Goal: Information Seeking & Learning: Check status

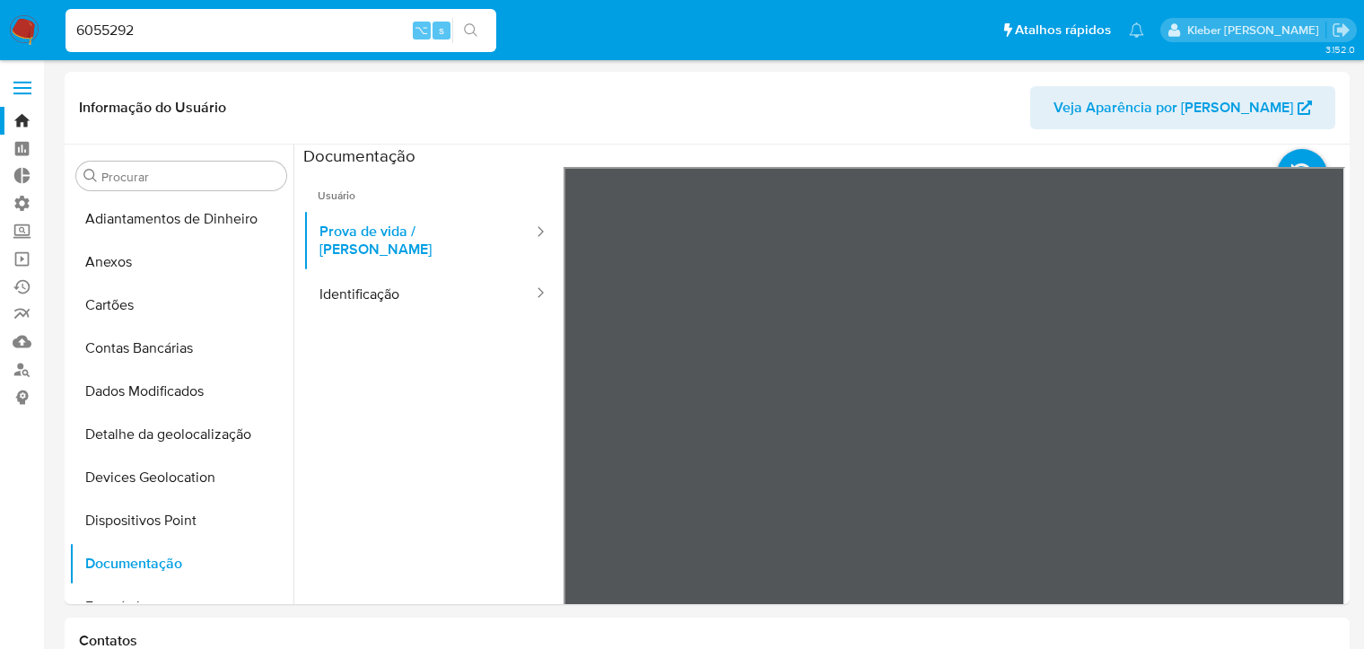
select select "10"
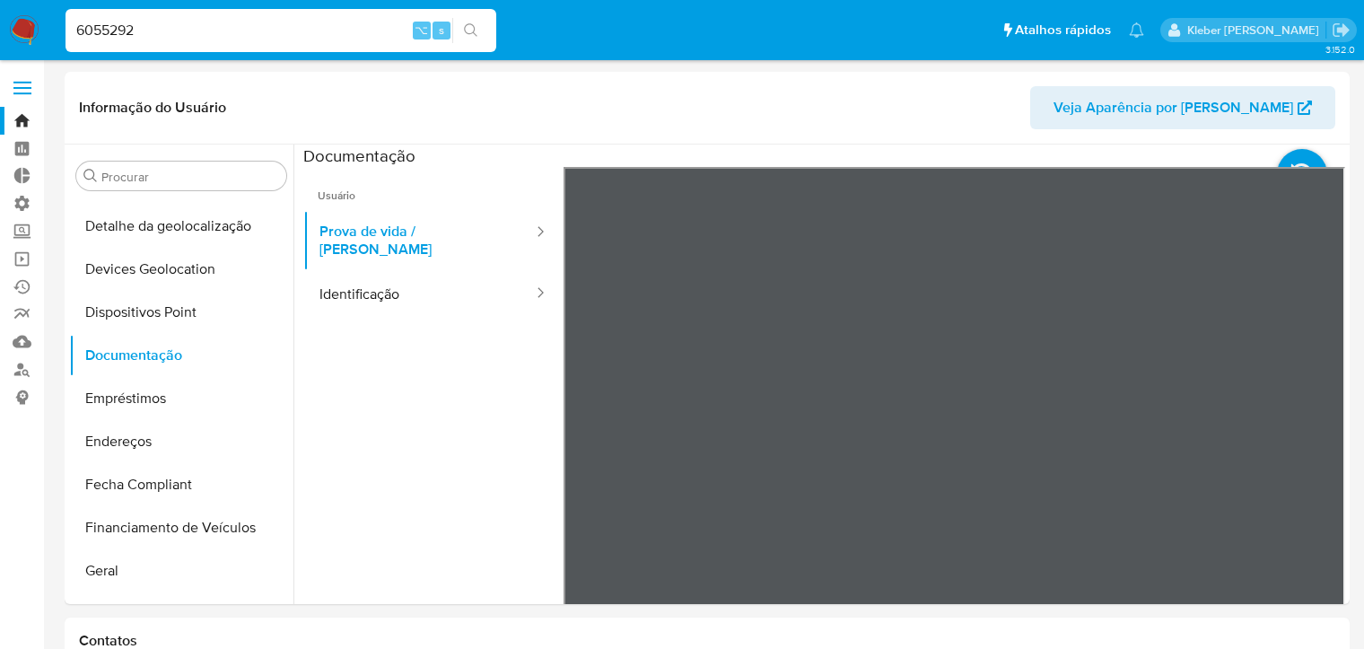
scroll to position [209, 0]
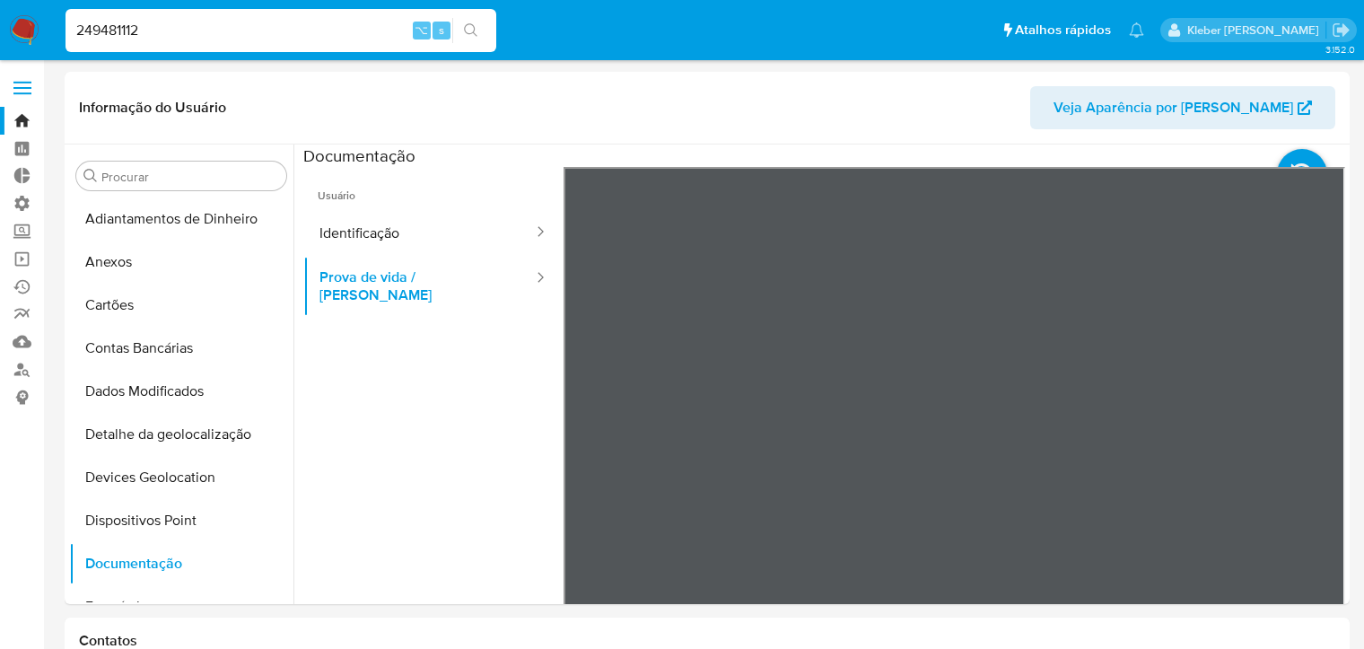
select select "10"
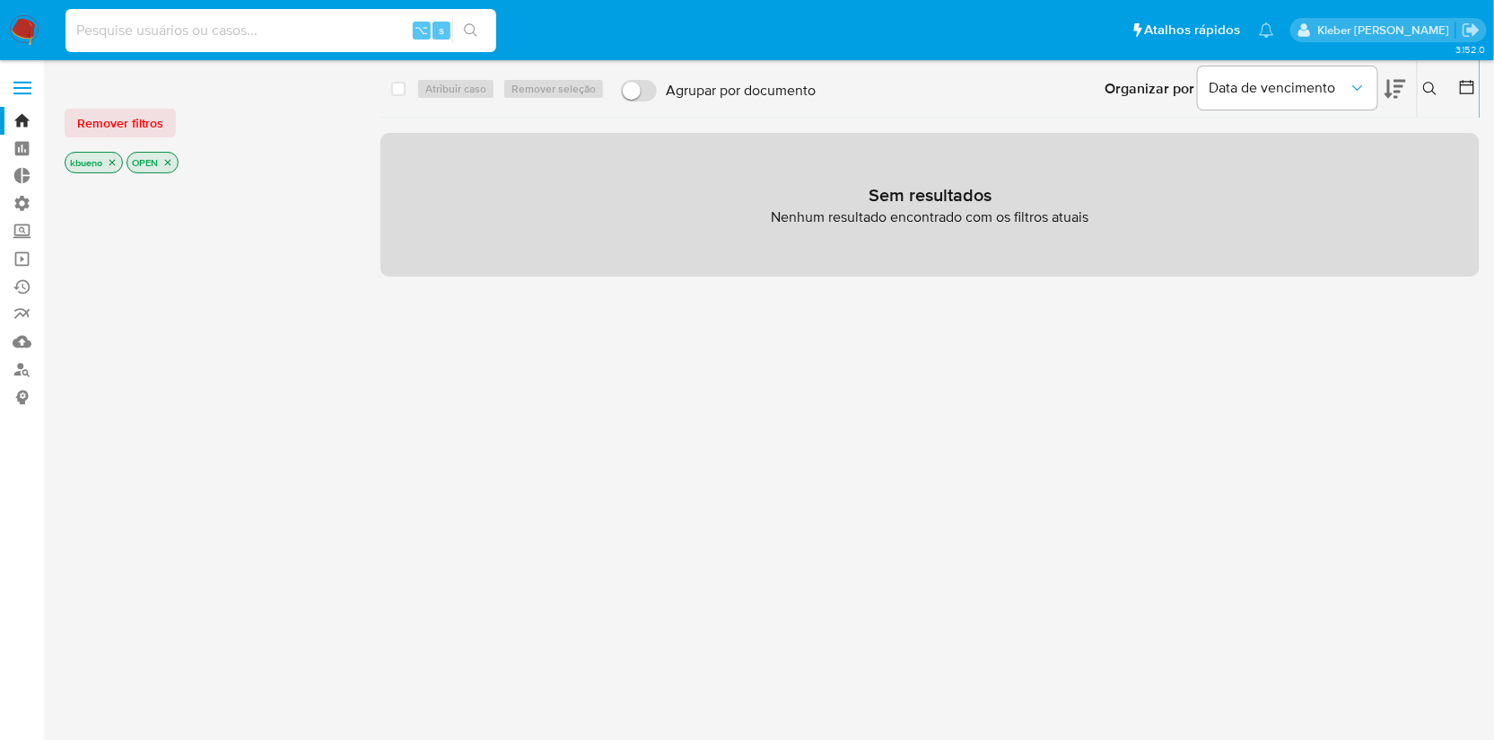
click at [174, 35] on input at bounding box center [281, 30] width 431 height 23
paste input "225458743"
type input "225458743"
click at [473, 25] on icon "search-icon" at bounding box center [470, 29] width 13 height 13
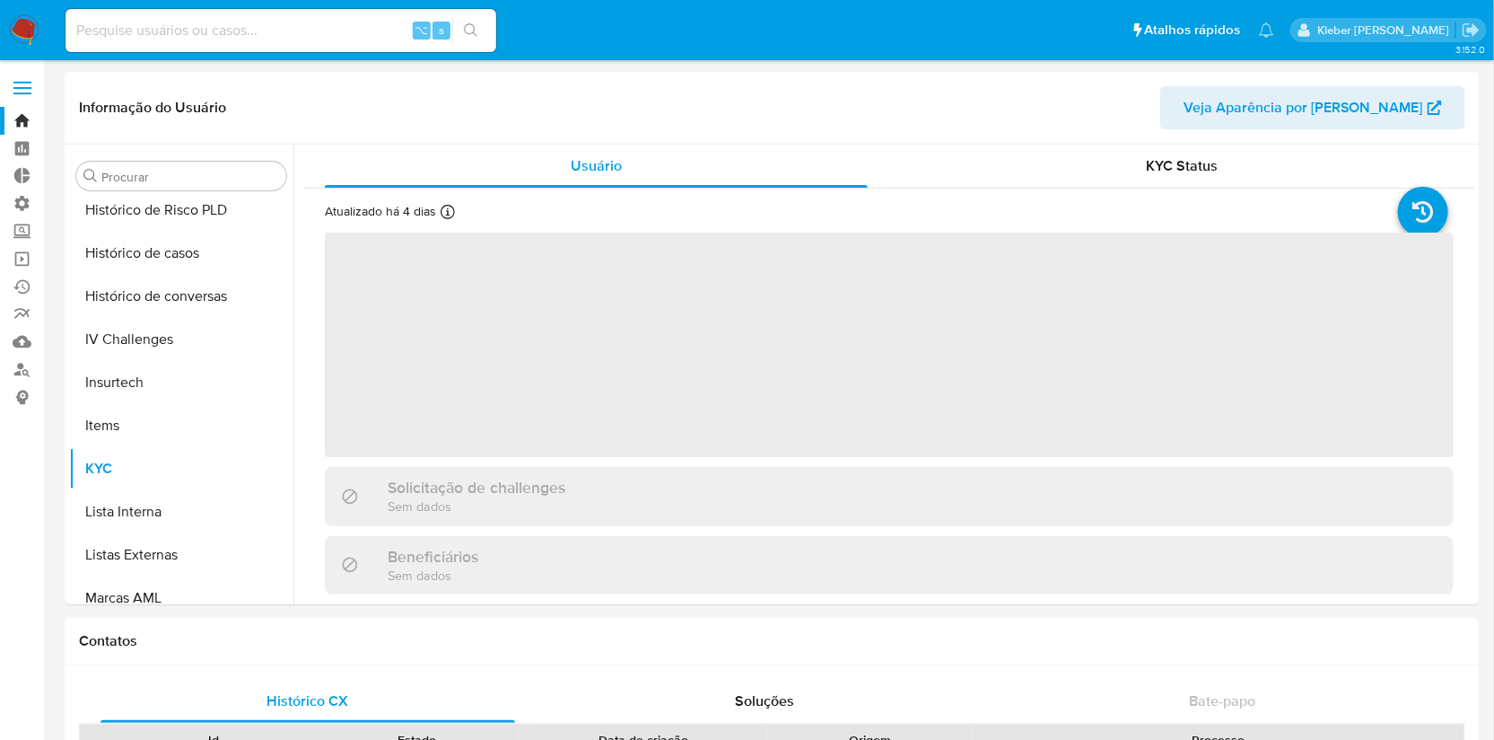
scroll to position [757, 0]
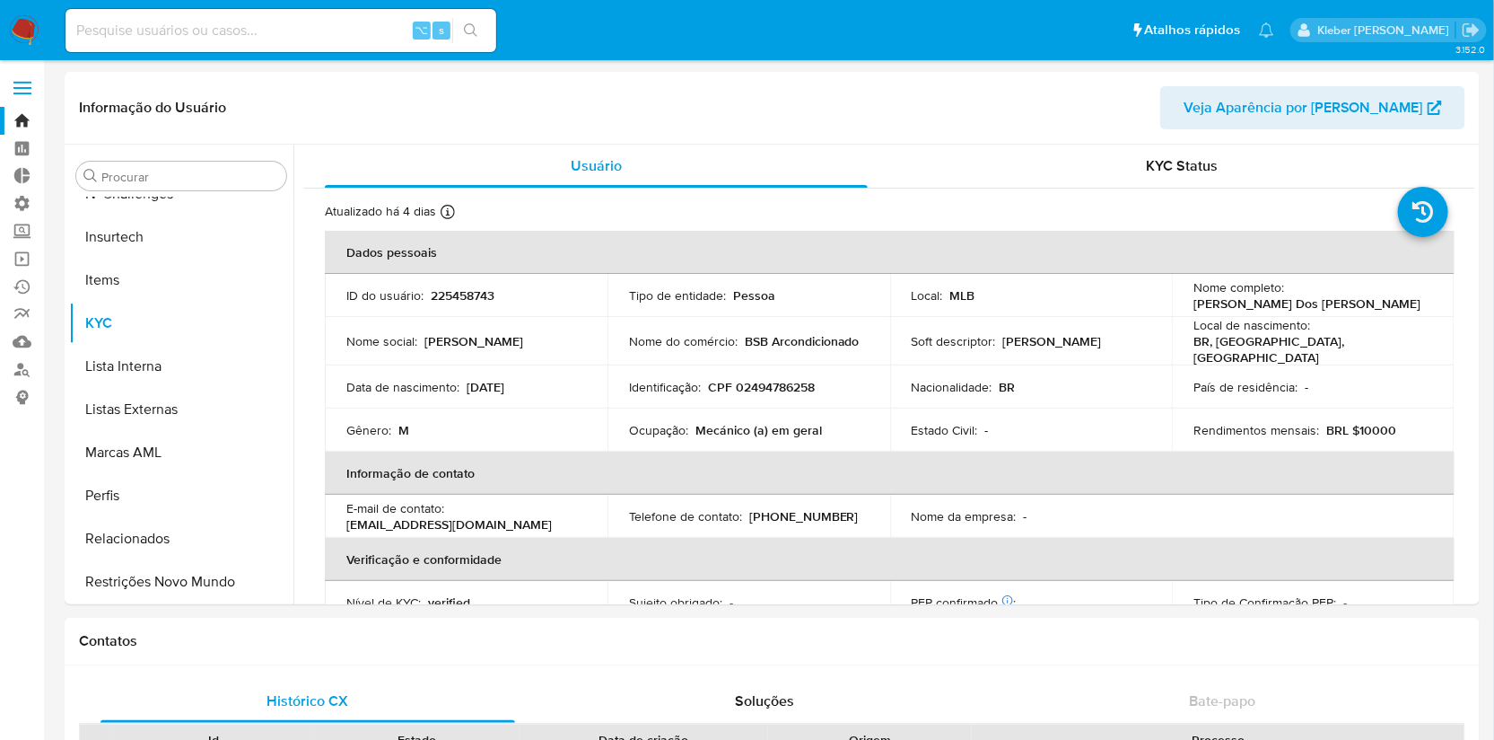
select select "10"
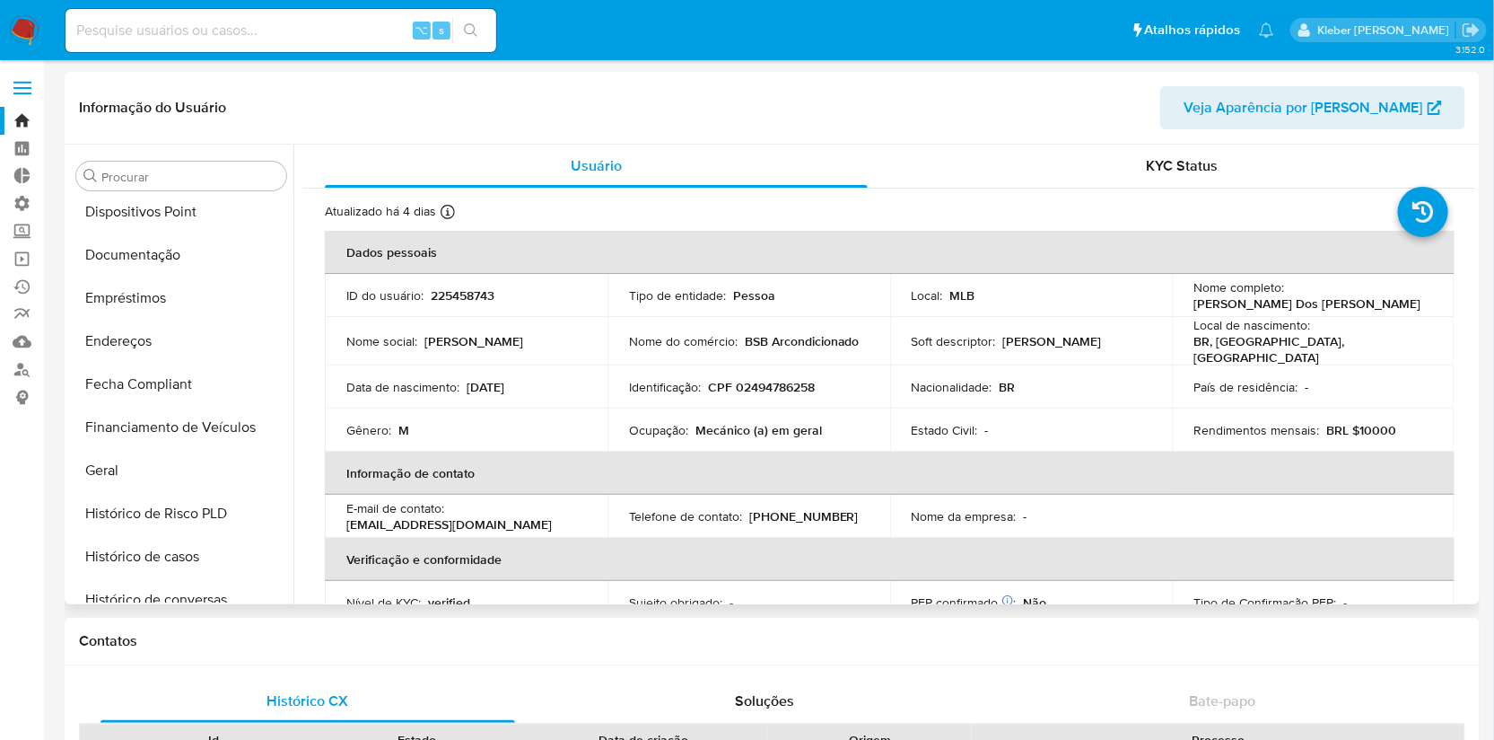
scroll to position [303, 0]
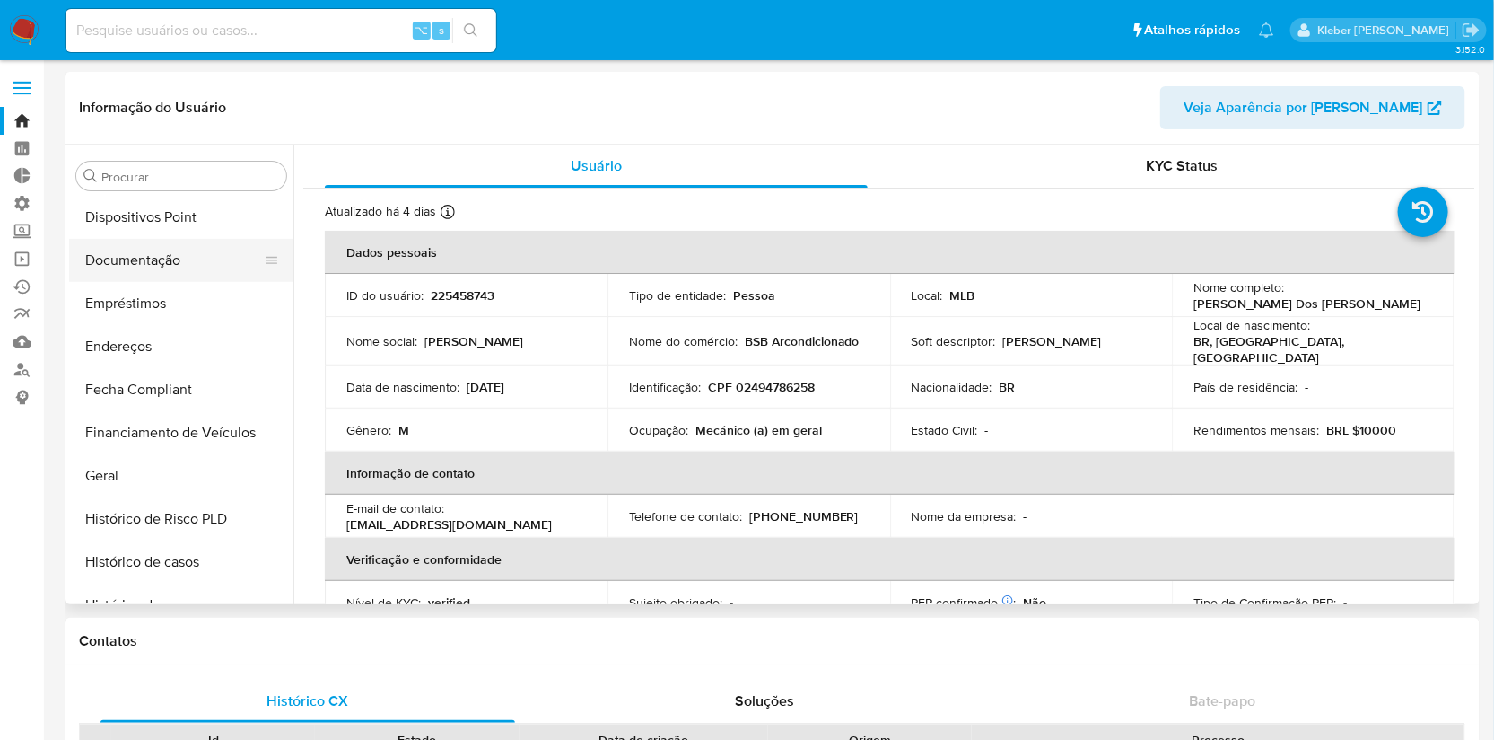
click at [169, 254] on button "Documentação" at bounding box center [174, 260] width 210 height 43
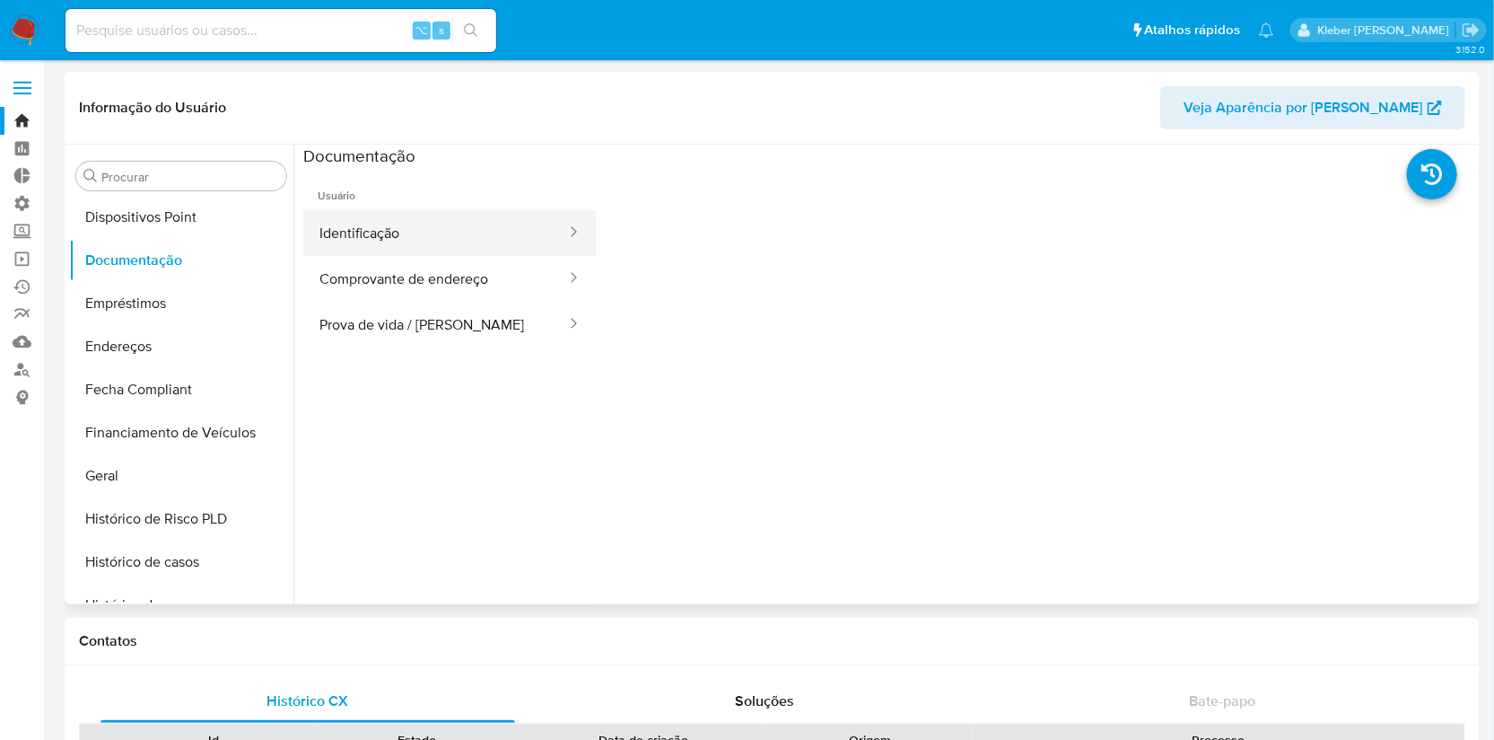
click at [482, 223] on button "Identificação" at bounding box center [435, 233] width 265 height 46
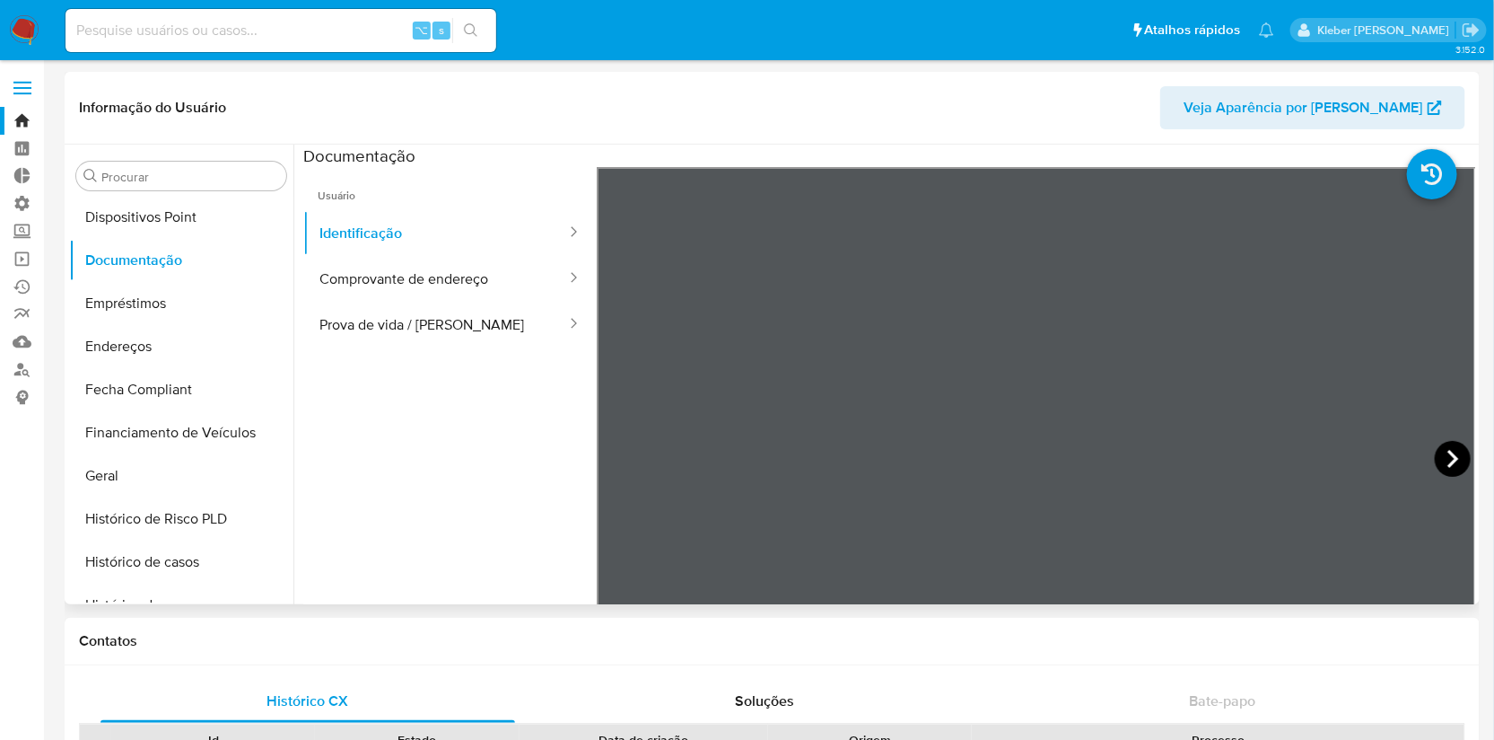
click at [1452, 456] on icon at bounding box center [1453, 459] width 36 height 36
click at [441, 330] on button "Prova de vida / [PERSON_NAME]" at bounding box center [435, 325] width 265 height 46
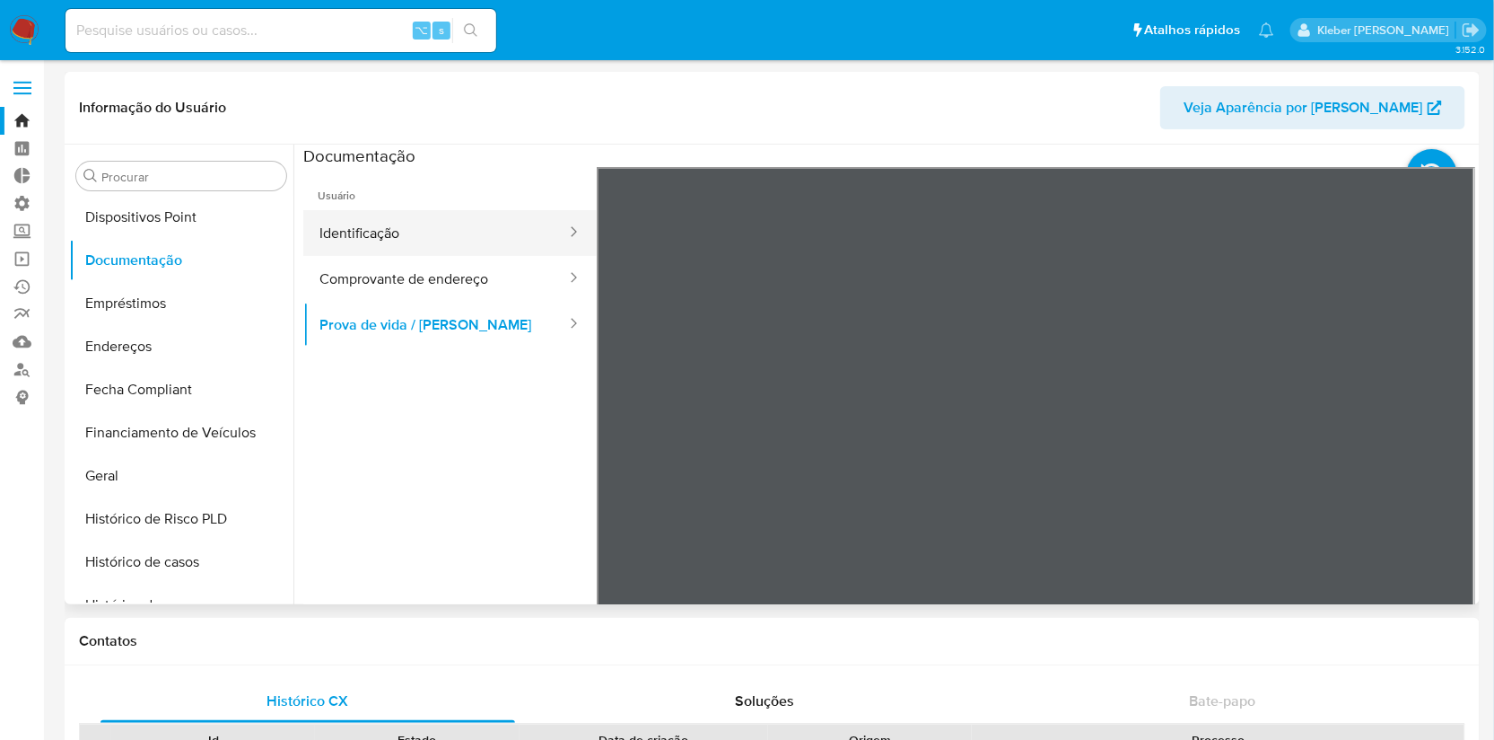
click at [432, 226] on button "Identificação" at bounding box center [435, 233] width 265 height 46
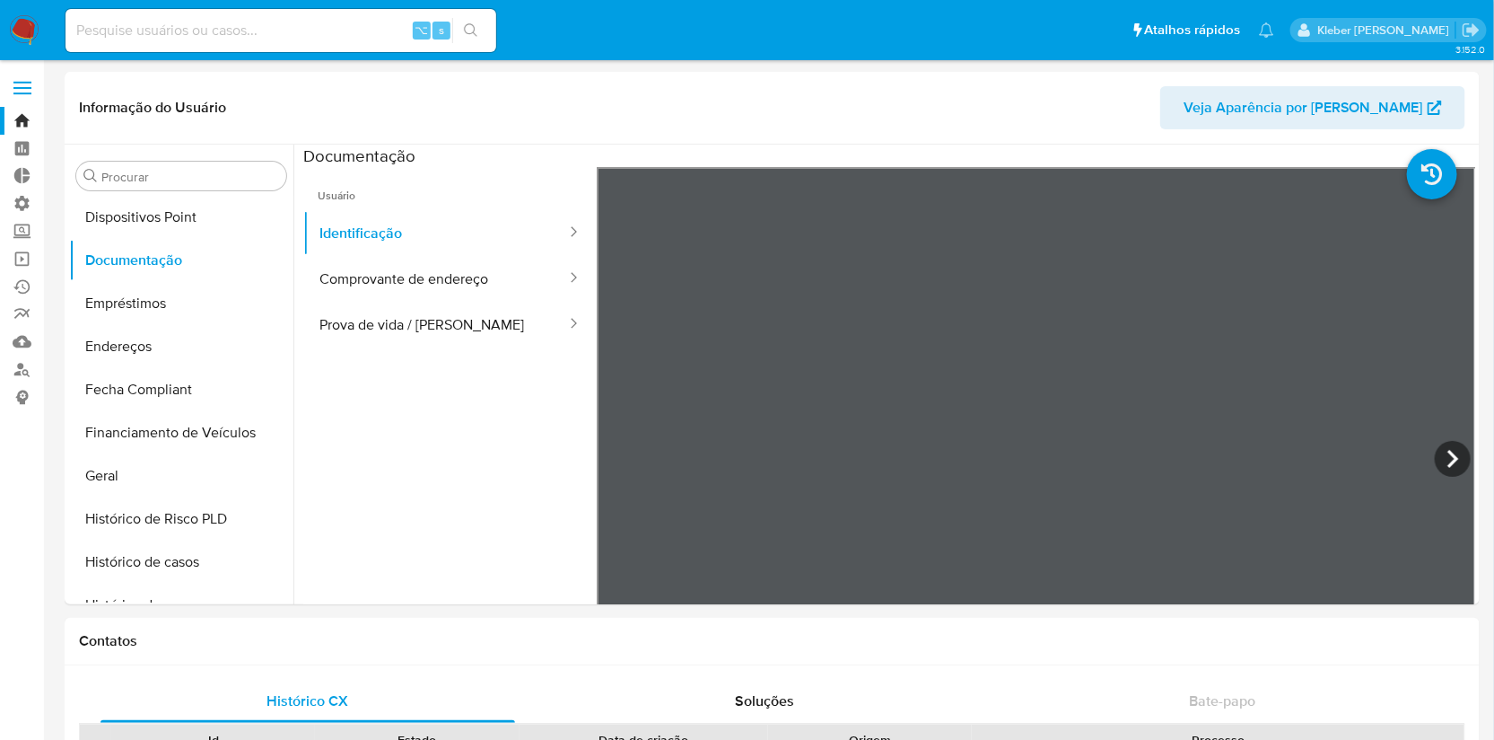
click at [383, 41] on input at bounding box center [281, 30] width 431 height 23
paste input
click at [1448, 463] on icon at bounding box center [1453, 459] width 11 height 18
click at [625, 464] on icon at bounding box center [619, 459] width 36 height 36
click at [1443, 458] on icon at bounding box center [1453, 459] width 36 height 36
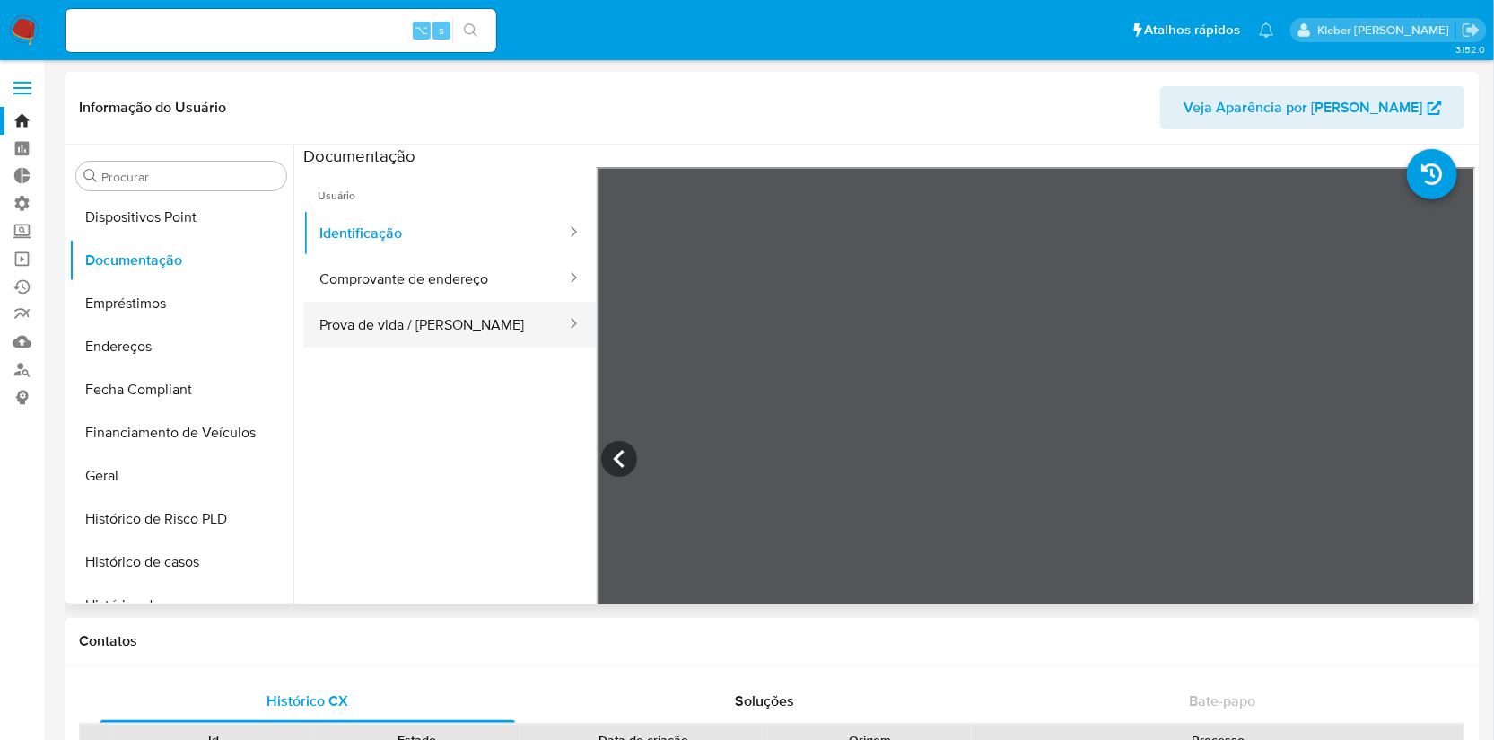
click at [424, 328] on button "Prova de vida / [PERSON_NAME]" at bounding box center [435, 325] width 265 height 46
click at [200, 24] on input at bounding box center [281, 30] width 431 height 23
paste input "256786312"
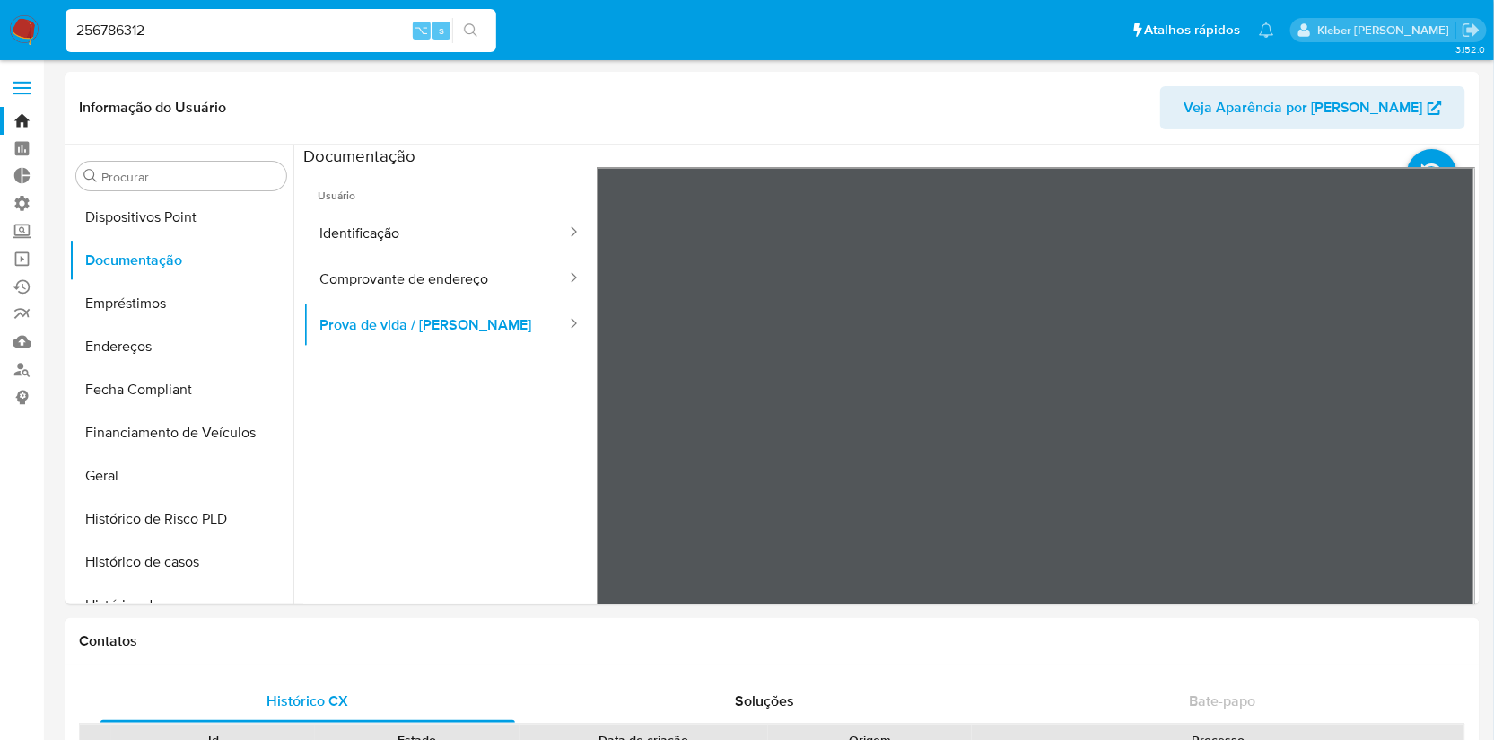
click at [126, 38] on input "256786312" at bounding box center [281, 30] width 431 height 23
click at [109, 24] on input "256786312" at bounding box center [281, 30] width 431 height 23
paste input "47067287"
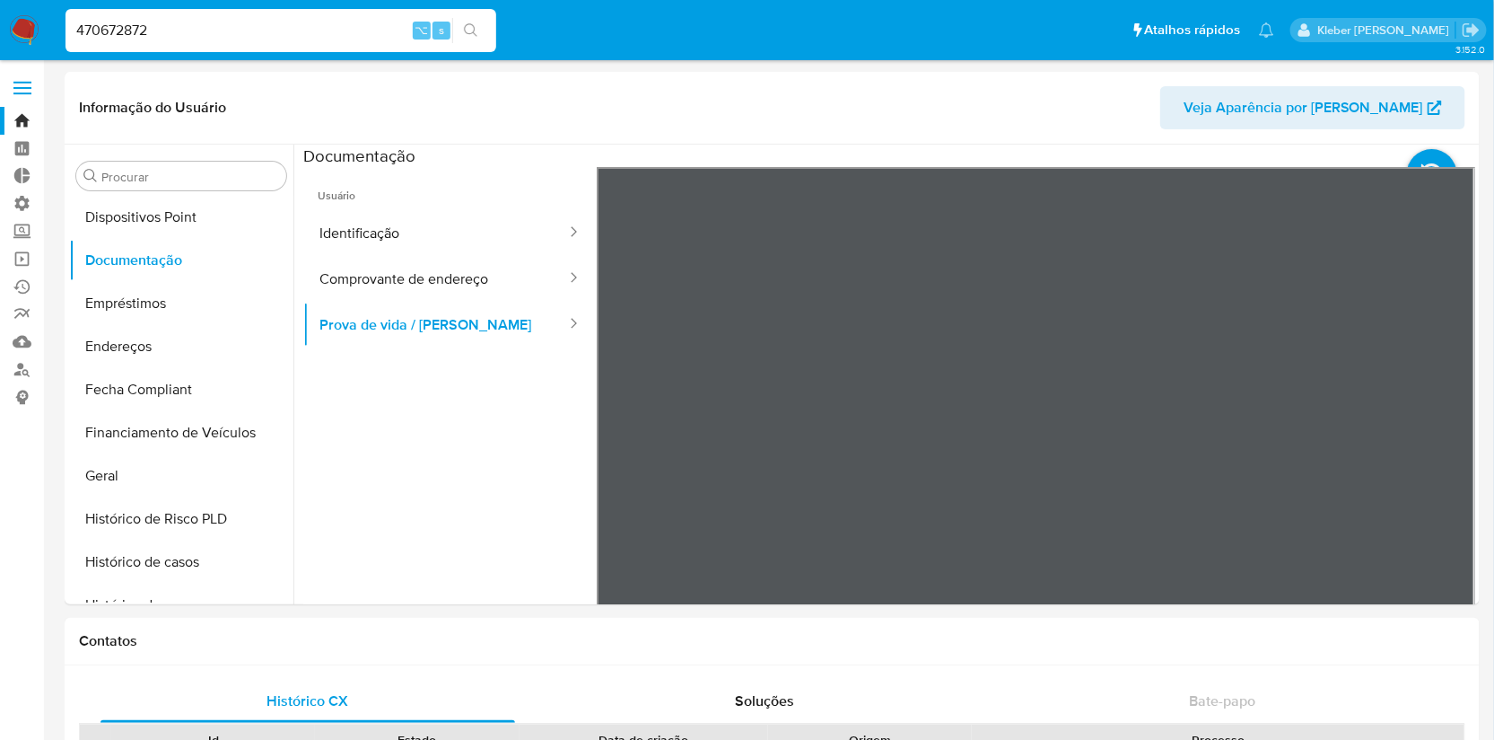
click at [105, 28] on input "470672872" at bounding box center [281, 30] width 431 height 23
paste input "251809681"
click at [102, 26] on input "251809681" at bounding box center [281, 30] width 431 height 23
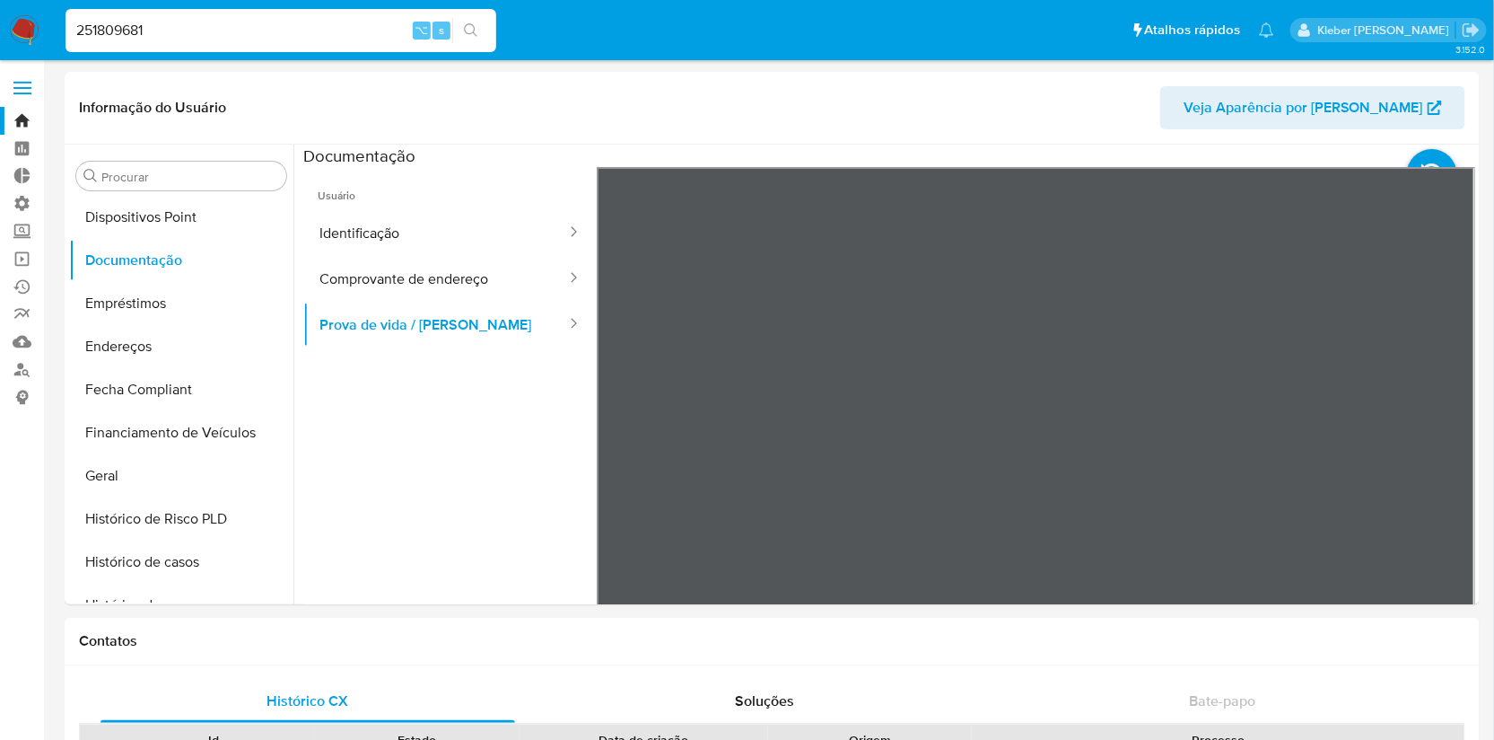
paste input "96959877"
type input "96959877"
click at [21, 125] on link "Bandeja" at bounding box center [107, 121] width 214 height 28
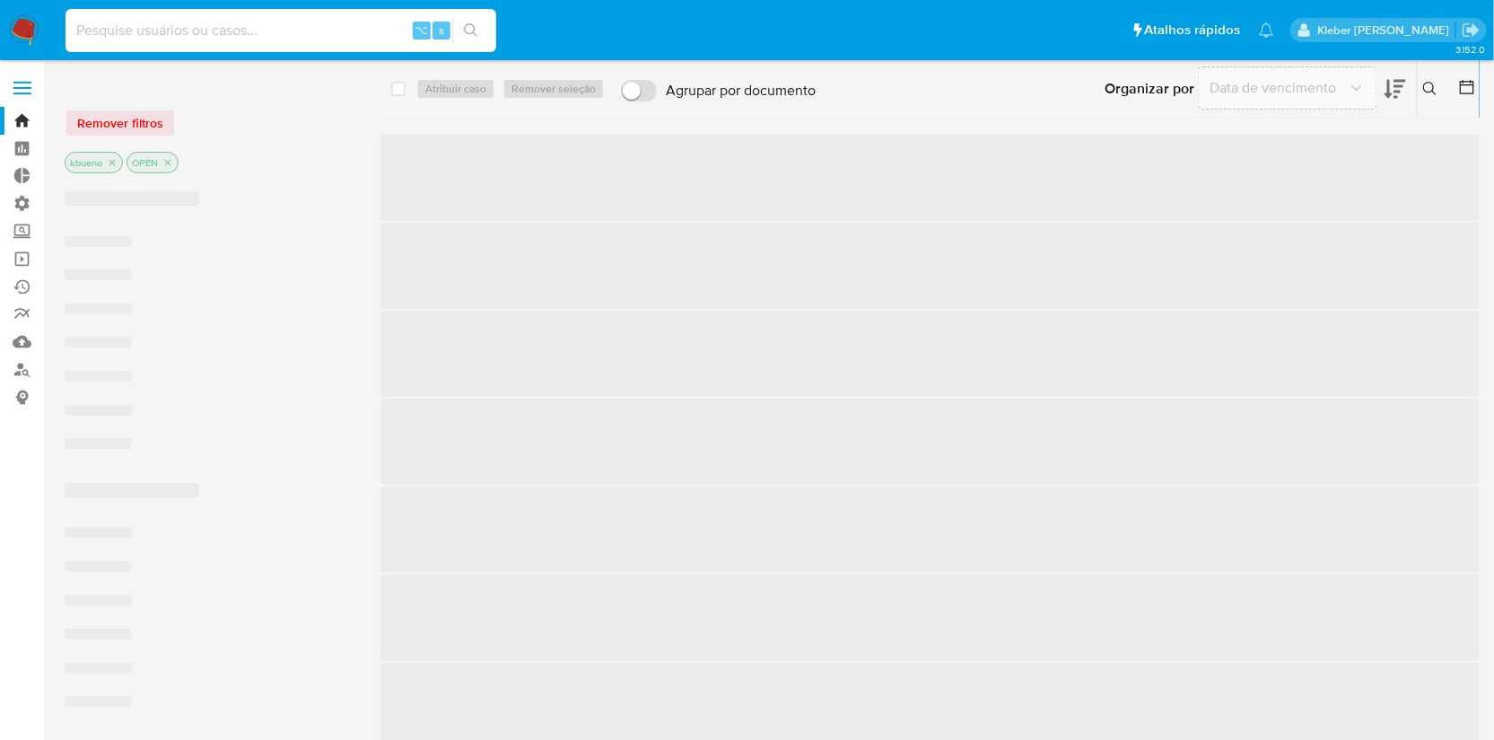
click at [173, 26] on input at bounding box center [281, 30] width 431 height 23
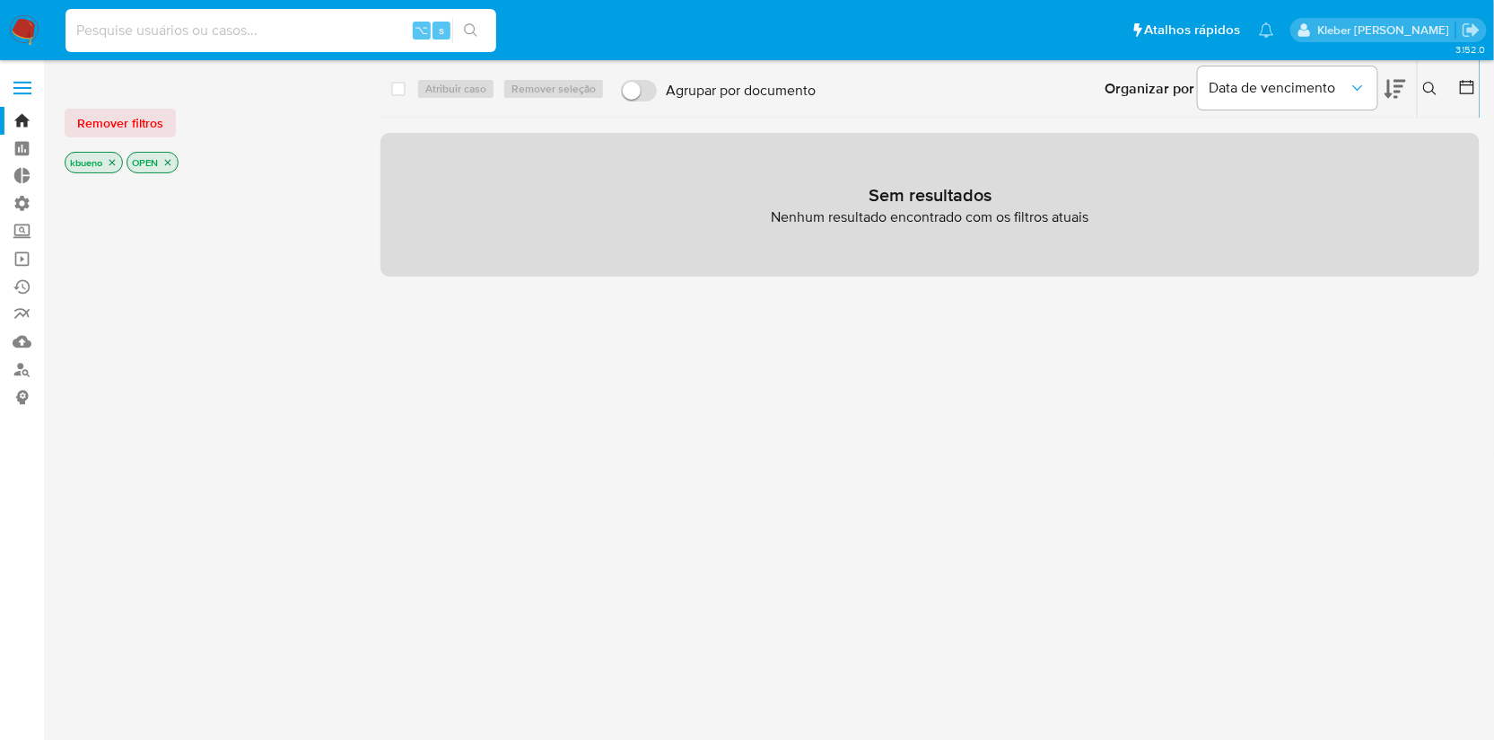
paste input "96959877"
type input "96959877"
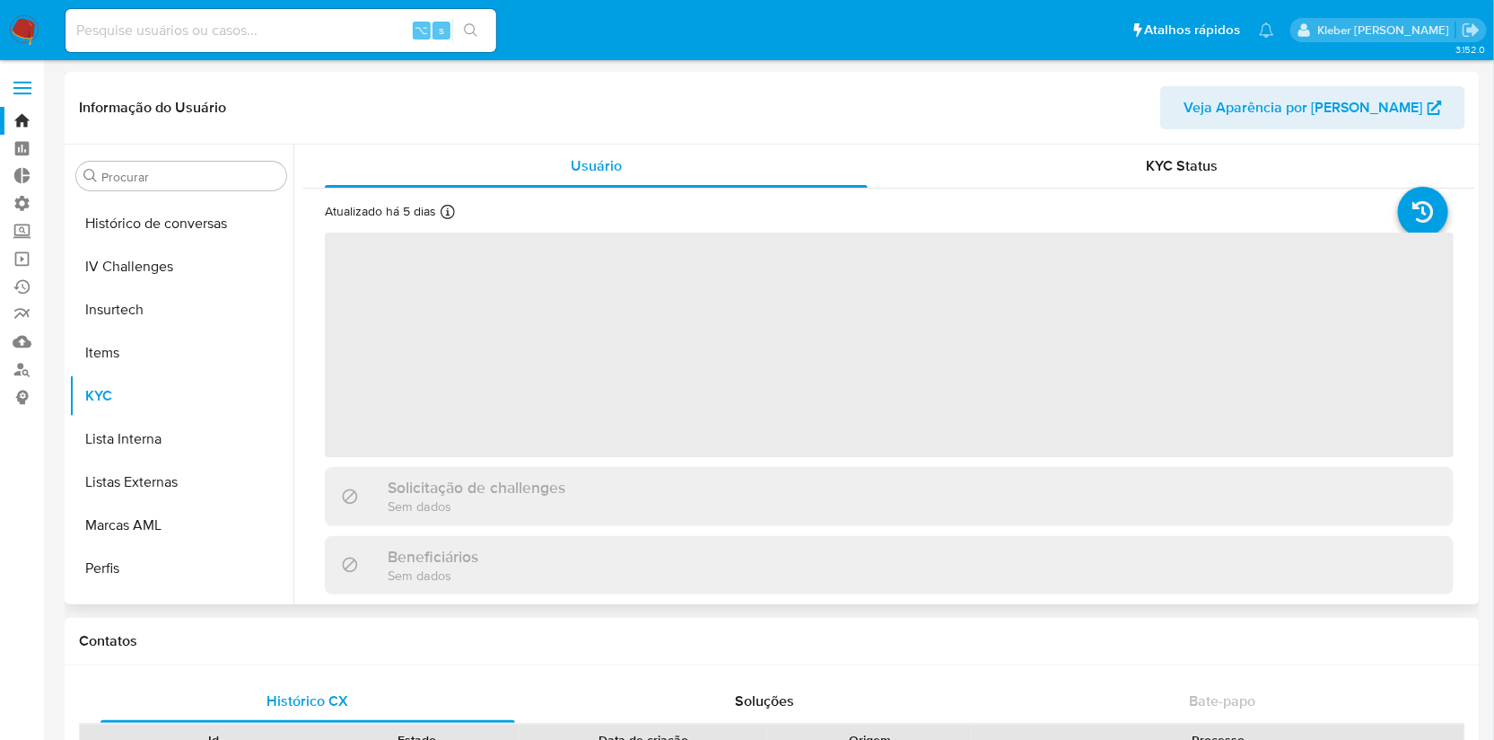
scroll to position [757, 0]
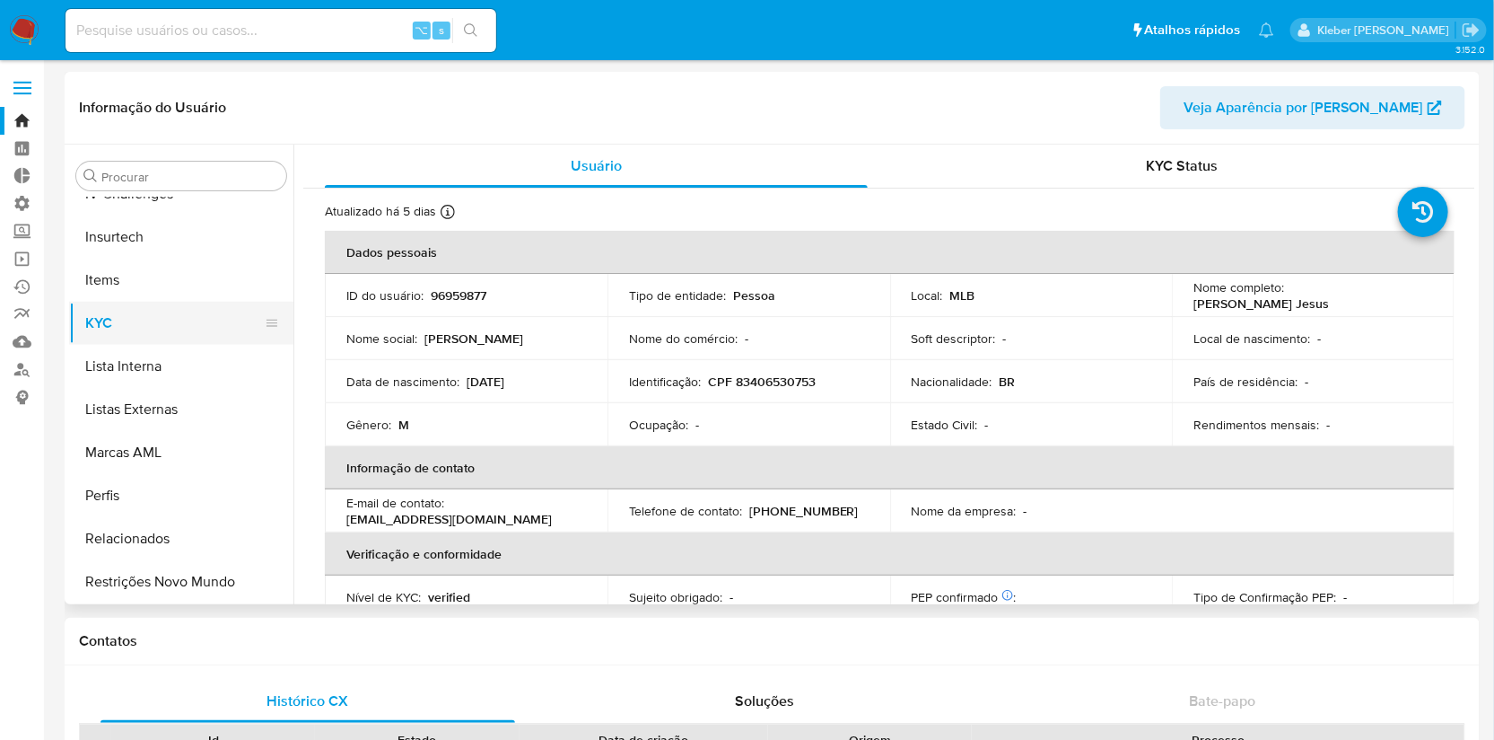
select select "10"
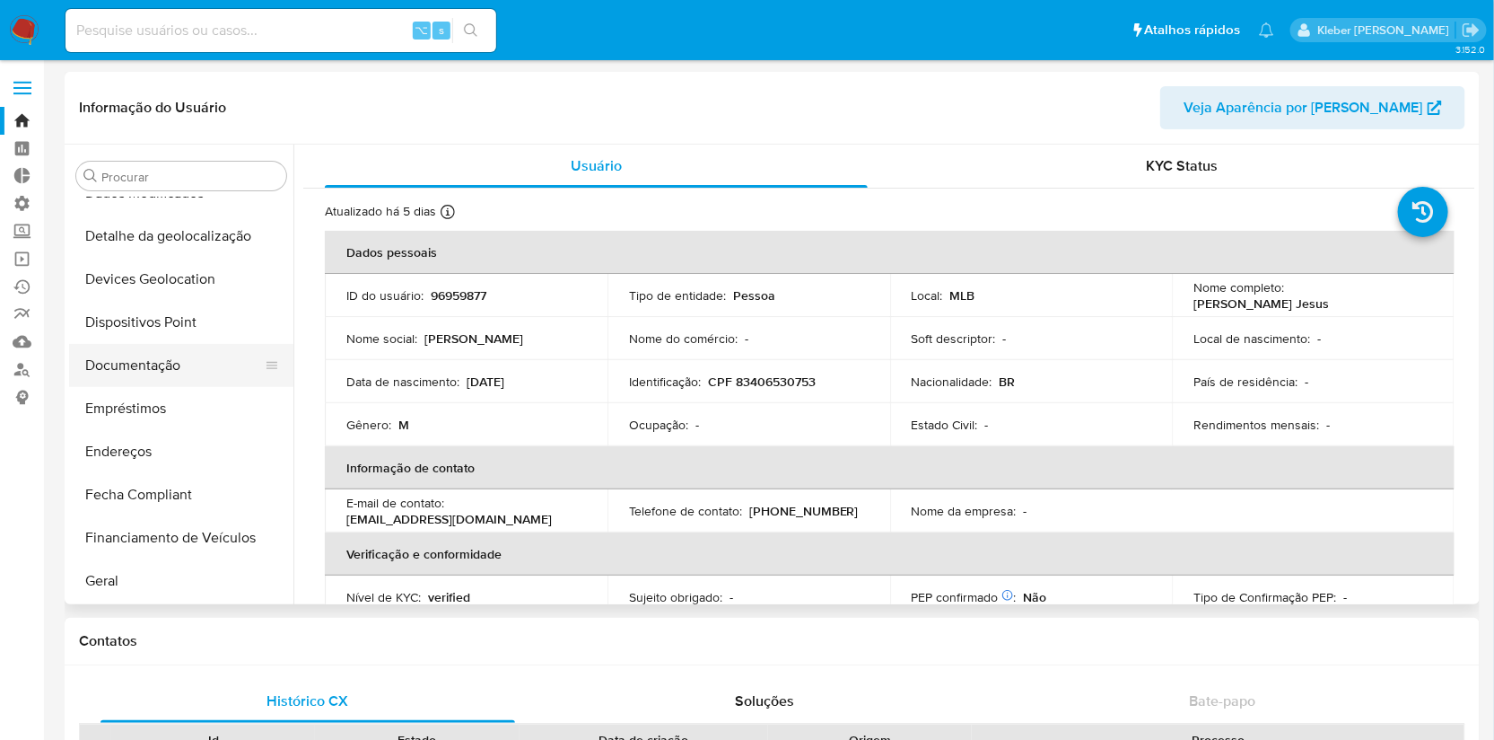
scroll to position [190, 0]
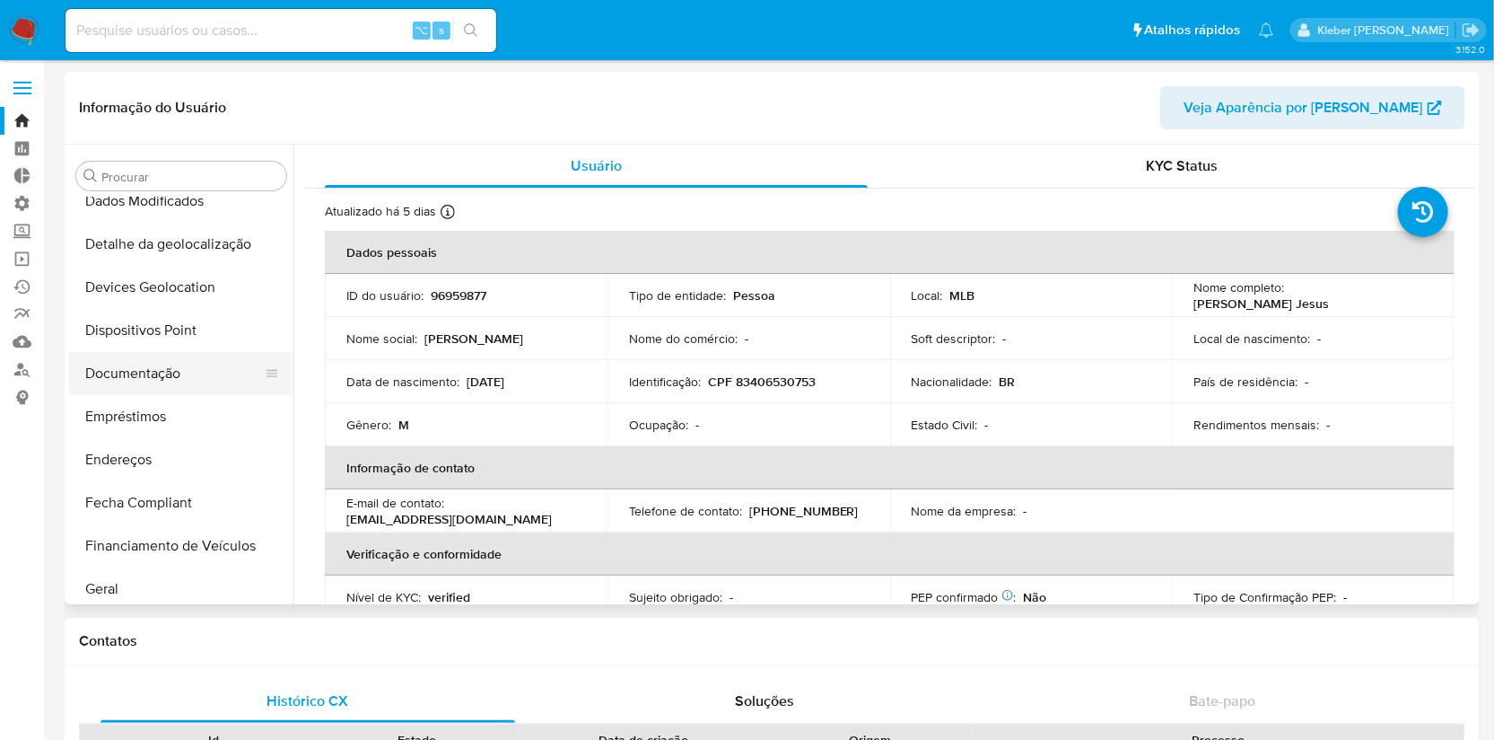
click at [179, 373] on button "Documentação" at bounding box center [174, 373] width 210 height 43
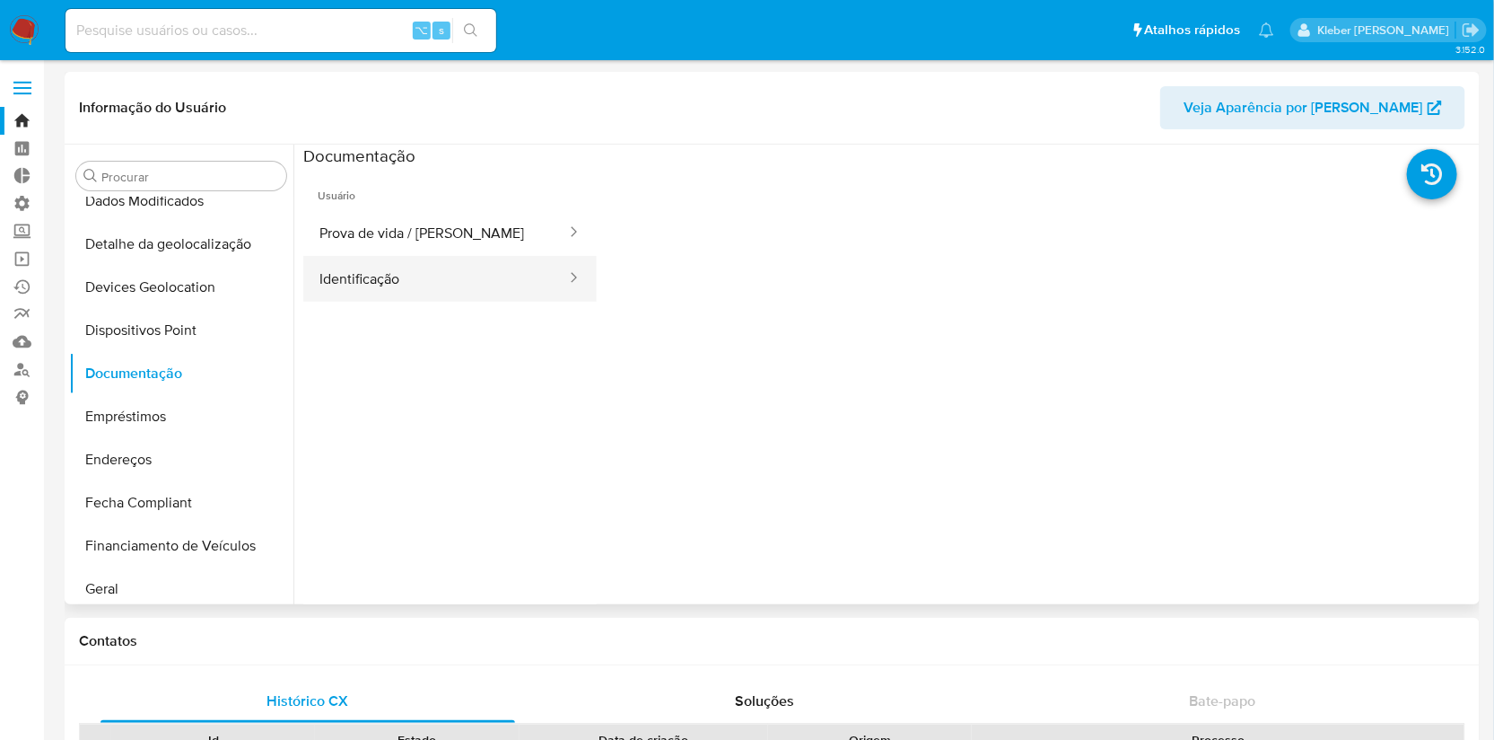
click at [483, 284] on button "Identificação" at bounding box center [435, 279] width 265 height 46
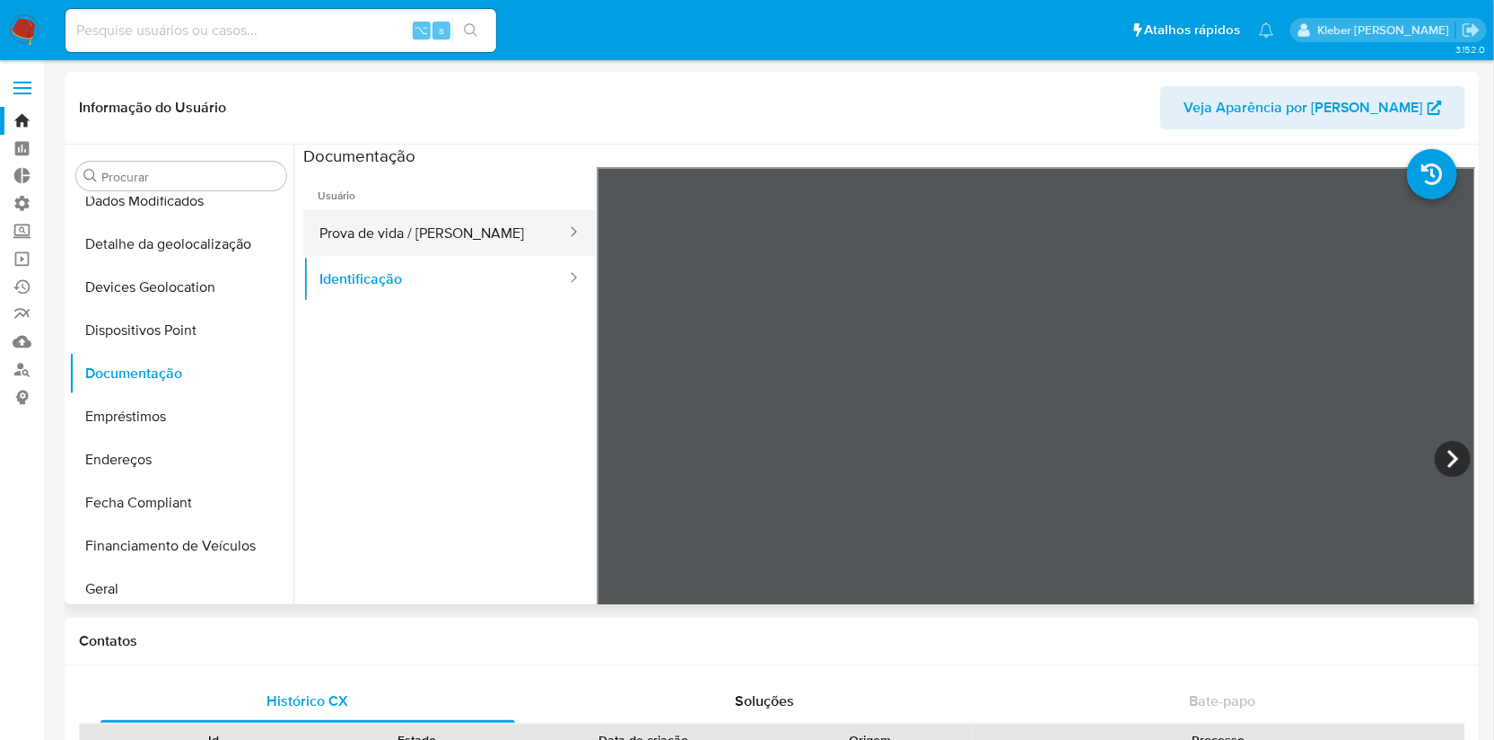
click at [425, 227] on button "Prova de vida / [PERSON_NAME]" at bounding box center [435, 233] width 265 height 46
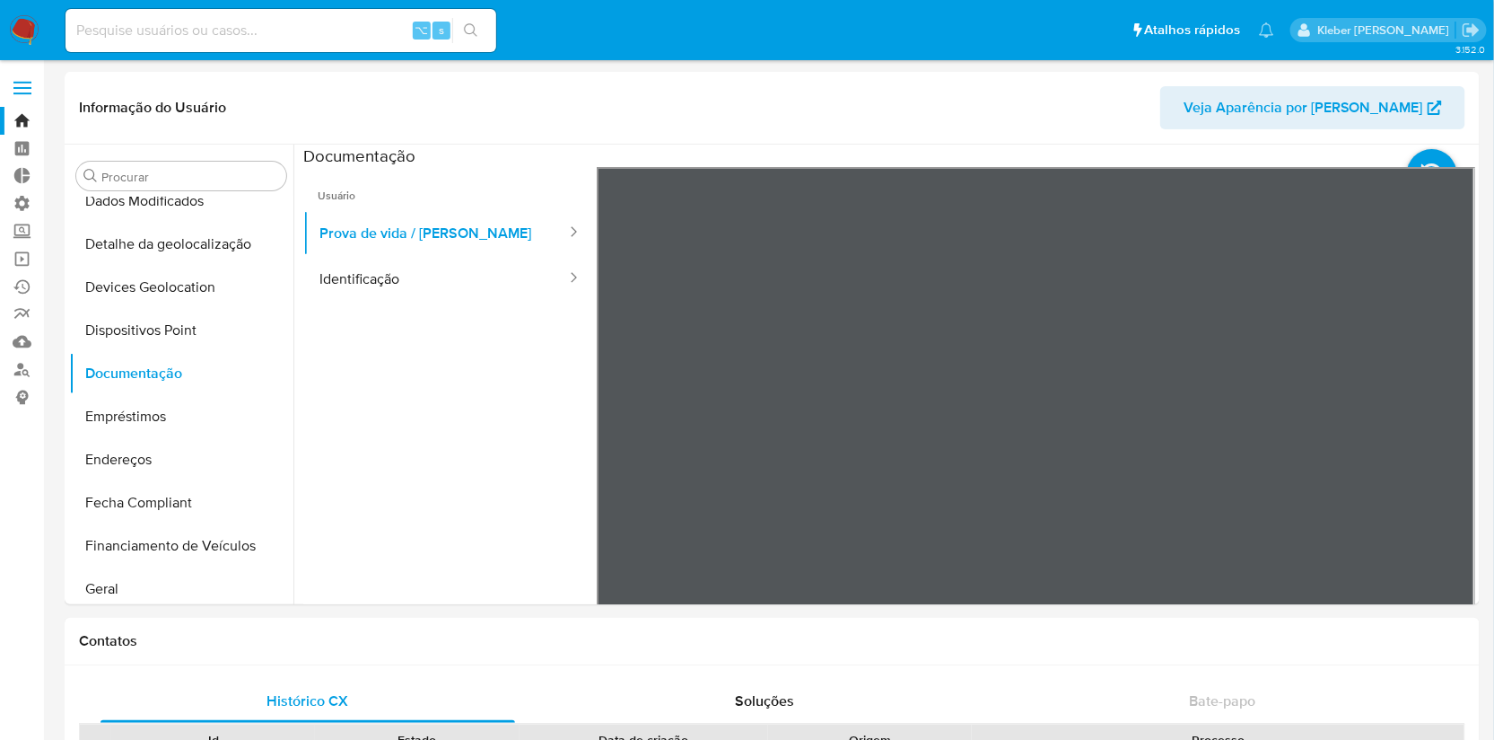
click at [235, 17] on div "⌥ s" at bounding box center [281, 30] width 431 height 43
click at [223, 32] on input at bounding box center [281, 30] width 431 height 23
paste input "231277699"
type input "231277699"
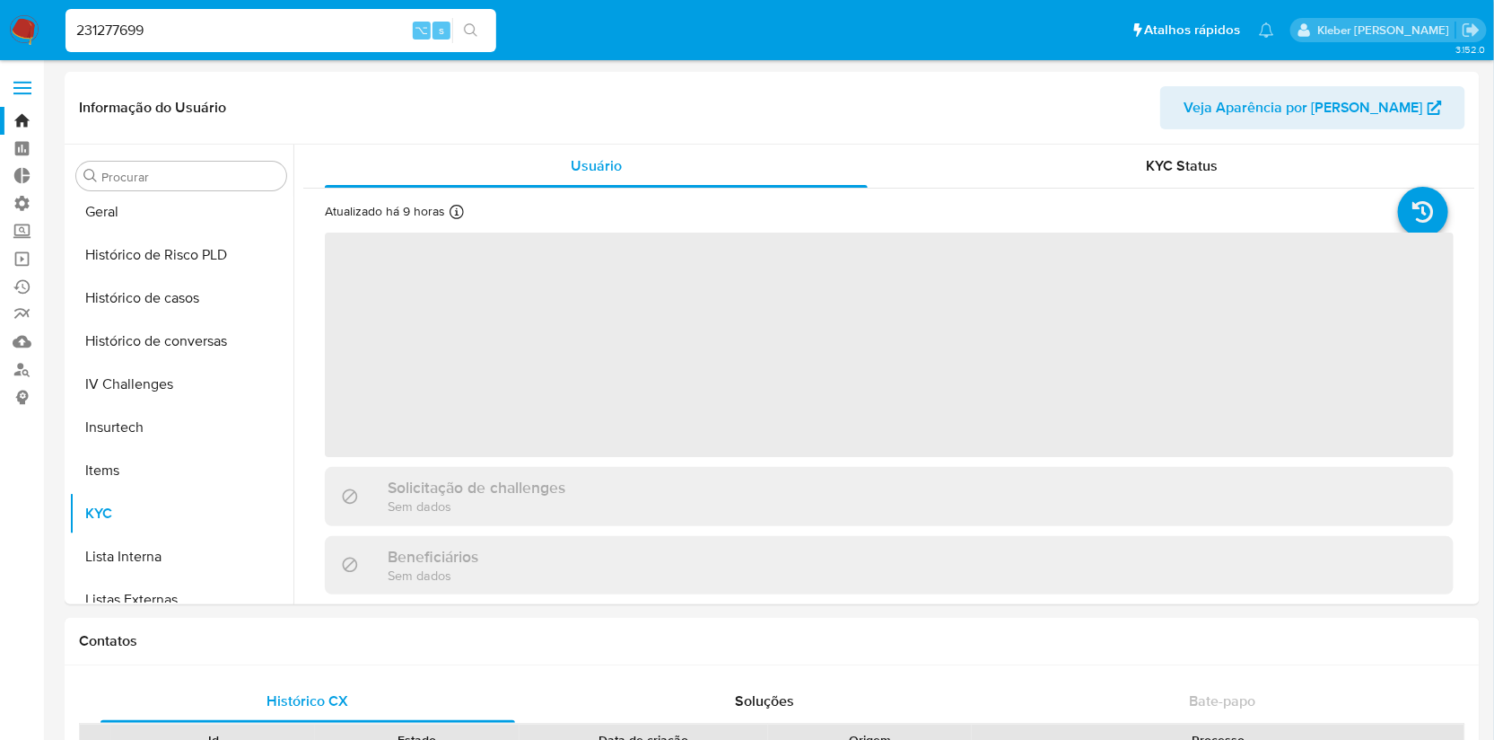
scroll to position [757, 0]
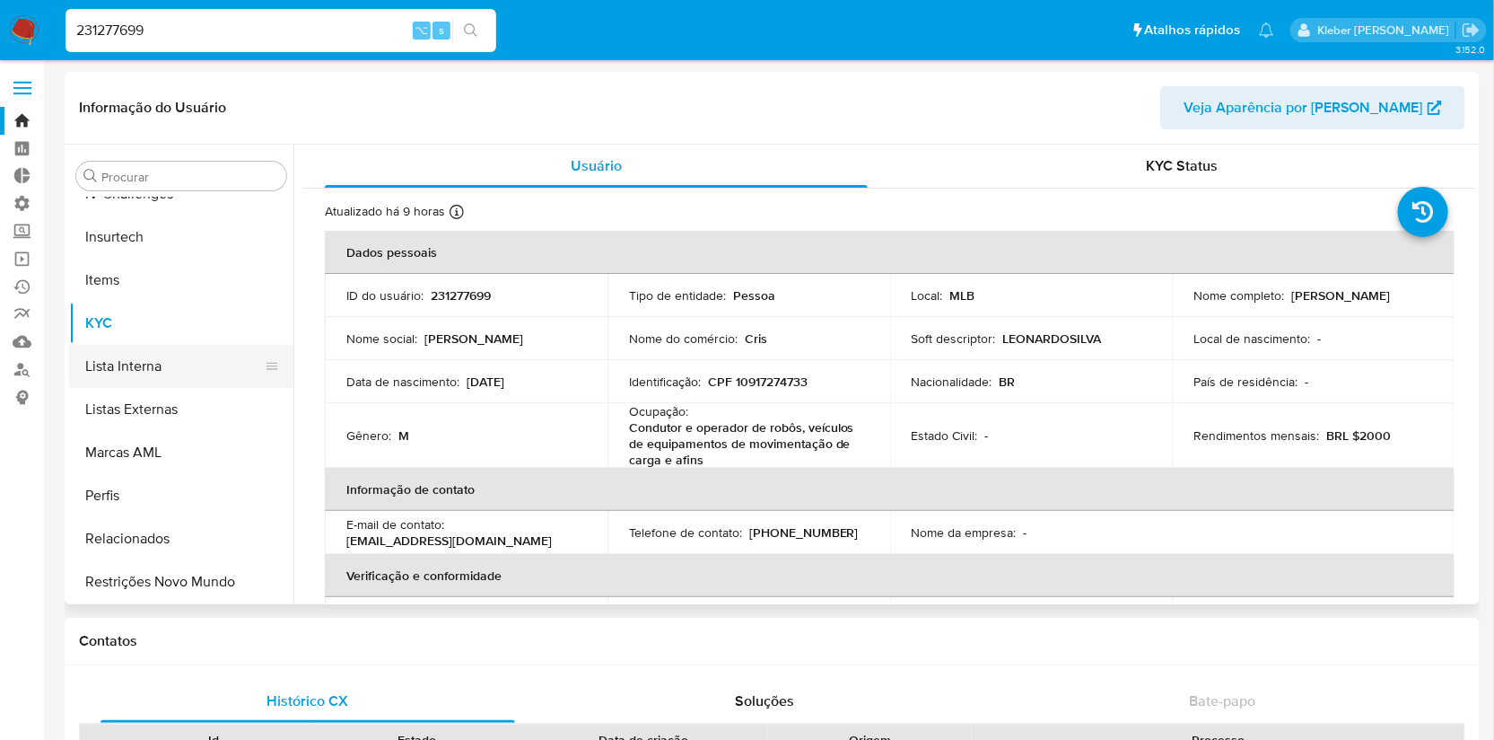
select select "10"
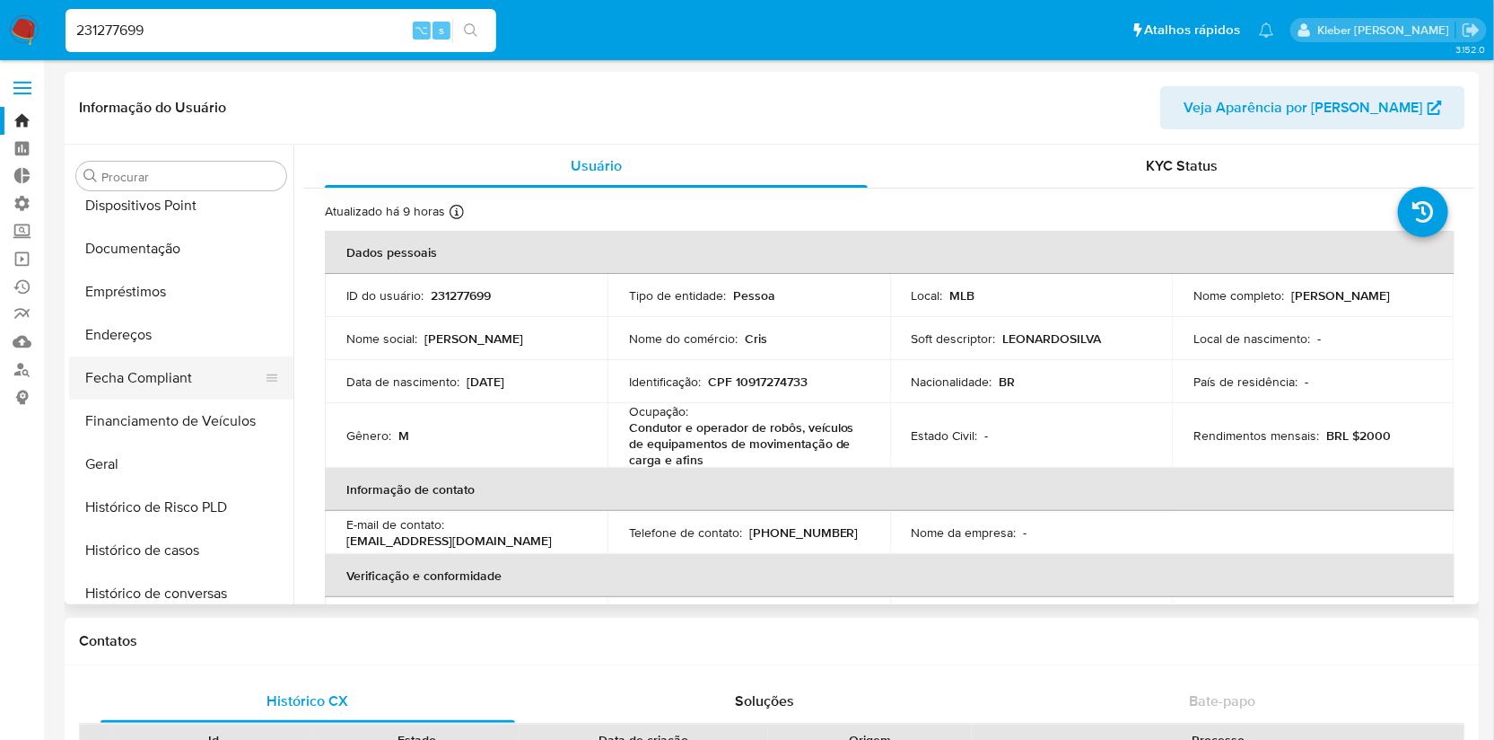
scroll to position [276, 0]
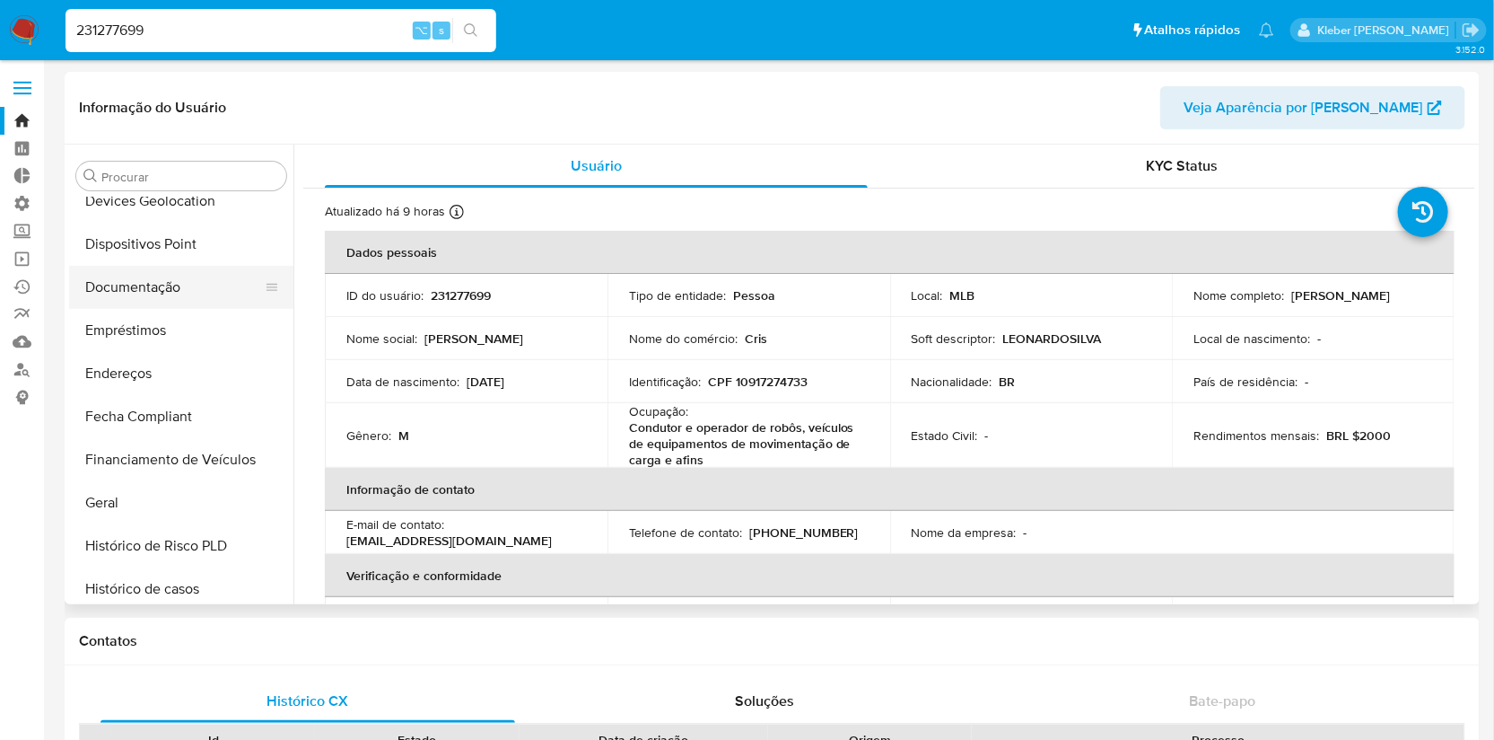
click at [174, 288] on button "Documentação" at bounding box center [174, 287] width 210 height 43
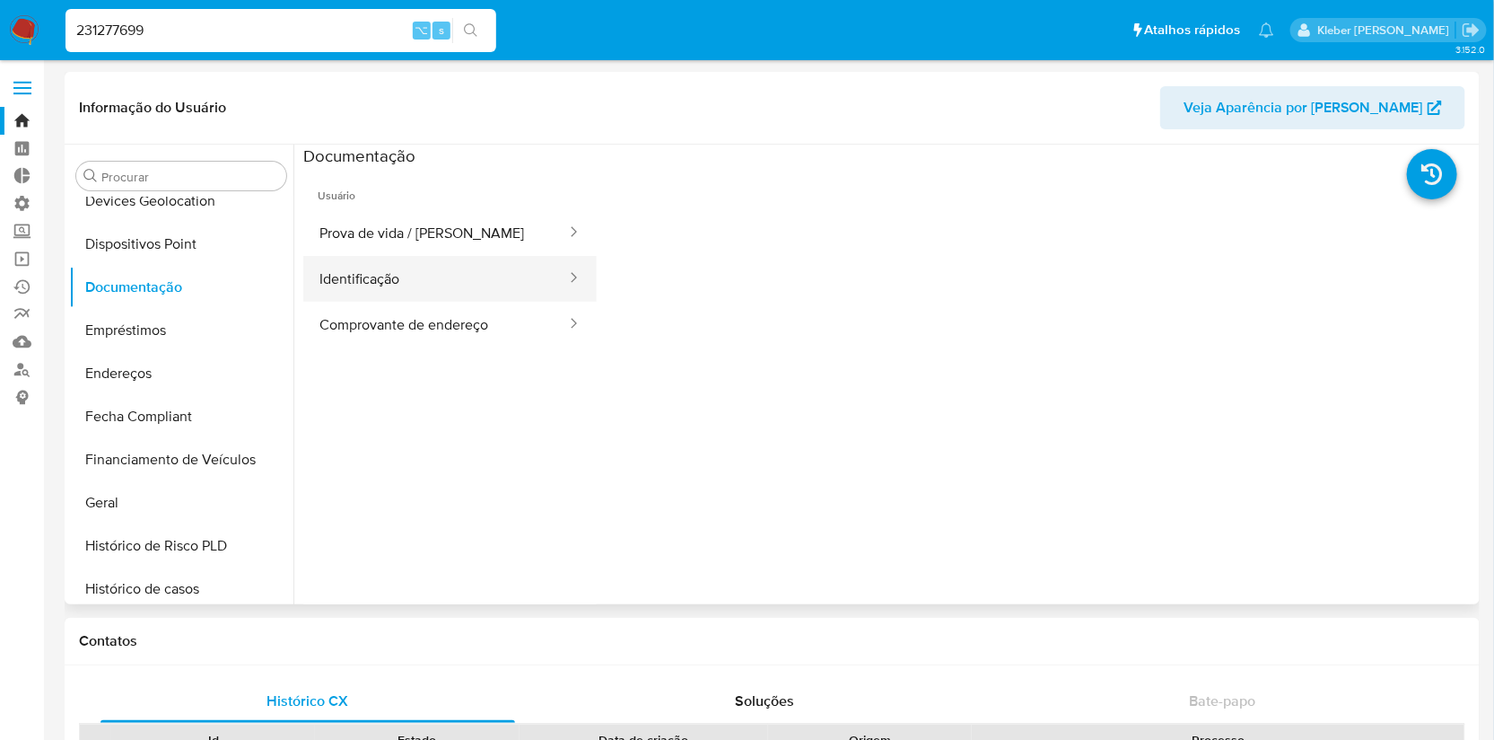
click at [458, 277] on button "Identificação" at bounding box center [435, 279] width 265 height 46
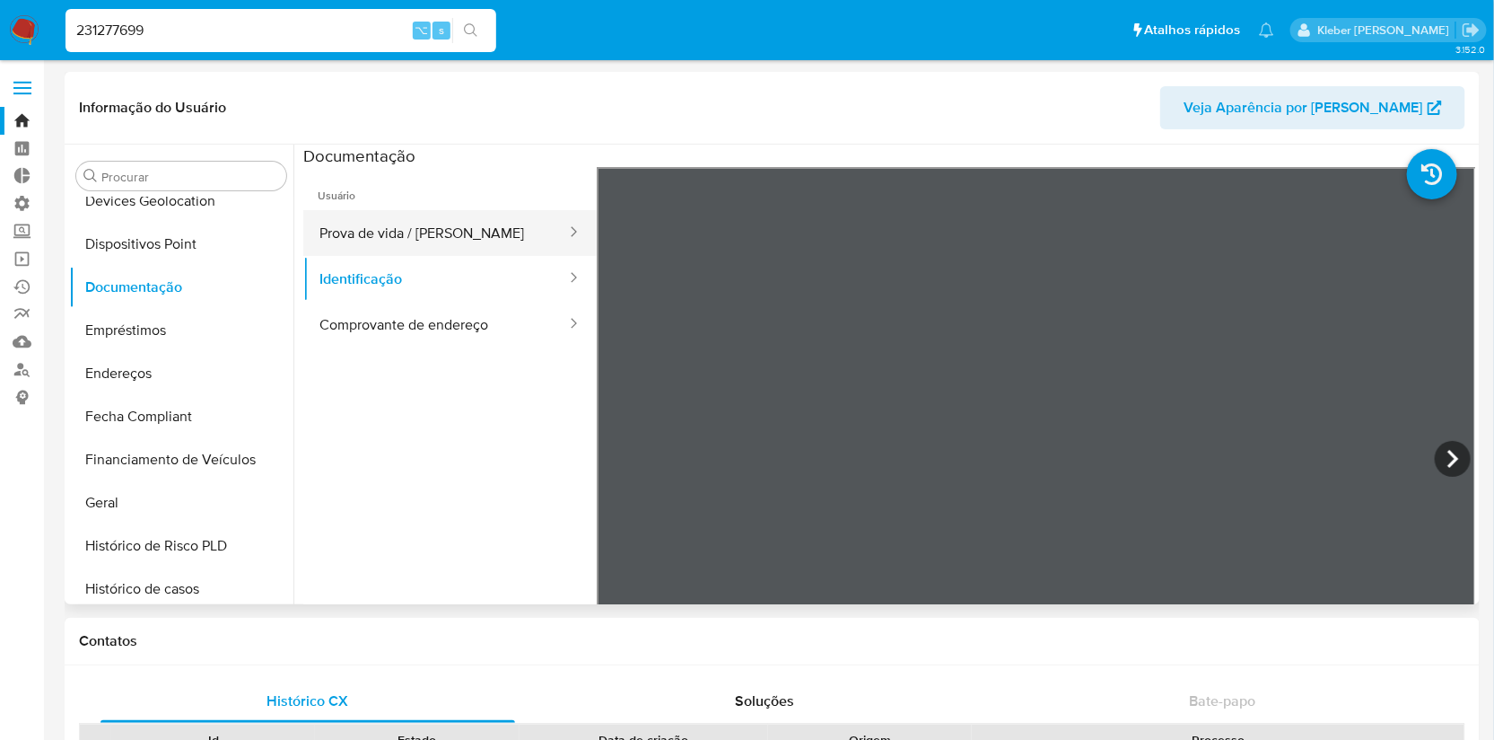
click at [492, 243] on button "Prova de vida / [PERSON_NAME]" at bounding box center [435, 233] width 265 height 46
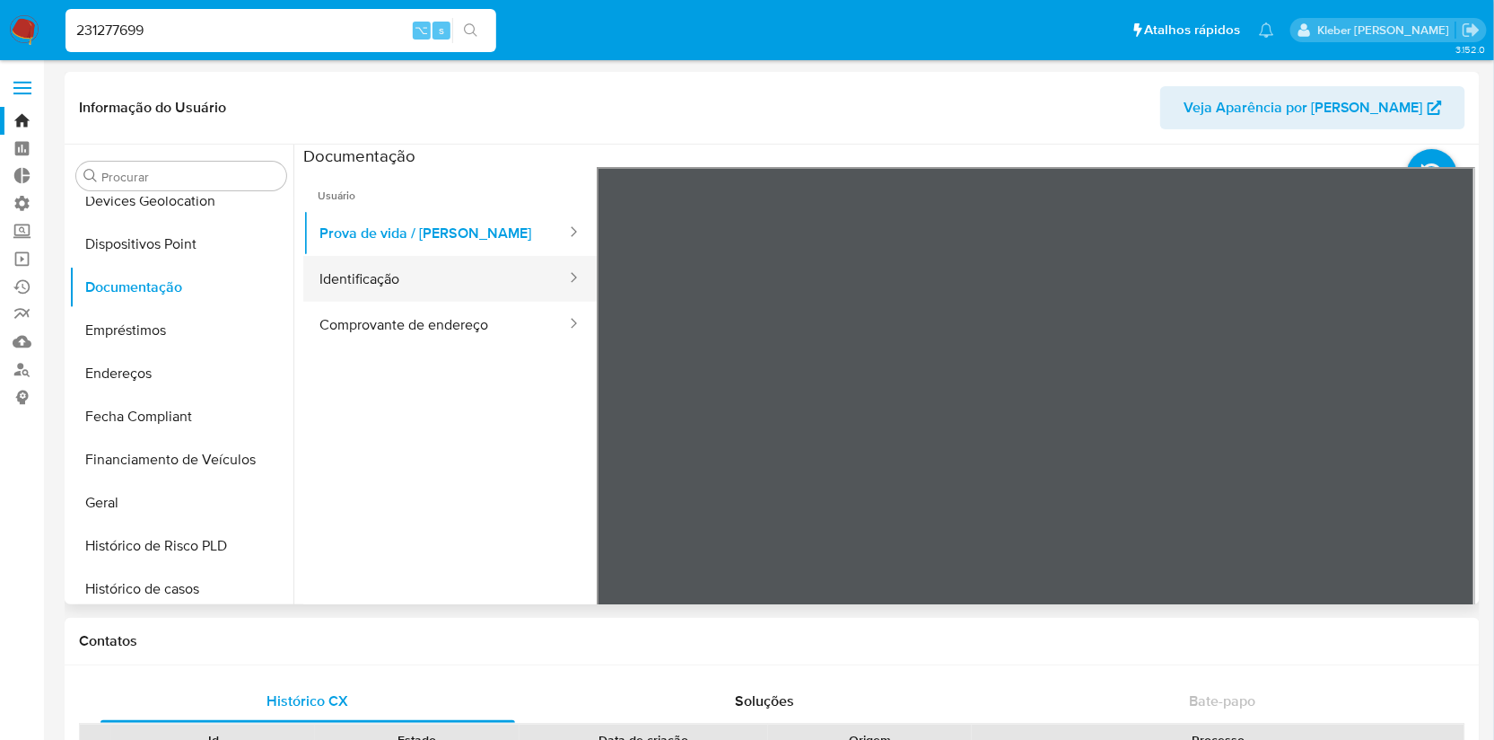
click at [512, 274] on button "Identificação" at bounding box center [435, 279] width 265 height 46
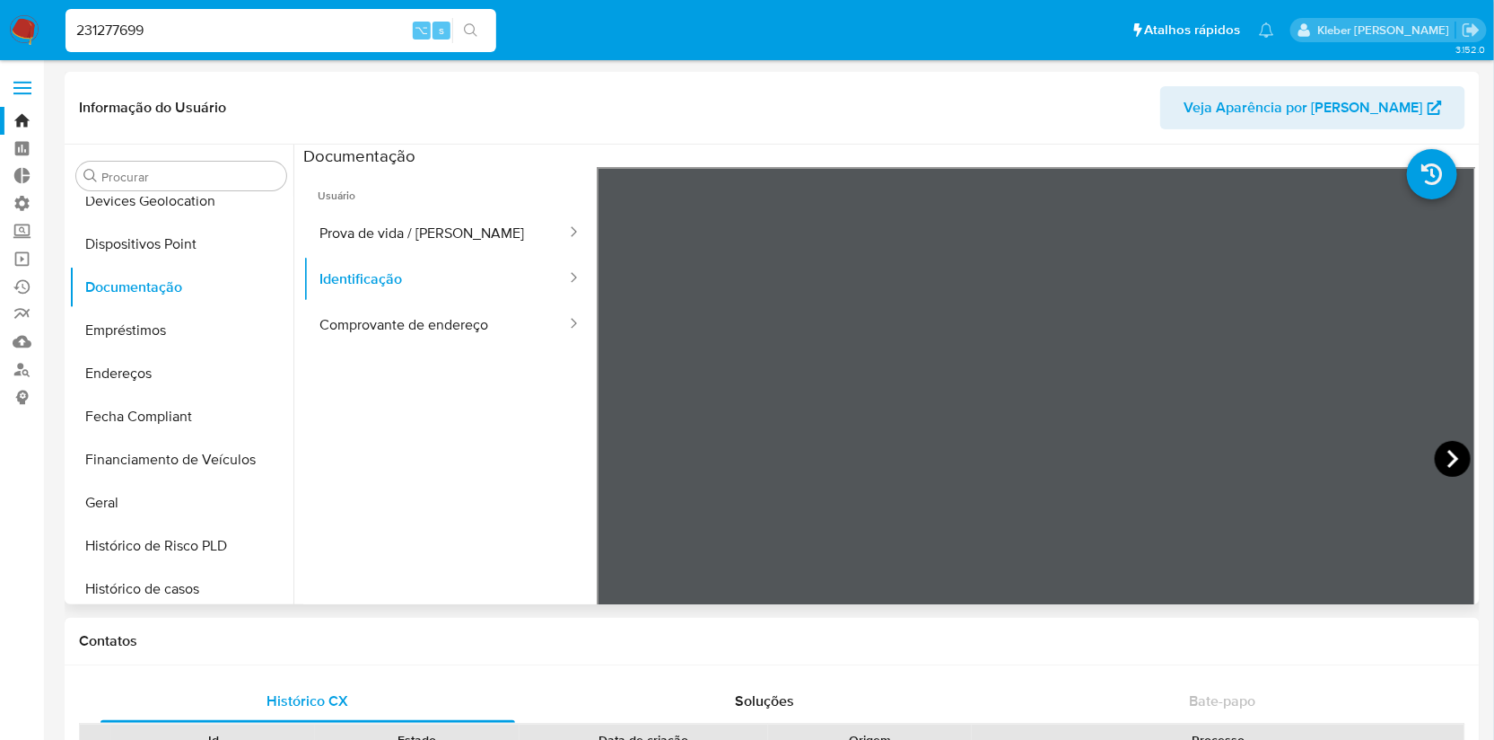
click at [1449, 463] on icon at bounding box center [1453, 459] width 36 height 36
click at [125, 27] on input "231277699" at bounding box center [281, 30] width 431 height 23
paste input "575501430"
type input "575501430"
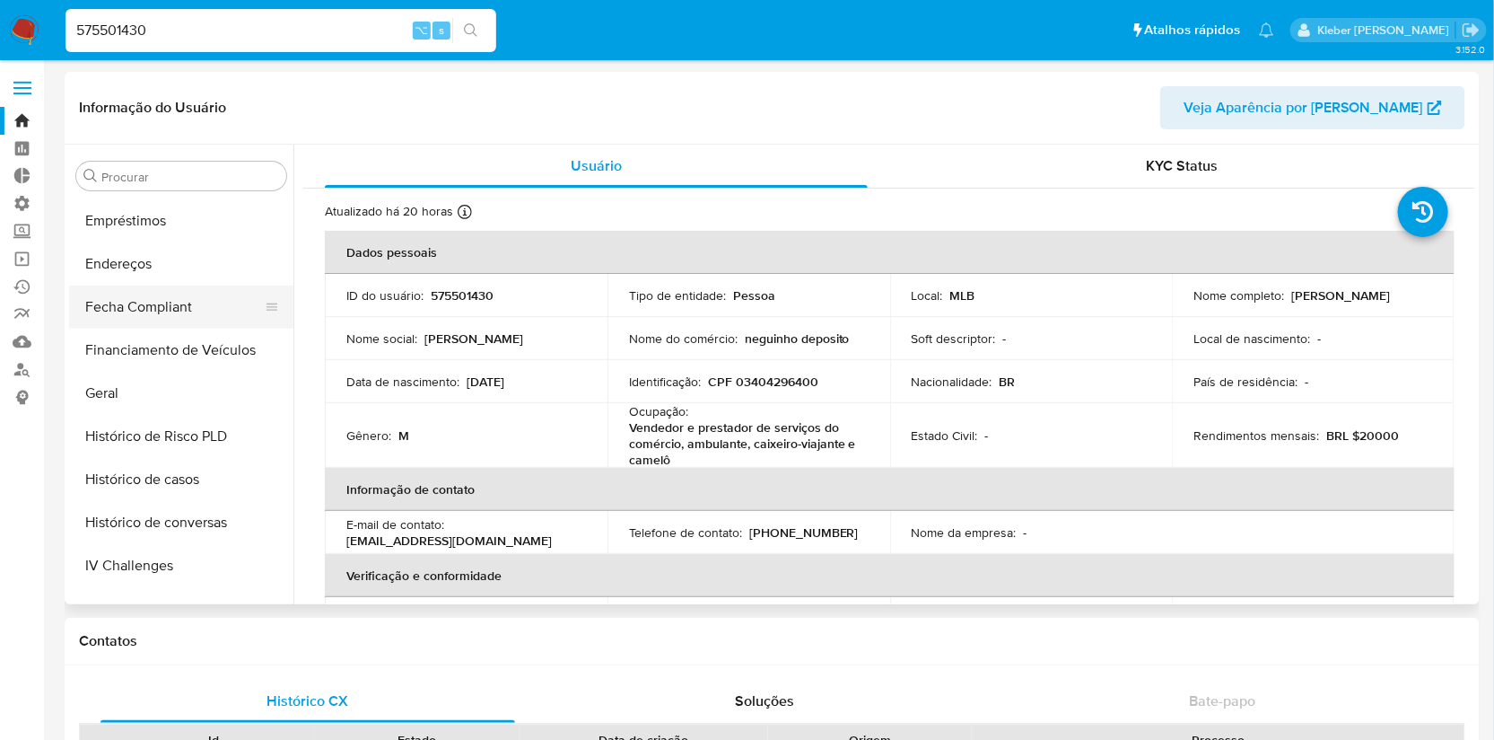
select select "10"
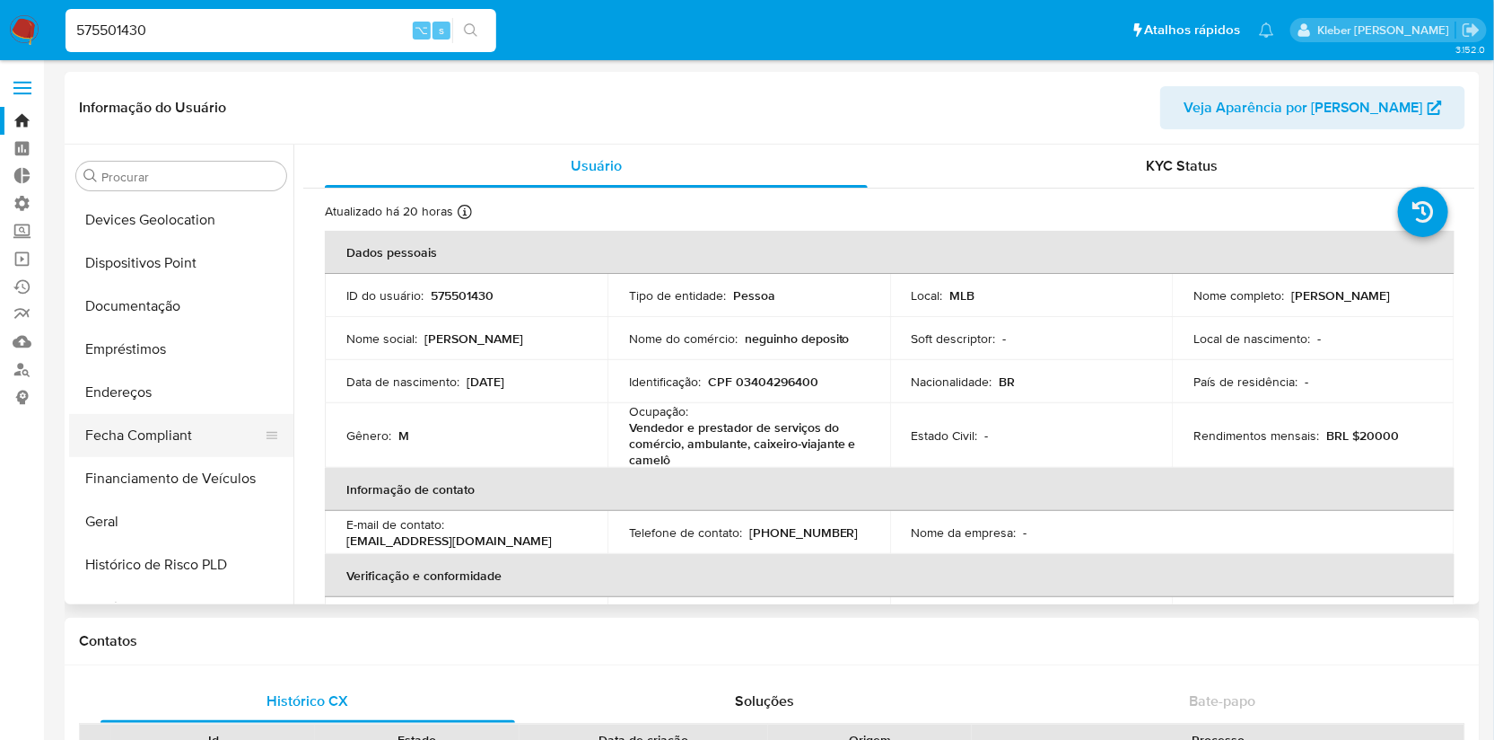
scroll to position [244, 0]
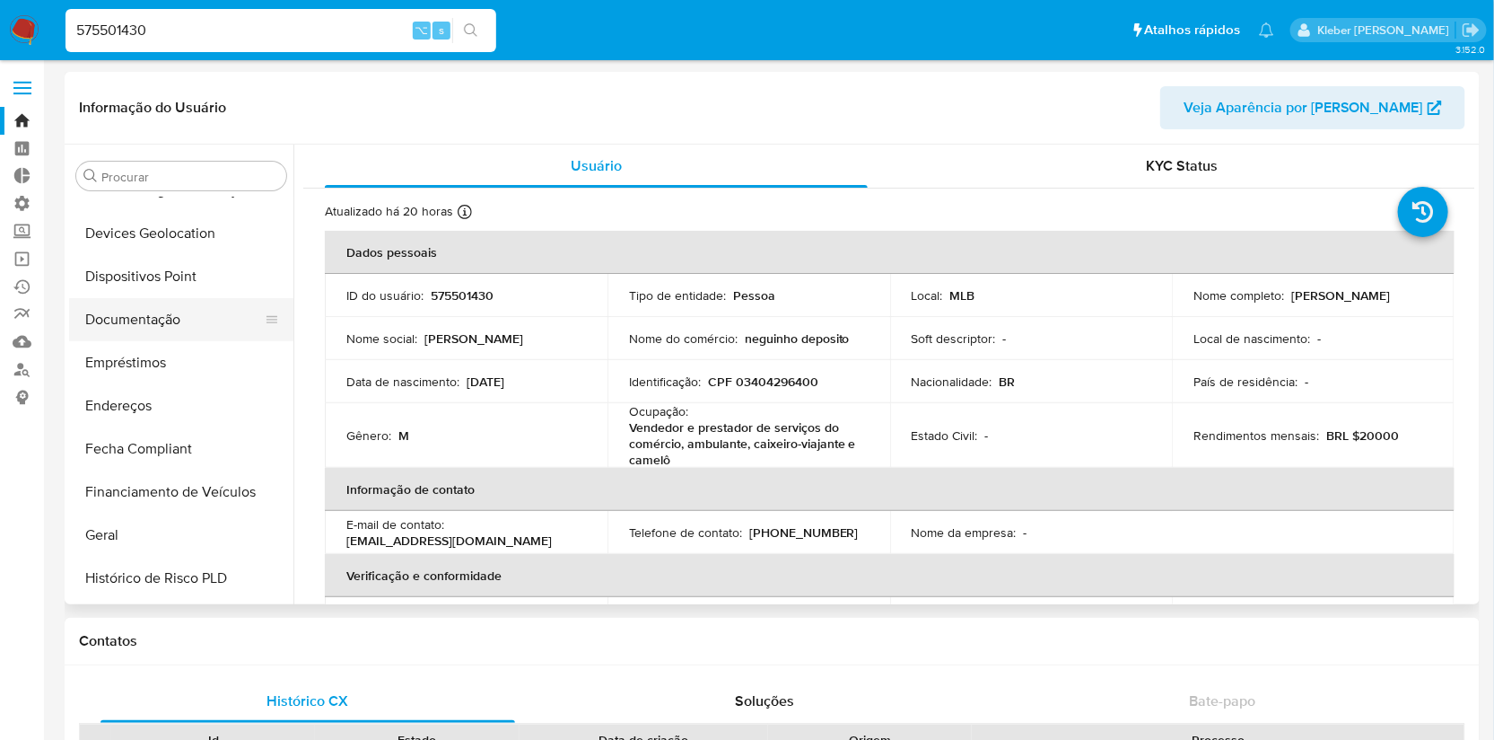
click at [149, 326] on button "Documentação" at bounding box center [174, 319] width 210 height 43
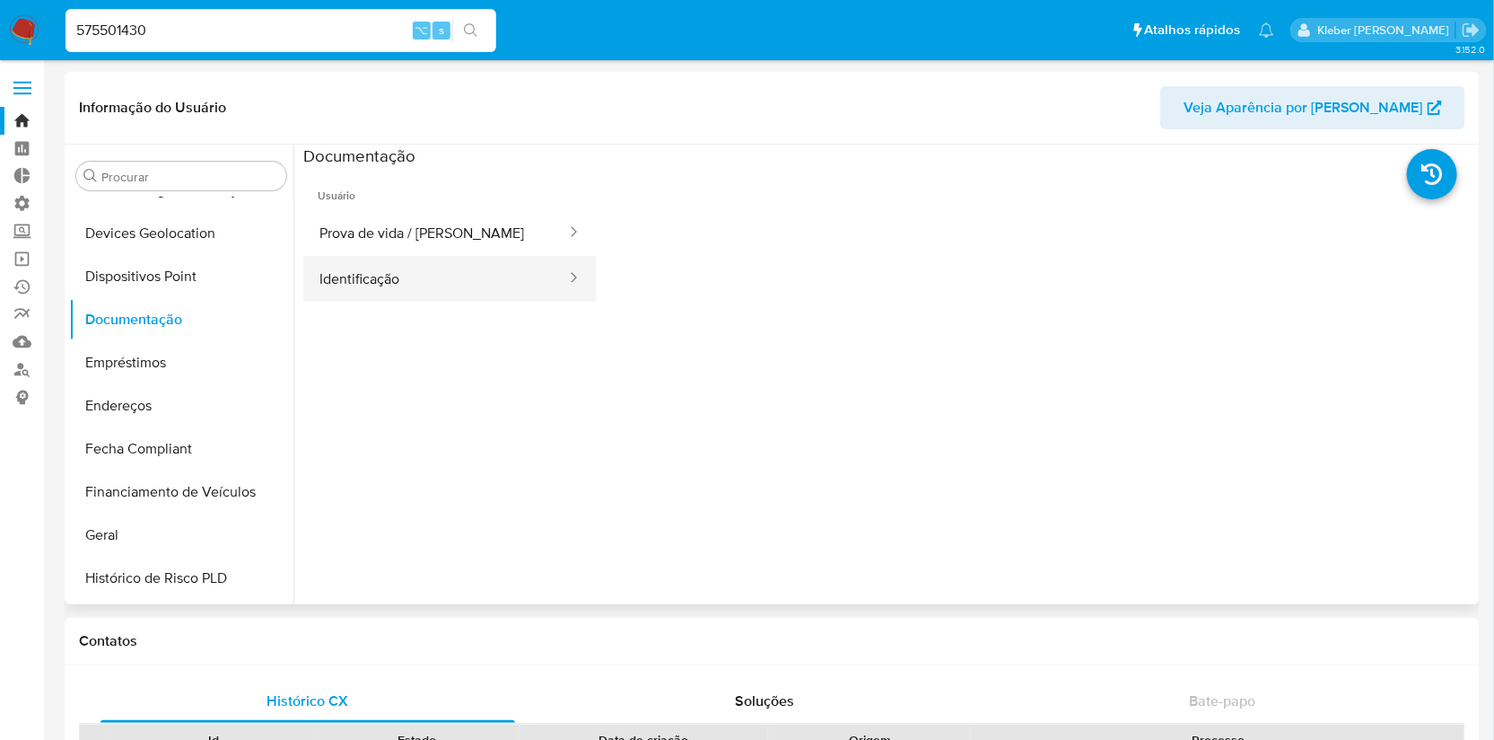
click at [431, 278] on button "Identificação" at bounding box center [435, 279] width 265 height 46
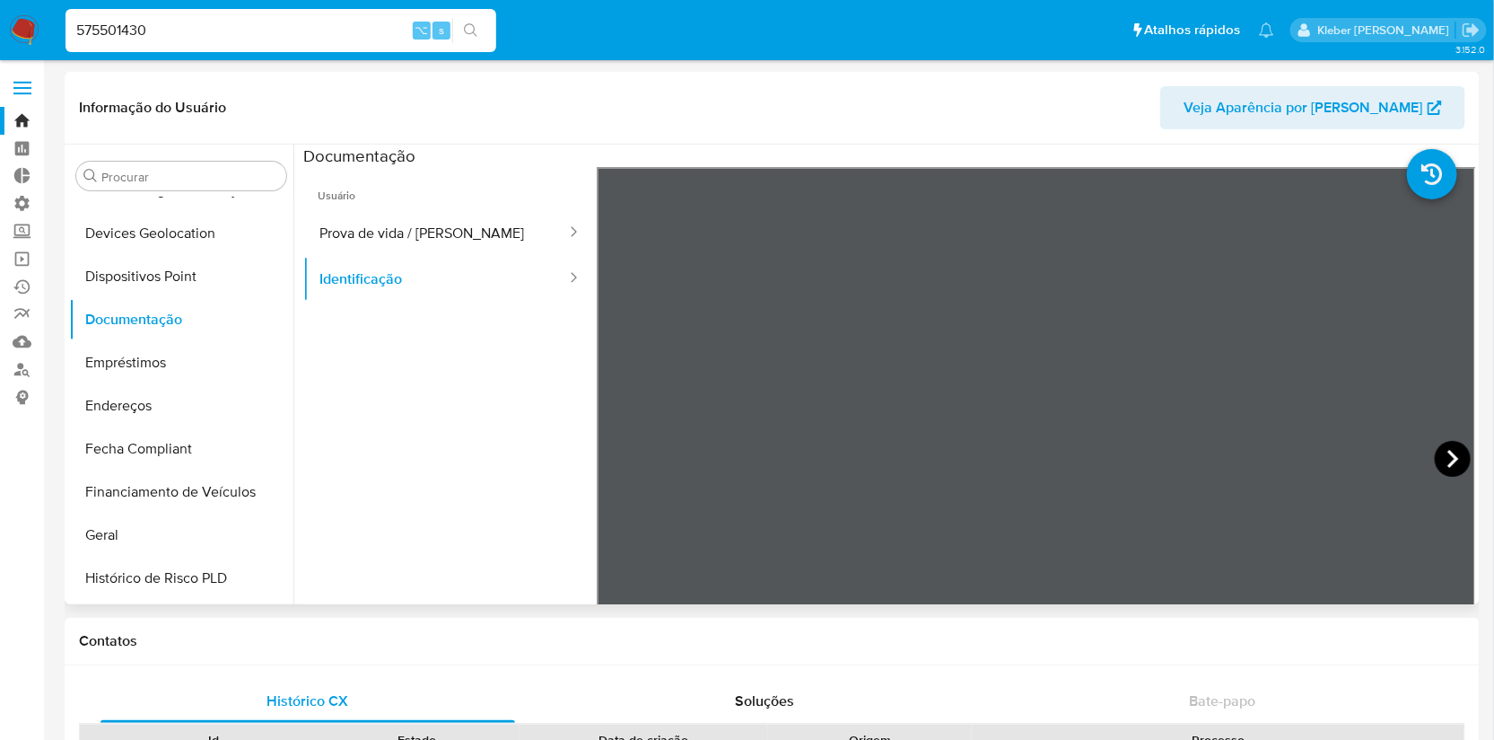
click at [1437, 444] on icon at bounding box center [1453, 459] width 36 height 36
click at [460, 228] on button "Prova de vida / [PERSON_NAME]" at bounding box center [435, 233] width 265 height 46
click at [1141, 127] on div "Informação do Usuário Veja Aparência por Pessoa Procurar Adiantamentos de Dinhe…" at bounding box center [772, 338] width 1415 height 532
click at [116, 31] on input "575501430" at bounding box center [281, 30] width 431 height 23
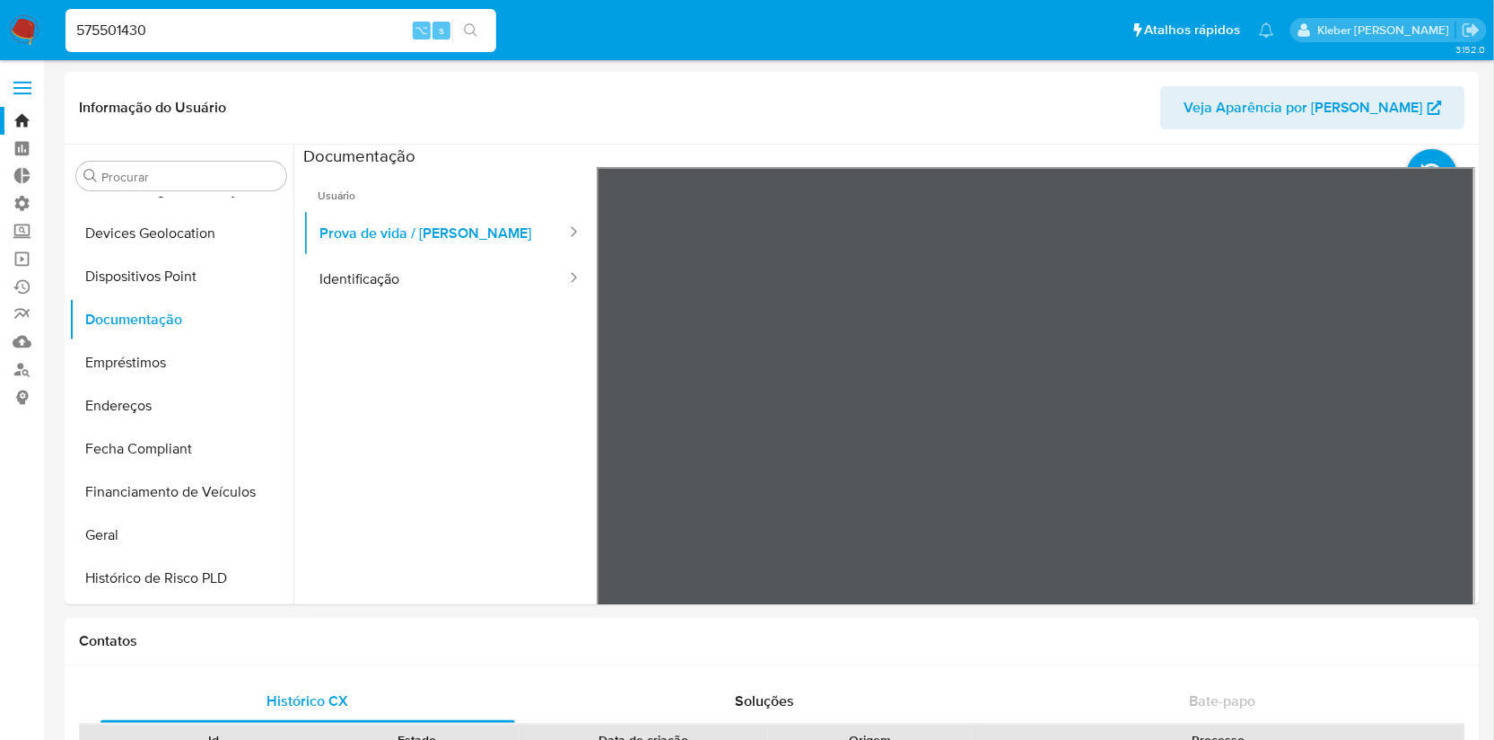
click at [116, 31] on input "575501430" at bounding box center [281, 30] width 431 height 23
paste input "267527647"
type input "267527647"
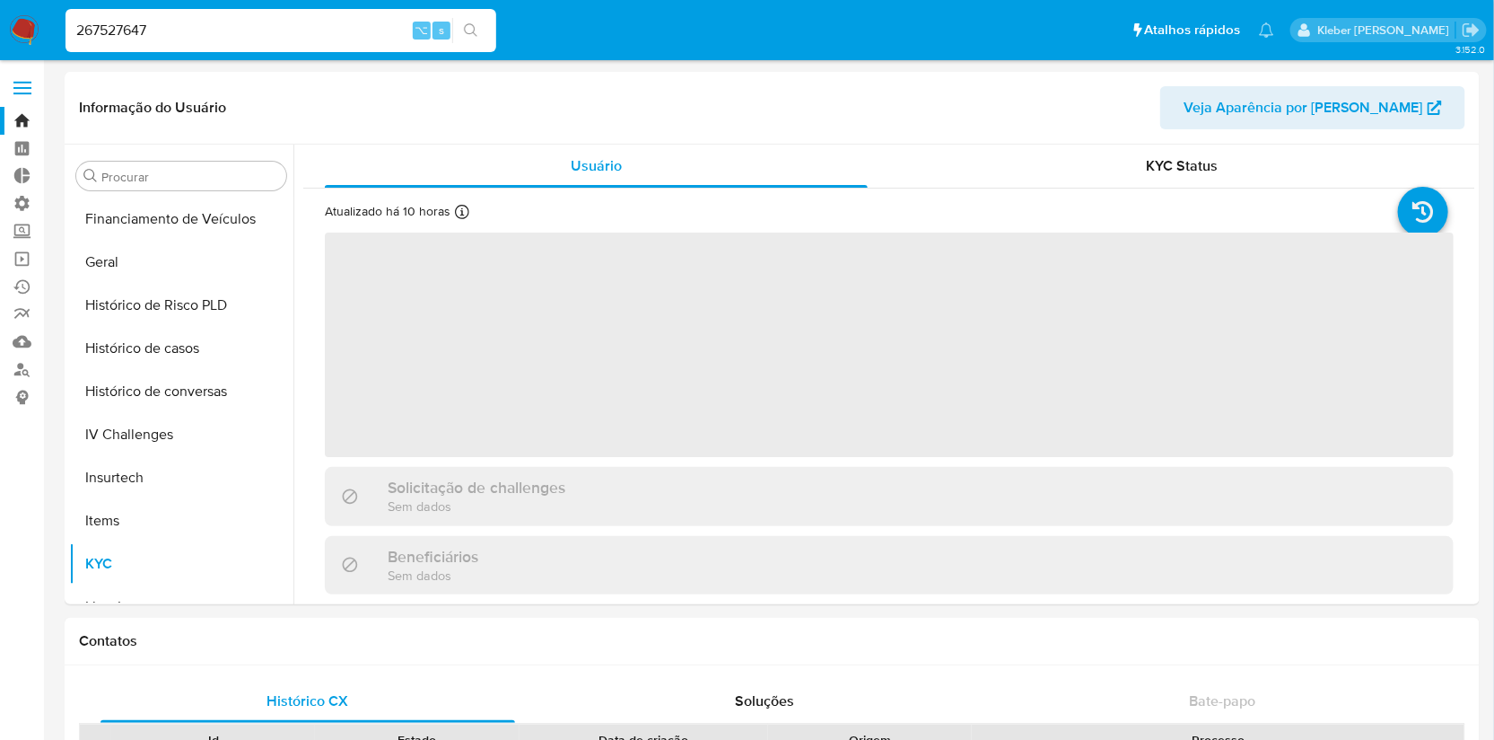
scroll to position [757, 0]
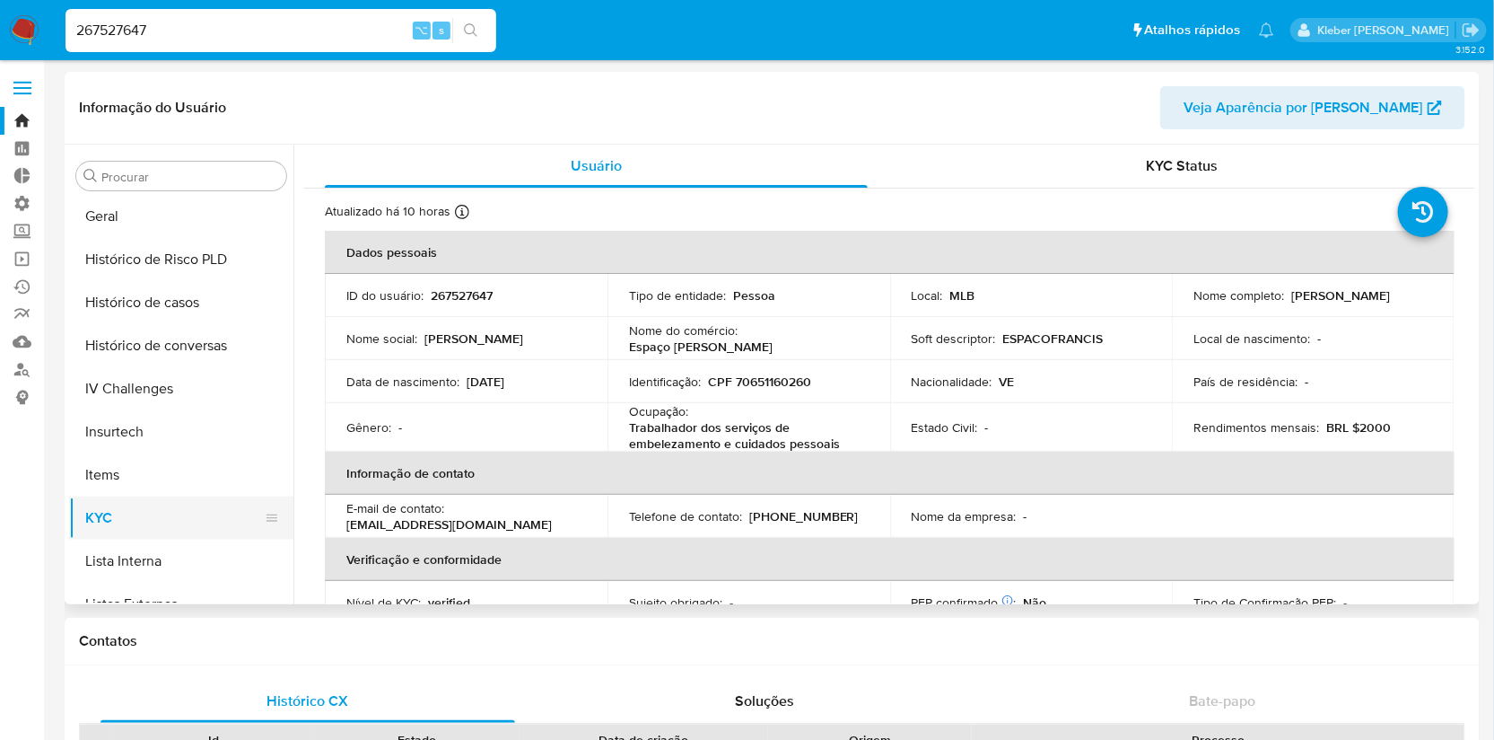
select select "10"
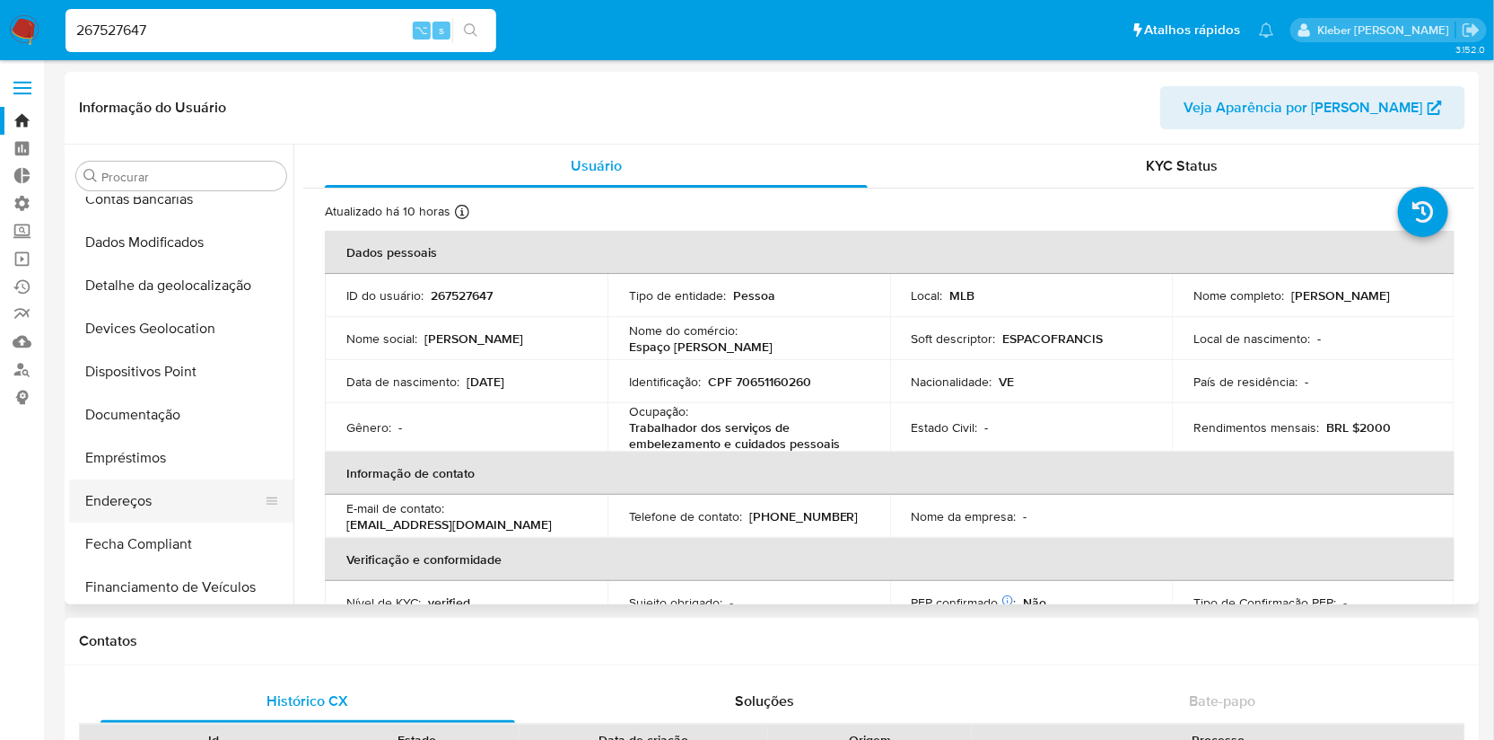
scroll to position [147, 0]
click at [148, 417] on button "Documentação" at bounding box center [174, 416] width 210 height 43
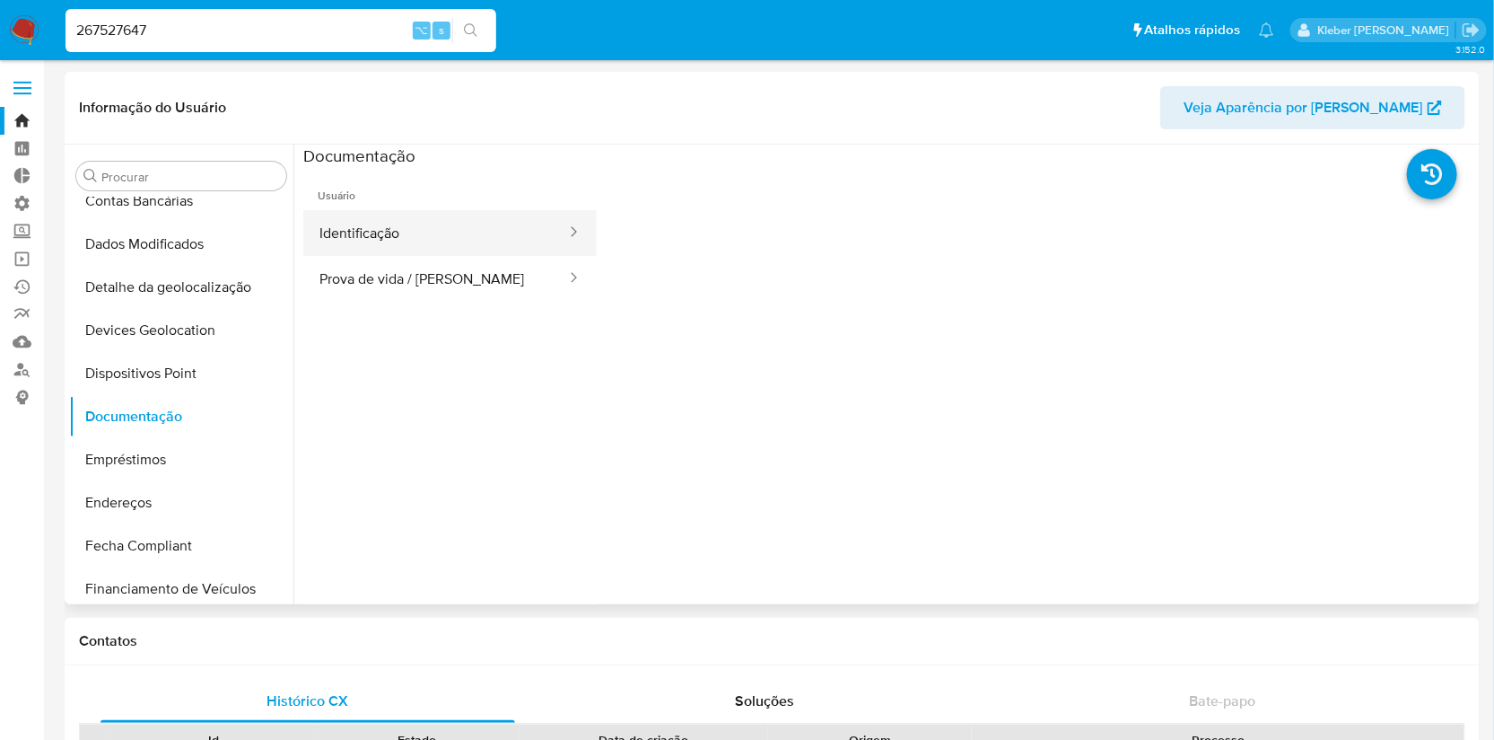
click at [476, 239] on button "Identificação" at bounding box center [435, 233] width 265 height 46
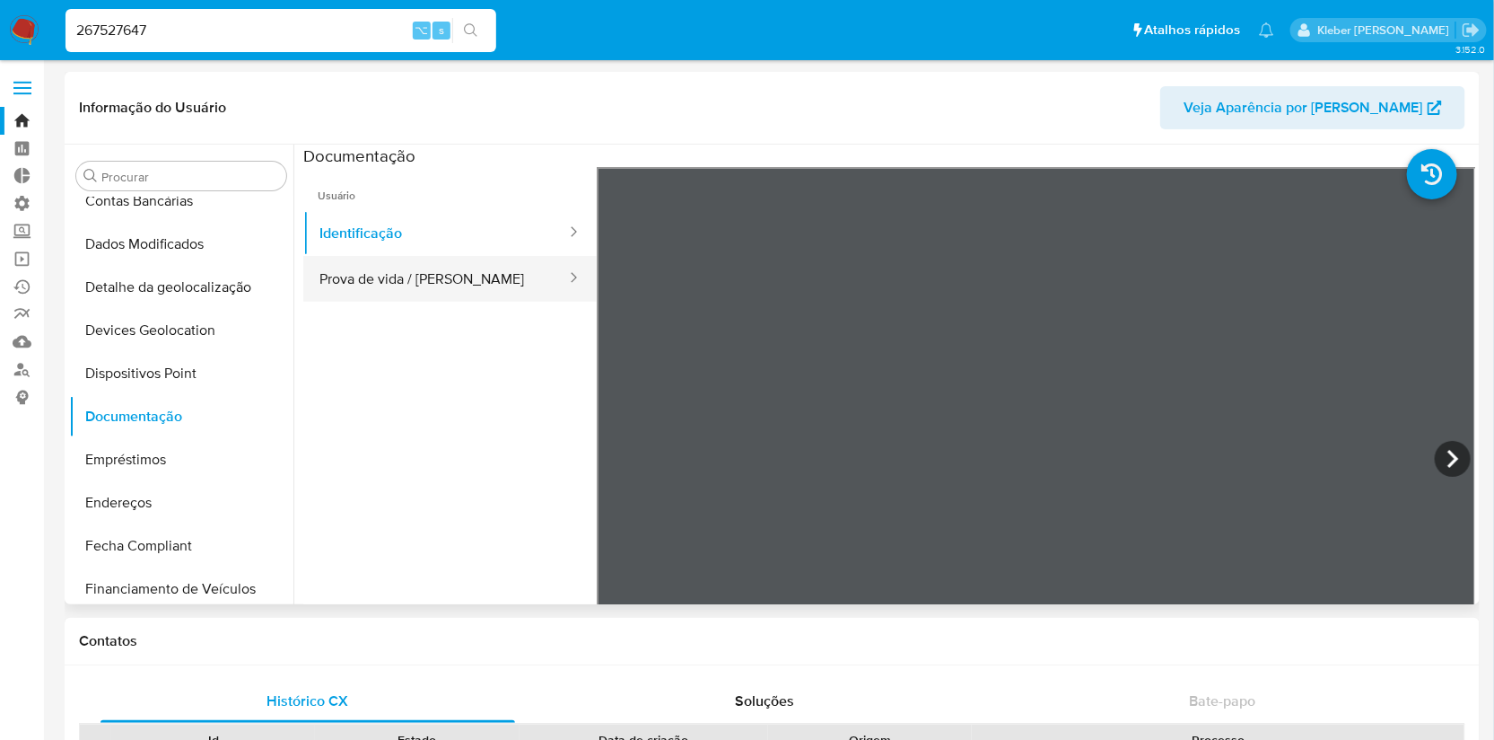
click at [476, 279] on button "Prova de vida / [PERSON_NAME]" at bounding box center [435, 279] width 265 height 46
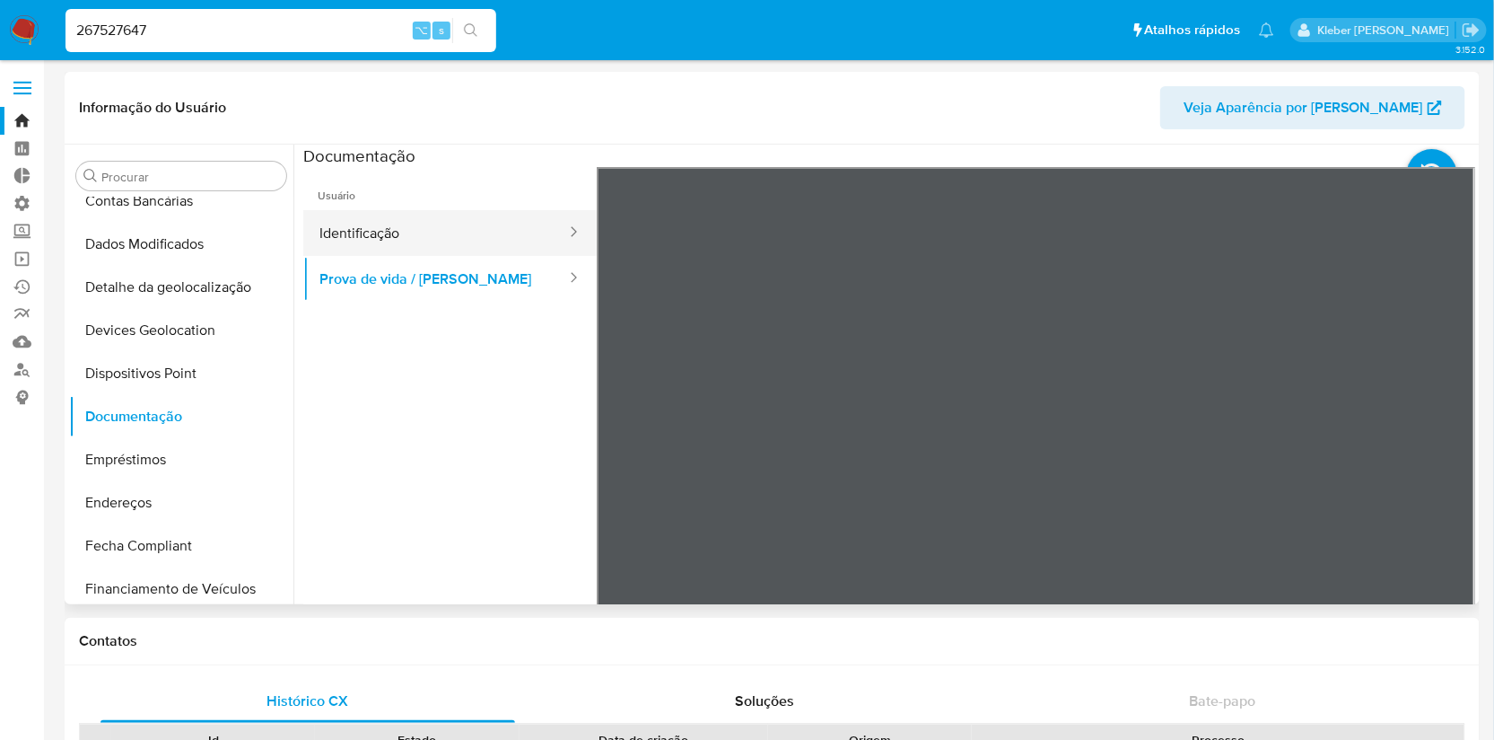
click at [459, 233] on button "Identificação" at bounding box center [435, 233] width 265 height 46
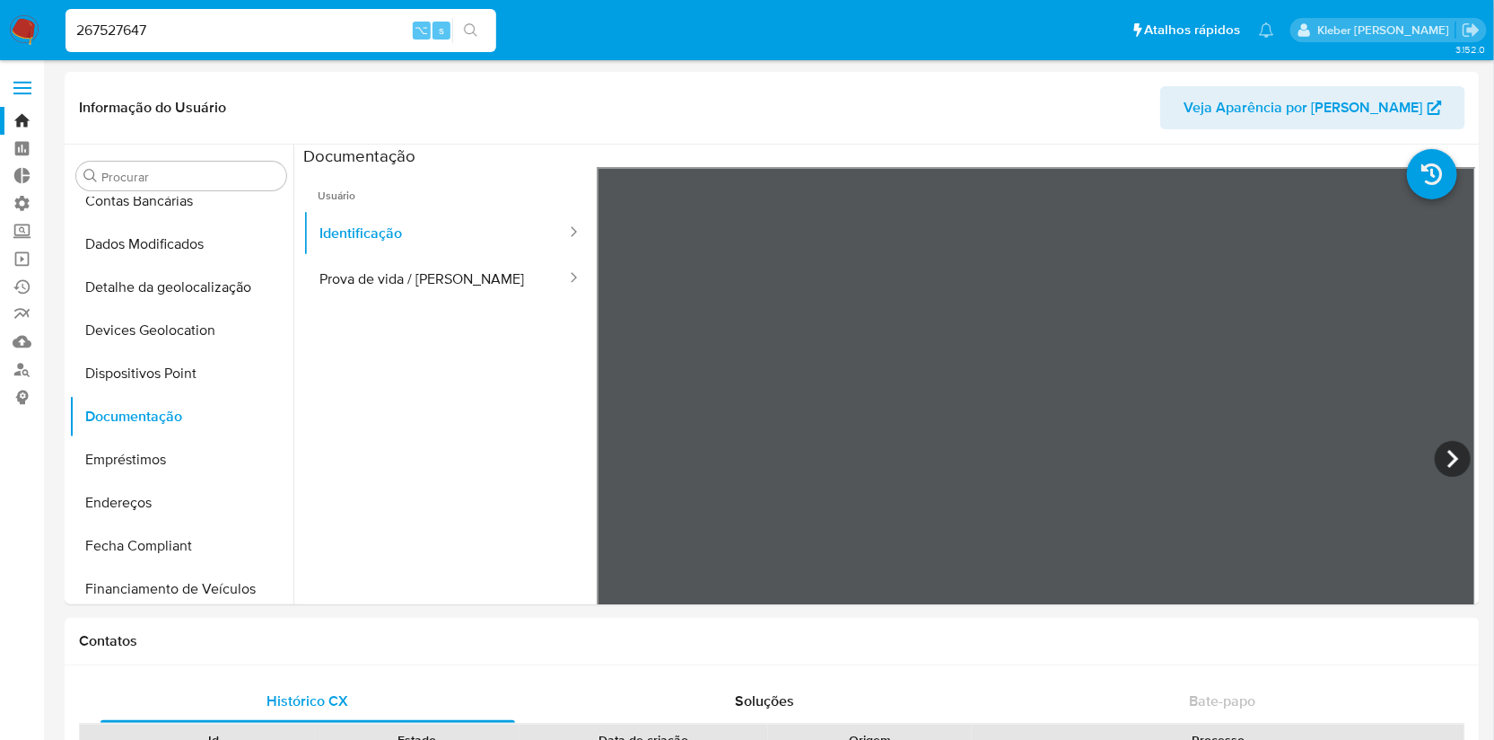
click at [112, 33] on input "267527647" at bounding box center [281, 30] width 431 height 23
paste input "622309261"
type input "622309261"
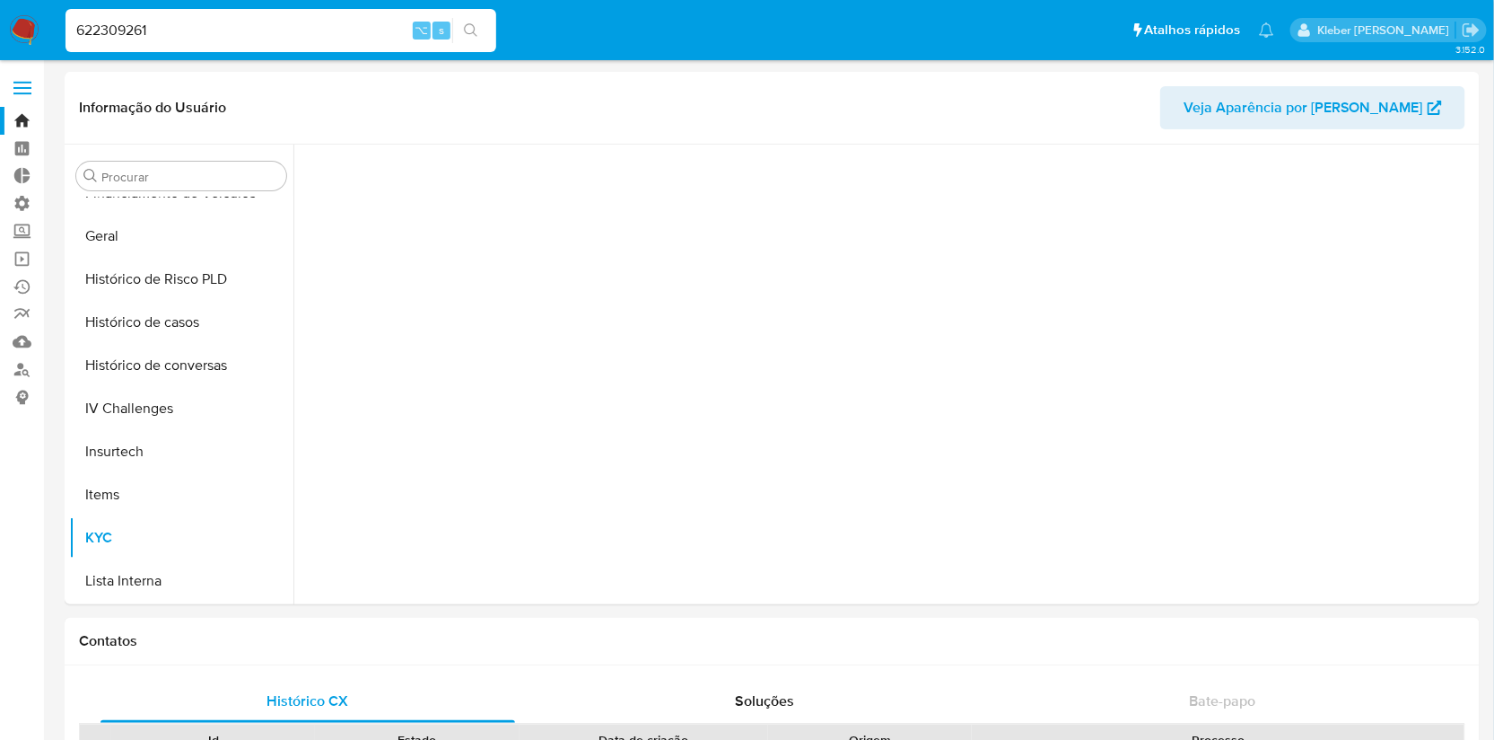
scroll to position [757, 0]
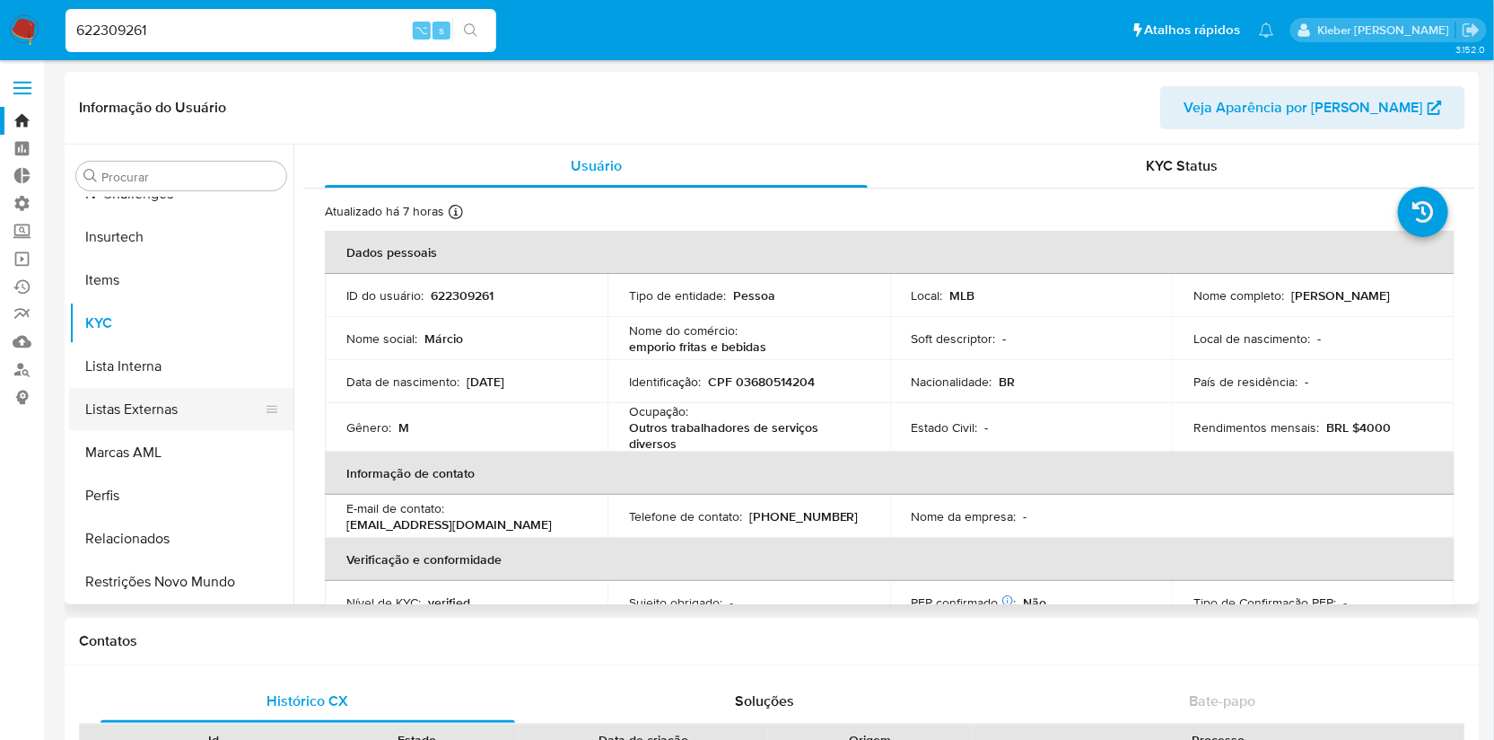
select select "10"
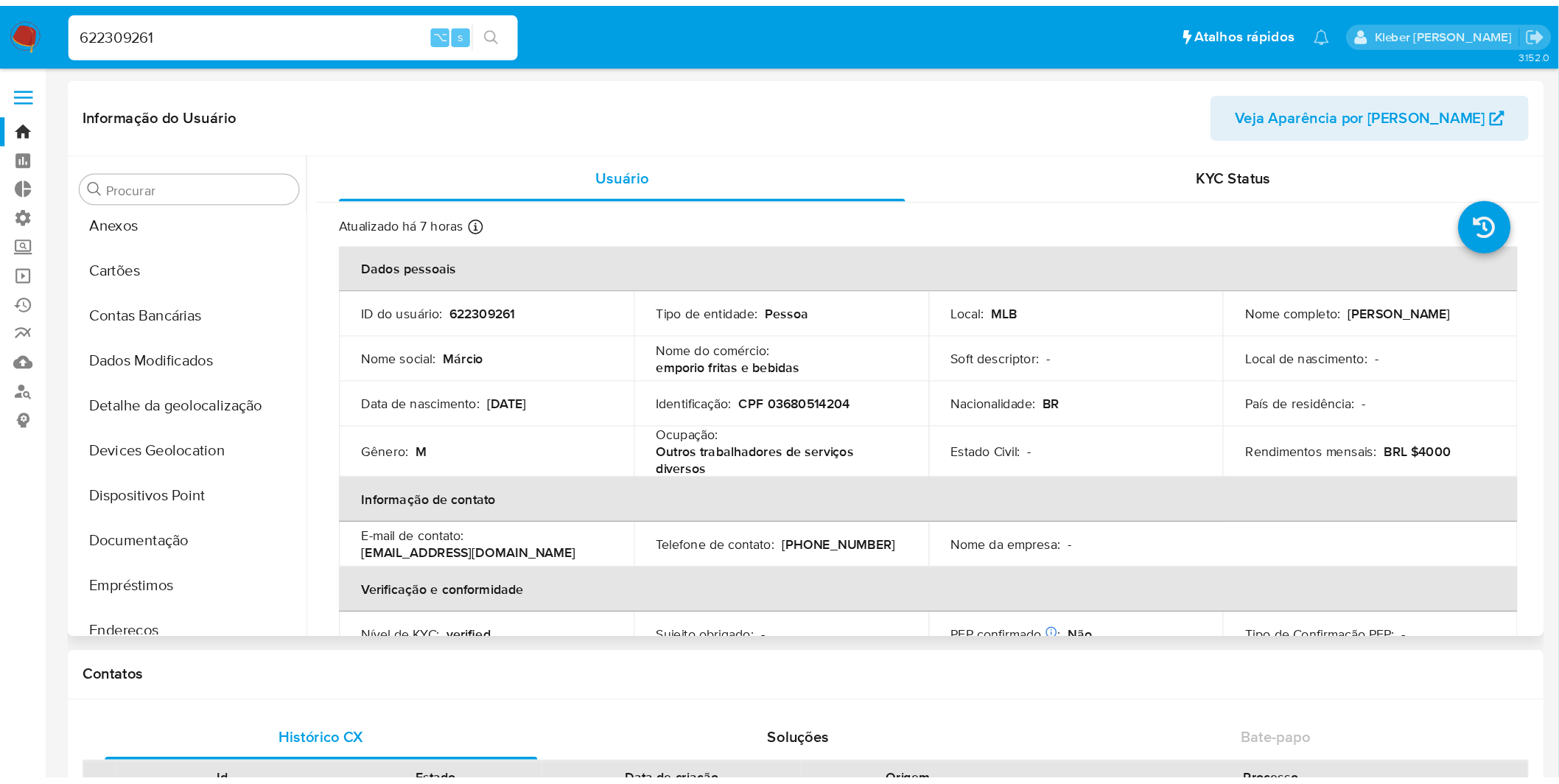
scroll to position [0, 0]
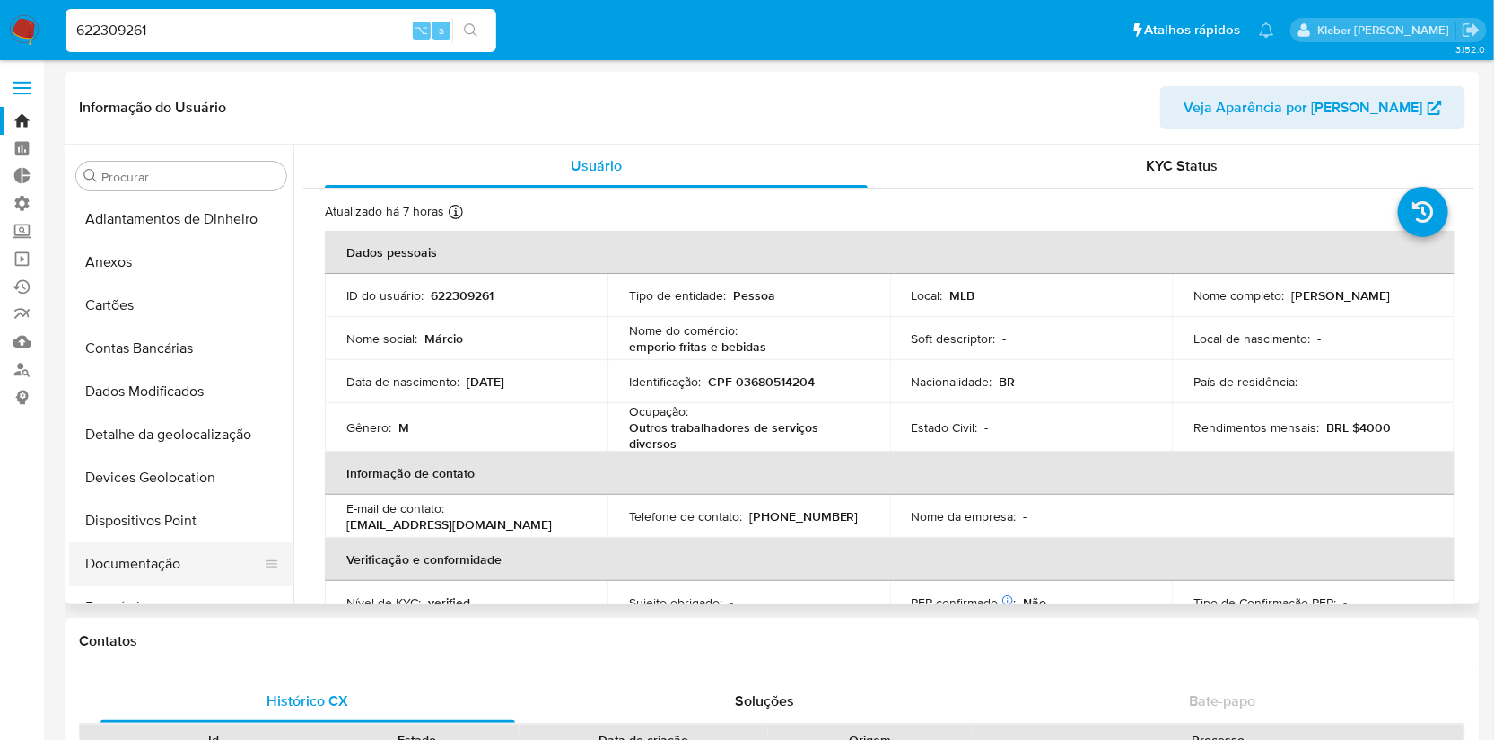
click at [164, 565] on button "Documentação" at bounding box center [174, 563] width 210 height 43
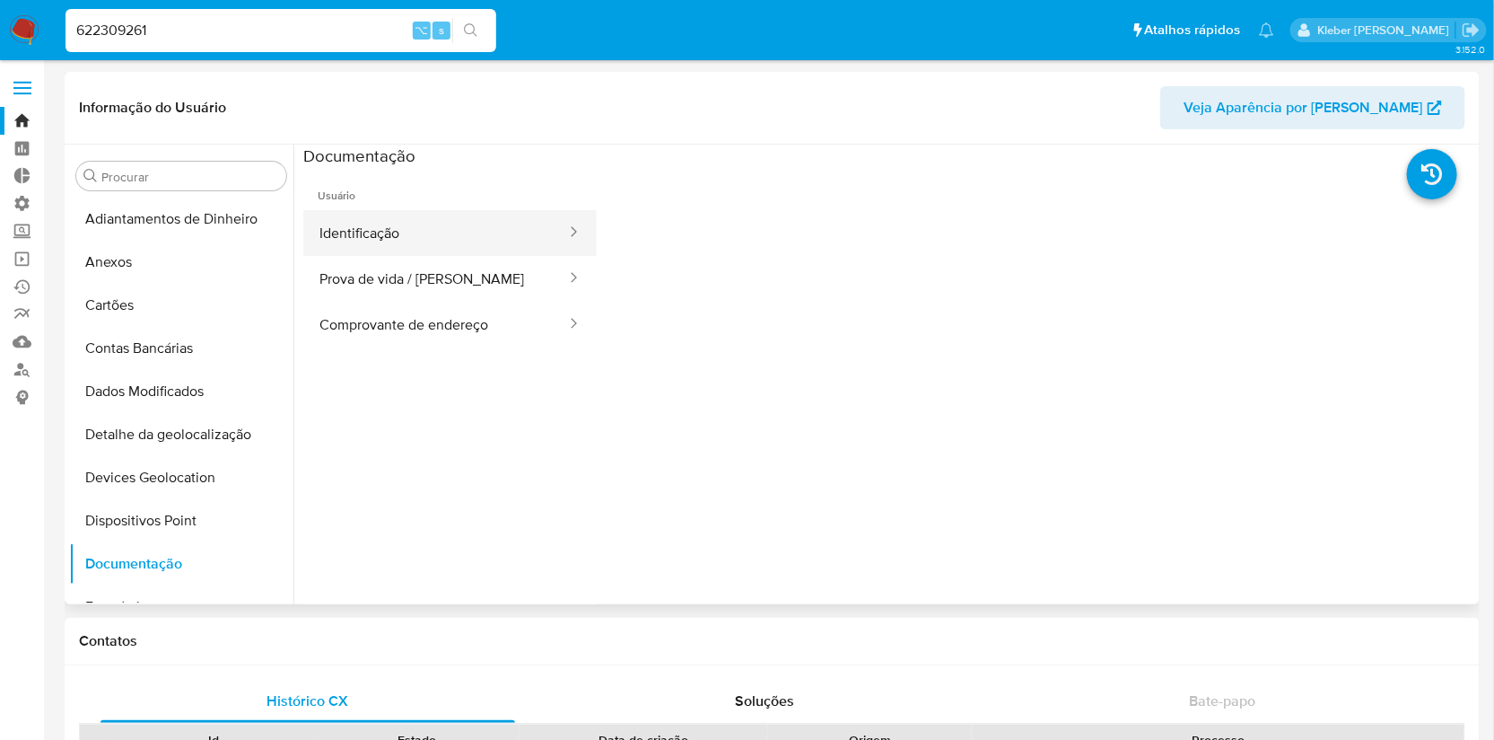
click at [488, 238] on button "Identificação" at bounding box center [435, 233] width 265 height 46
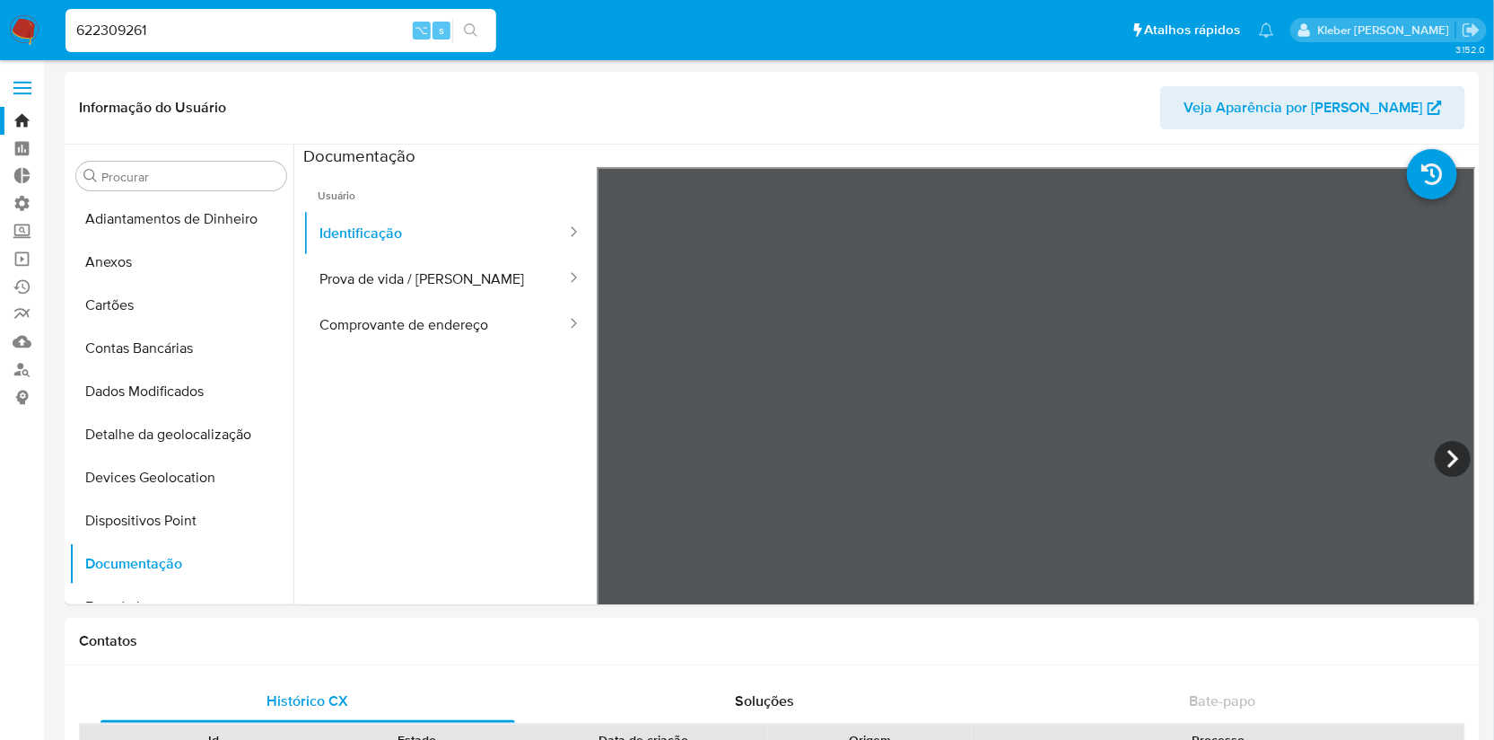
click at [102, 29] on input "622309261" at bounding box center [281, 30] width 431 height 23
click at [1452, 459] on icon at bounding box center [1453, 459] width 36 height 36
click at [398, 285] on button "Prova de vida / [PERSON_NAME]" at bounding box center [435, 279] width 265 height 46
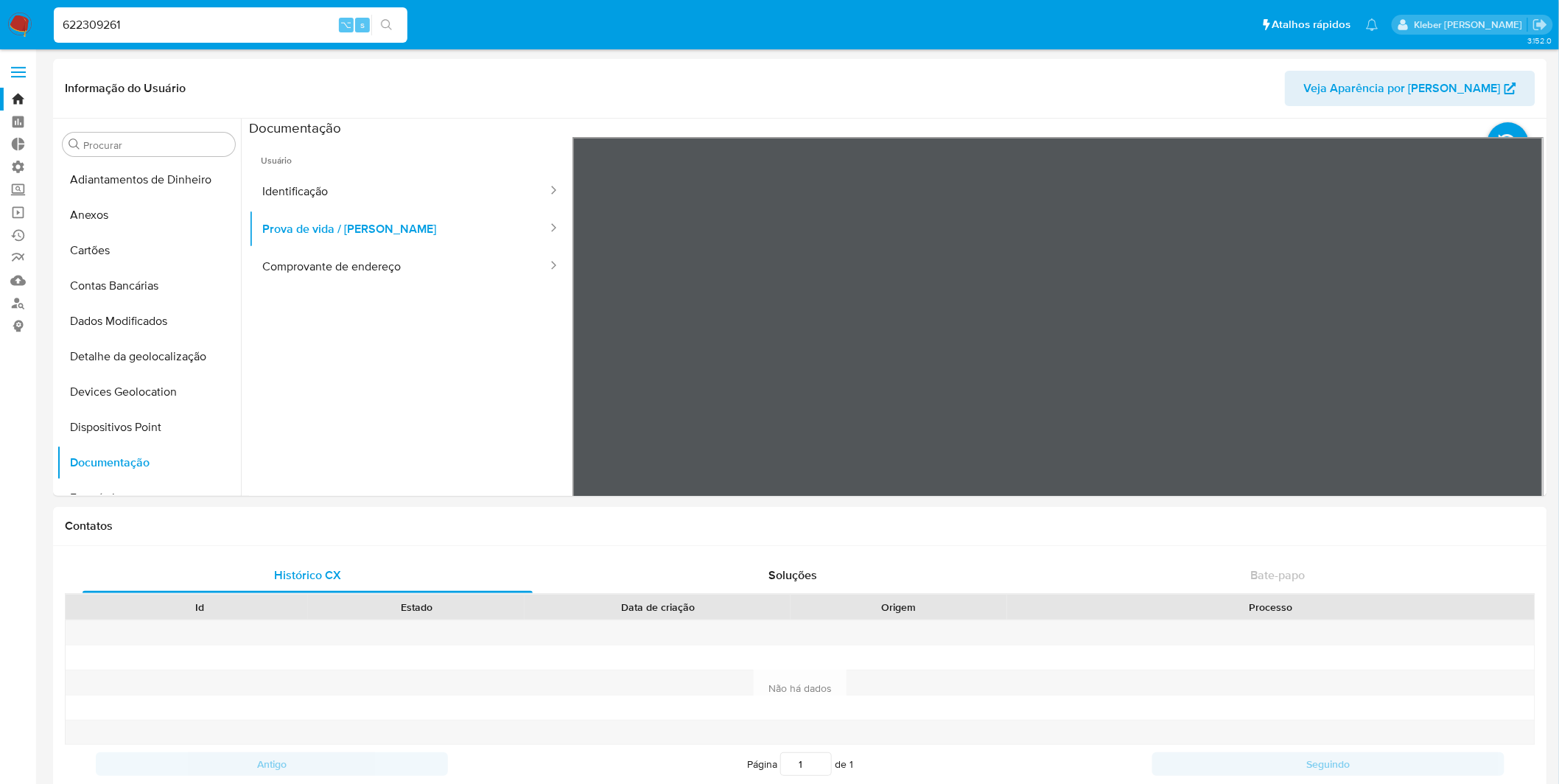
click at [98, 19] on input "622309261" at bounding box center [231, 25] width 354 height 19
paste input "4672921"
type input "467292161"
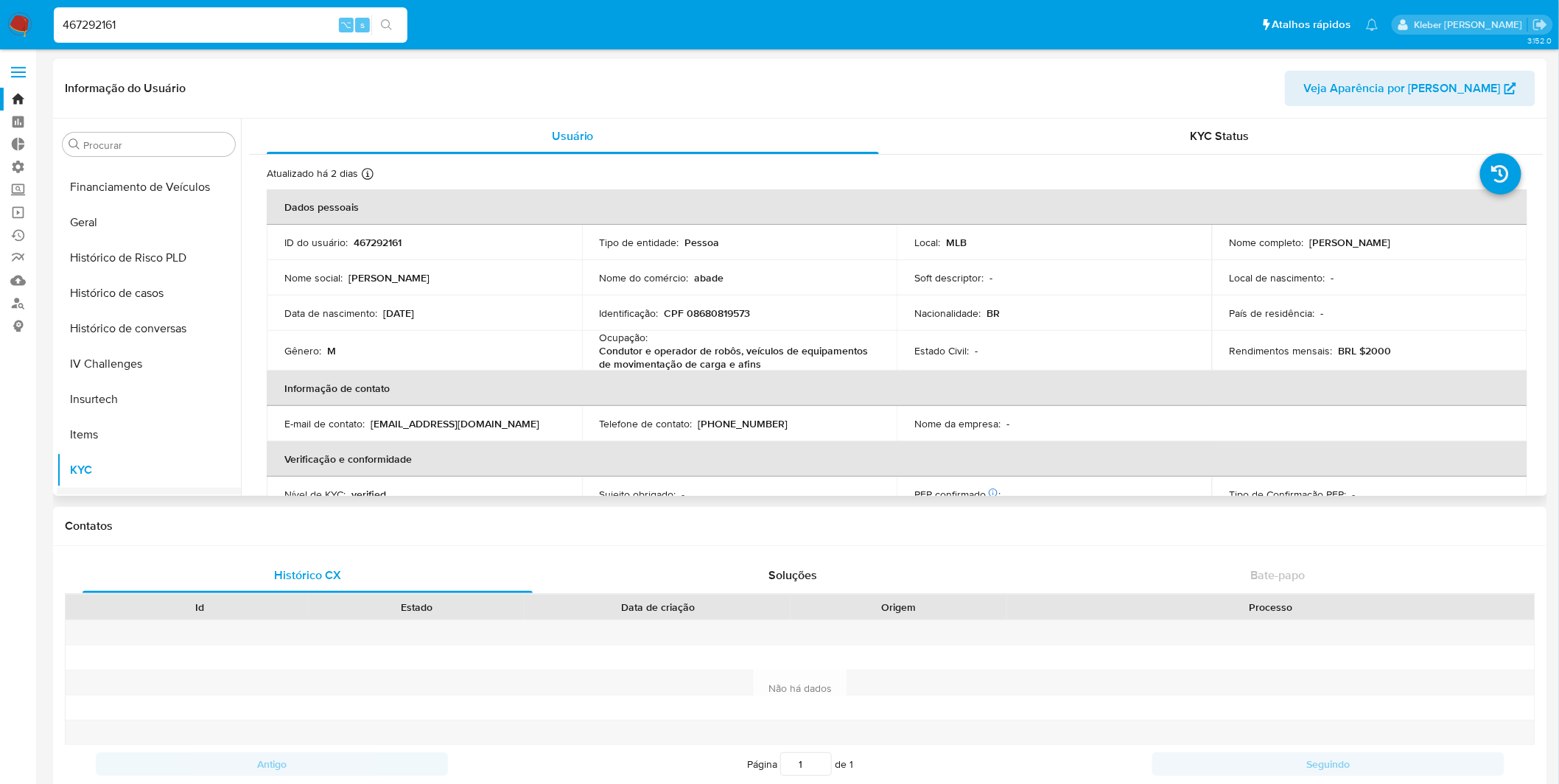
scroll to position [48, 0]
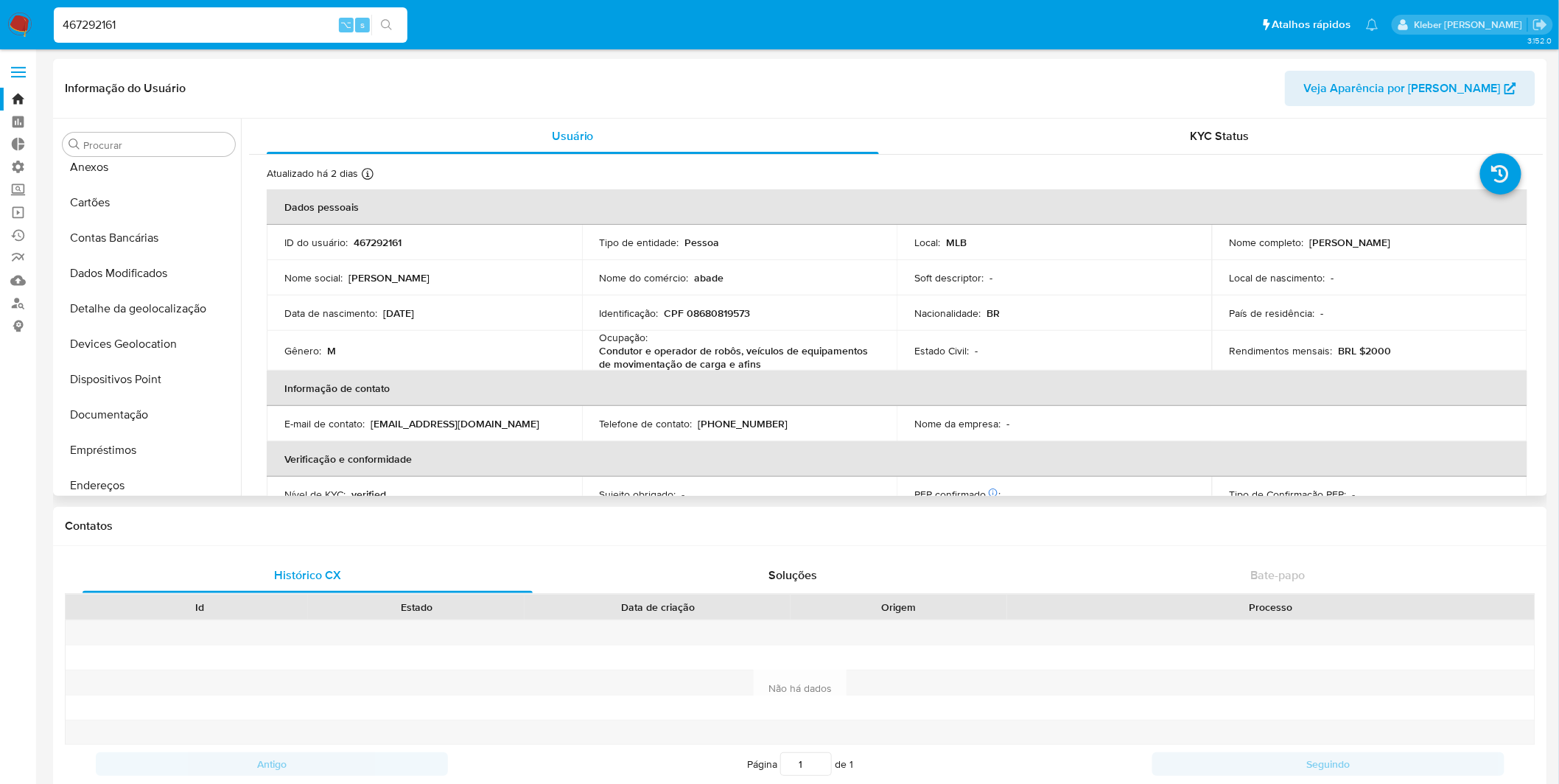
select select "10"
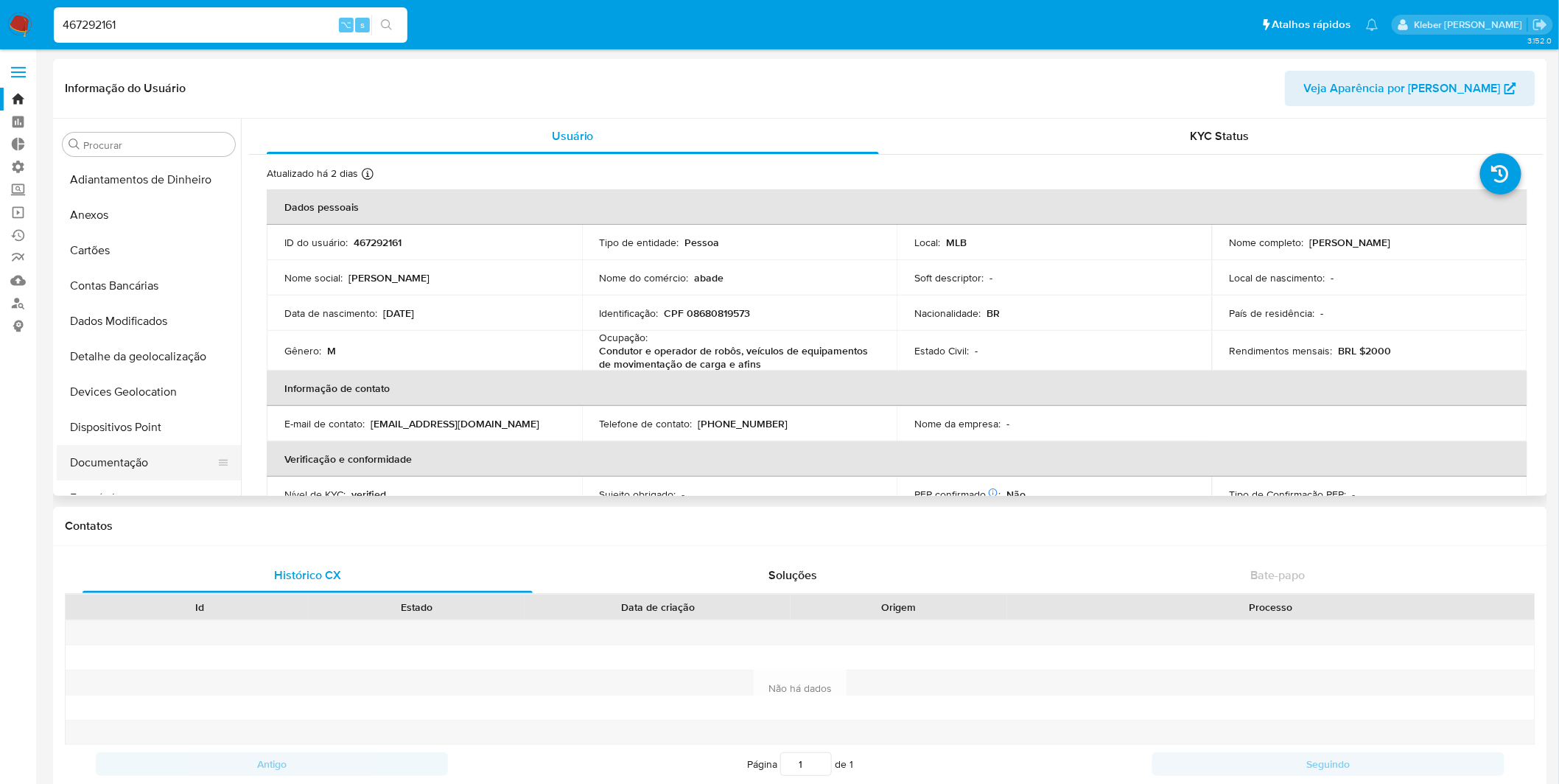
click at [126, 449] on button "Documentação" at bounding box center [143, 462] width 172 height 35
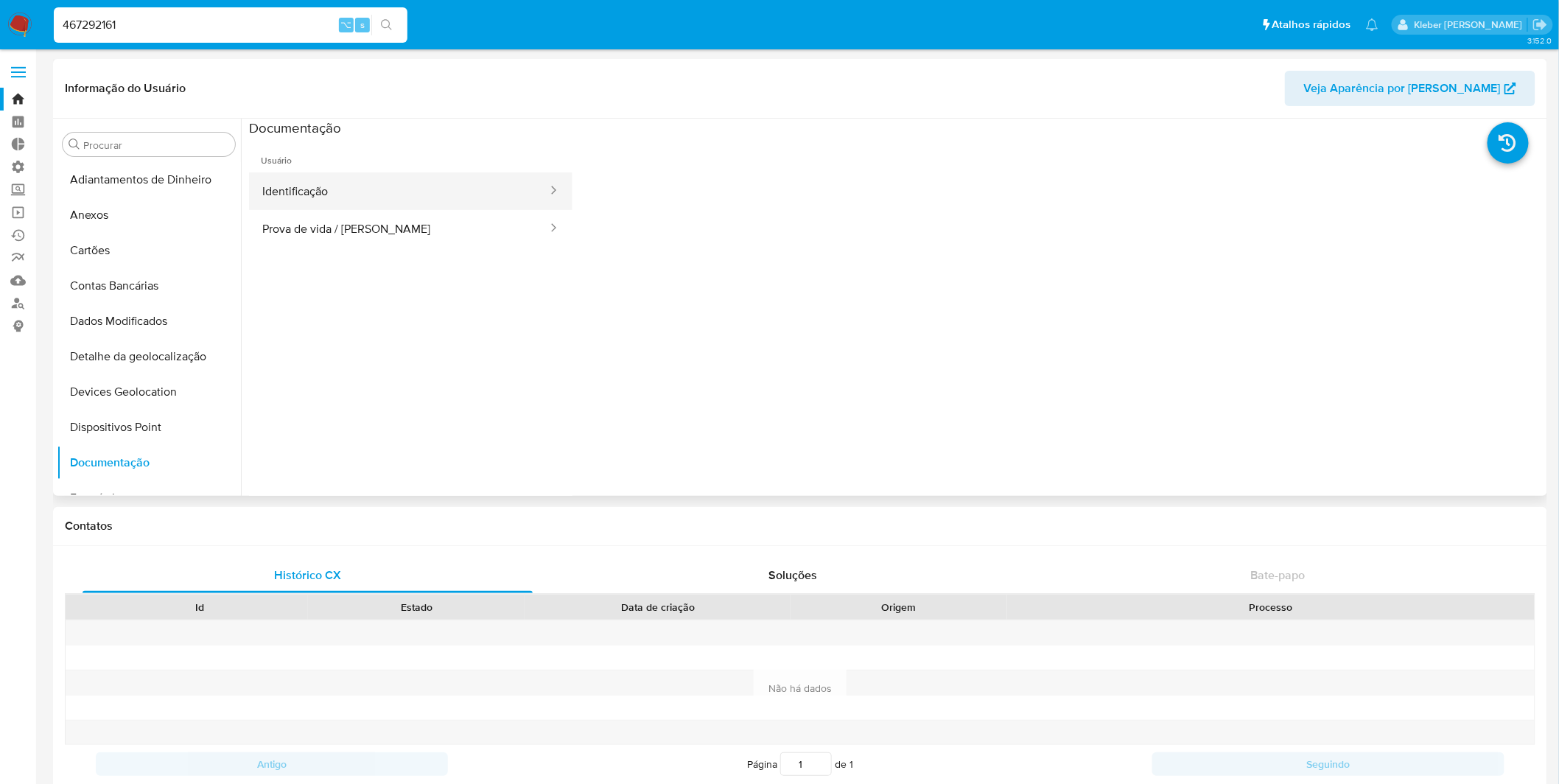
click at [332, 192] on button "Identificação" at bounding box center [398, 191] width 300 height 38
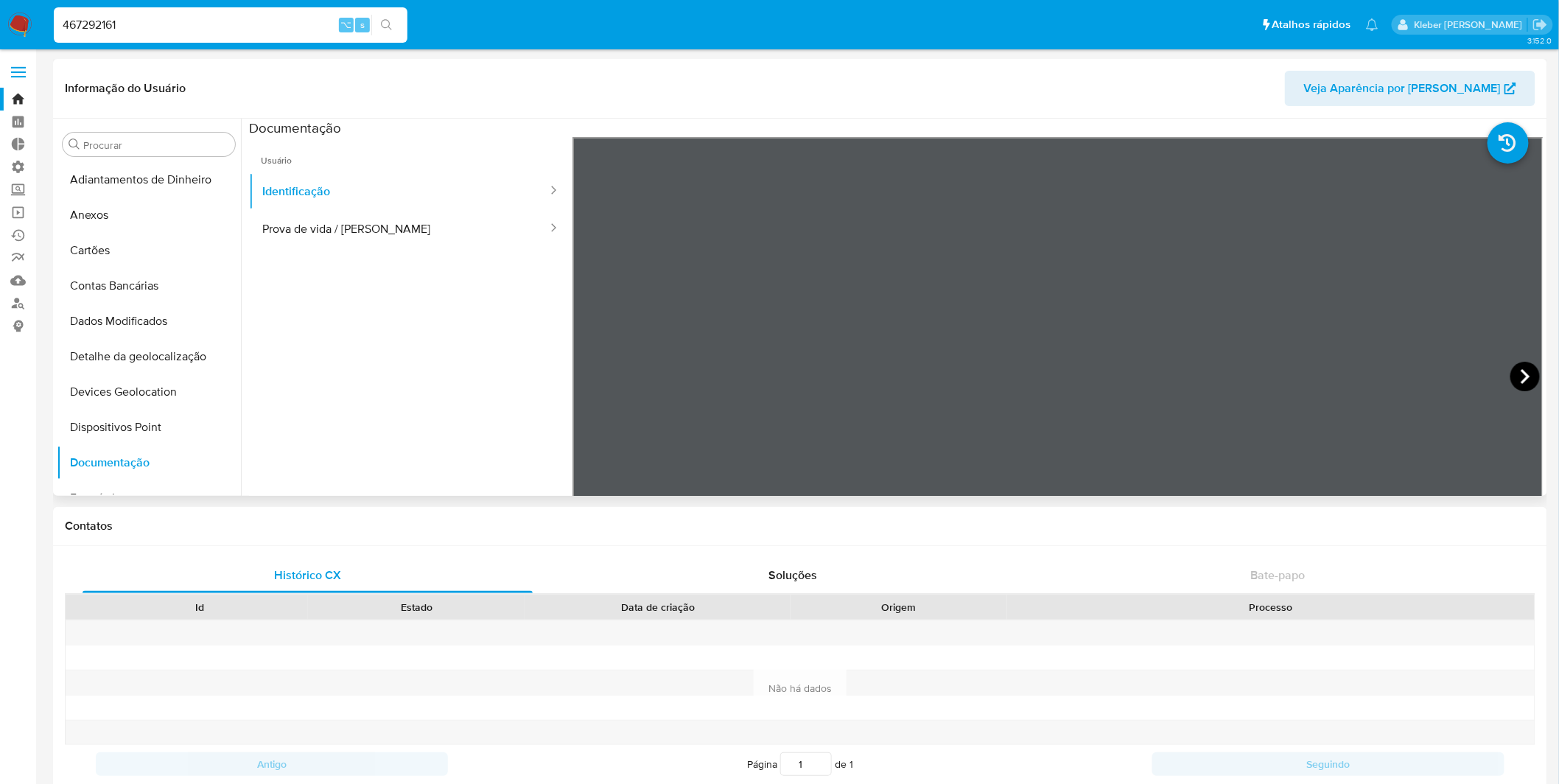
click at [1239, 376] on icon at bounding box center [1525, 377] width 30 height 30
click at [392, 228] on button "Prova de vida / [PERSON_NAME]" at bounding box center [398, 229] width 300 height 38
click at [96, 24] on input "467292161" at bounding box center [231, 25] width 354 height 19
paste input "14716168"
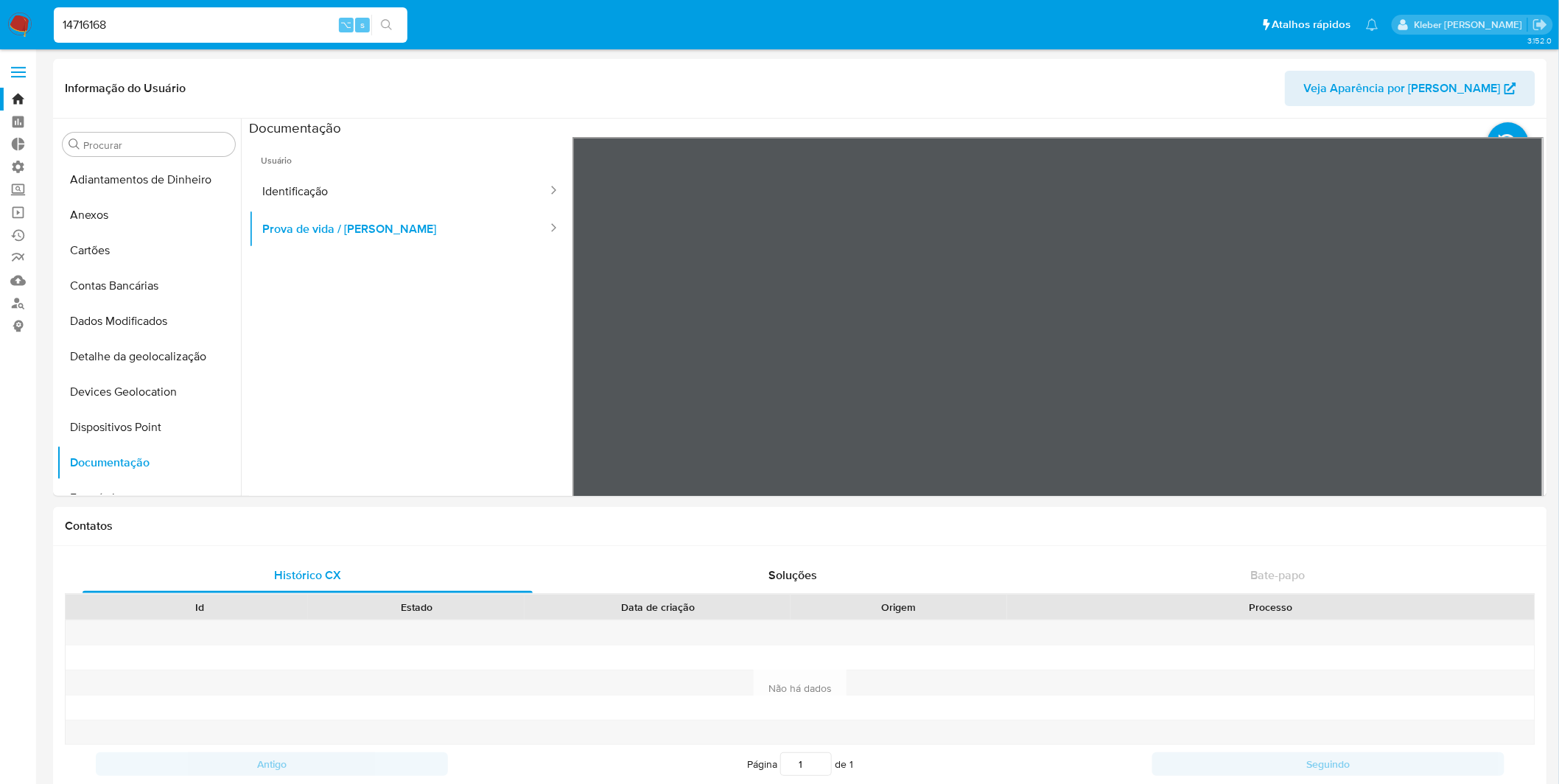
type input "14716168"
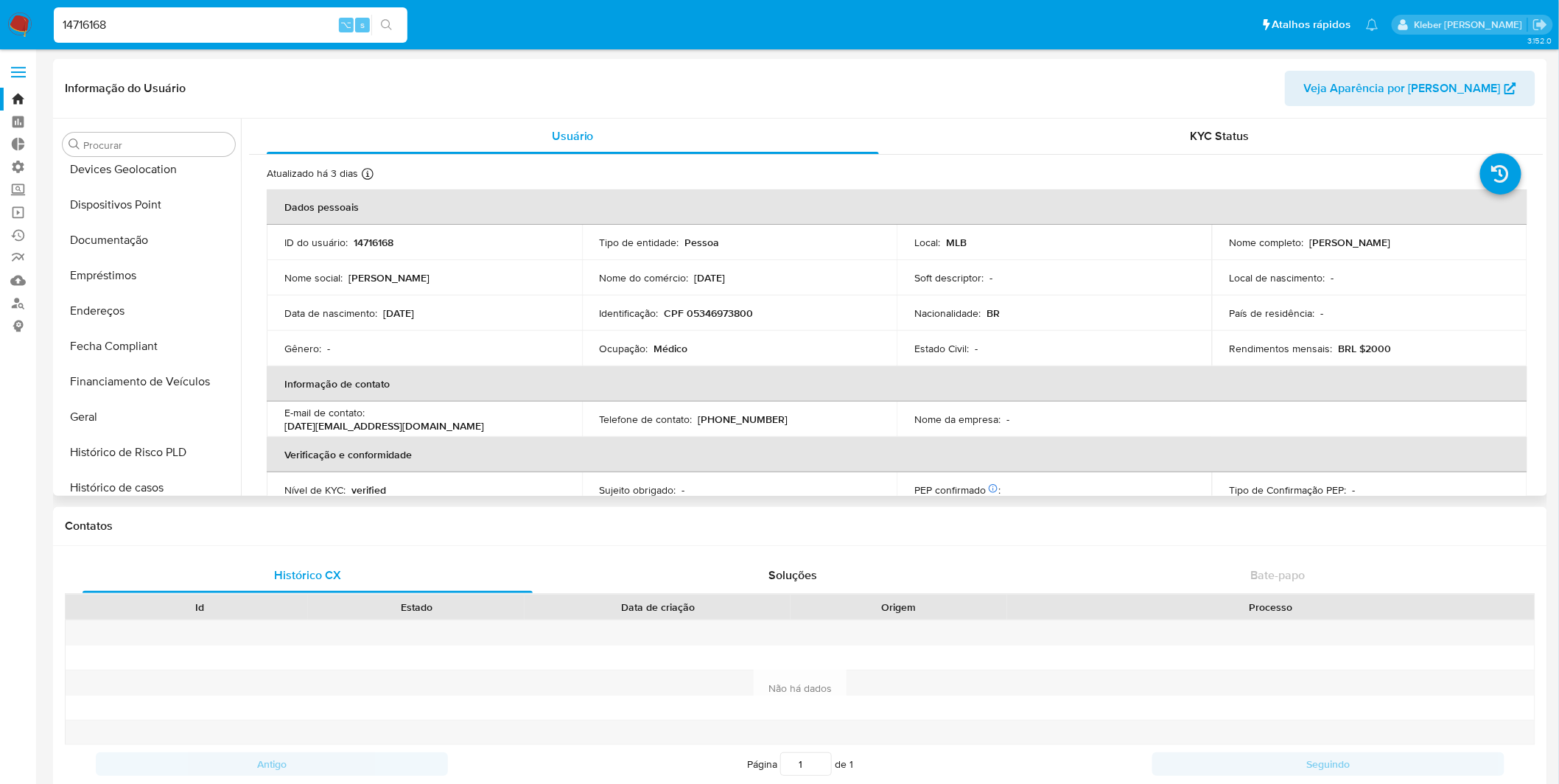
select select "10"
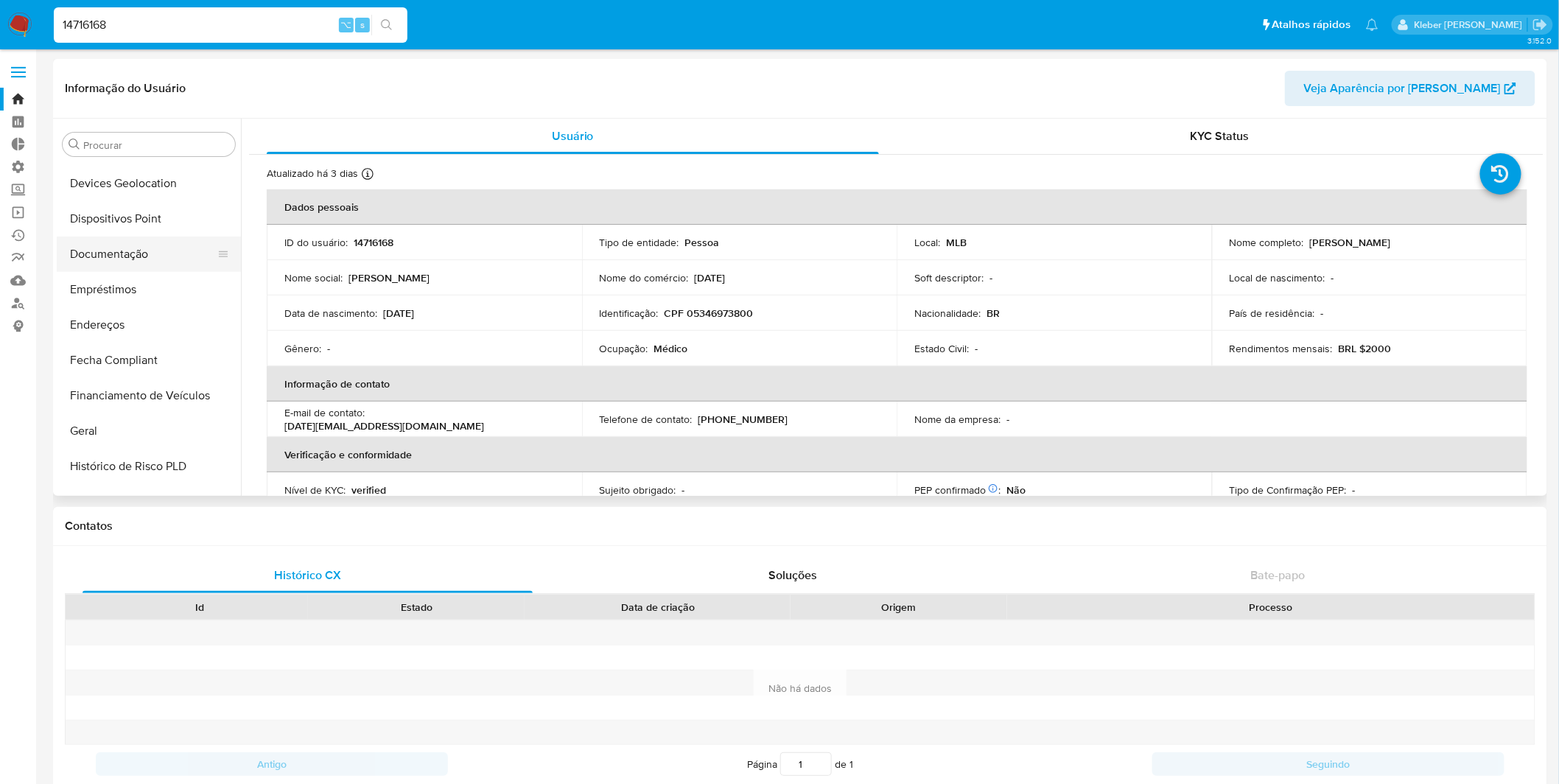
click at [142, 256] on button "Documentação" at bounding box center [143, 254] width 172 height 35
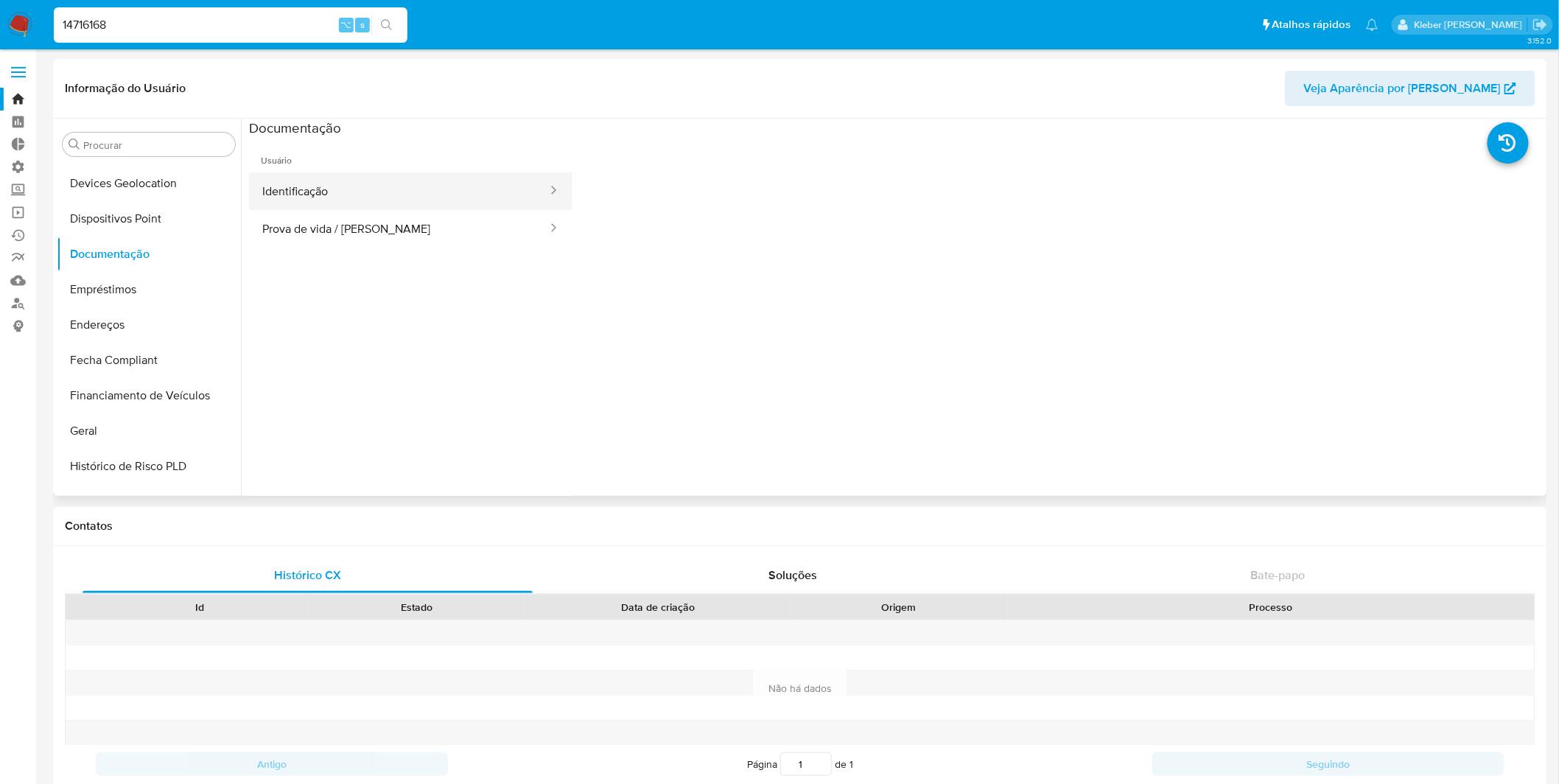
click at [485, 181] on button "Identificação" at bounding box center [398, 191] width 300 height 38
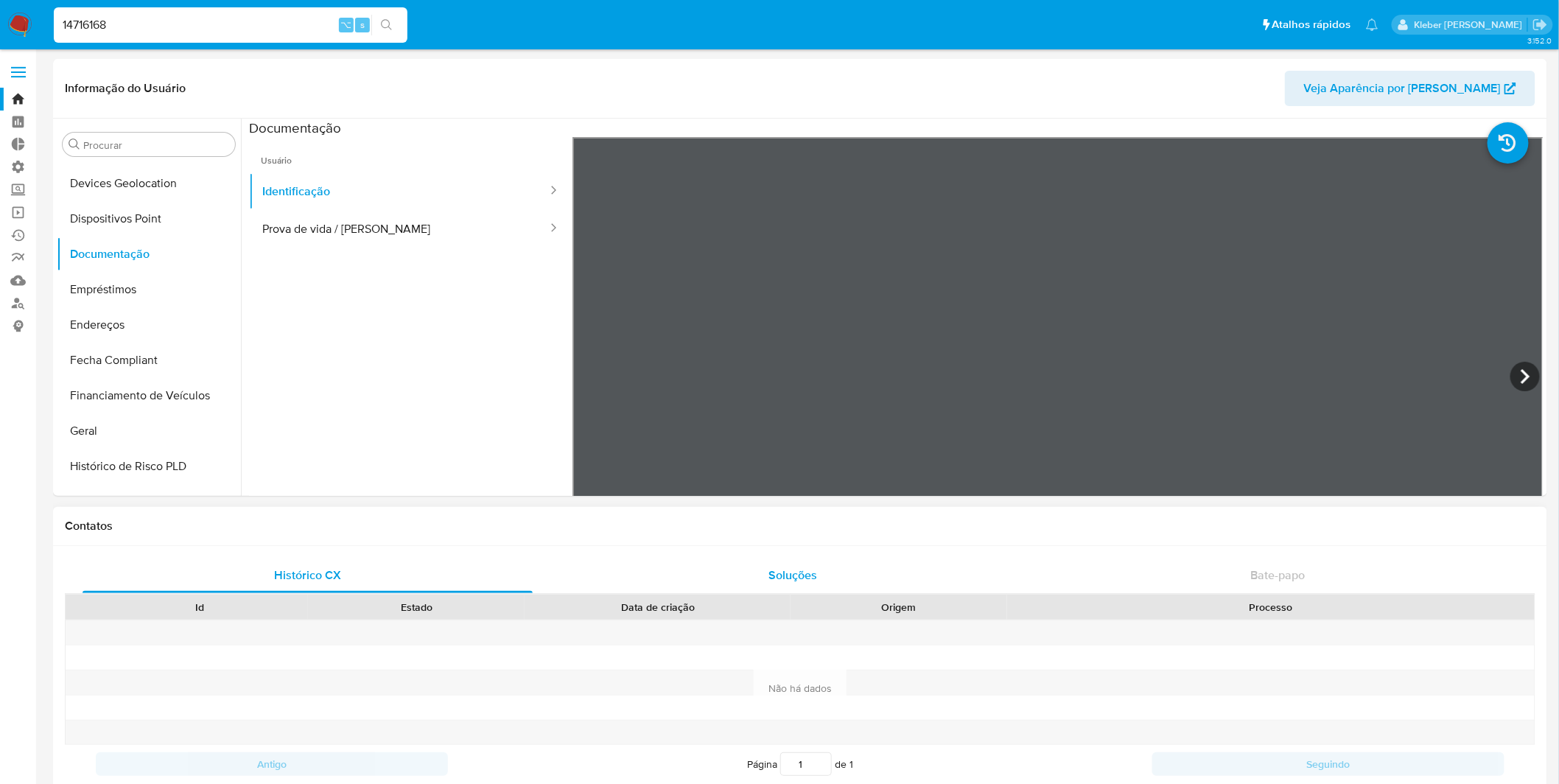
click at [363, 229] on button "Prova de vida / [PERSON_NAME]" at bounding box center [398, 229] width 300 height 38
click at [98, 26] on input "14716168" at bounding box center [231, 25] width 354 height 19
paste input "351428437"
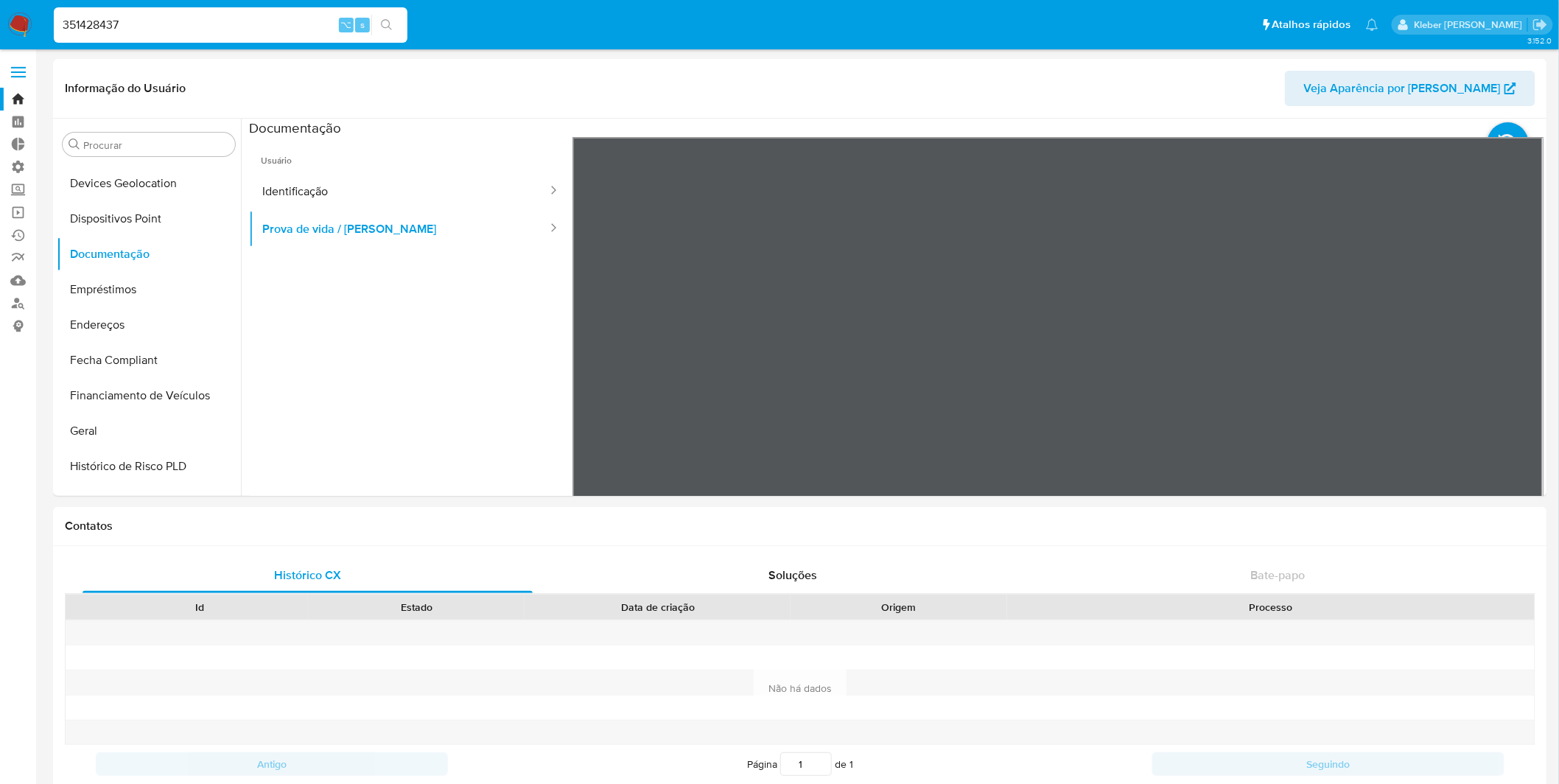
type input "351428437"
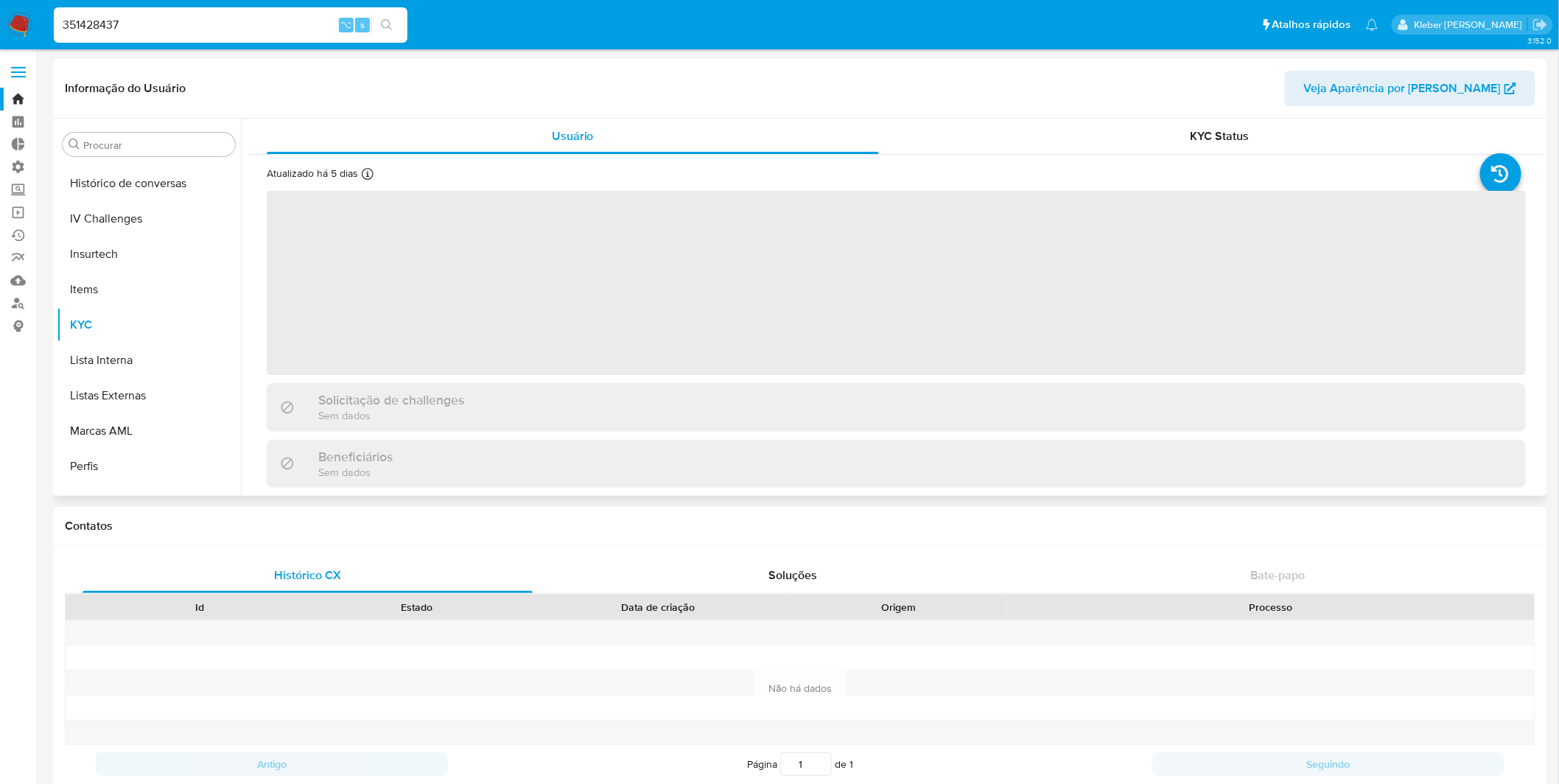
scroll to position [621, 0]
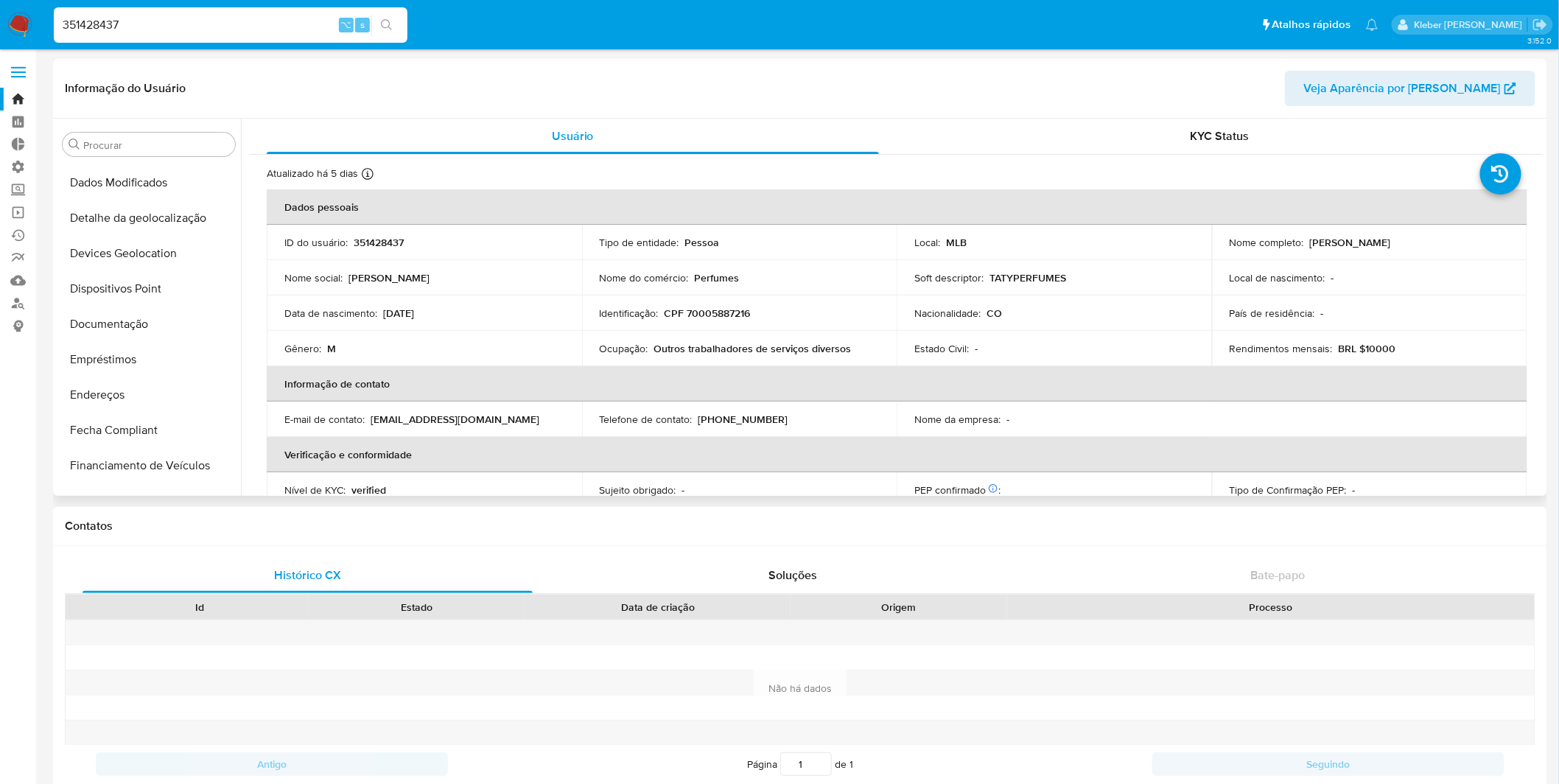
select select "10"
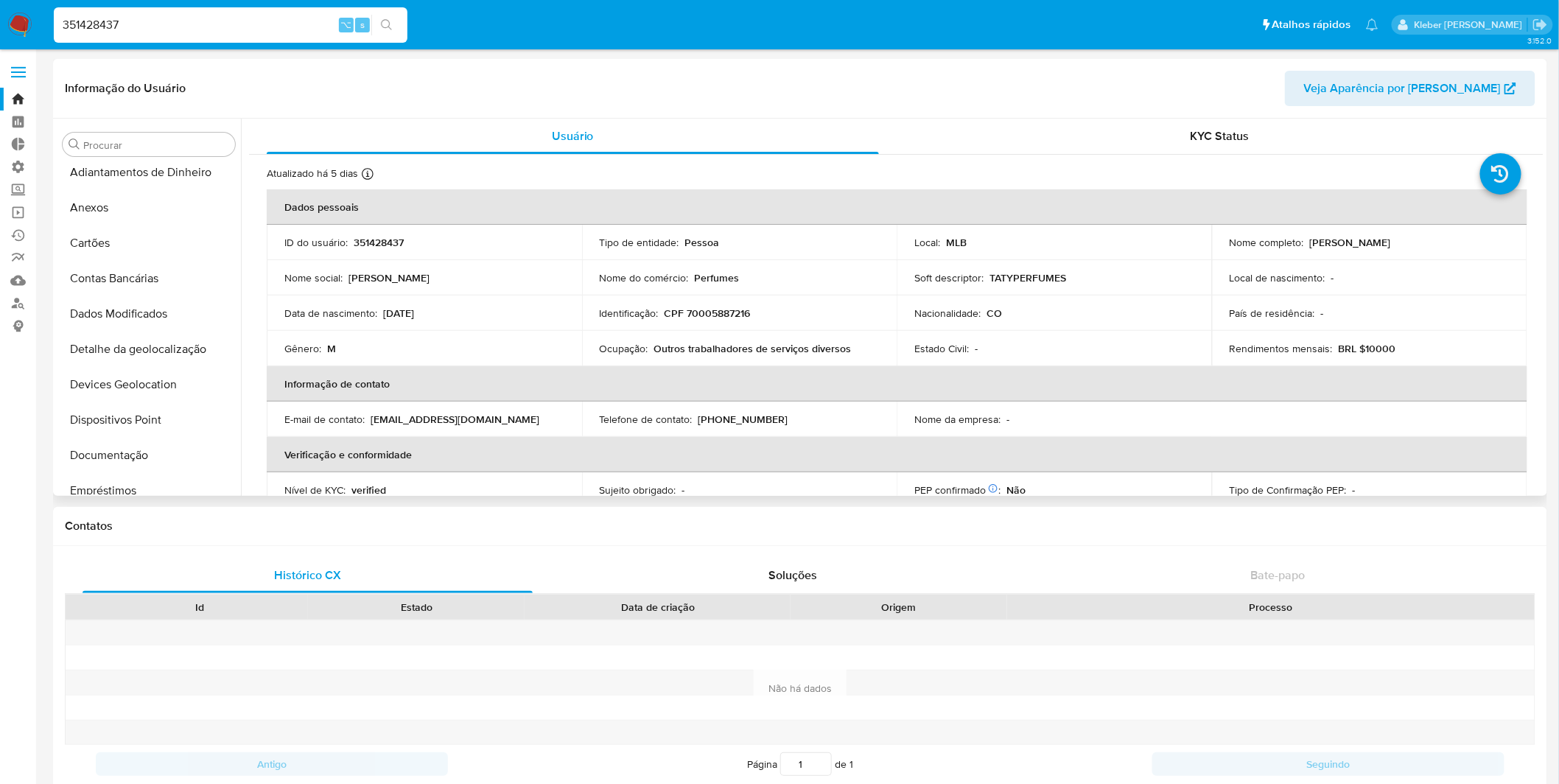
scroll to position [0, 0]
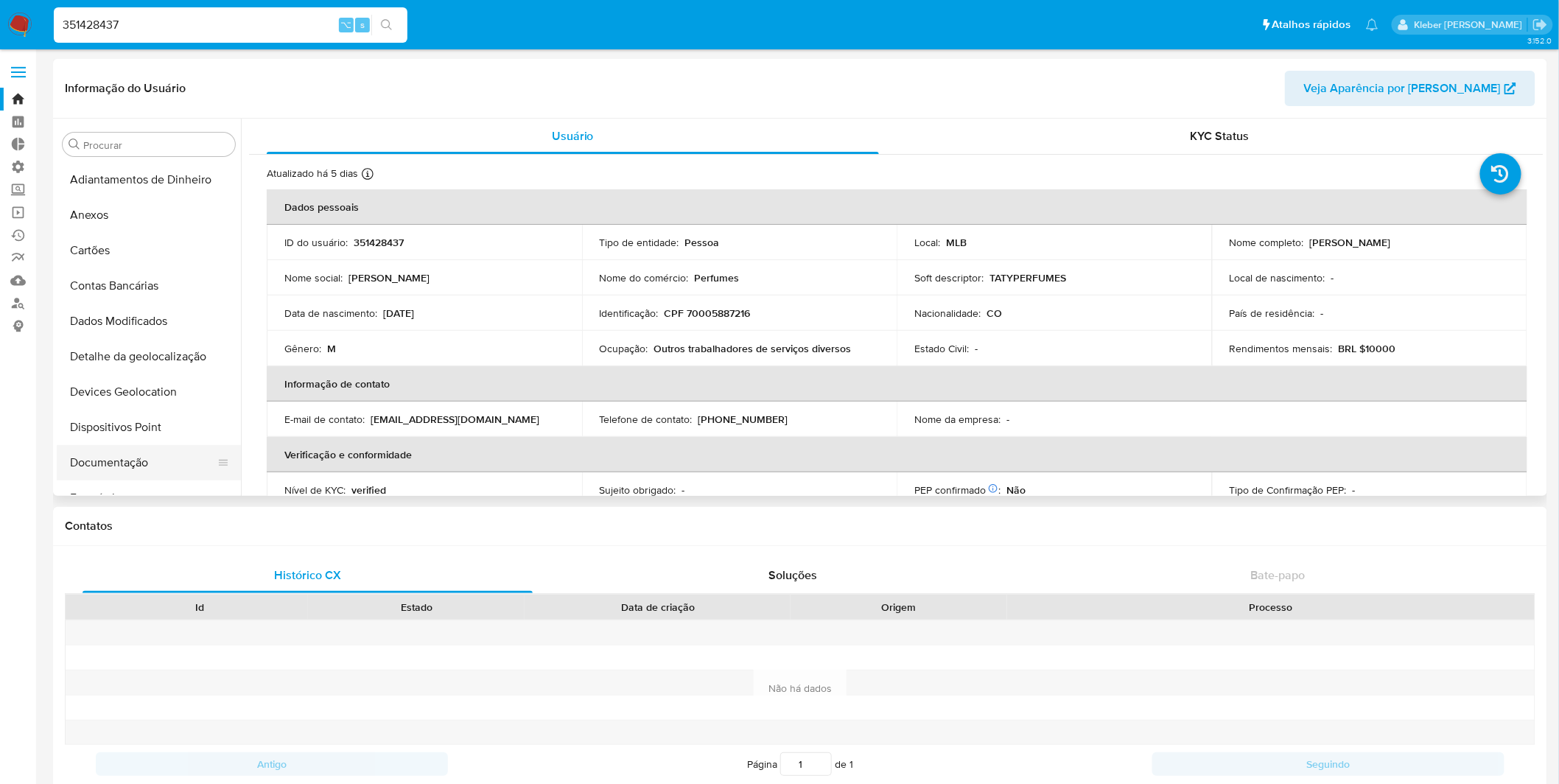
click at [141, 458] on button "Documentação" at bounding box center [143, 462] width 172 height 35
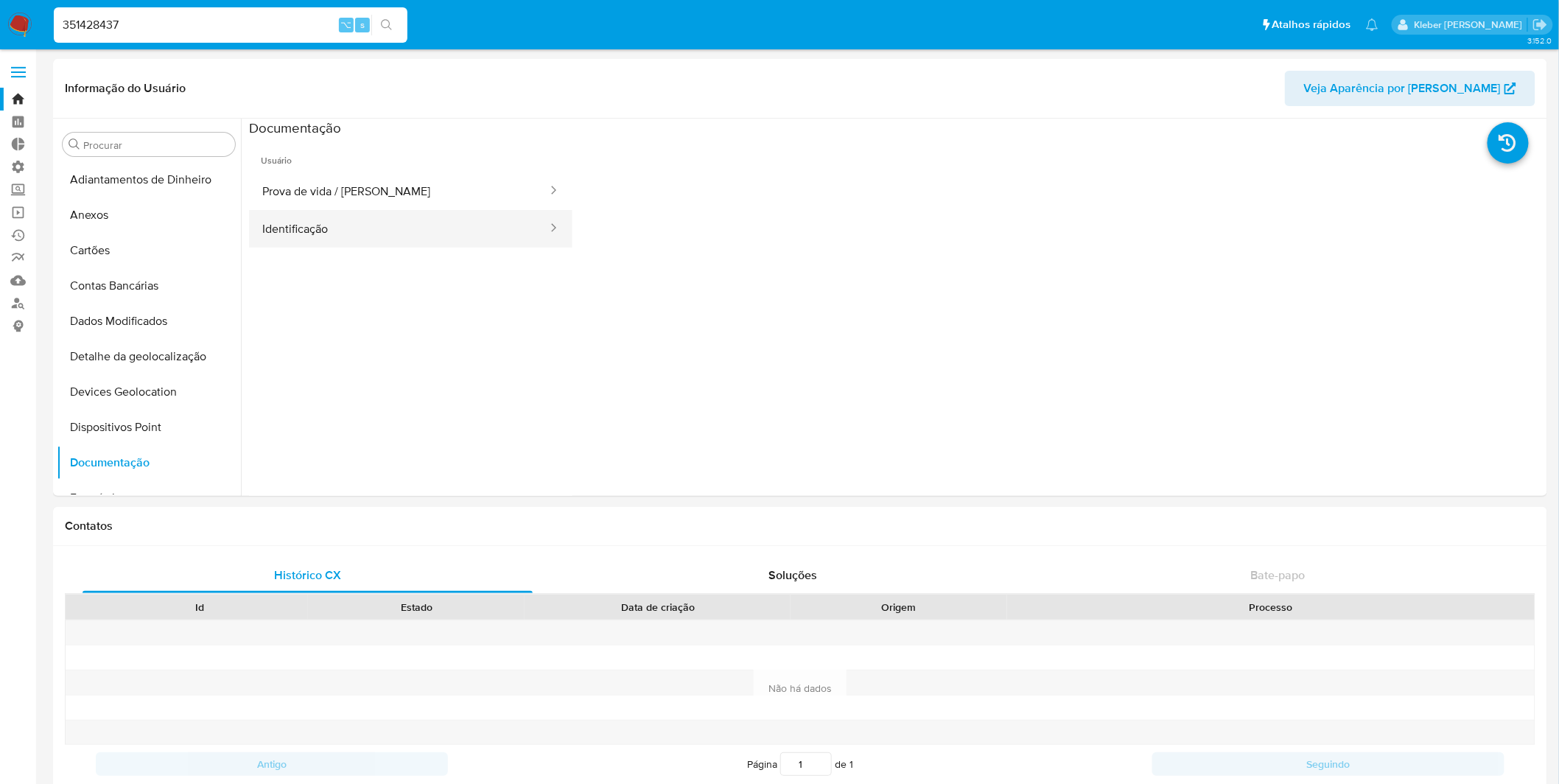
click at [453, 232] on button "Identificação" at bounding box center [398, 229] width 300 height 38
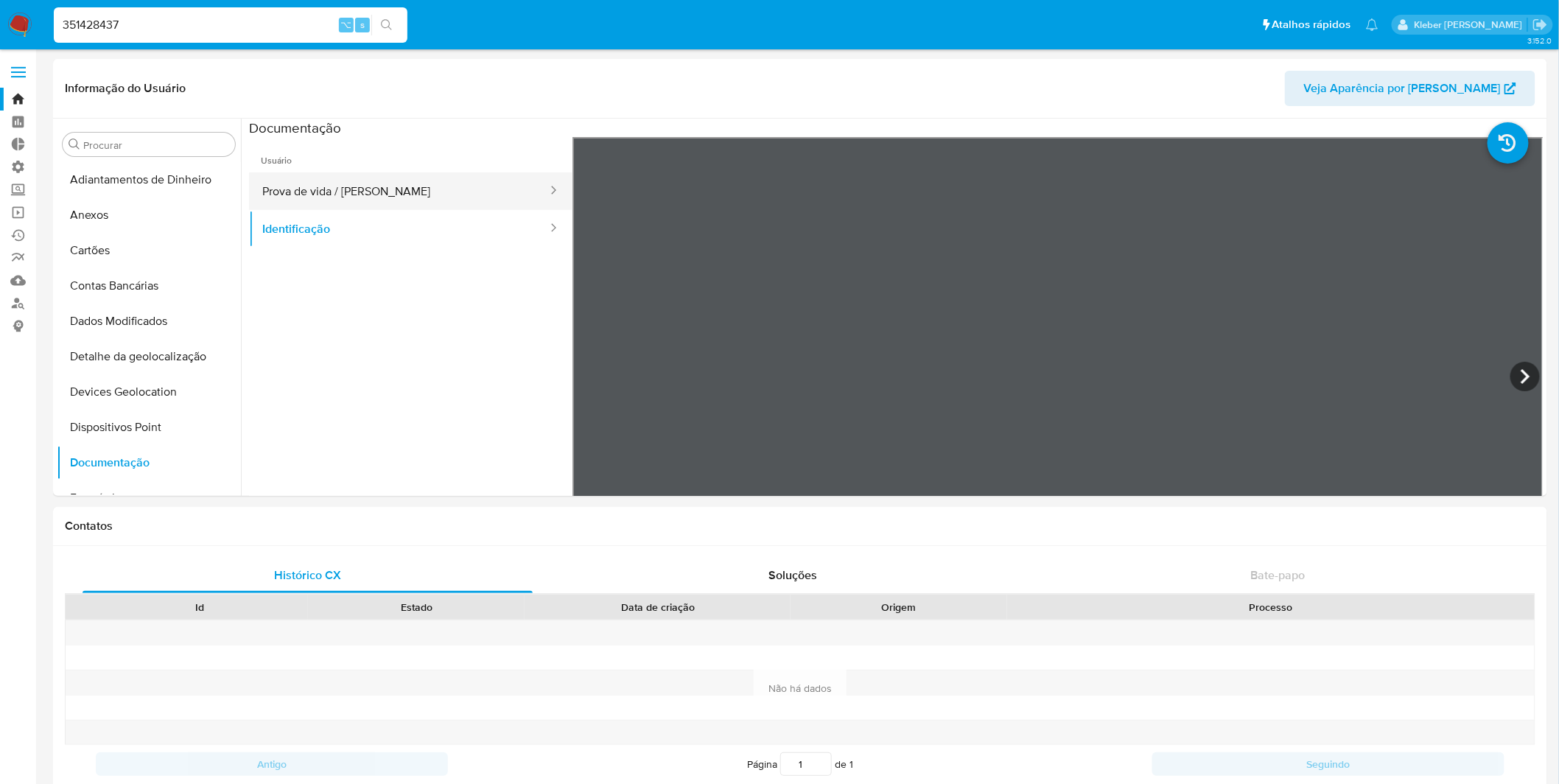
click at [416, 192] on button "Prova de vida / [PERSON_NAME]" at bounding box center [398, 191] width 300 height 38
click at [104, 21] on input "351428437" at bounding box center [231, 25] width 354 height 19
paste input "467292161"
type input "467292161"
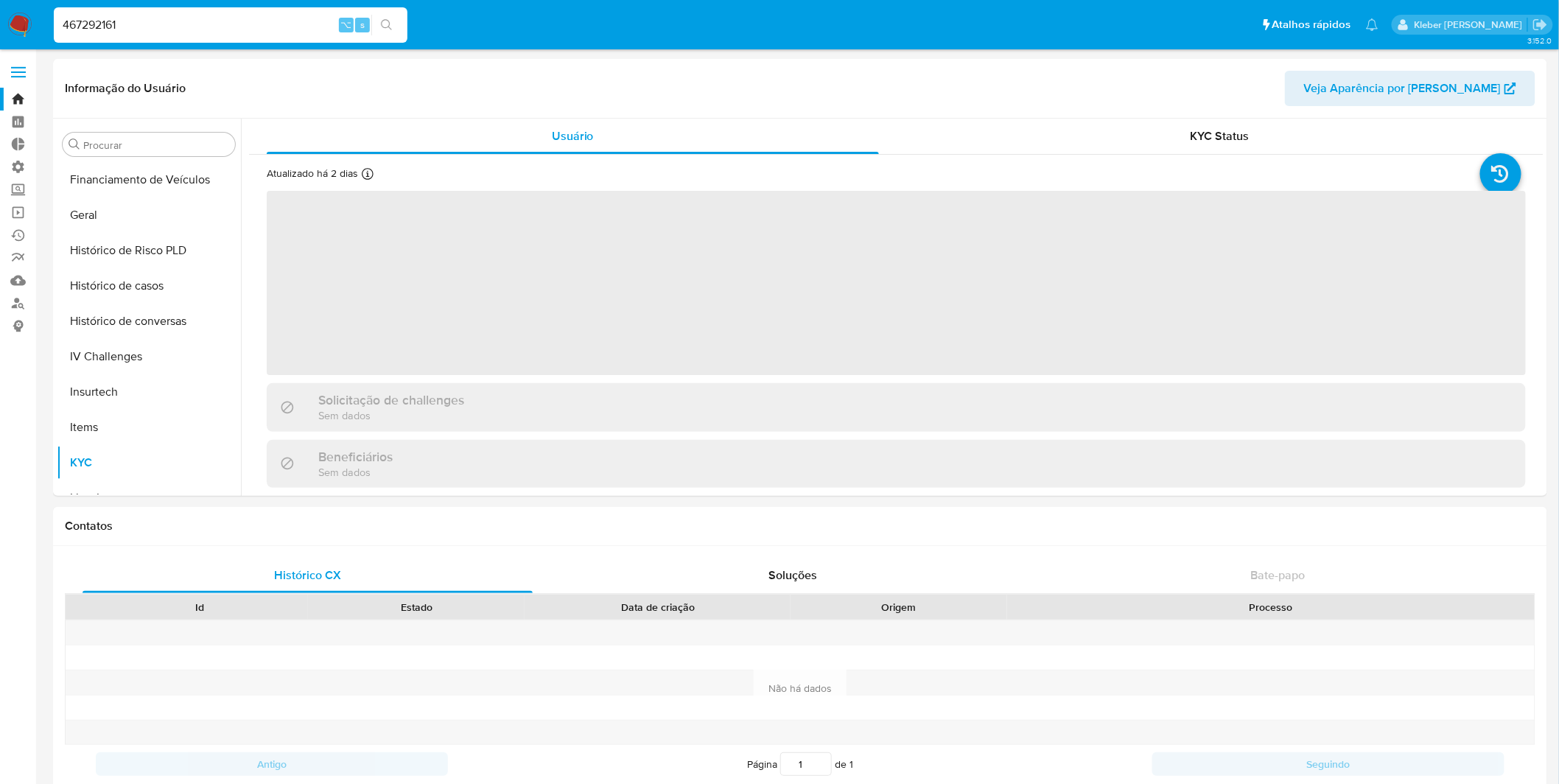
scroll to position [621, 0]
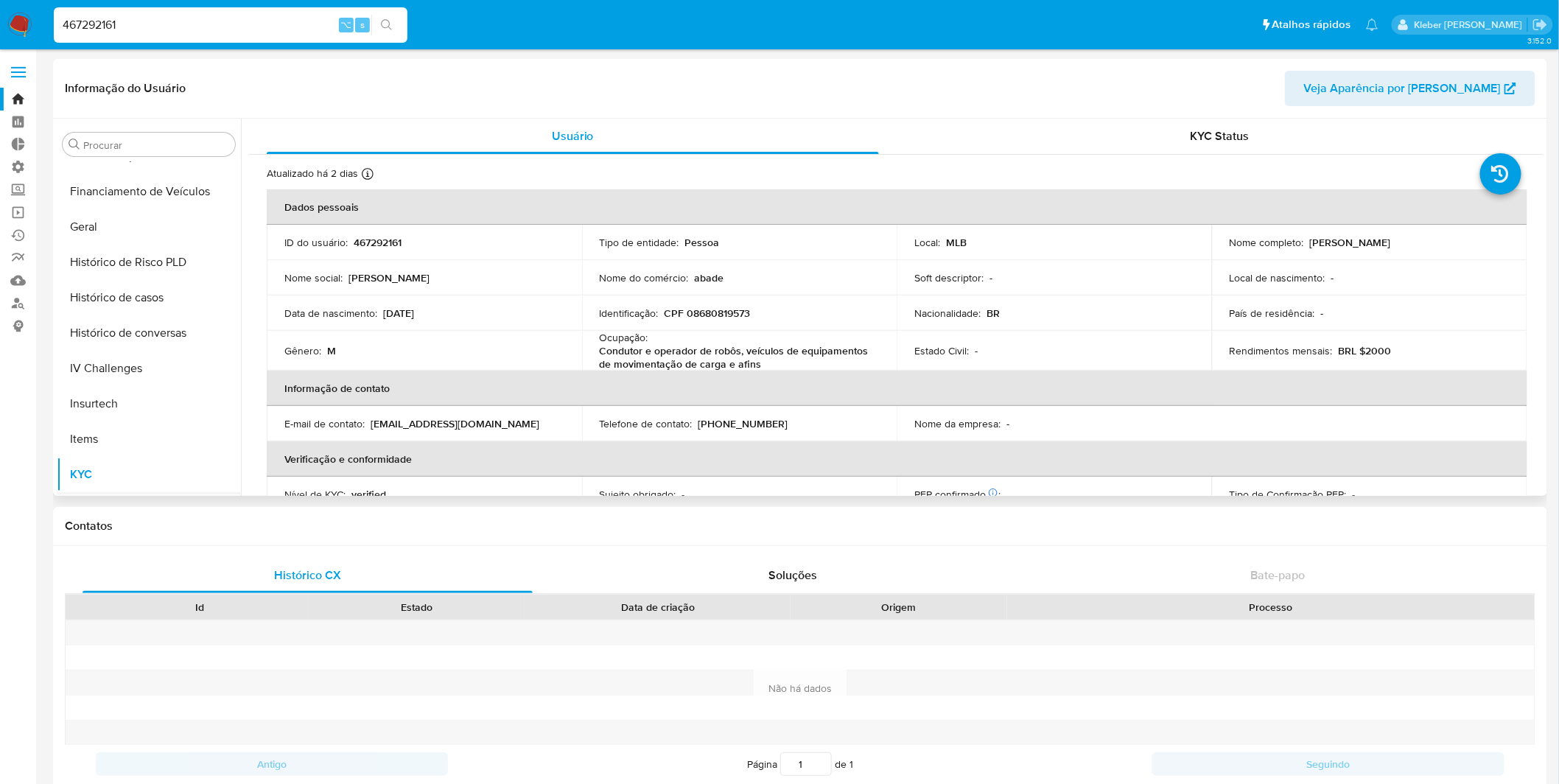
select select "10"
click at [131, 296] on button "Documentação" at bounding box center [143, 293] width 172 height 35
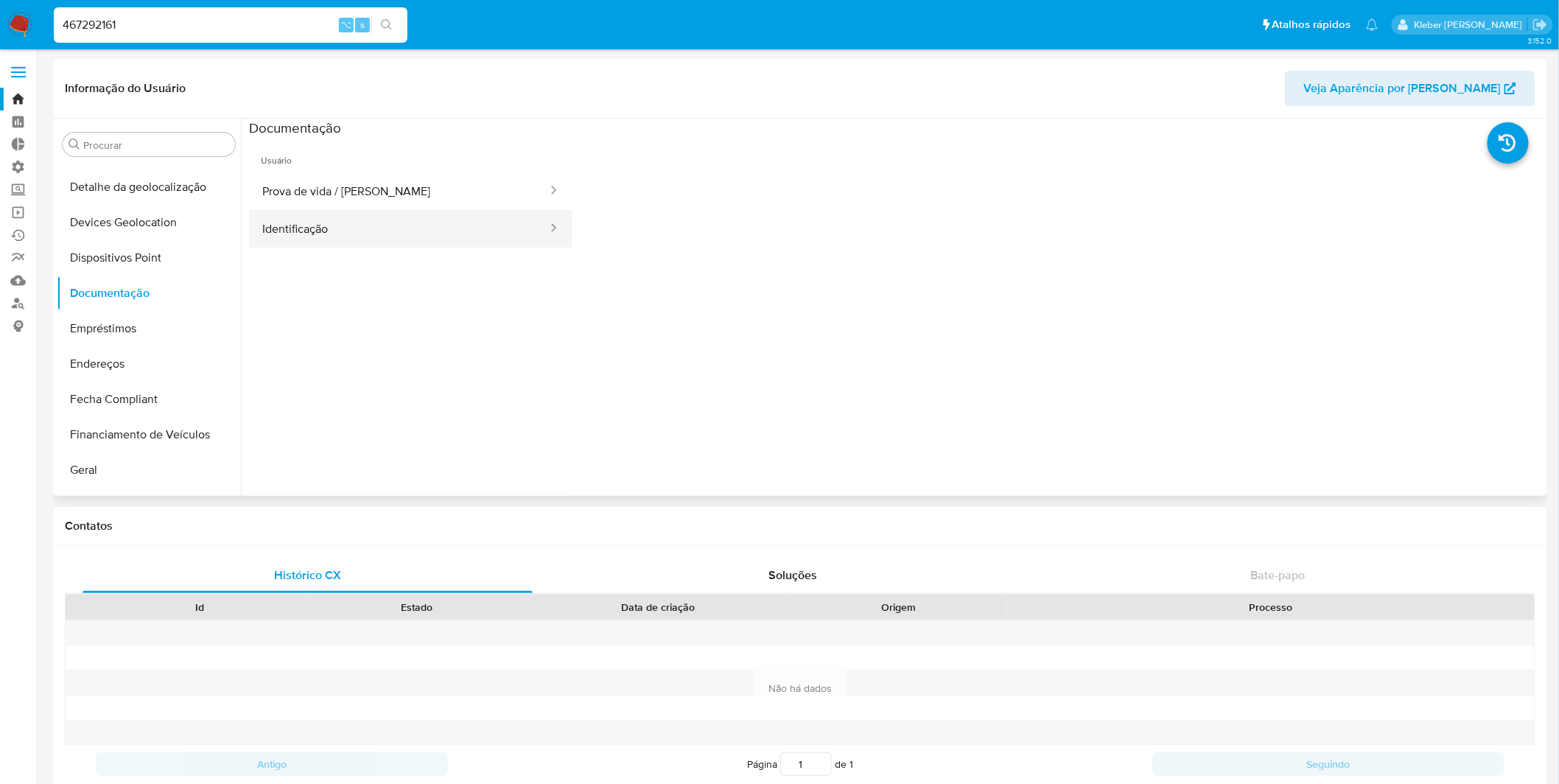
click at [428, 227] on button "Identificação" at bounding box center [398, 229] width 300 height 38
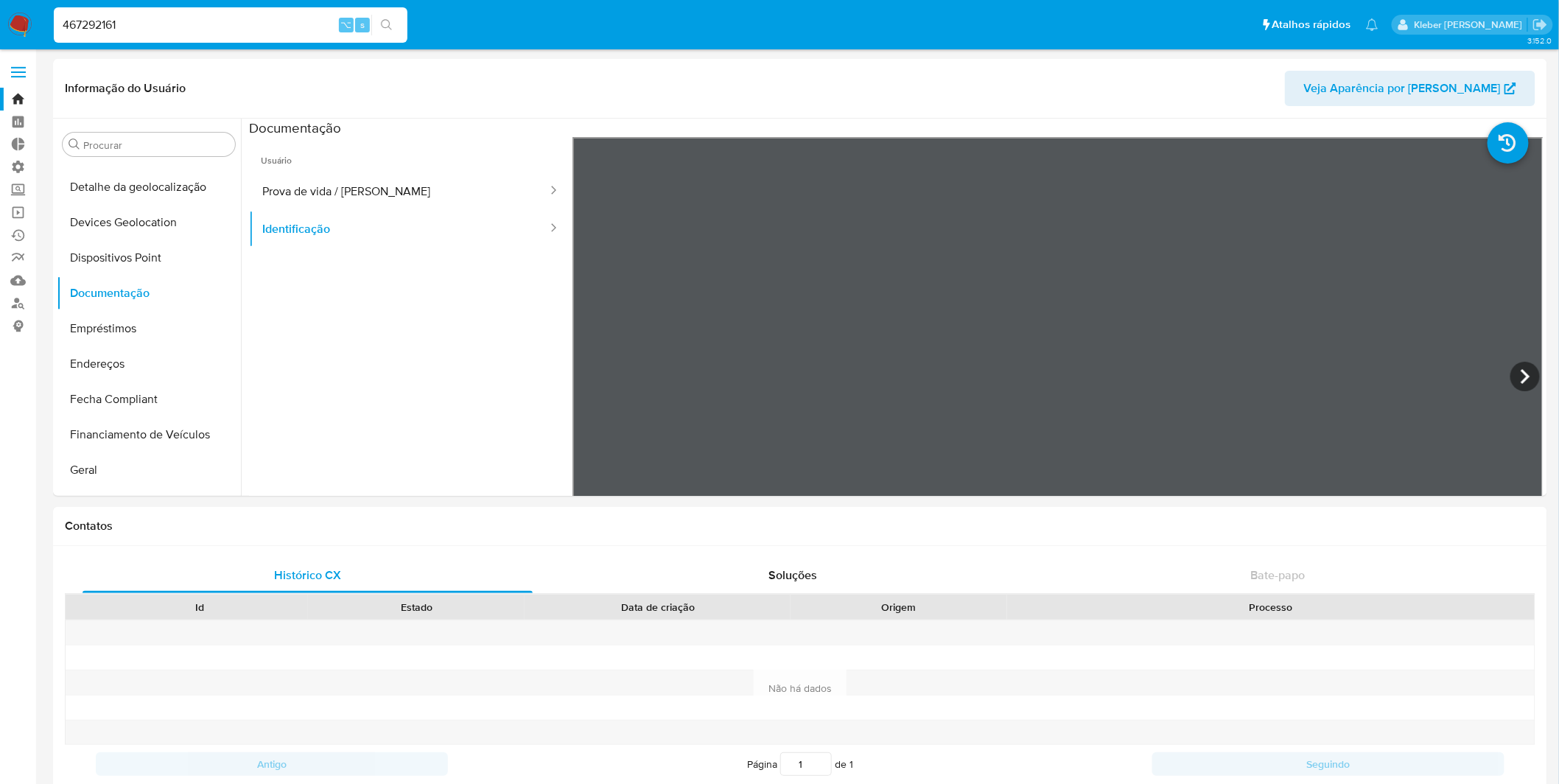
click at [90, 29] on input "467292161" at bounding box center [231, 25] width 354 height 19
paste input "57055157"
type input "457055157"
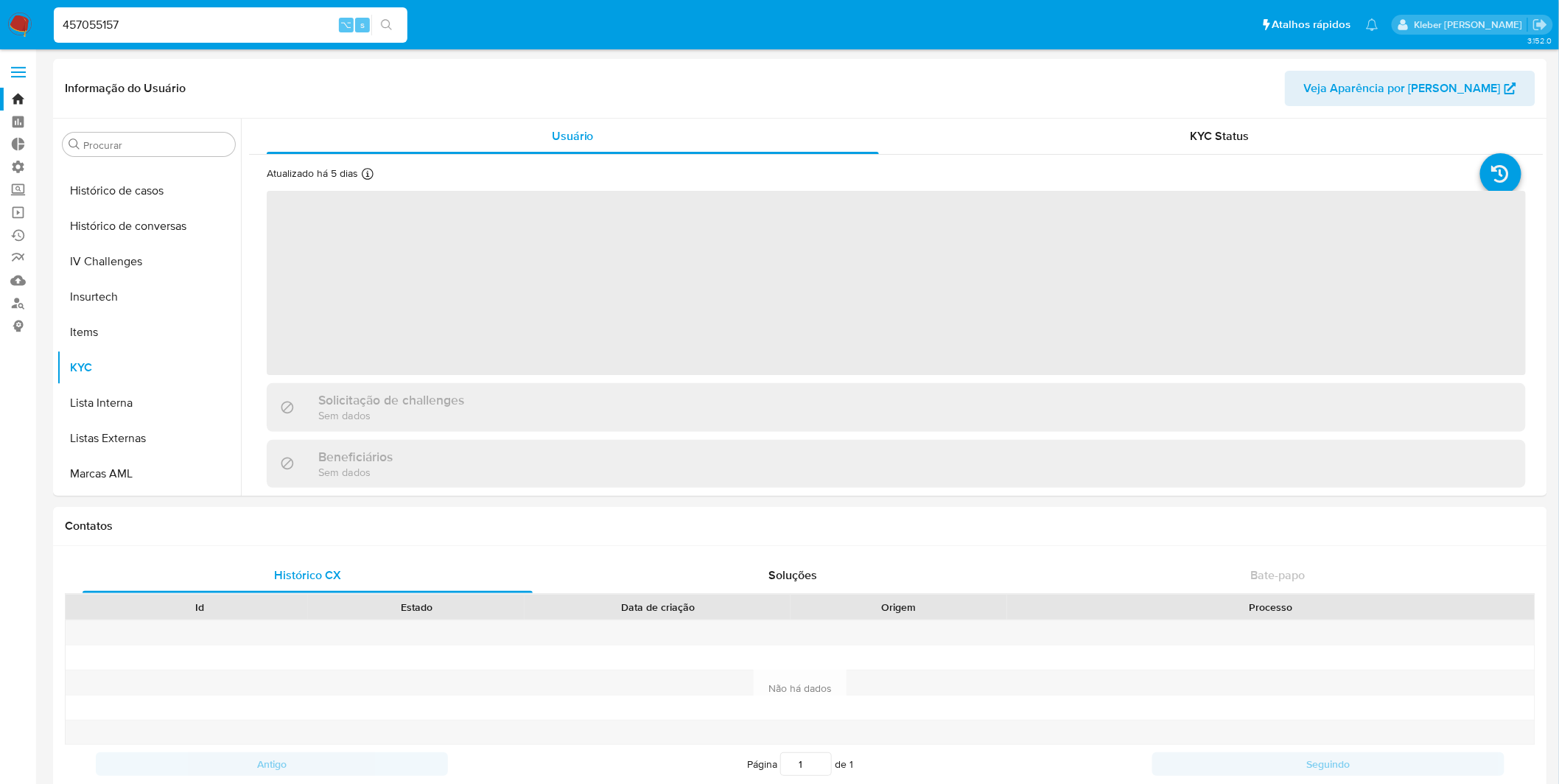
scroll to position [621, 0]
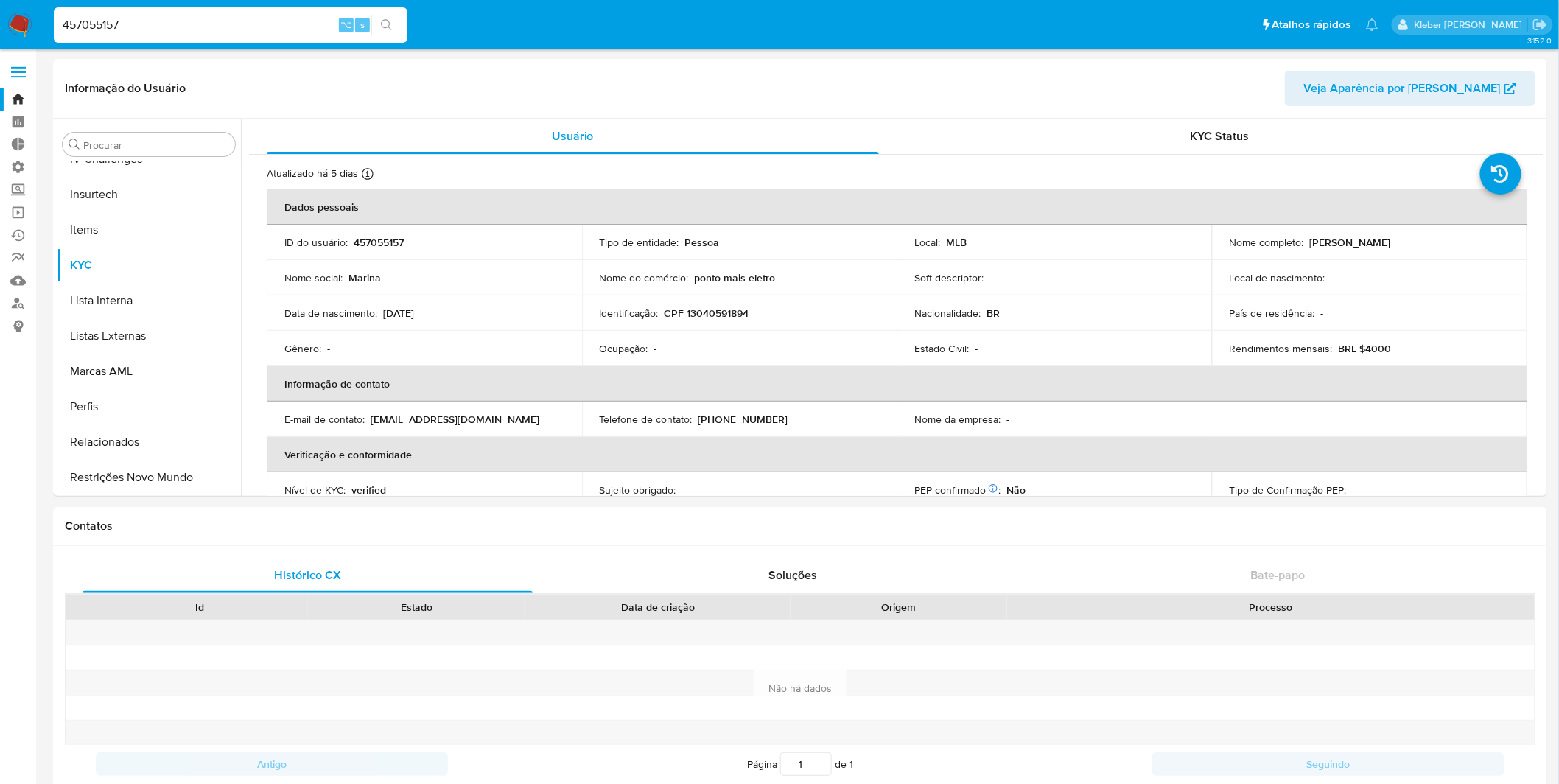
select select "10"
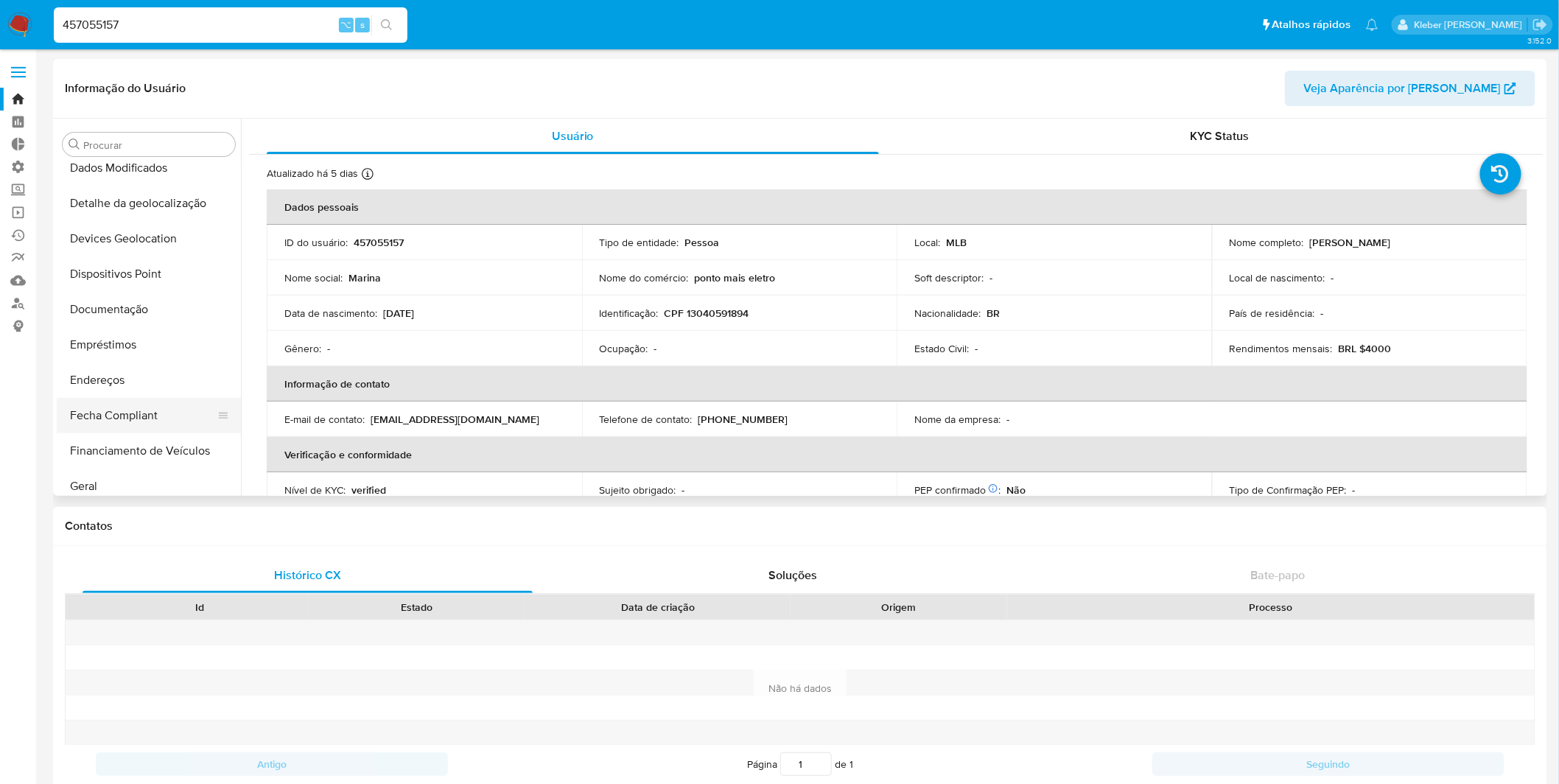
scroll to position [151, 0]
click at [133, 313] on button "Documentação" at bounding box center [143, 311] width 172 height 35
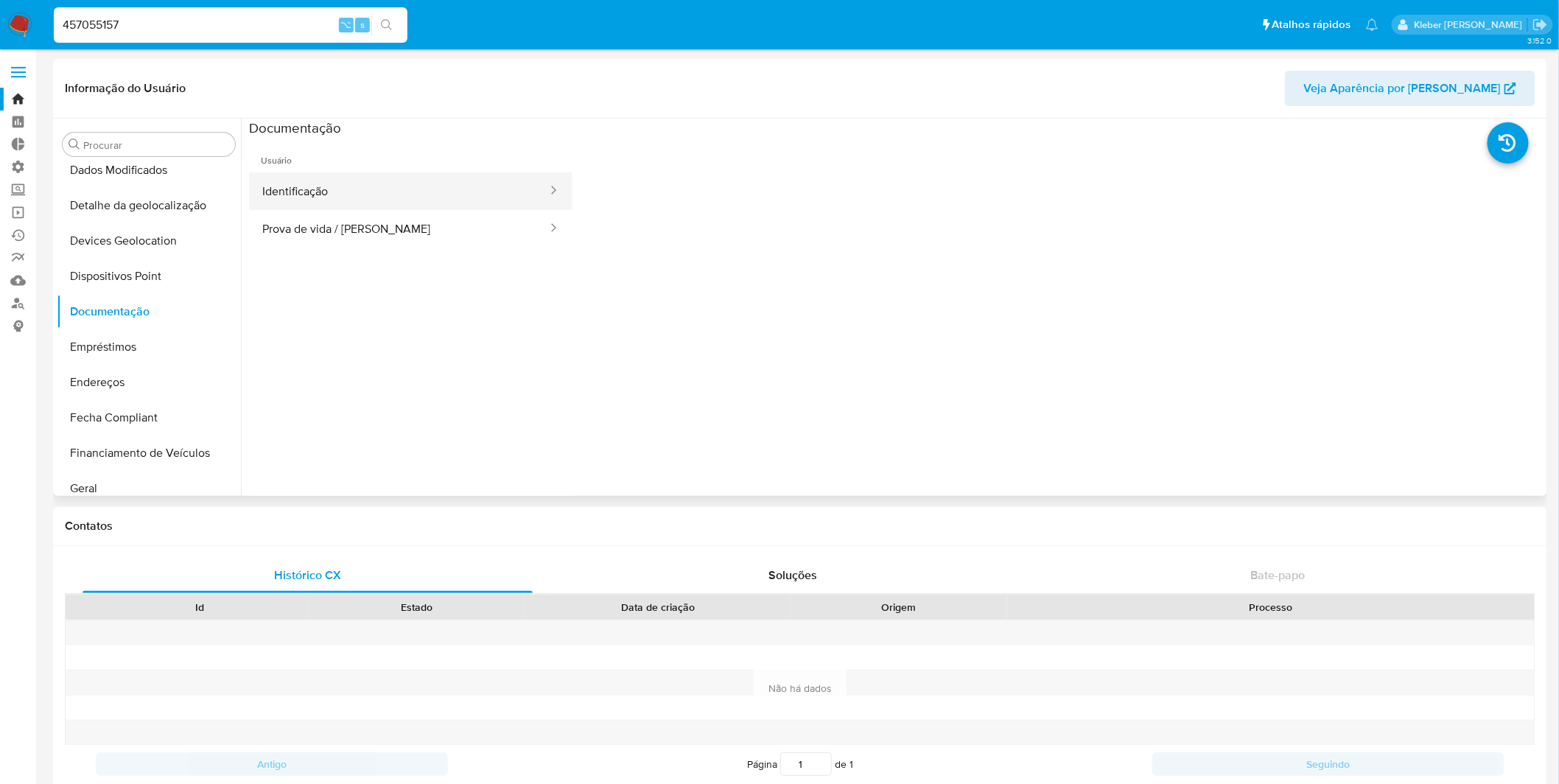
click at [449, 189] on button "Identificação" at bounding box center [398, 191] width 300 height 38
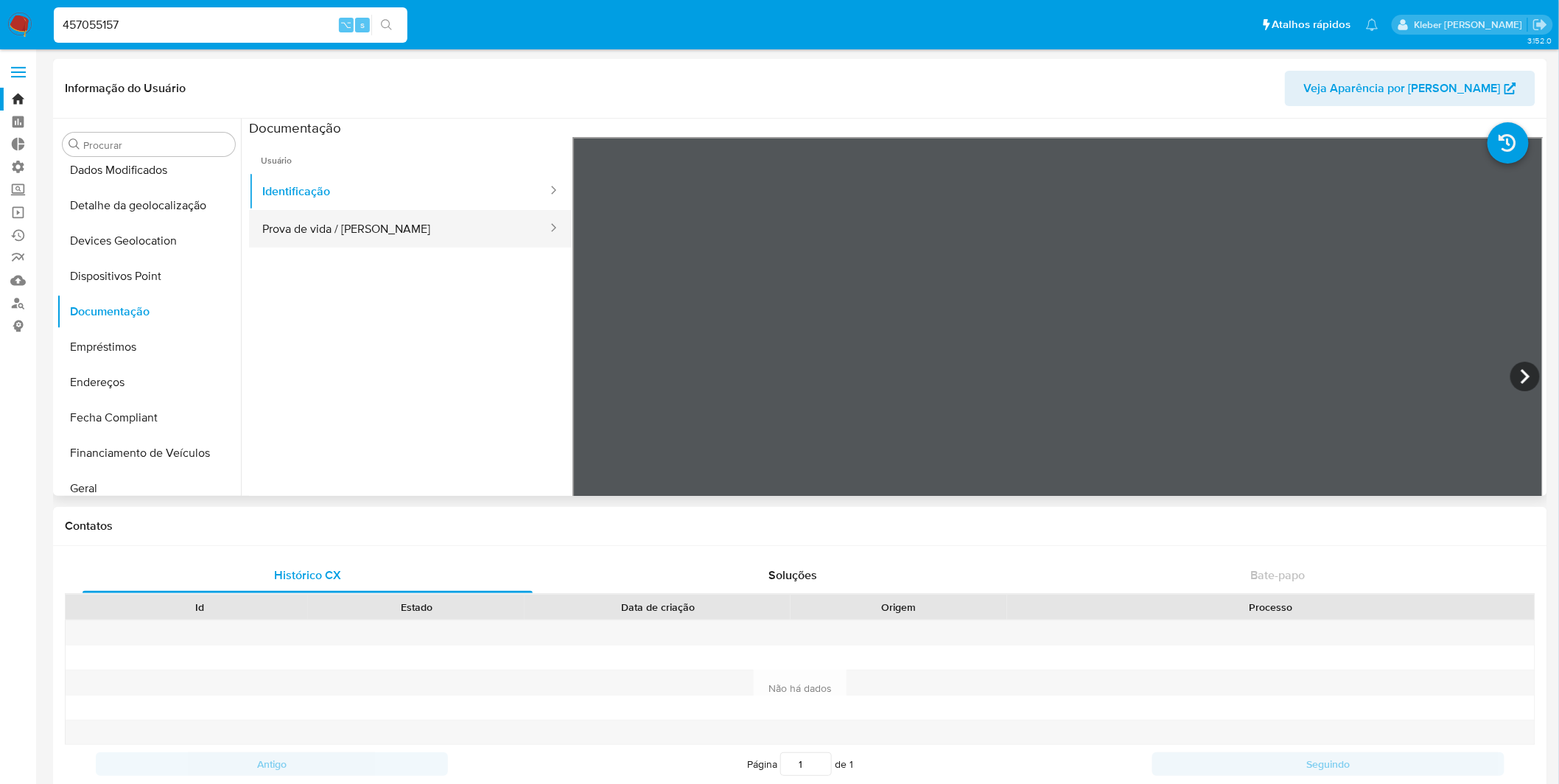
click at [434, 227] on button "Prova de vida / [PERSON_NAME]" at bounding box center [398, 229] width 300 height 38
click at [415, 186] on button "Identificação" at bounding box center [398, 191] width 300 height 38
click at [103, 25] on input "457055157" at bounding box center [231, 25] width 354 height 19
paste input "313856659"
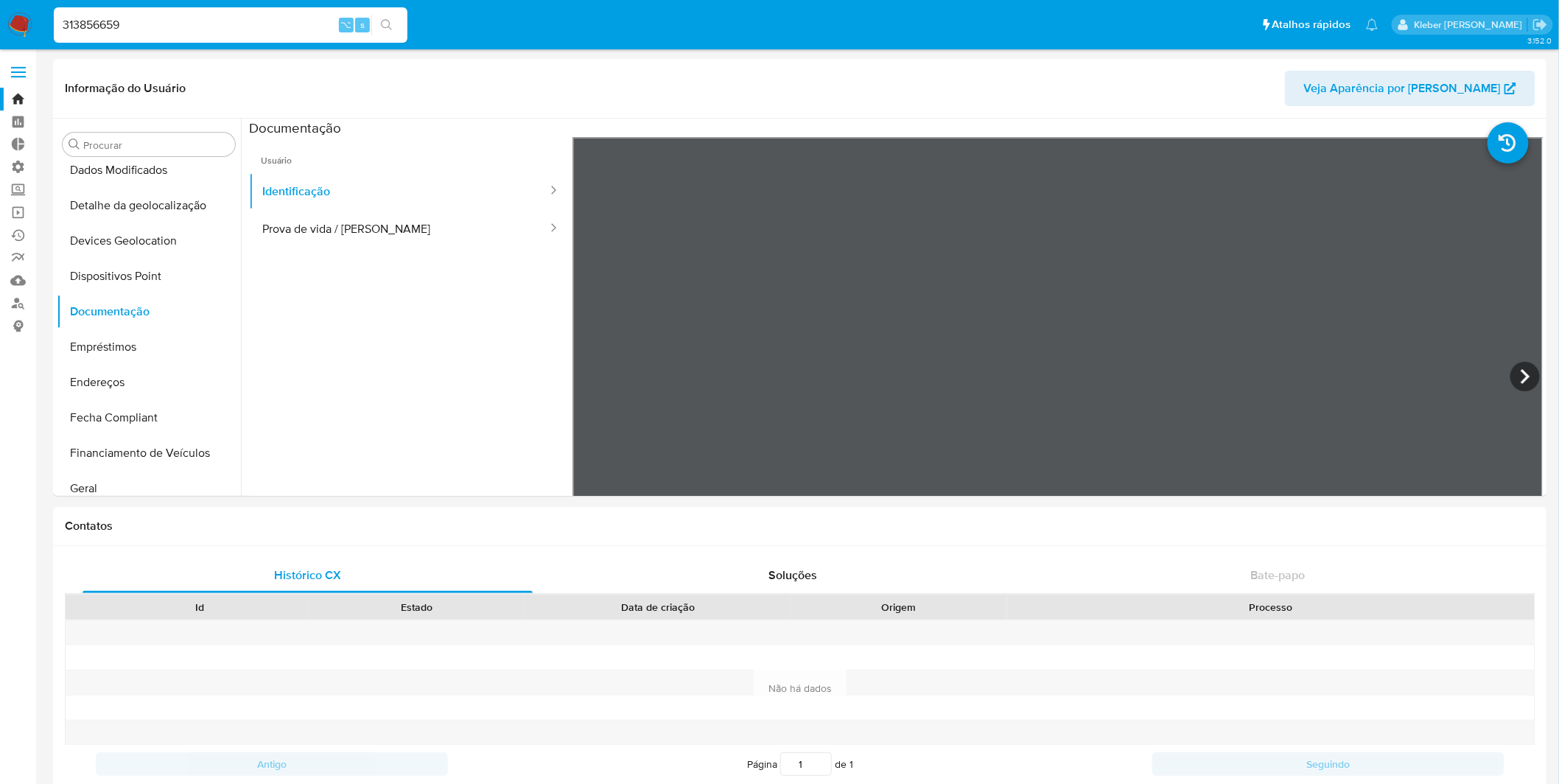
type input "313856659"
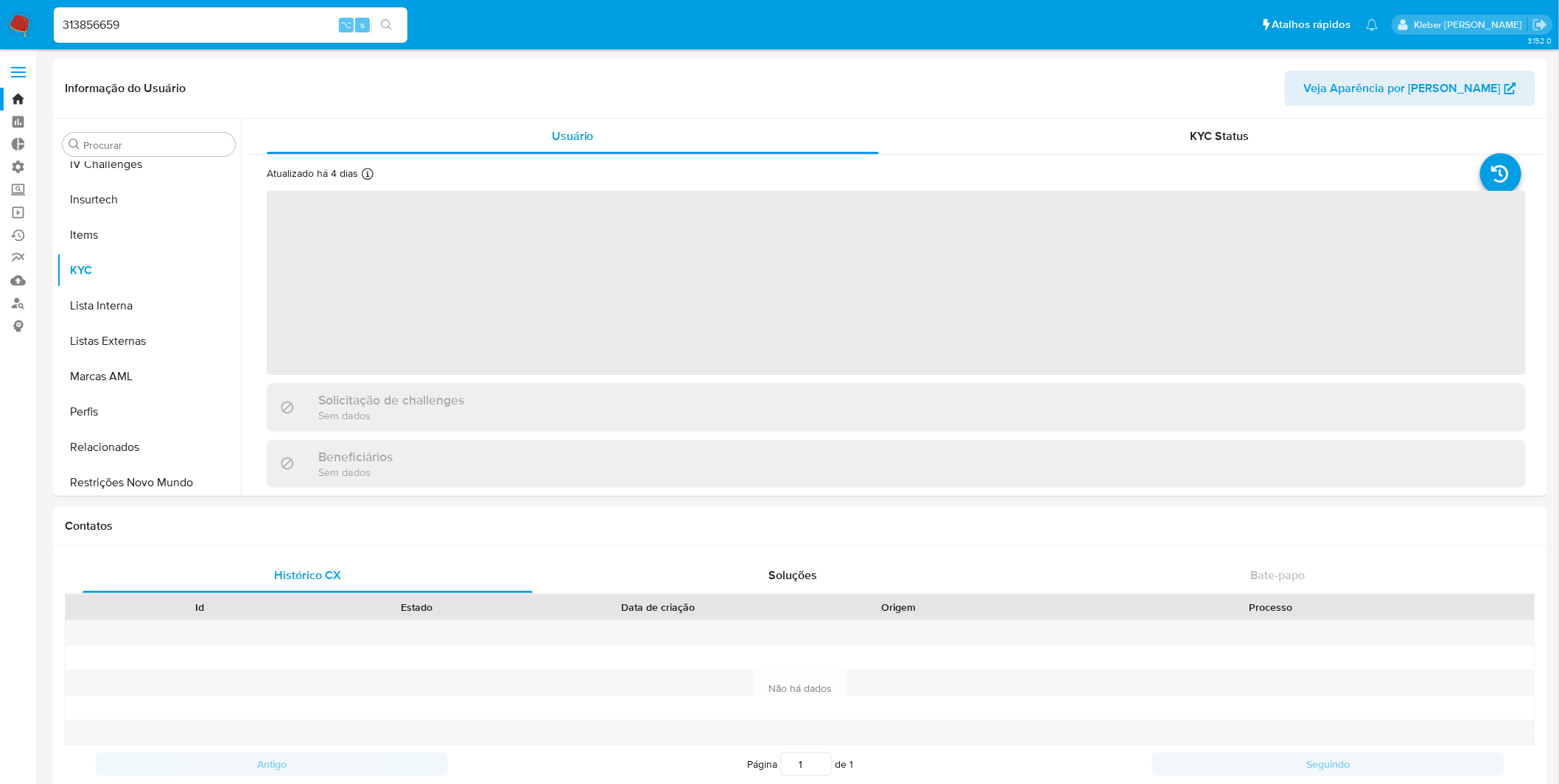
scroll to position [621, 0]
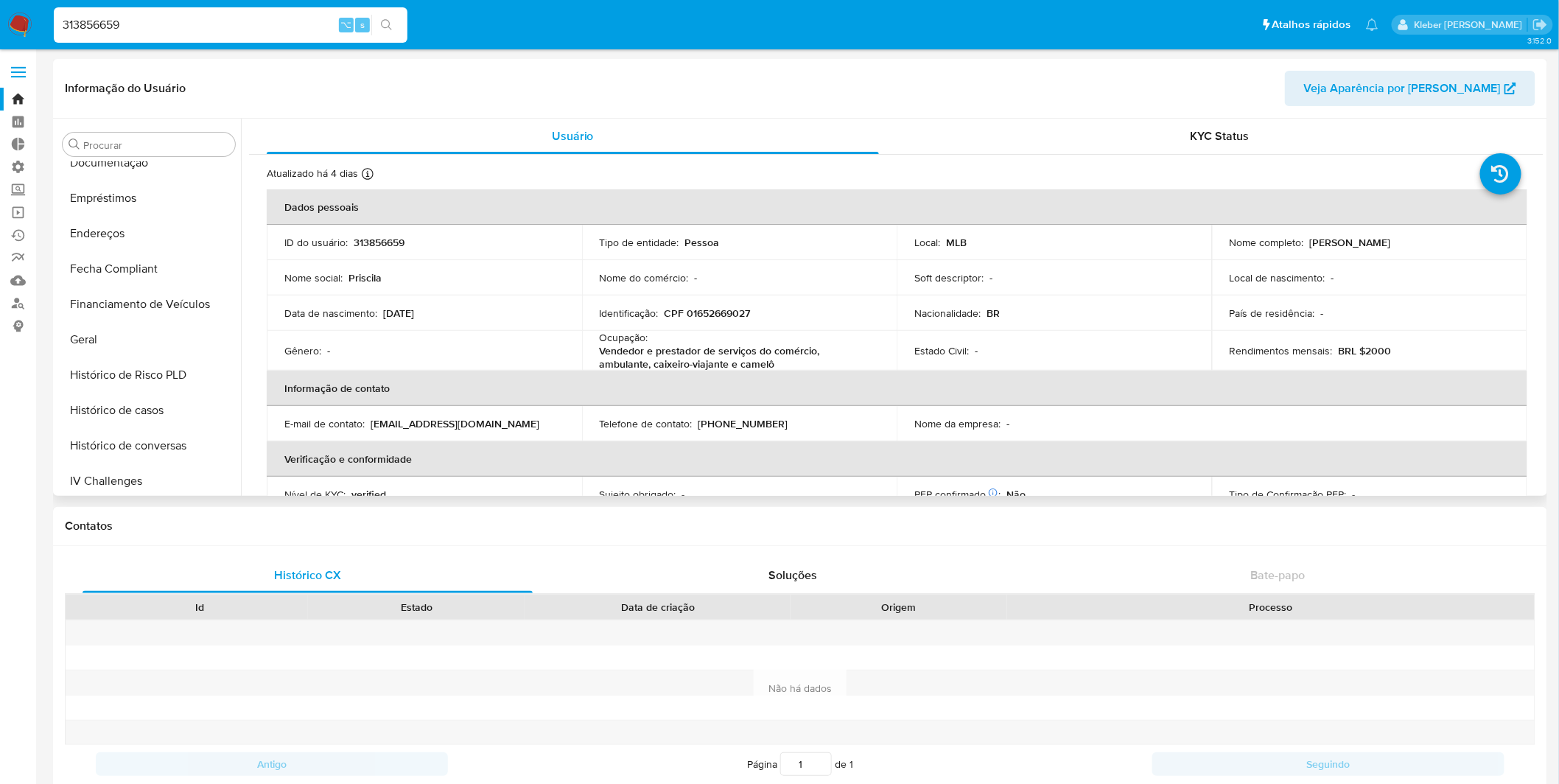
select select "10"
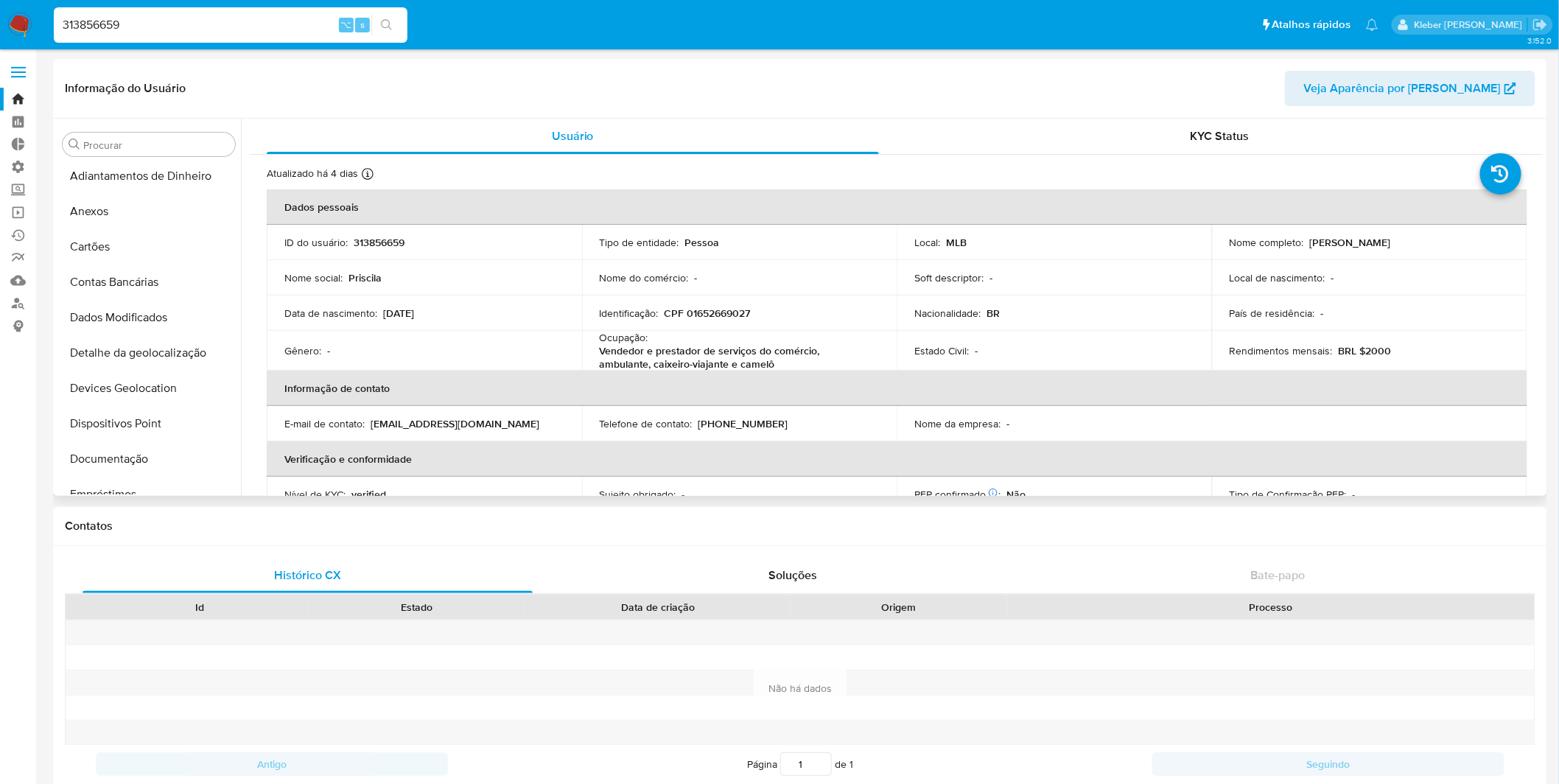
scroll to position [0, 0]
click at [130, 457] on button "Documentação" at bounding box center [143, 462] width 172 height 35
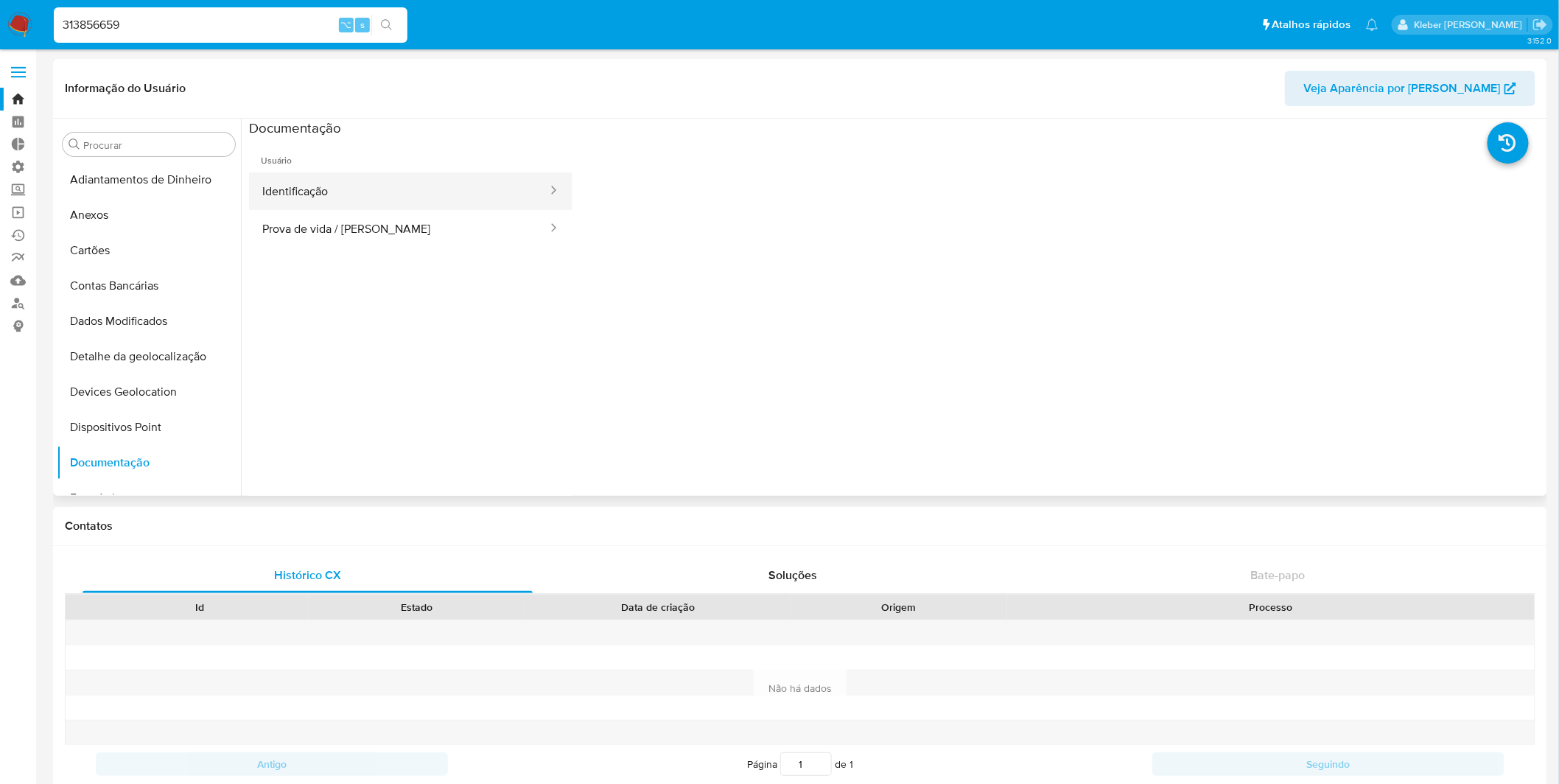
click at [424, 198] on button "Identificação" at bounding box center [398, 191] width 300 height 38
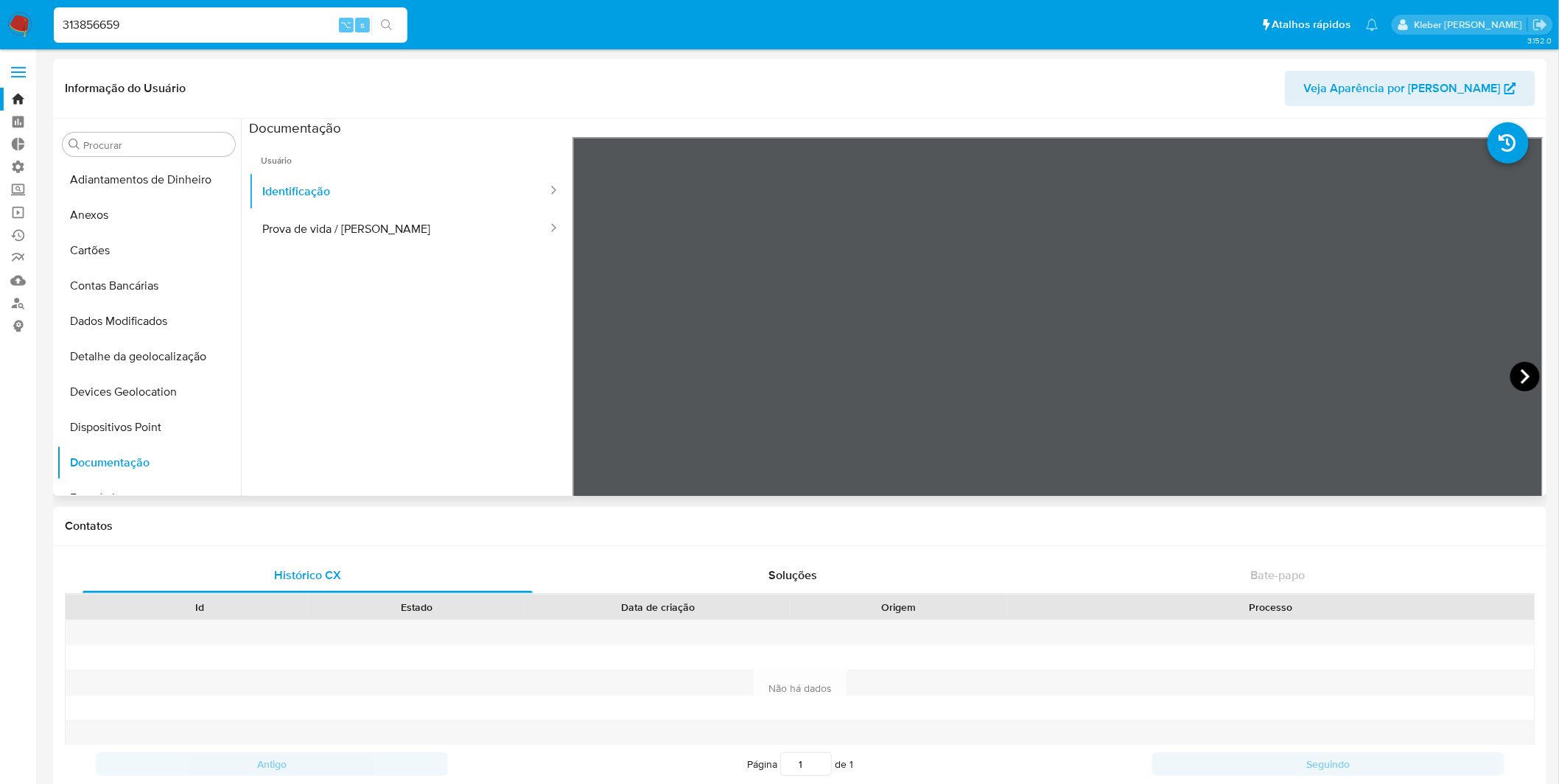
click at [1239, 384] on icon at bounding box center [1525, 377] width 30 height 30
click at [399, 227] on button "Prova de vida / [PERSON_NAME]" at bounding box center [398, 229] width 300 height 38
click at [147, 282] on button "Contas Bancárias" at bounding box center [143, 286] width 172 height 35
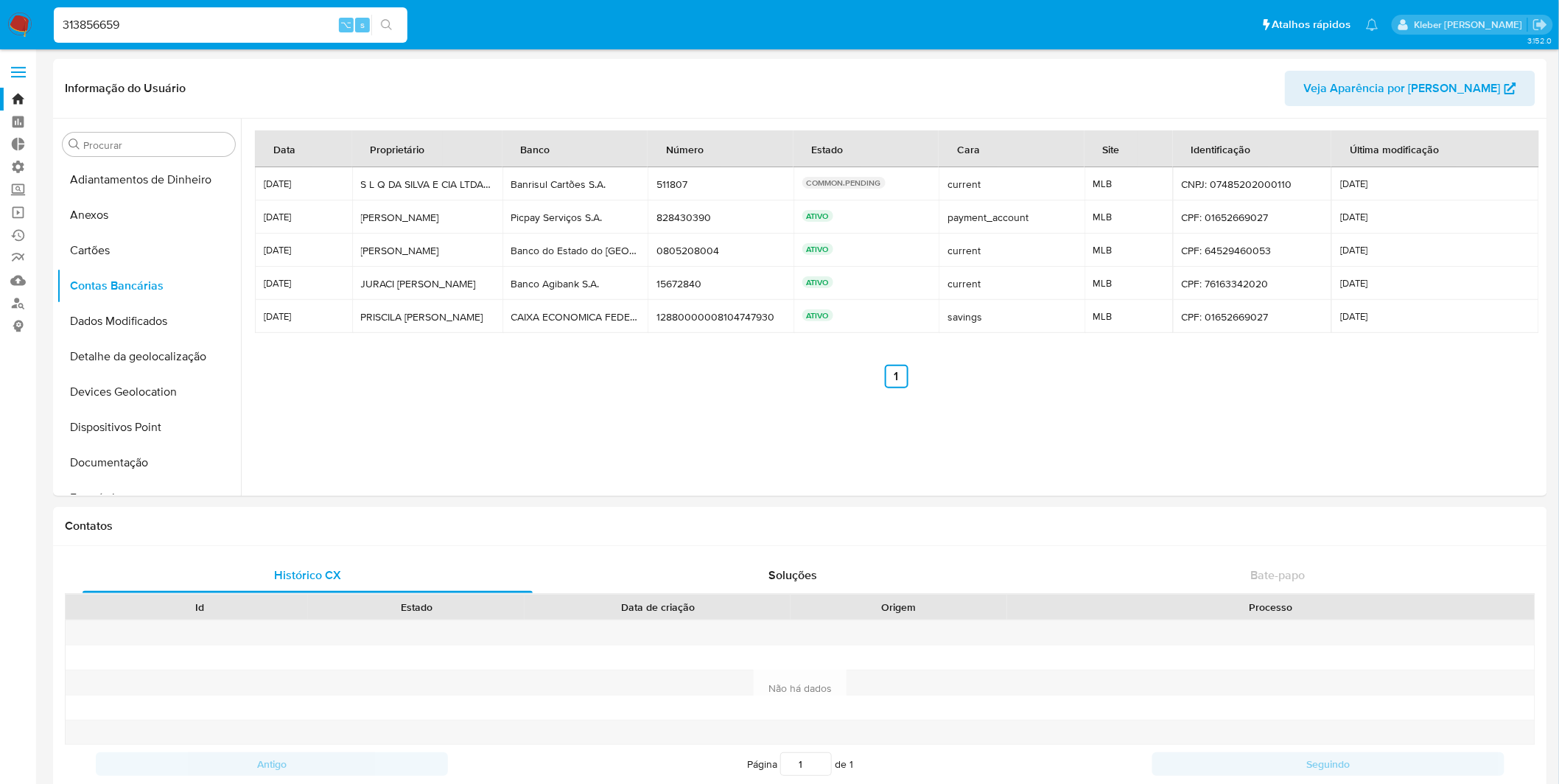
click at [96, 23] on input "313856659" at bounding box center [231, 25] width 354 height 19
paste input "200893377"
type input "200893377"
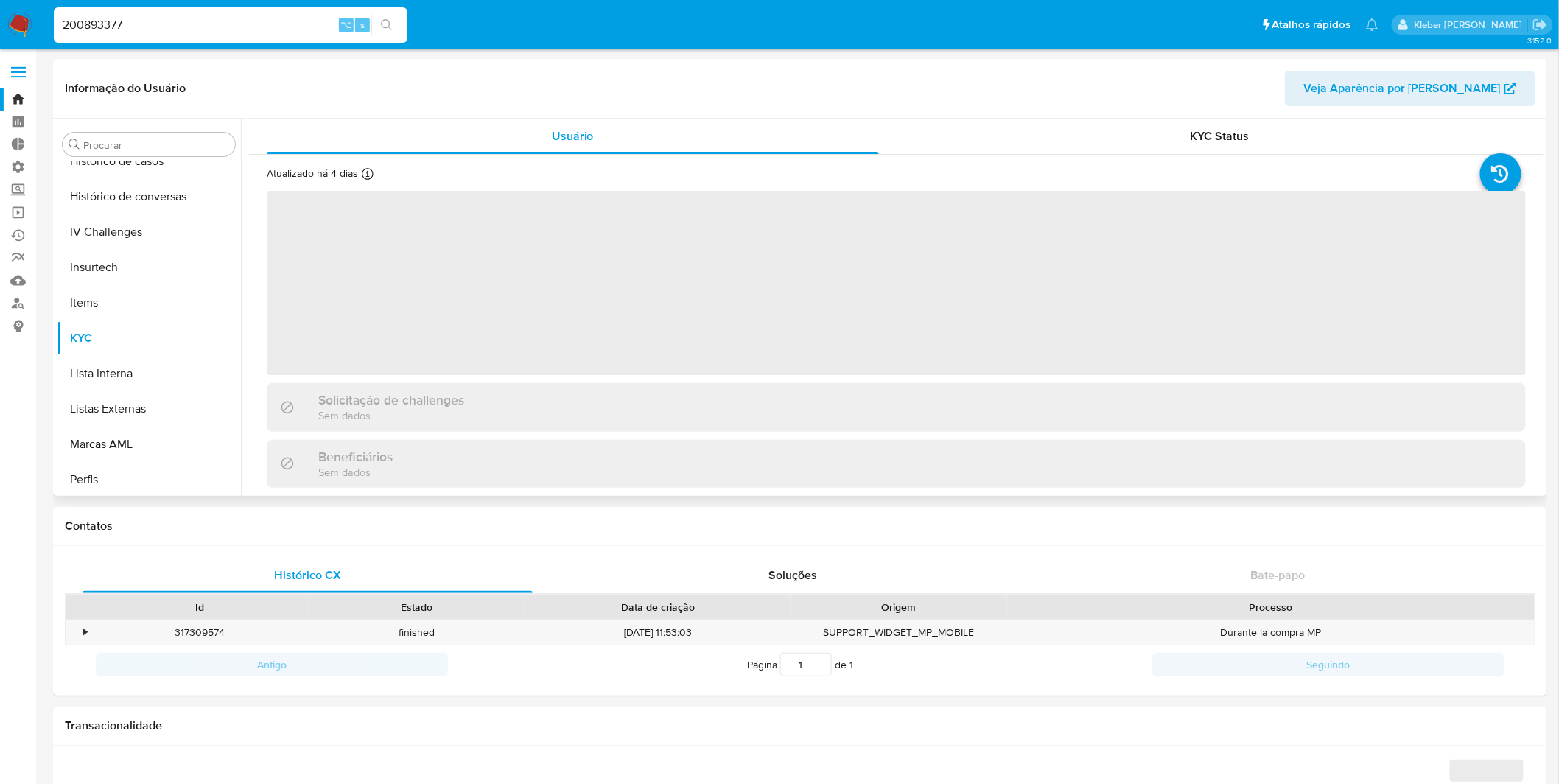
scroll to position [621, 0]
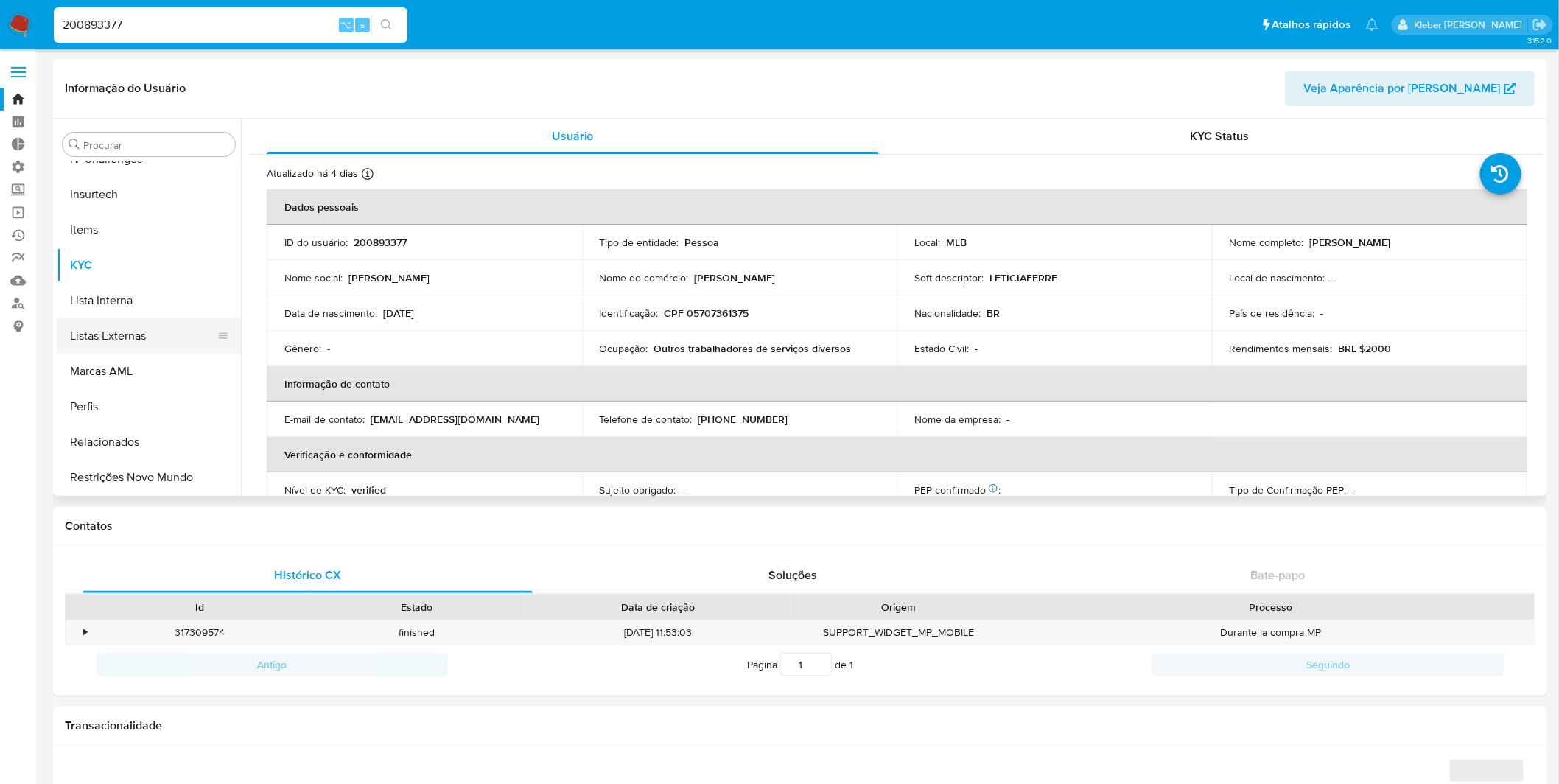
select select "10"
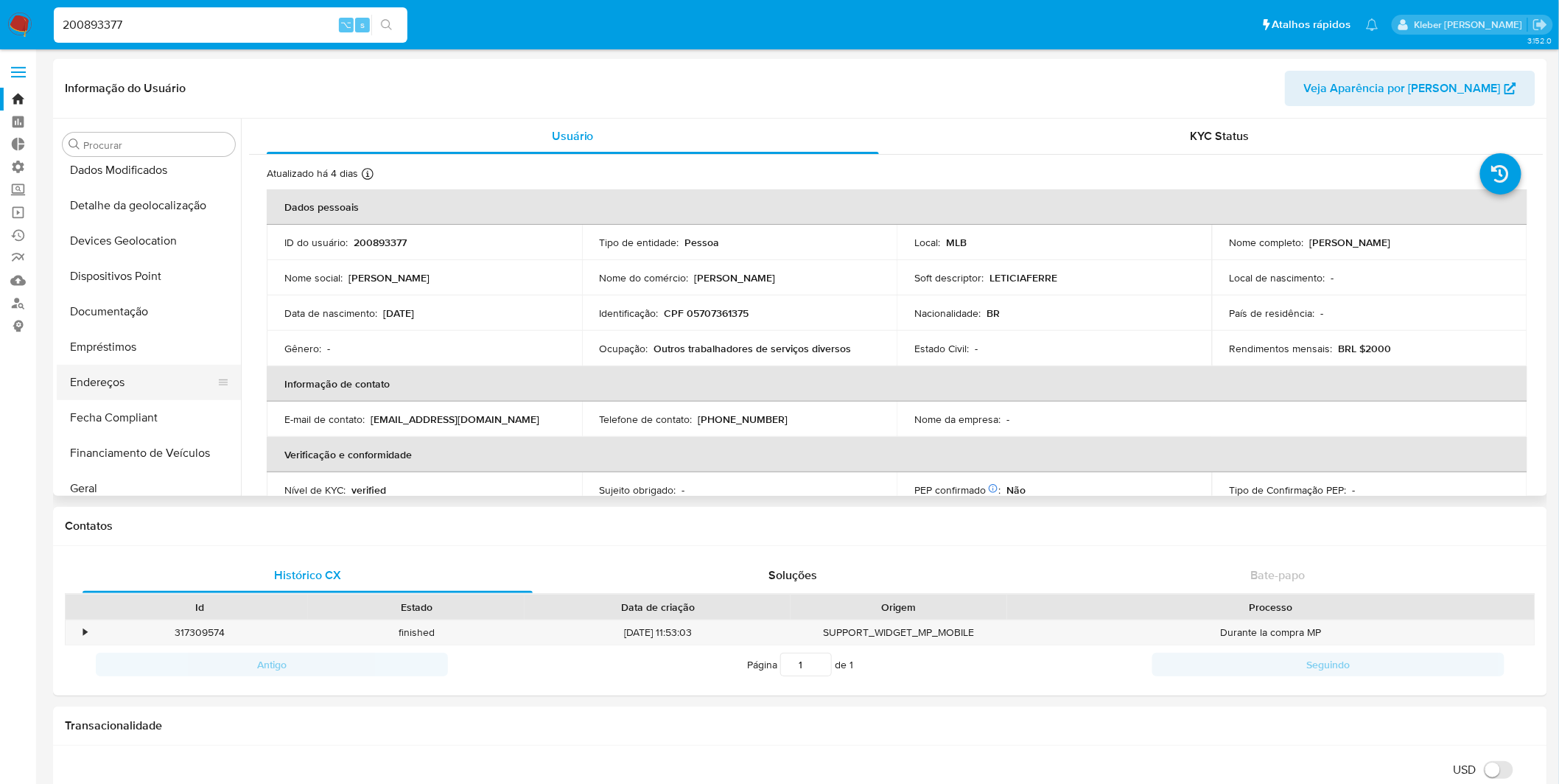
scroll to position [143, 0]
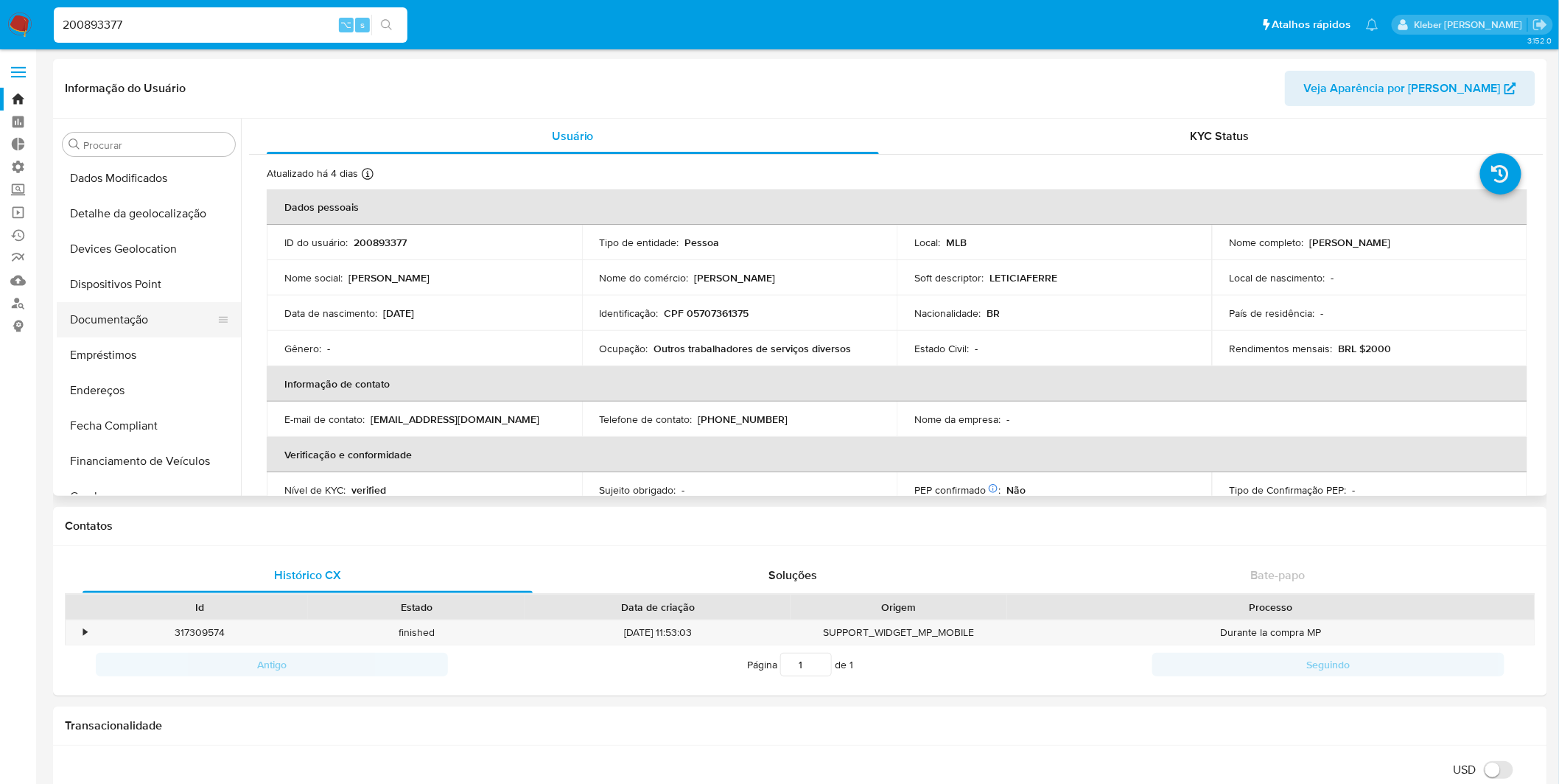
click at [144, 320] on button "Documentação" at bounding box center [143, 319] width 172 height 35
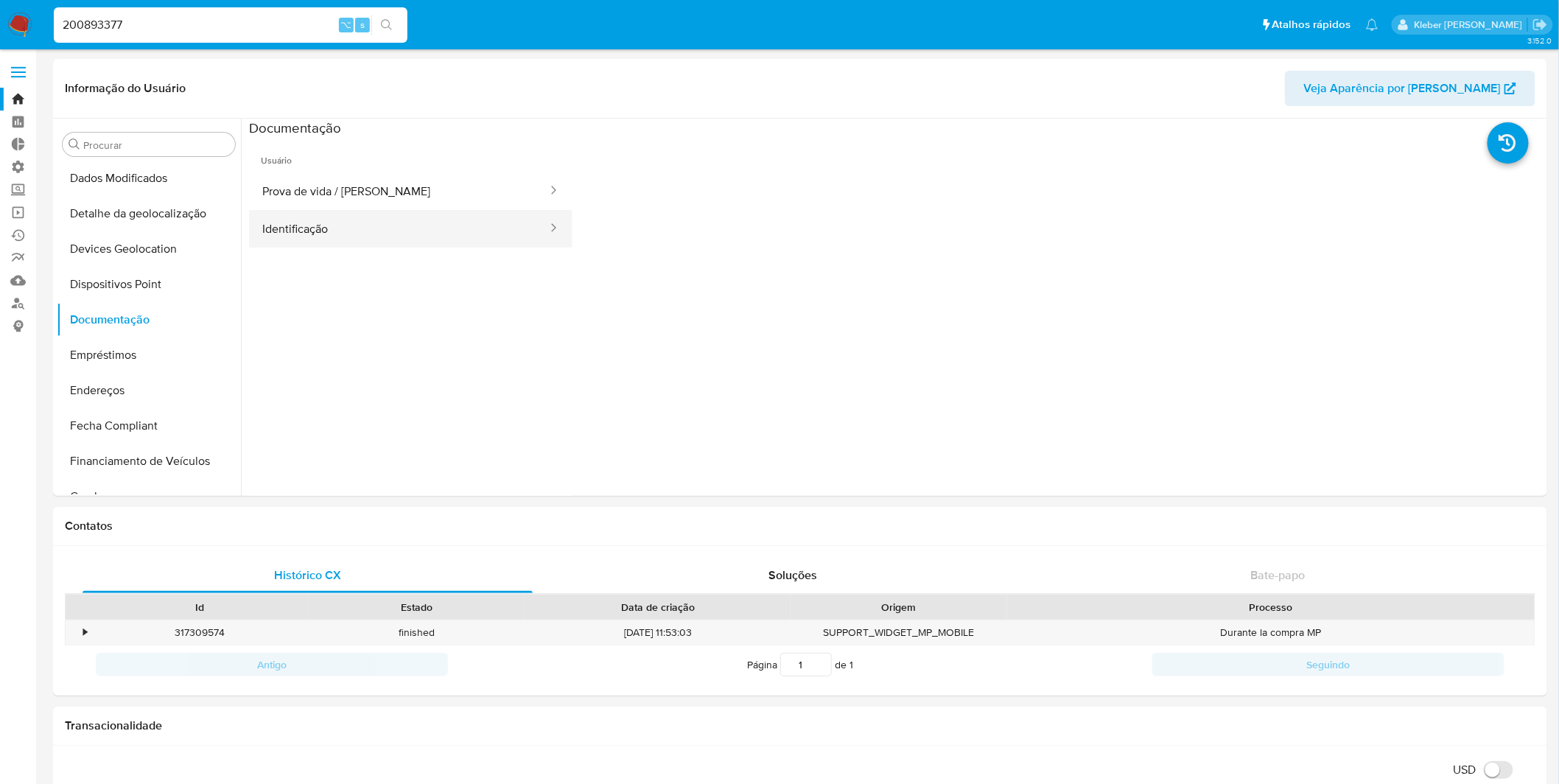
click at [507, 222] on button "Identificação" at bounding box center [398, 229] width 300 height 38
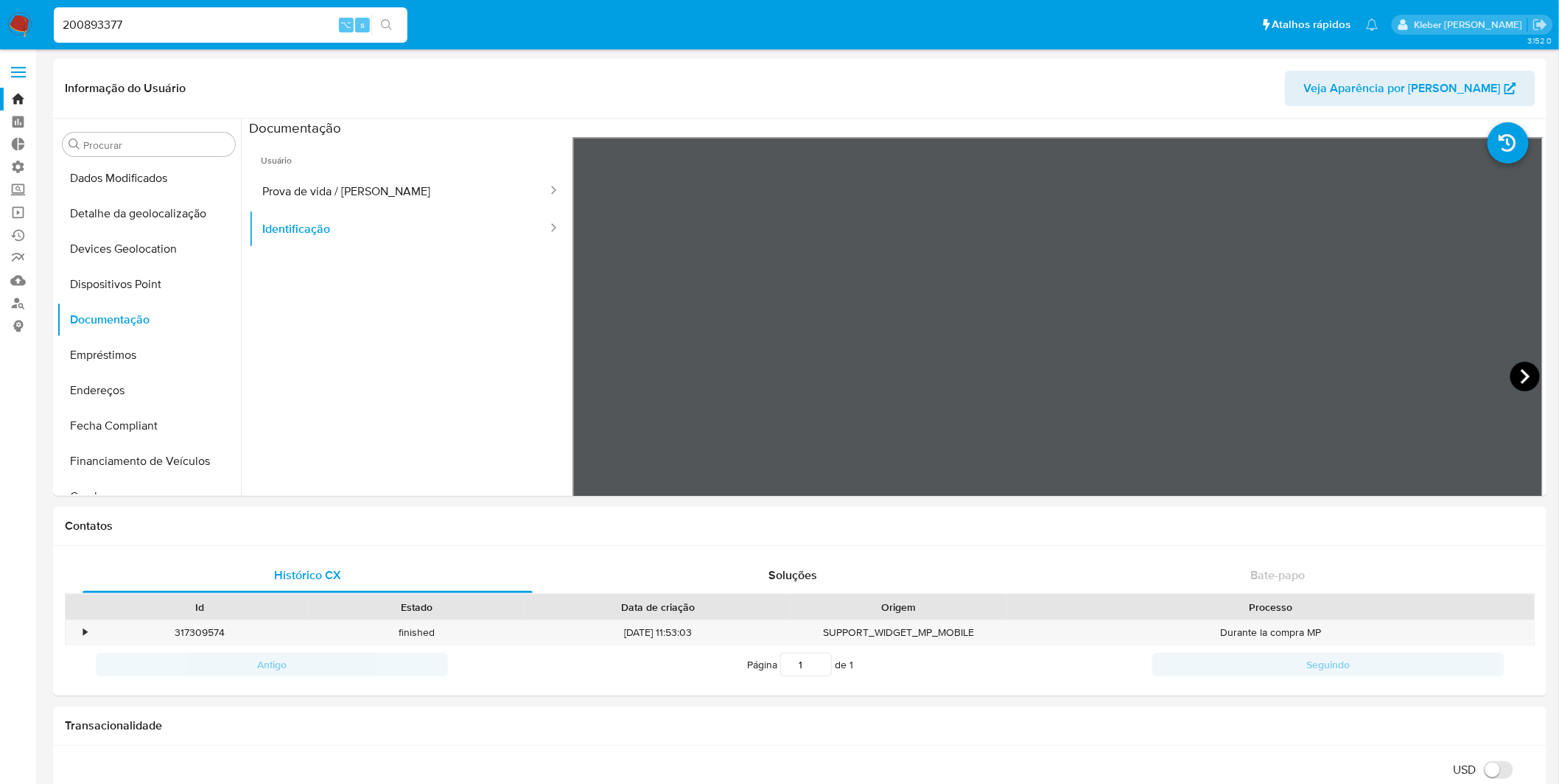
click at [1239, 376] on icon at bounding box center [1525, 377] width 30 height 30
click at [594, 379] on icon at bounding box center [591, 377] width 30 height 30
click at [391, 196] on button "Prova de vida / [PERSON_NAME]" at bounding box center [398, 191] width 300 height 38
click at [99, 22] on input "200893377" at bounding box center [231, 25] width 354 height 19
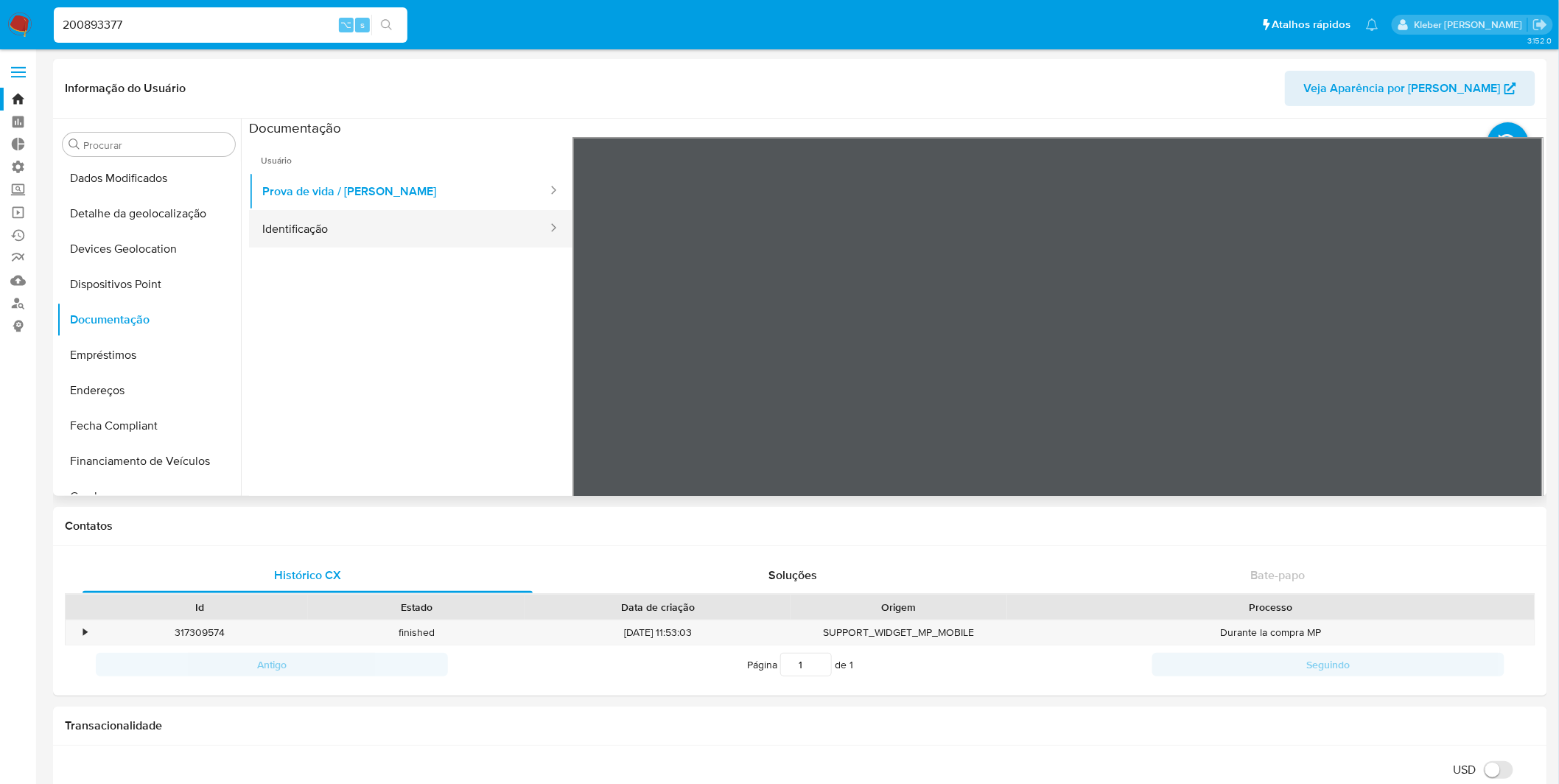
click at [394, 230] on button "Identificação" at bounding box center [398, 229] width 300 height 38
click at [1239, 377] on icon at bounding box center [1525, 377] width 30 height 30
click at [420, 194] on button "Prova de vida / [PERSON_NAME]" at bounding box center [398, 191] width 300 height 38
click at [89, 16] on input "200893377" at bounding box center [231, 25] width 354 height 19
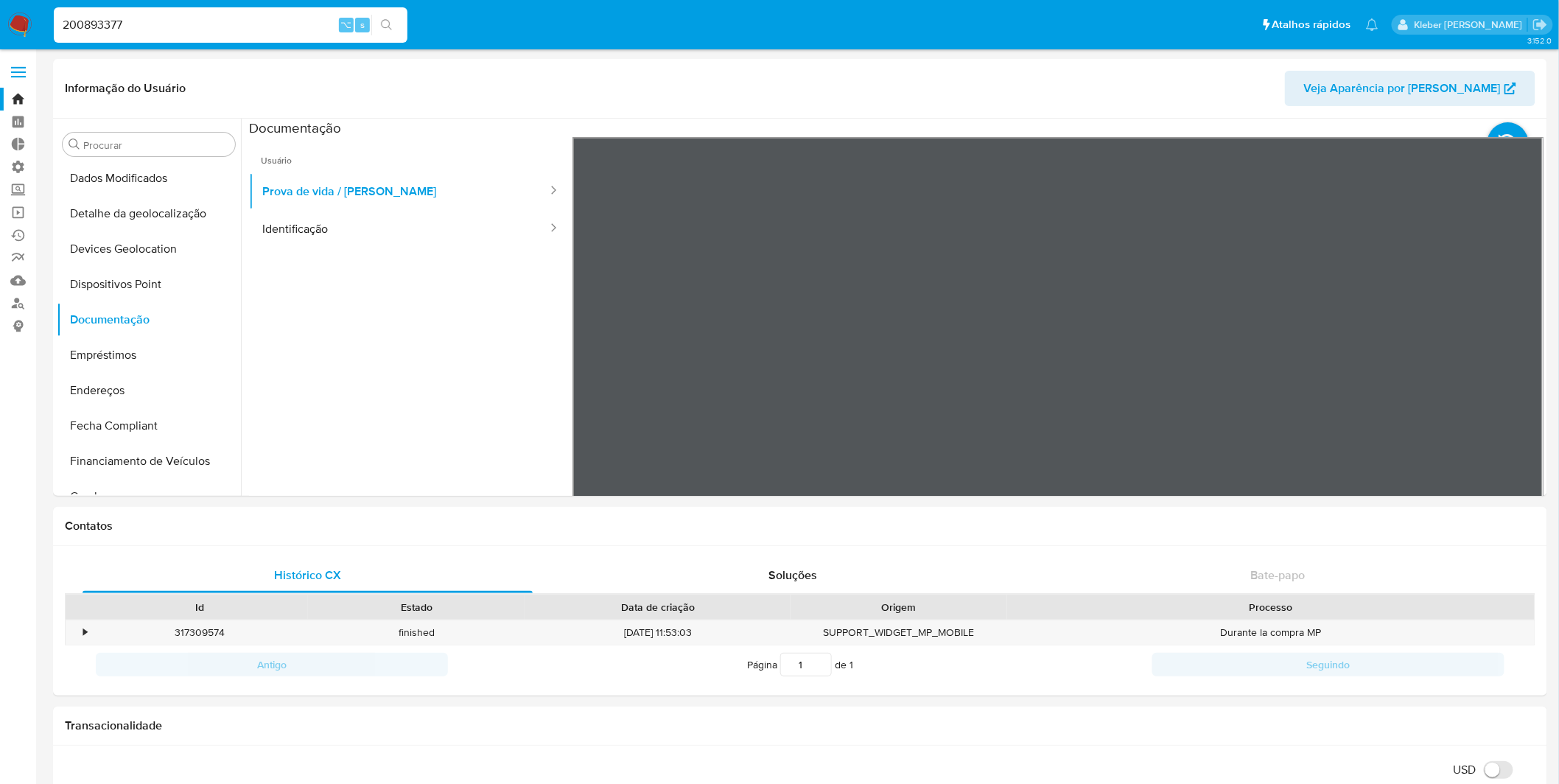
paste input "4989688"
type input "498968877"
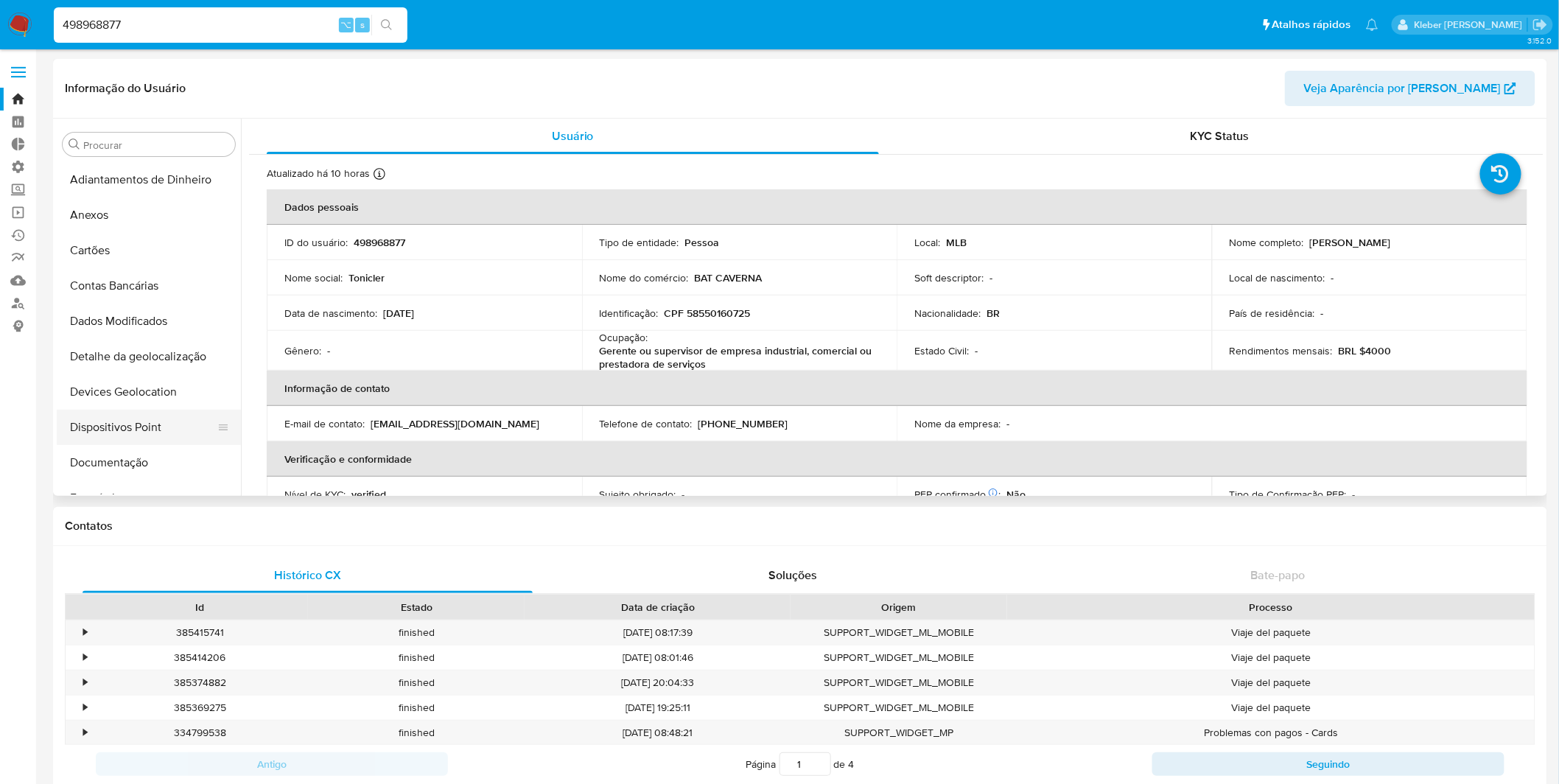
select select "10"
click at [137, 456] on button "Documentação" at bounding box center [143, 462] width 172 height 35
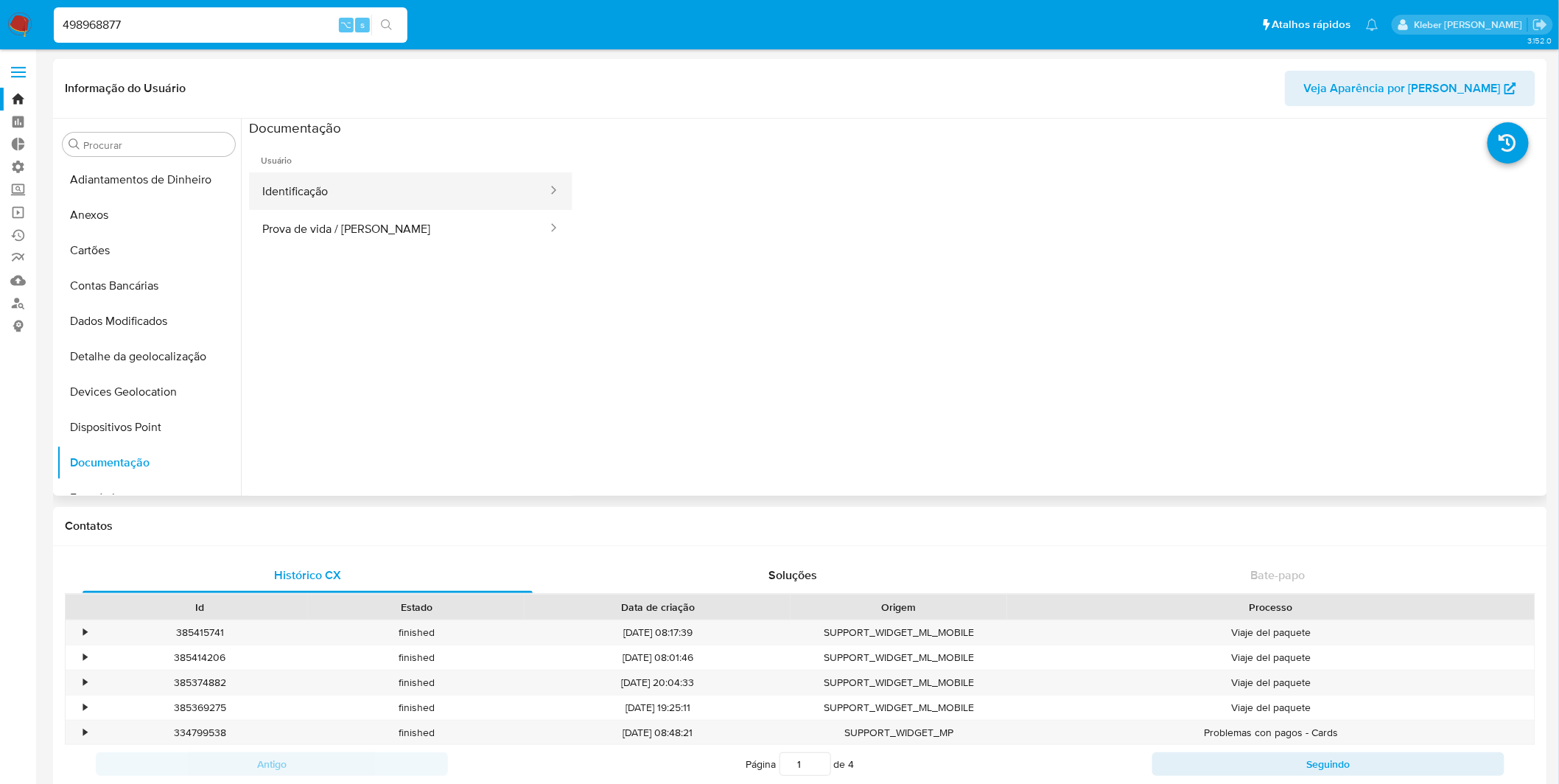
click at [364, 204] on button "Identificação" at bounding box center [398, 191] width 300 height 38
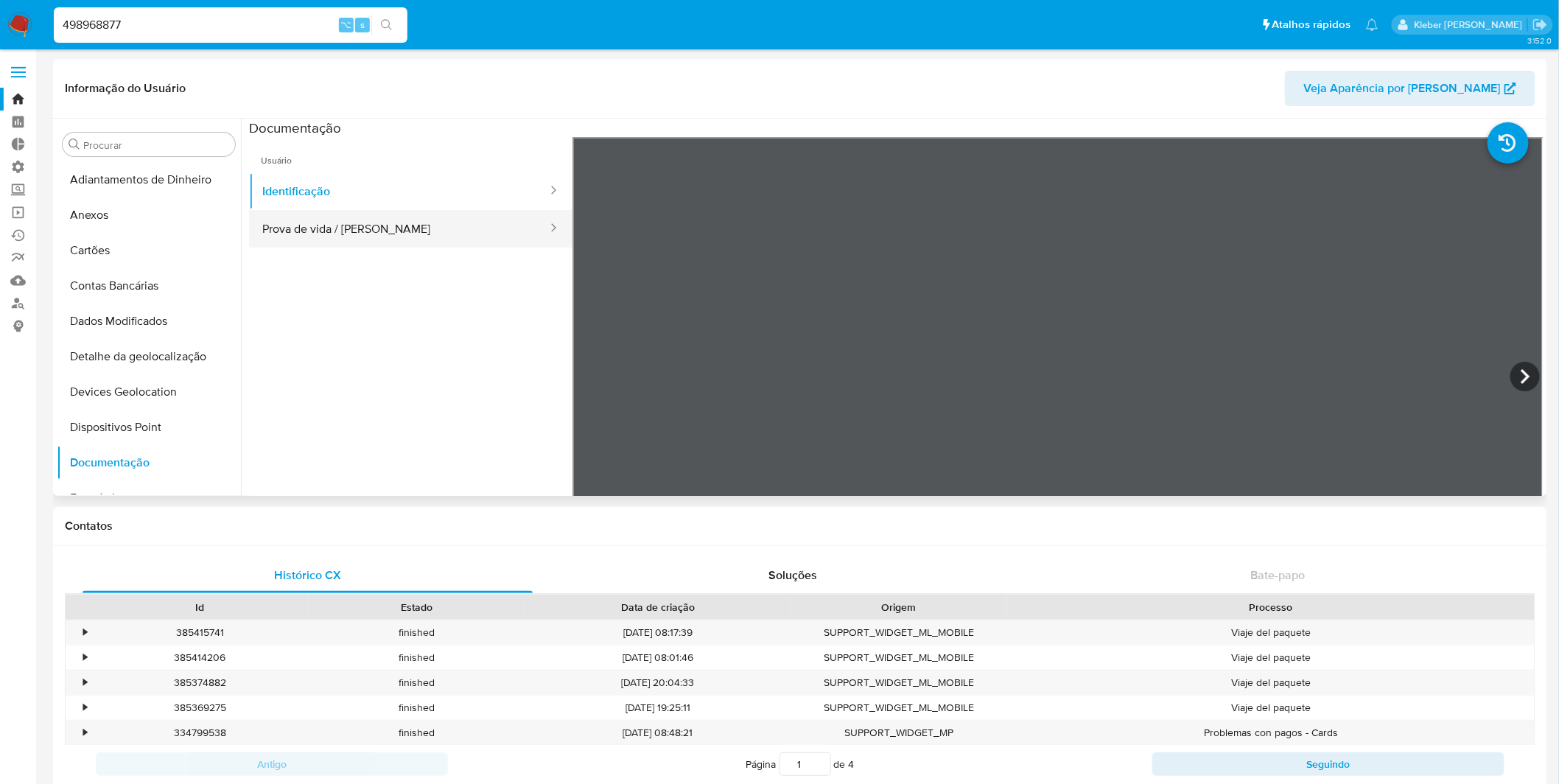
click at [424, 222] on button "Prova de vida / [PERSON_NAME]" at bounding box center [398, 229] width 300 height 38
click at [99, 22] on input "498968877" at bounding box center [231, 25] width 354 height 19
paste input "830175360"
type input "830175360"
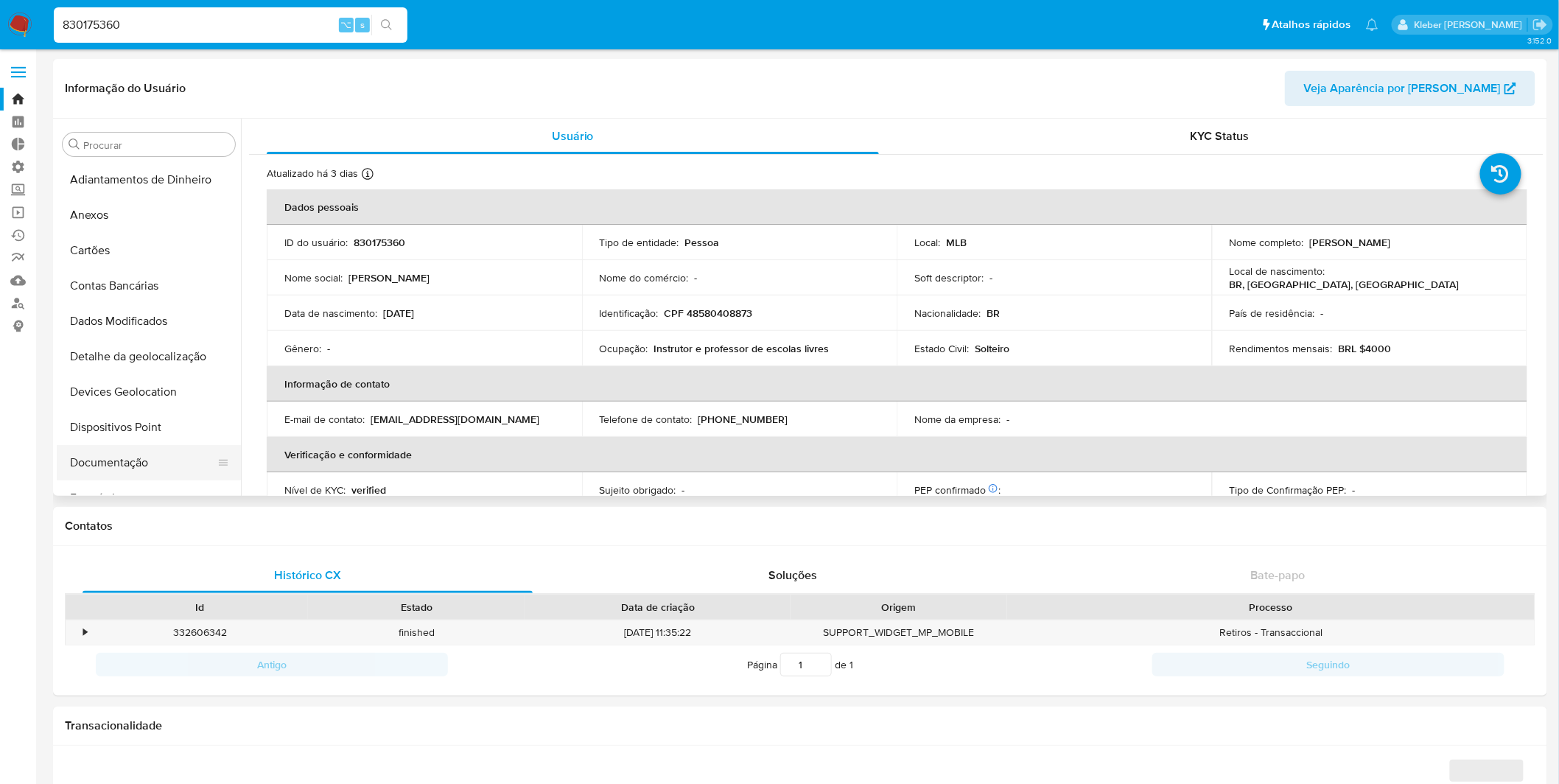
select select "10"
click at [137, 460] on button "Documentação" at bounding box center [143, 462] width 172 height 35
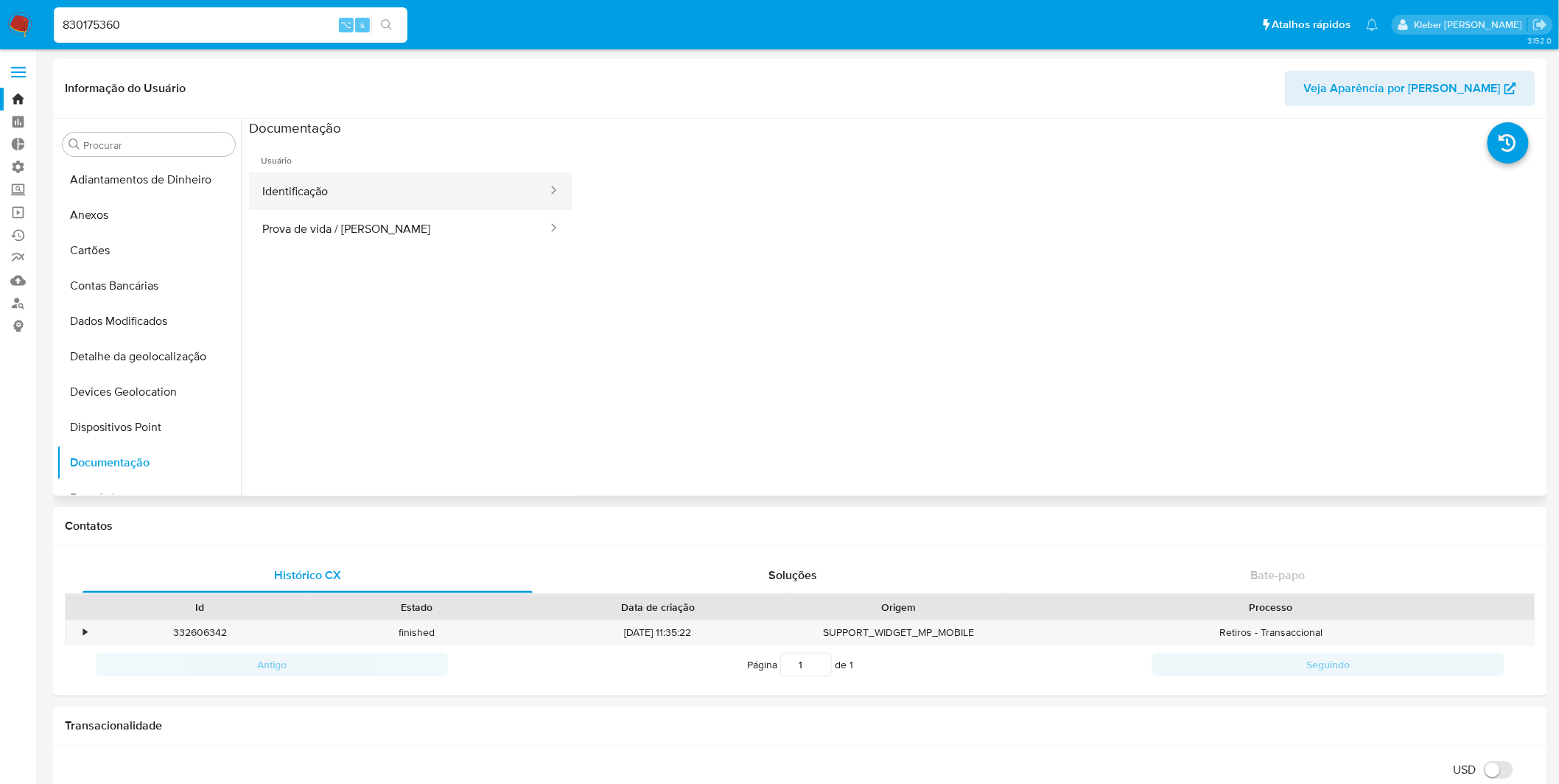
click at [433, 204] on button "Identificação" at bounding box center [398, 191] width 300 height 38
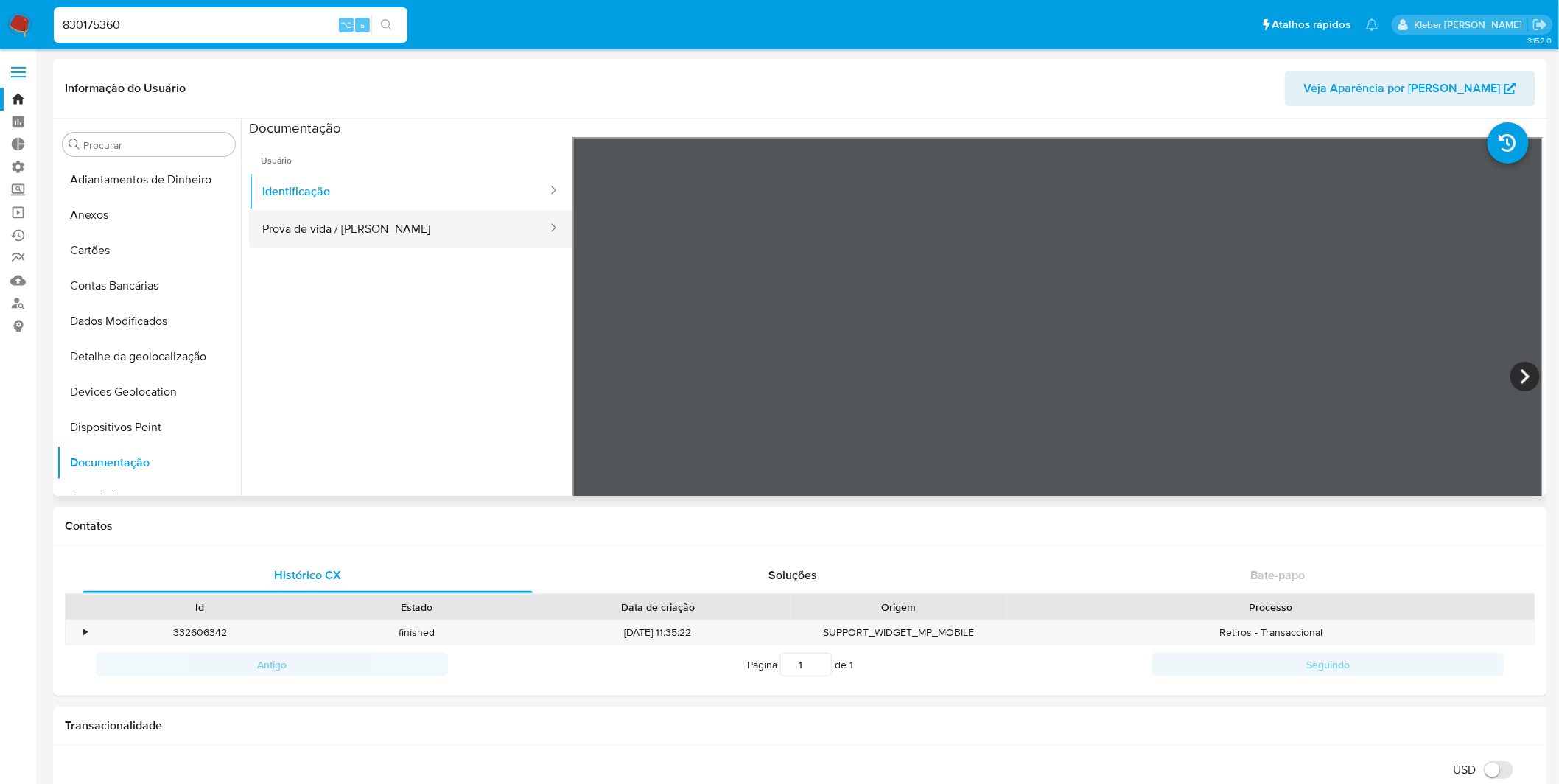
click at [444, 222] on button "Prova de vida / [PERSON_NAME]" at bounding box center [398, 229] width 300 height 38
click at [91, 20] on input "830175360" at bounding box center [231, 25] width 354 height 19
paste input "469131263"
type input "469131263"
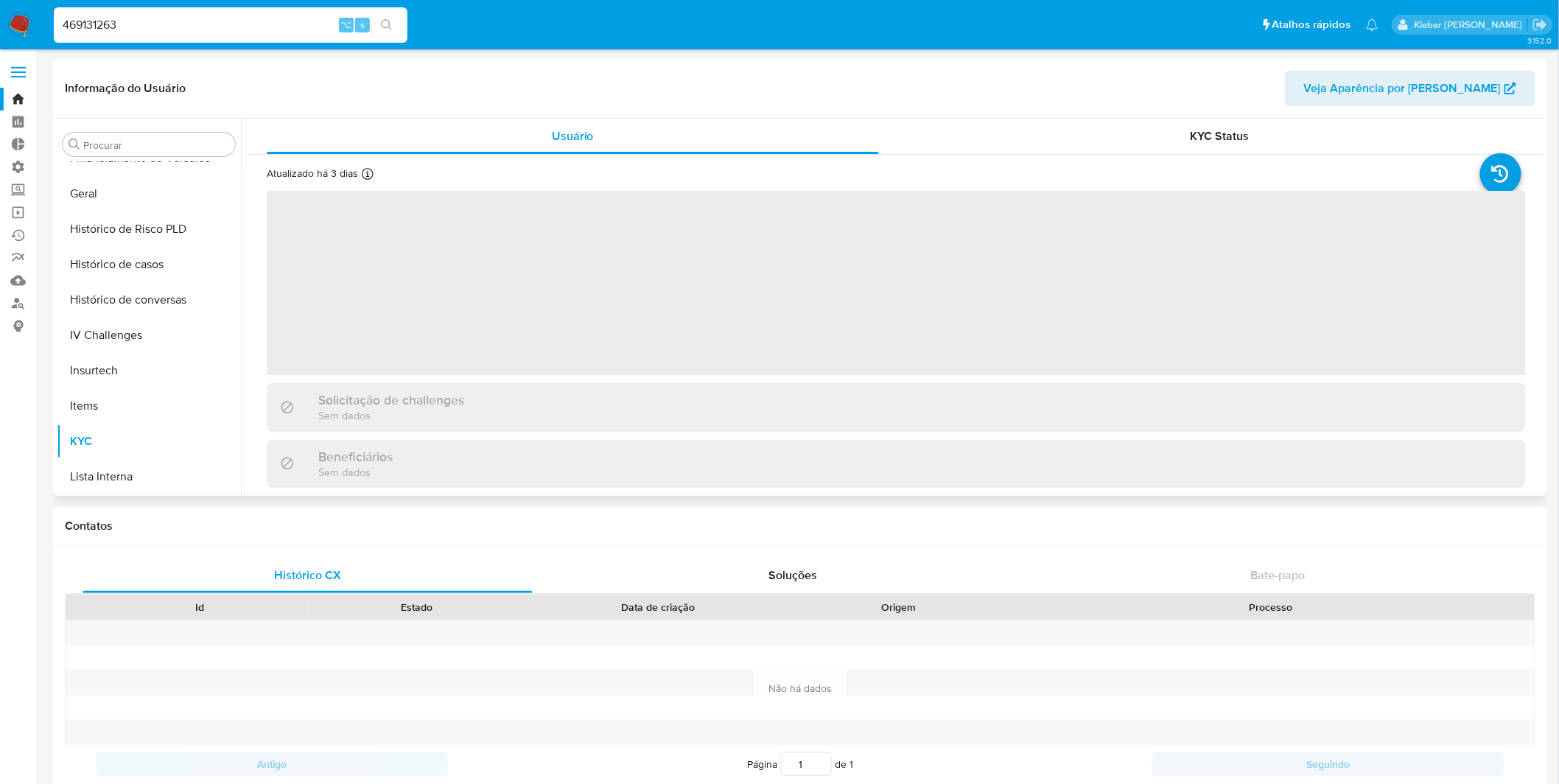
scroll to position [621, 0]
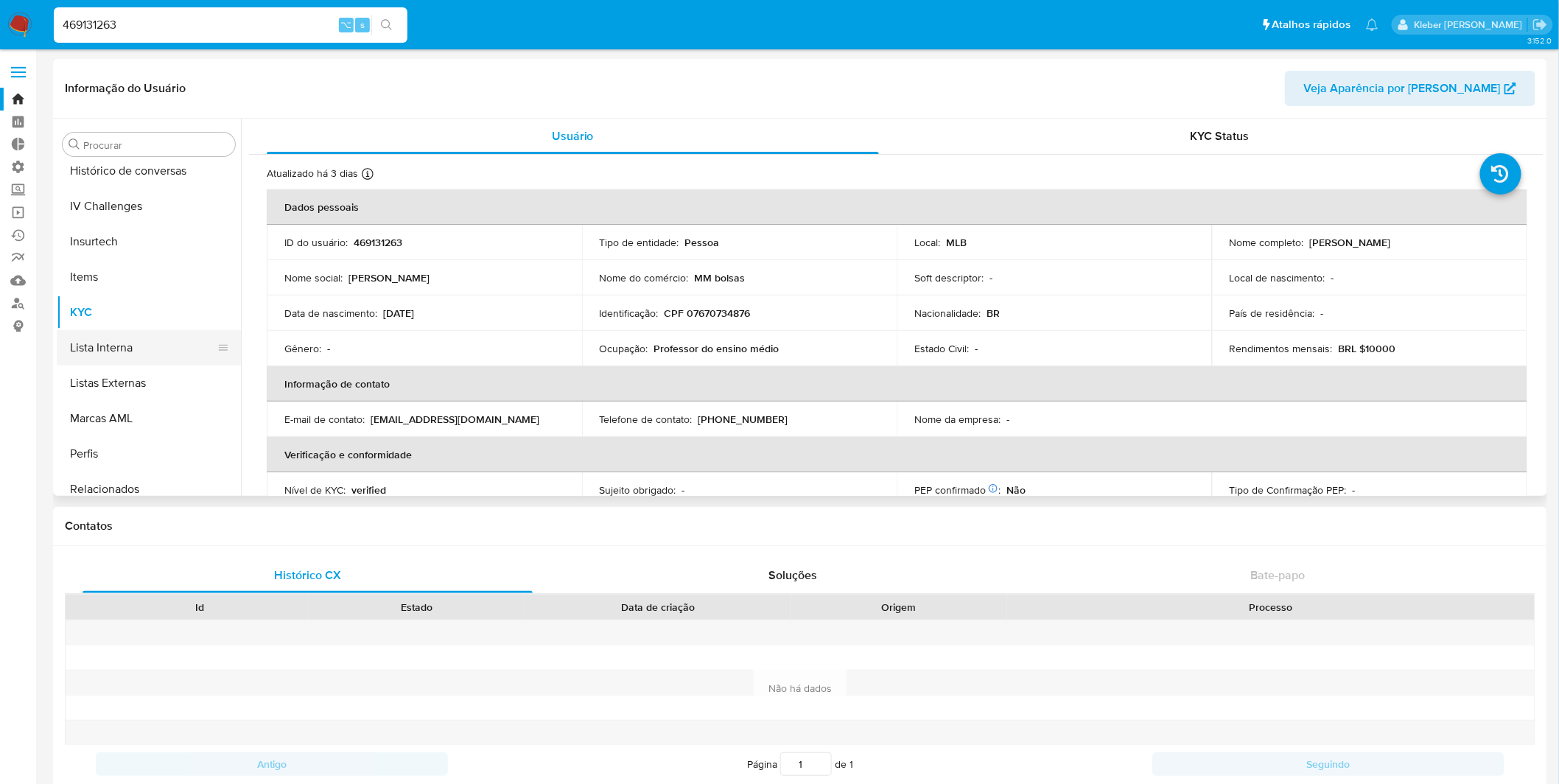
select select "10"
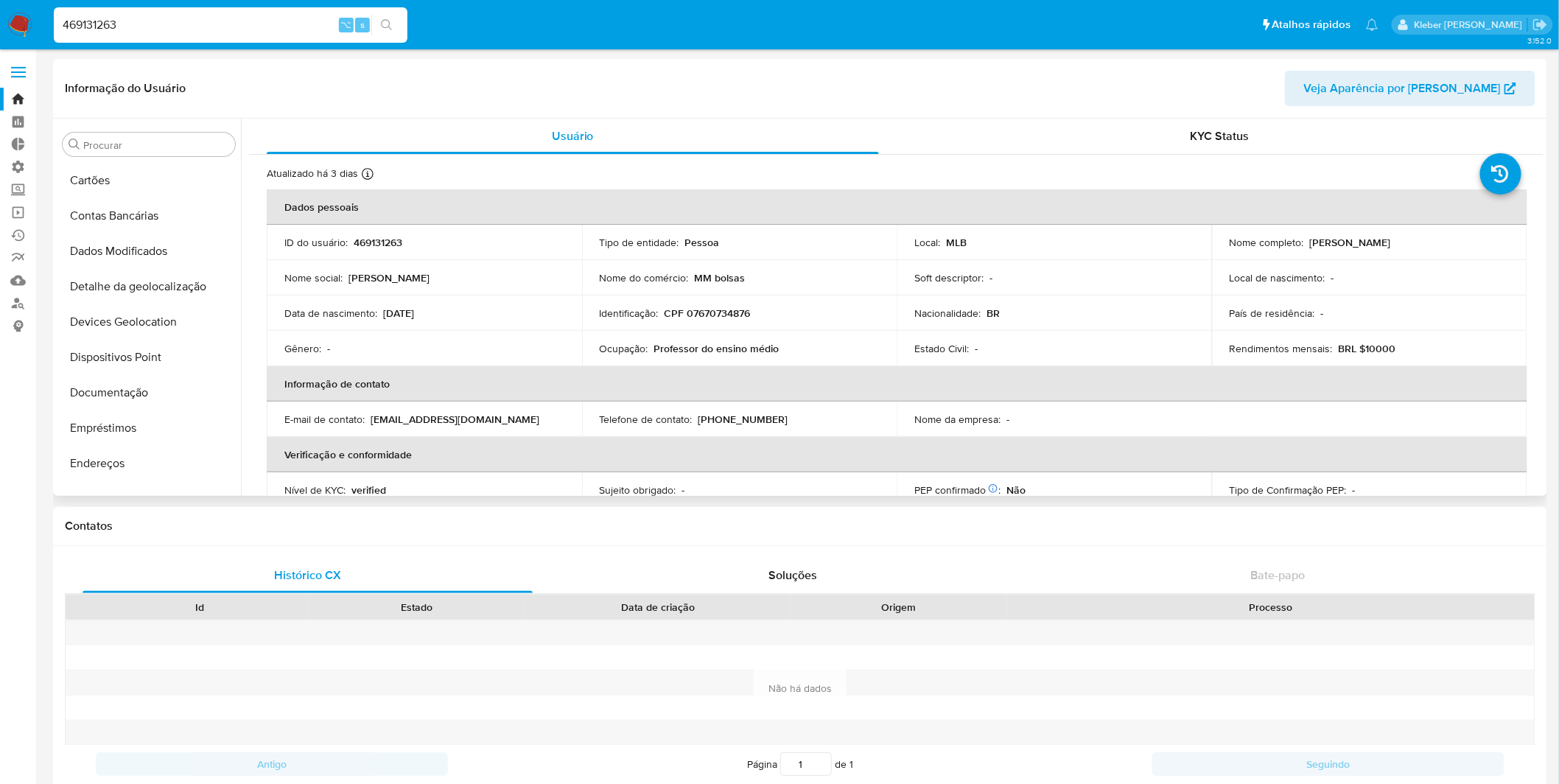
scroll to position [0, 0]
click at [161, 464] on button "Documentação" at bounding box center [143, 462] width 172 height 35
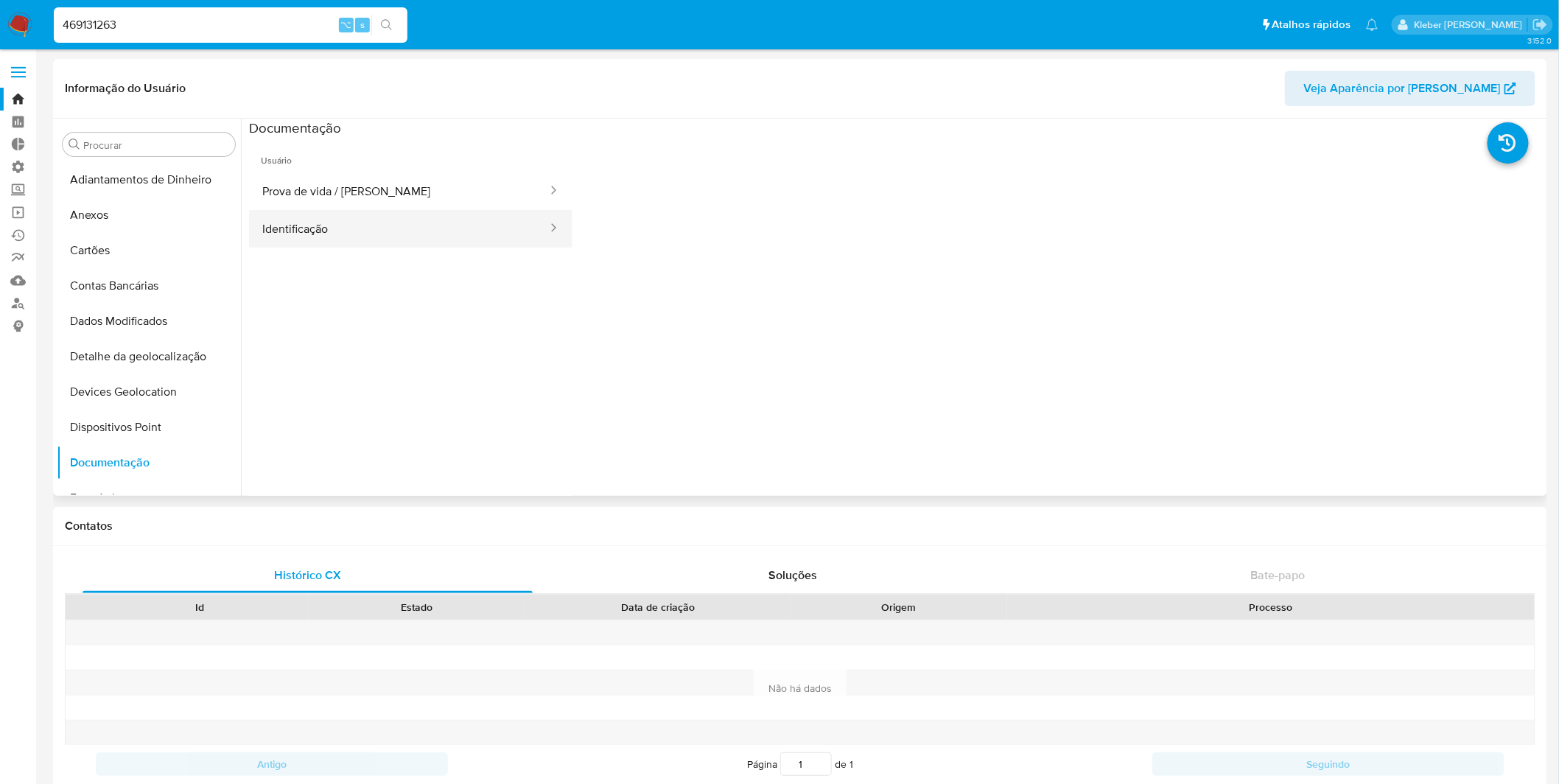
click at [456, 236] on button "Identificação" at bounding box center [398, 229] width 300 height 38
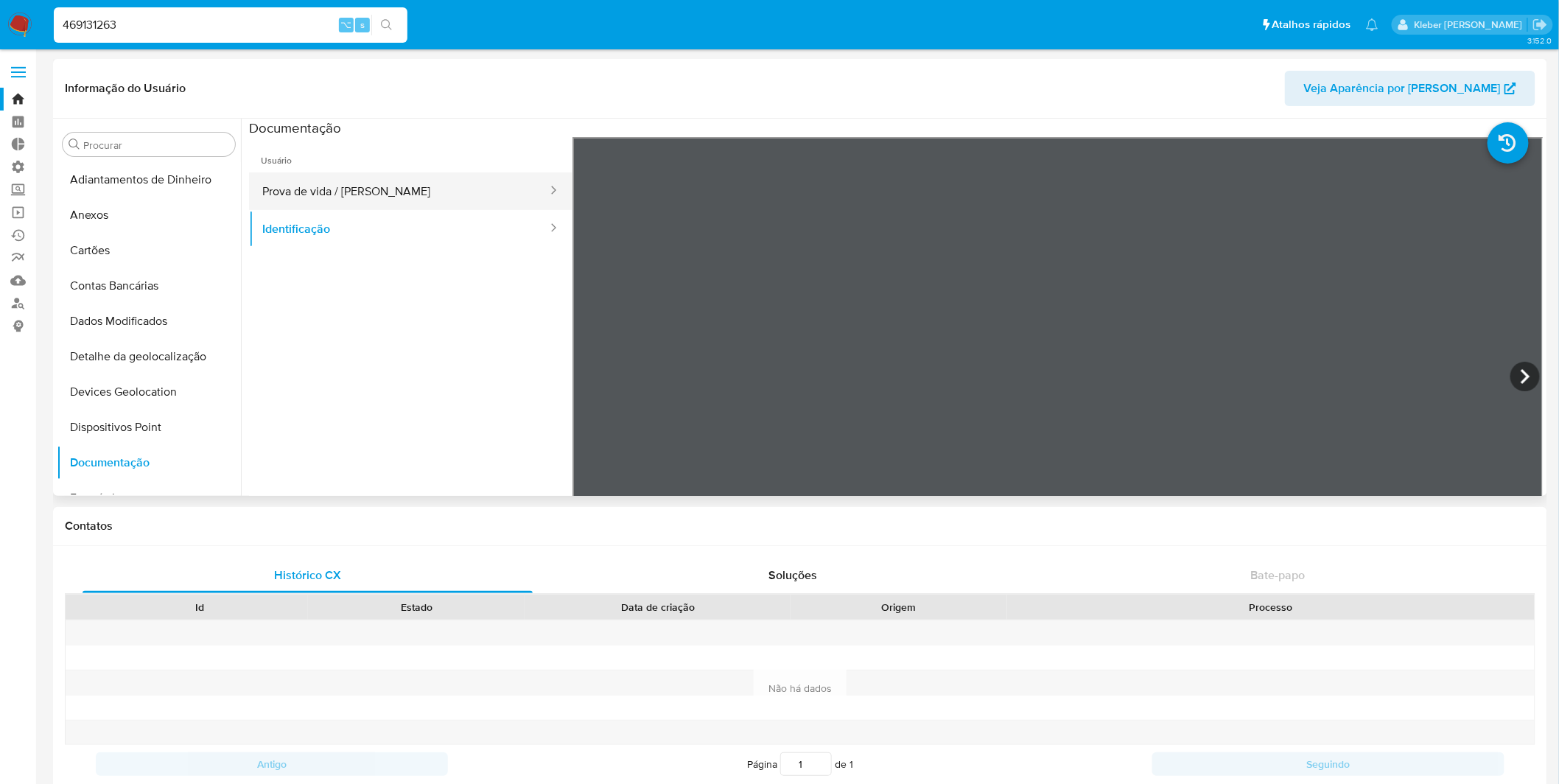
click at [418, 189] on button "Prova de vida / [PERSON_NAME]" at bounding box center [398, 191] width 300 height 38
click at [500, 231] on button "Identificação" at bounding box center [398, 229] width 300 height 38
click at [97, 21] on input "469131263" at bounding box center [231, 25] width 354 height 19
paste input "130280091"
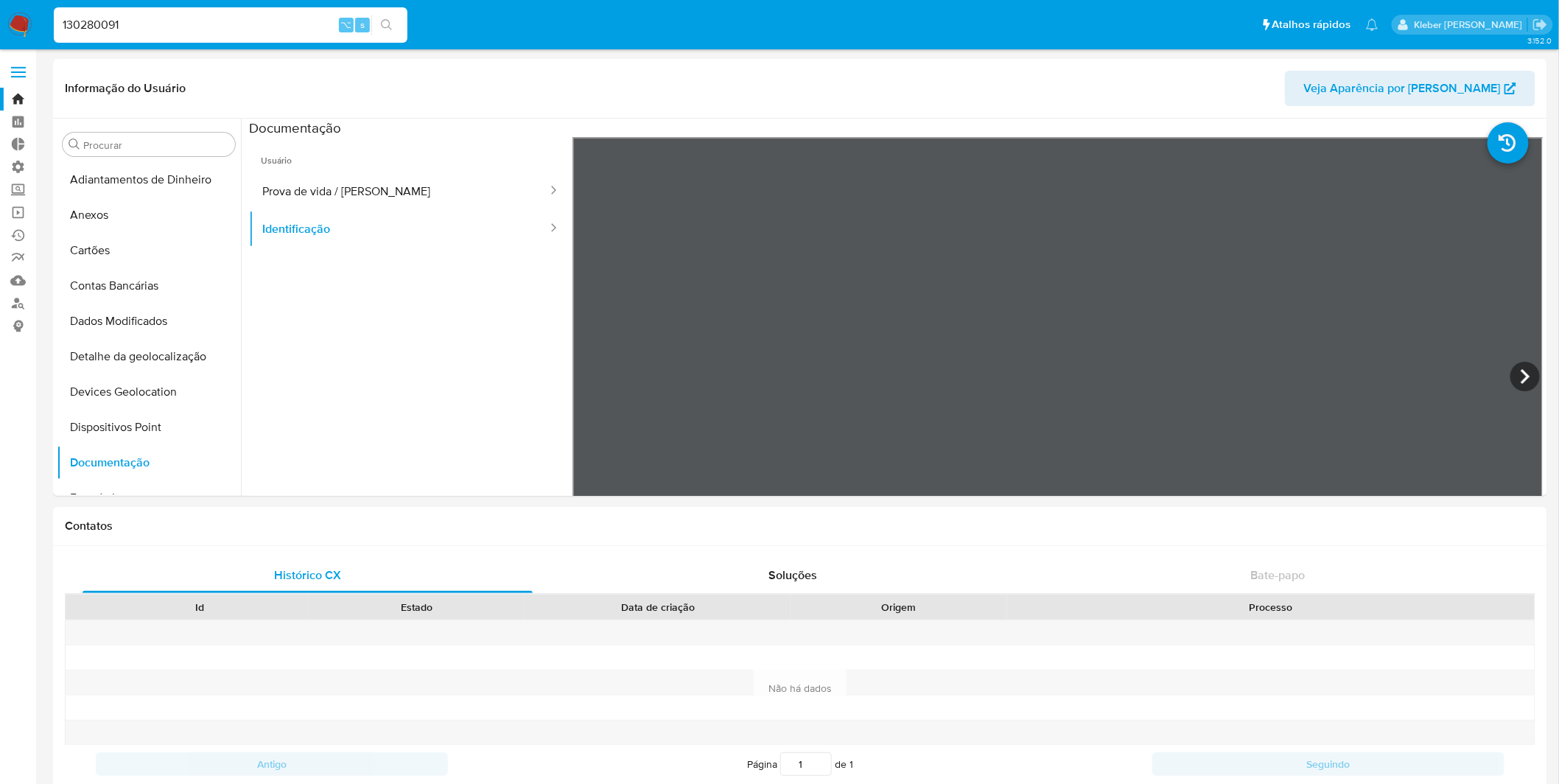
type input "130280091"
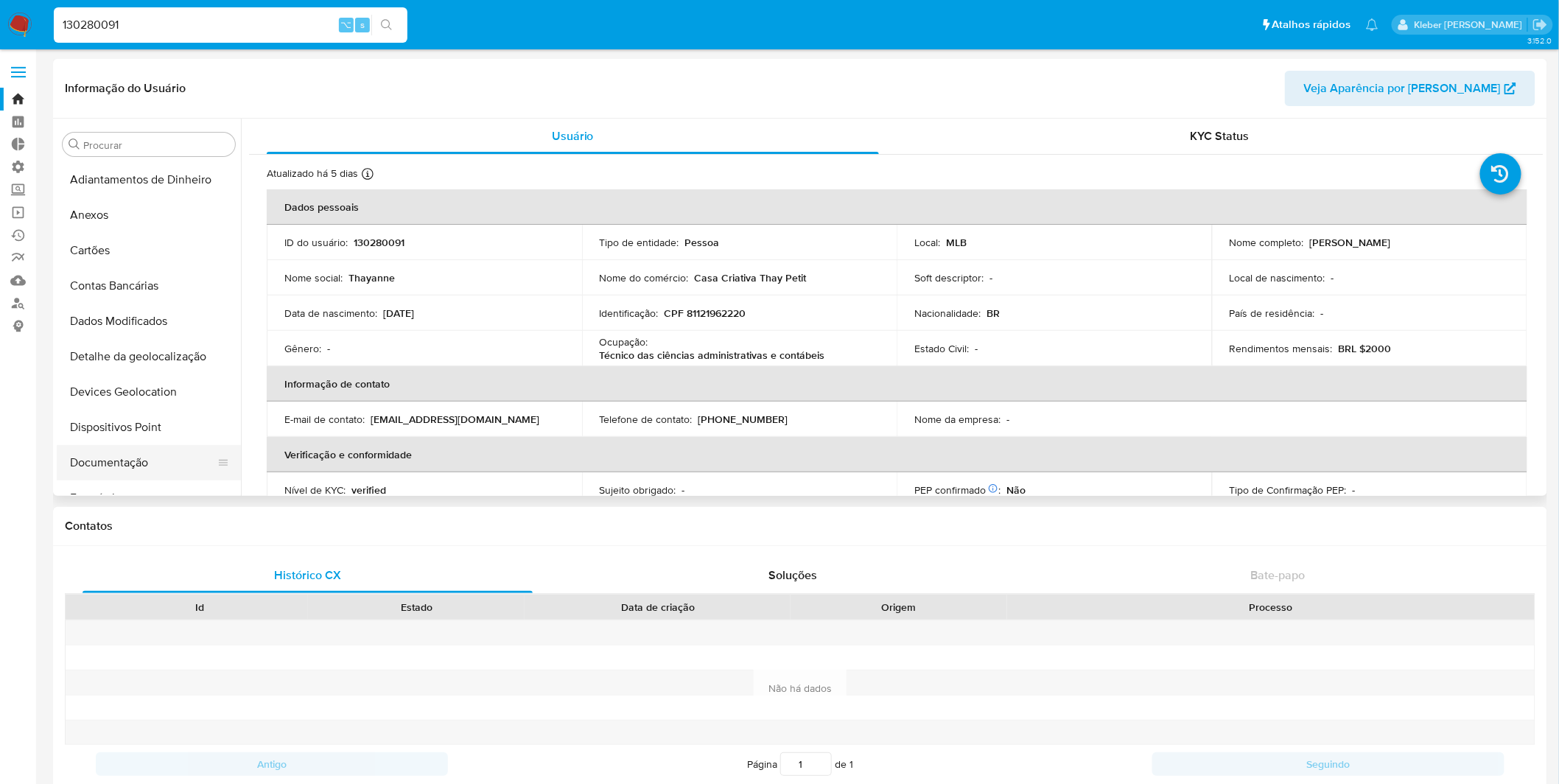
click at [137, 463] on button "Documentação" at bounding box center [143, 462] width 172 height 35
select select "10"
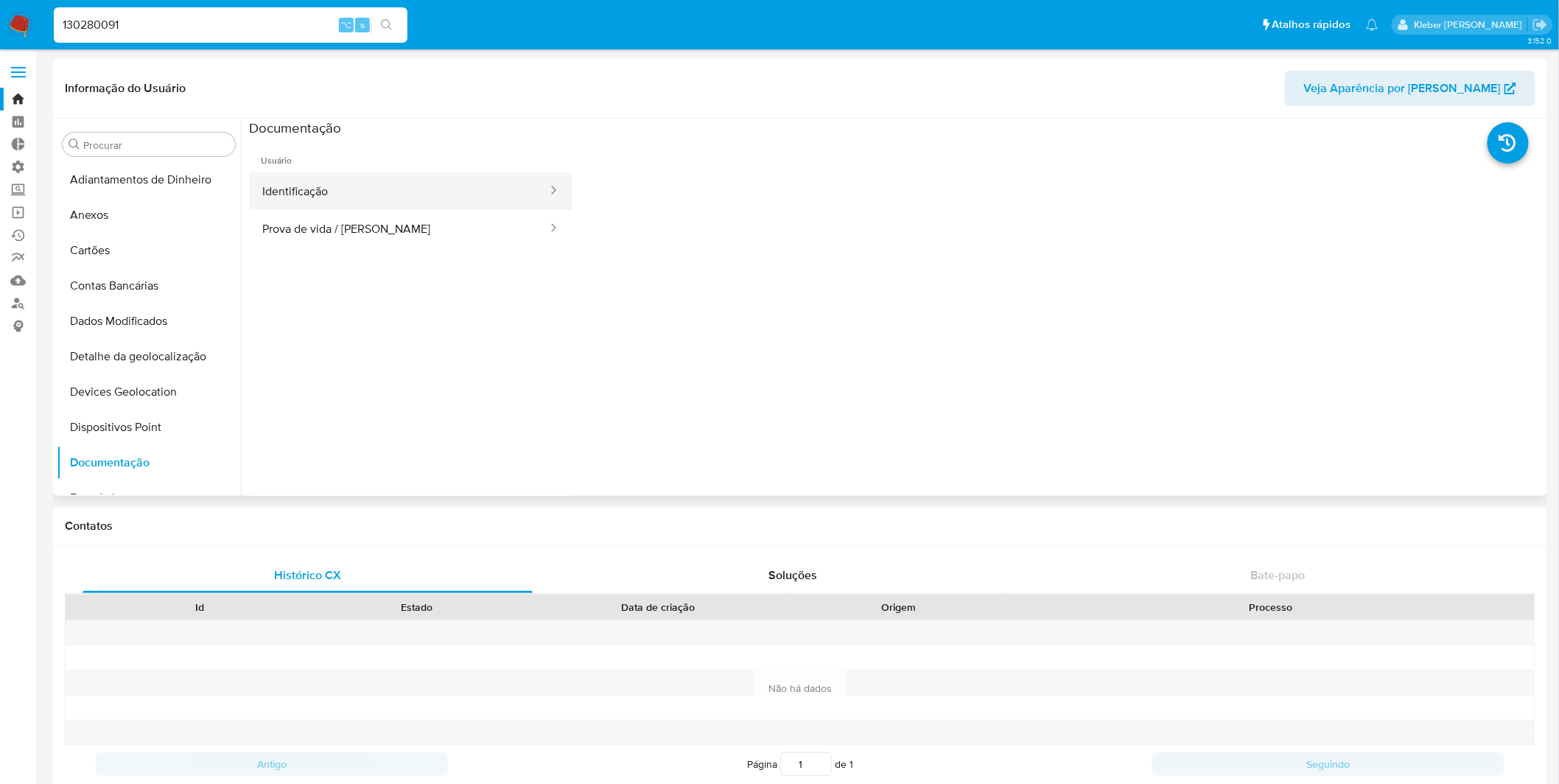
click at [490, 189] on button "Identificação" at bounding box center [398, 191] width 300 height 38
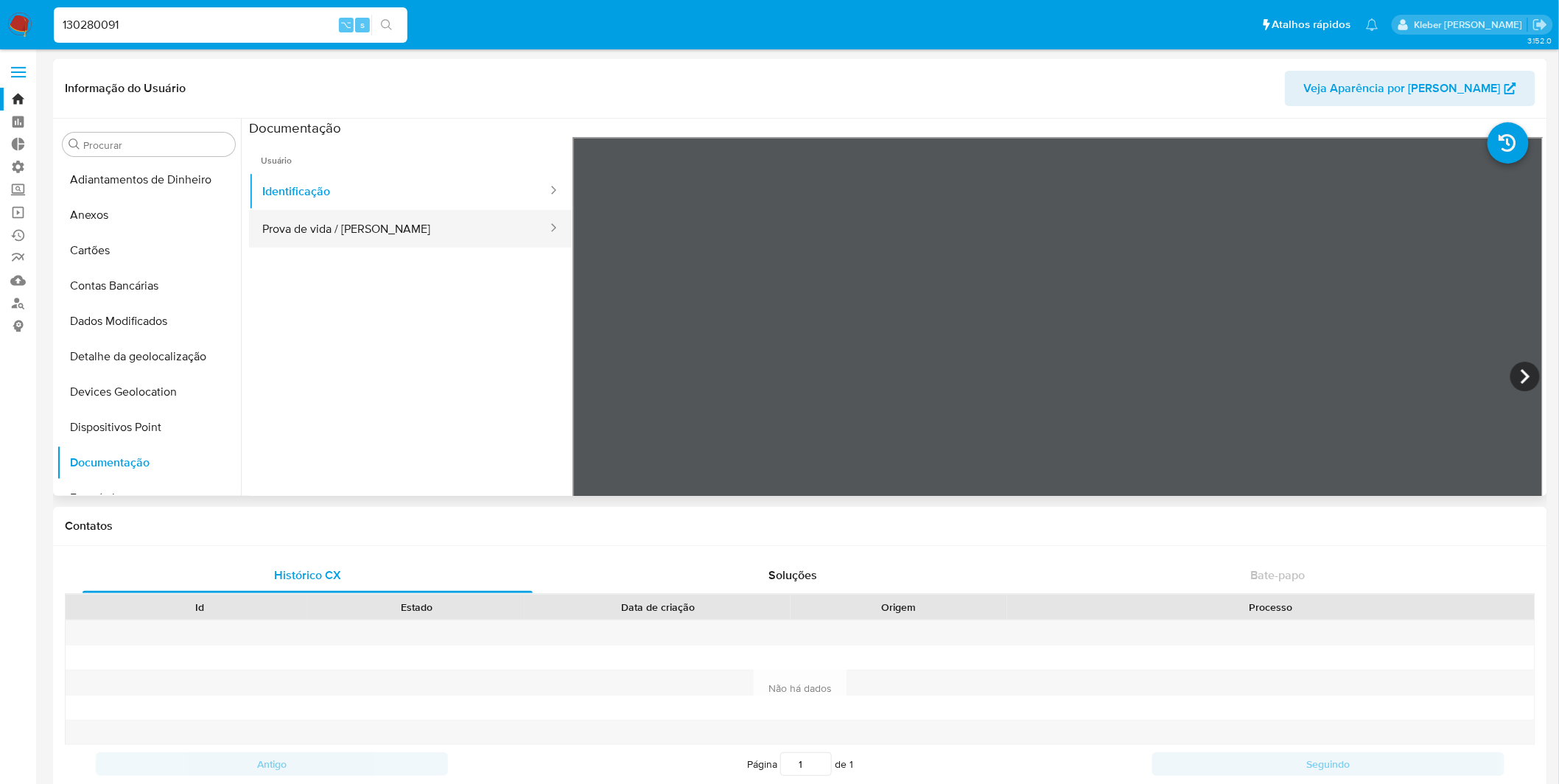
click at [400, 230] on button "Prova de vida / [PERSON_NAME]" at bounding box center [398, 229] width 300 height 38
click at [97, 25] on input "130280091" at bounding box center [231, 25] width 354 height 19
paste input "674573546"
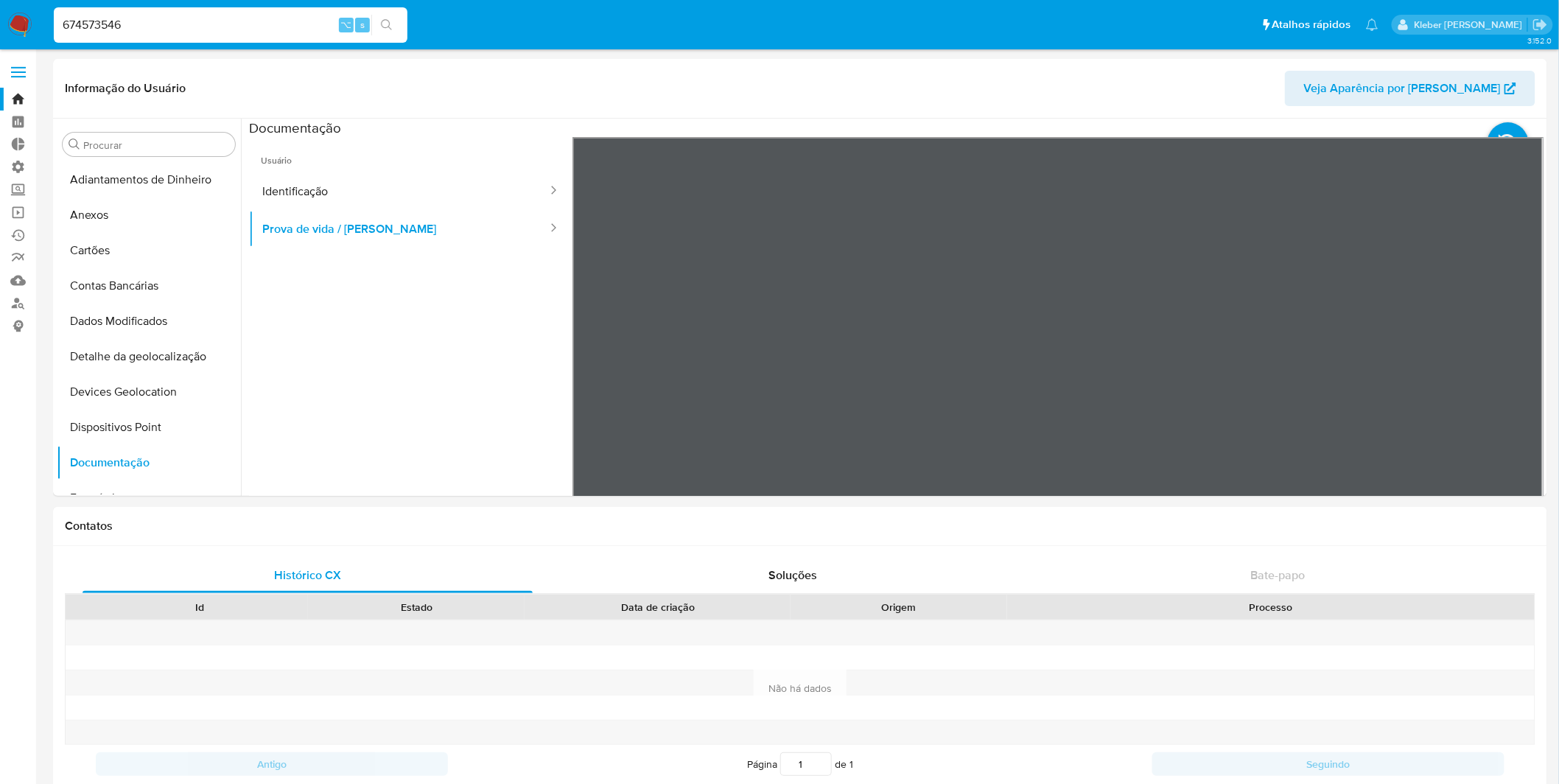
type input "674573546"
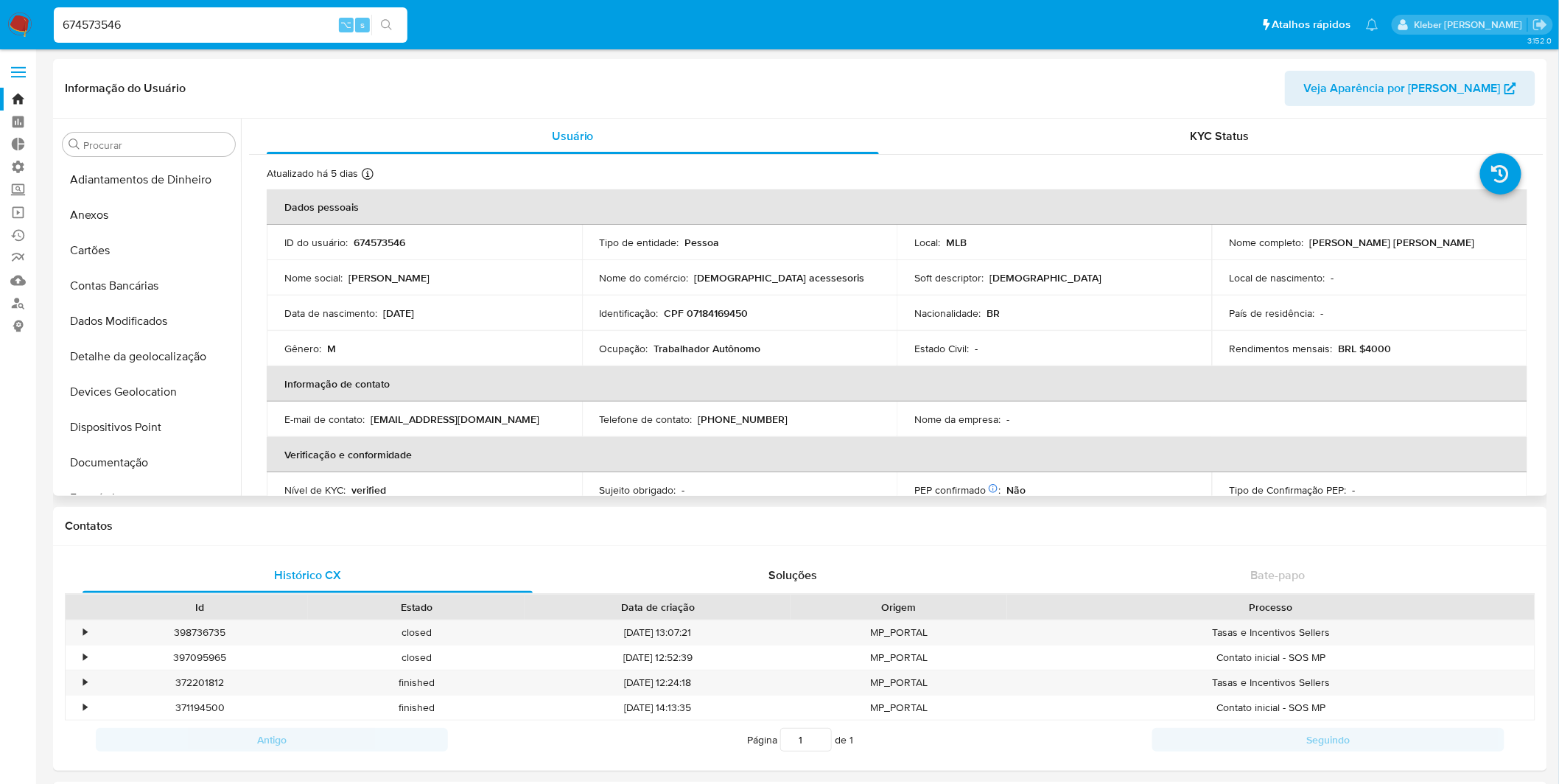
select select "10"
click at [159, 456] on button "Documentação" at bounding box center [143, 462] width 172 height 35
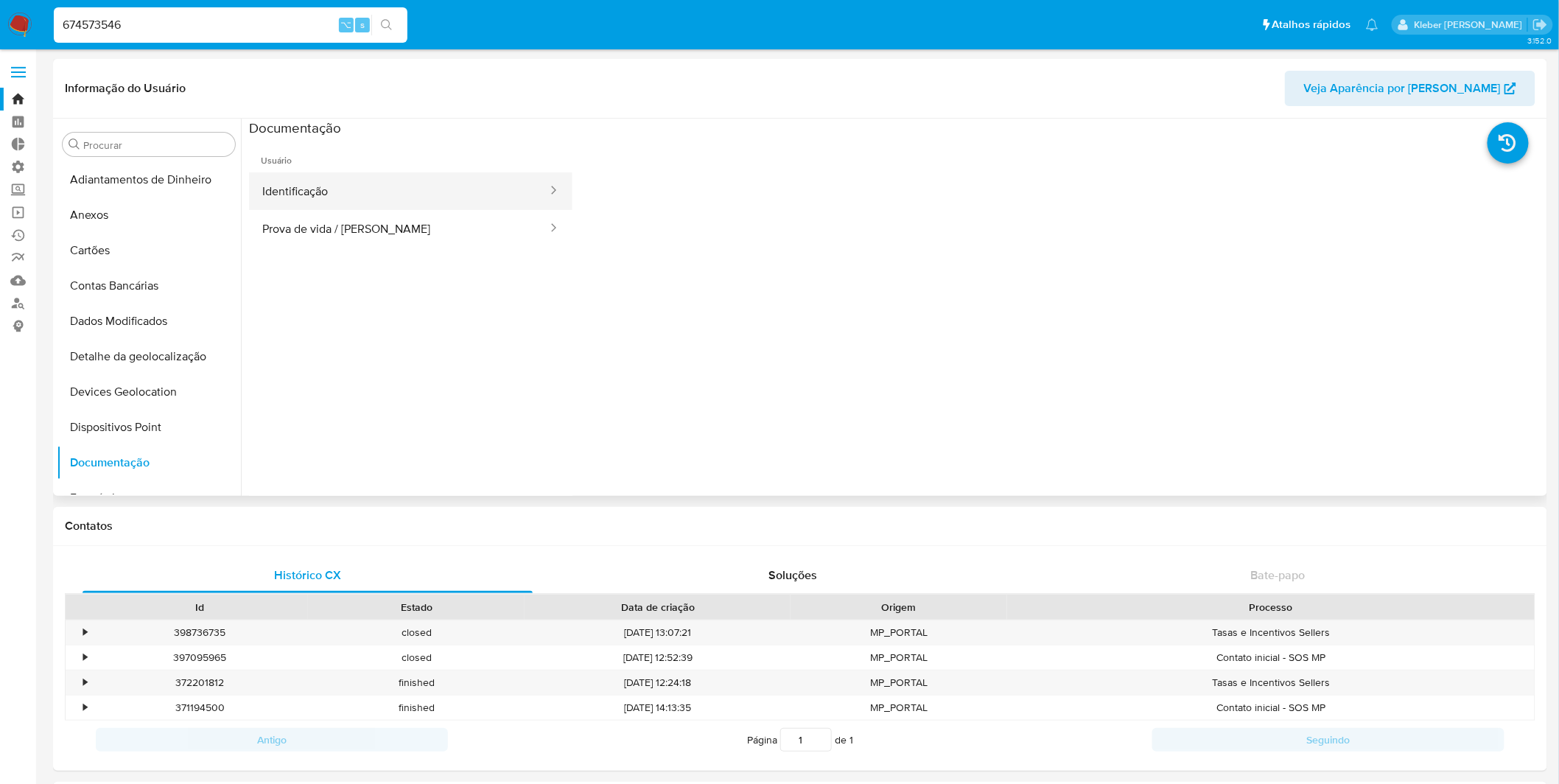
click at [362, 198] on button "Identificação" at bounding box center [398, 191] width 300 height 38
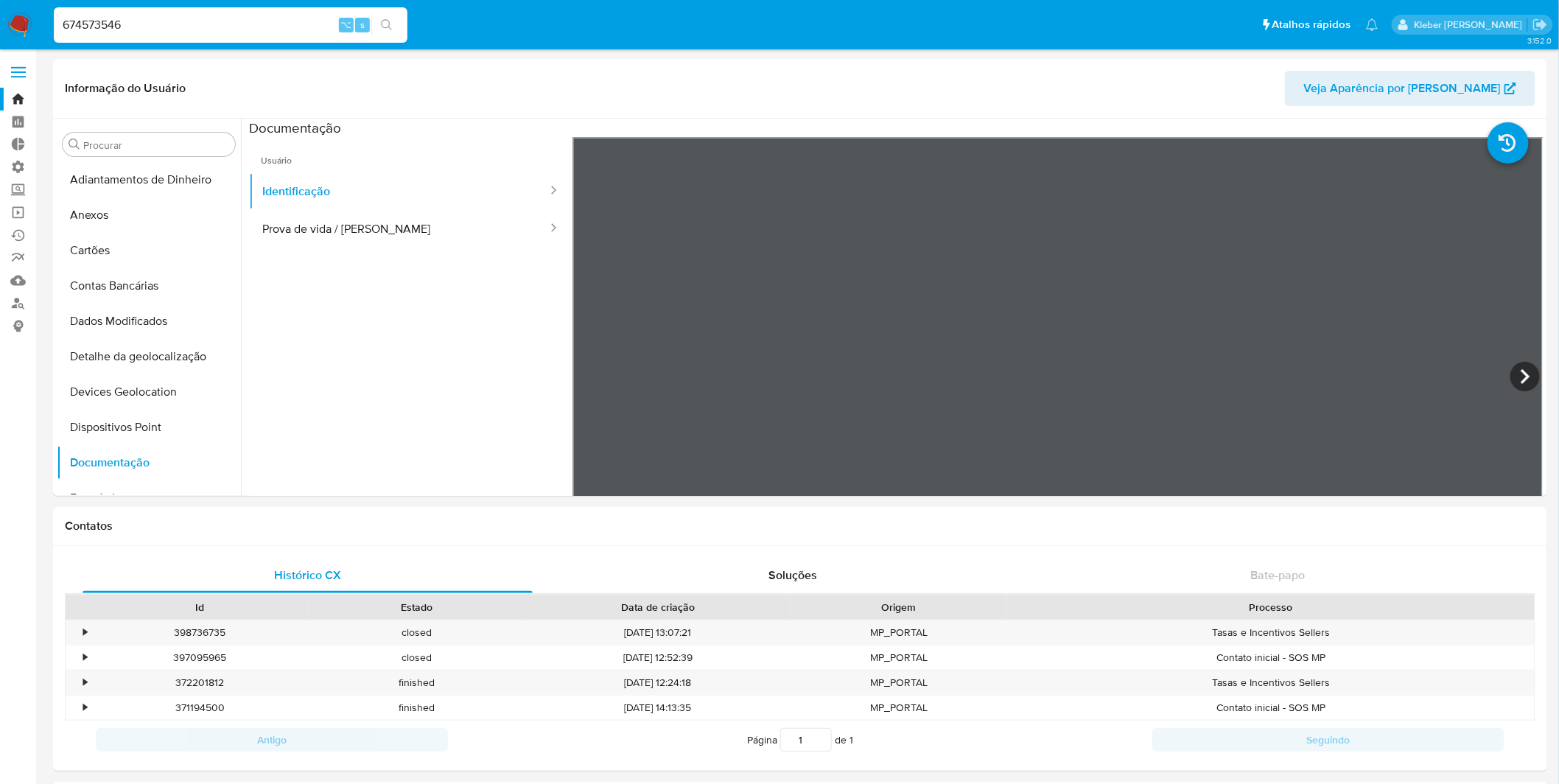
click at [98, 28] on input "674573546" at bounding box center [231, 25] width 354 height 19
paste input "19959850"
type input "199598506"
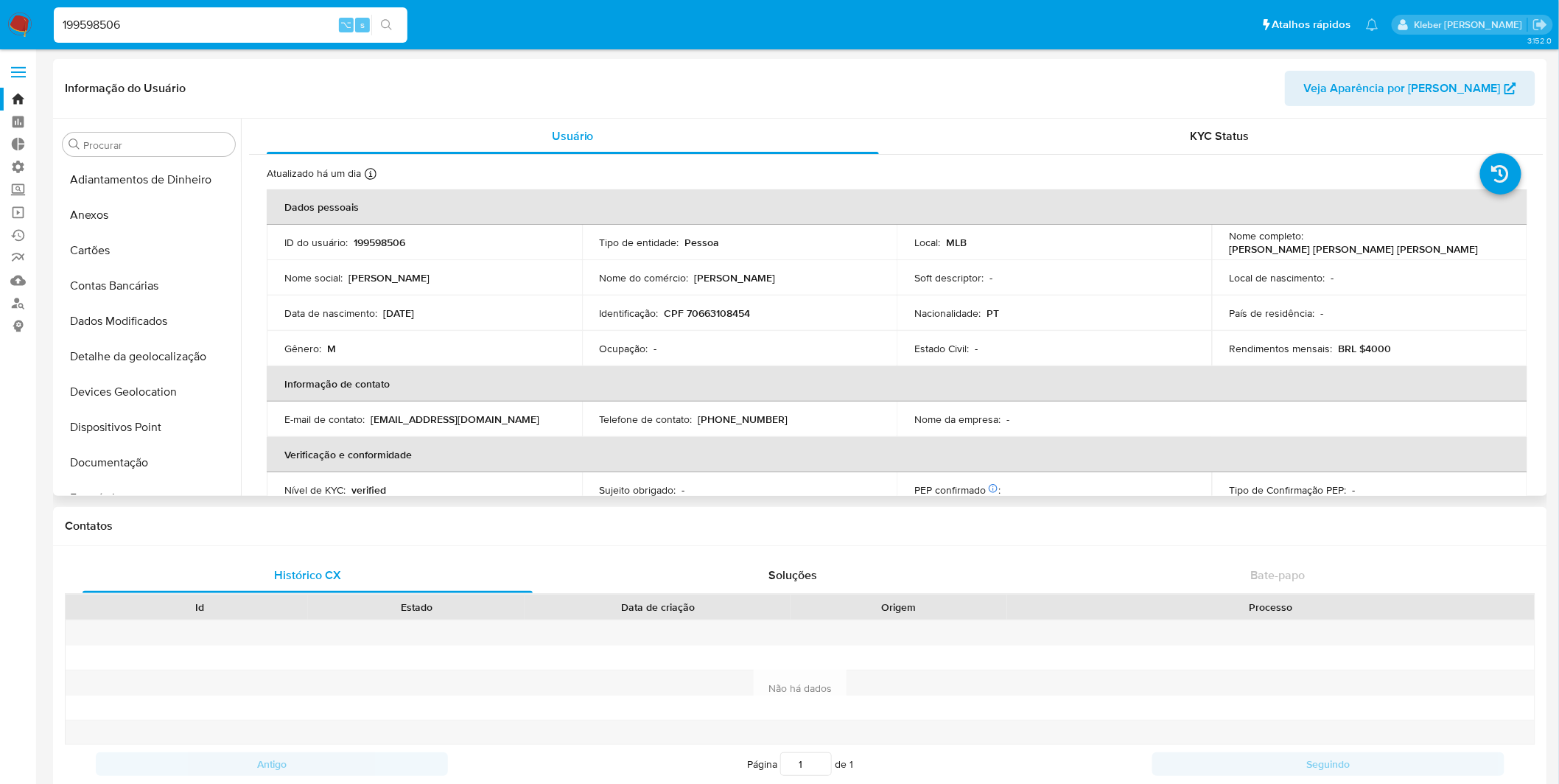
select select "10"
click at [162, 464] on button "Documentação" at bounding box center [143, 462] width 172 height 35
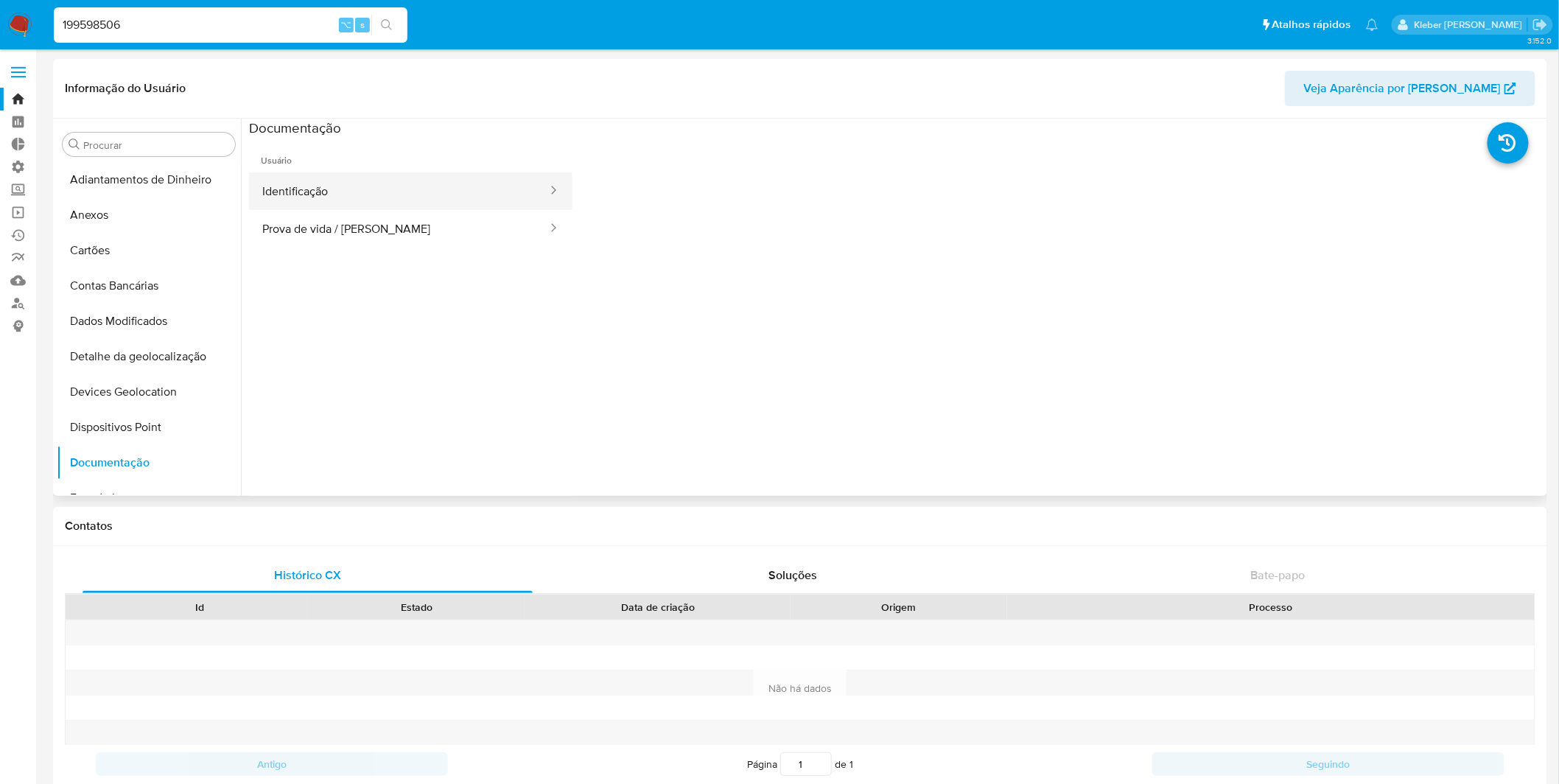
click at [375, 191] on button "Identificação" at bounding box center [398, 191] width 300 height 38
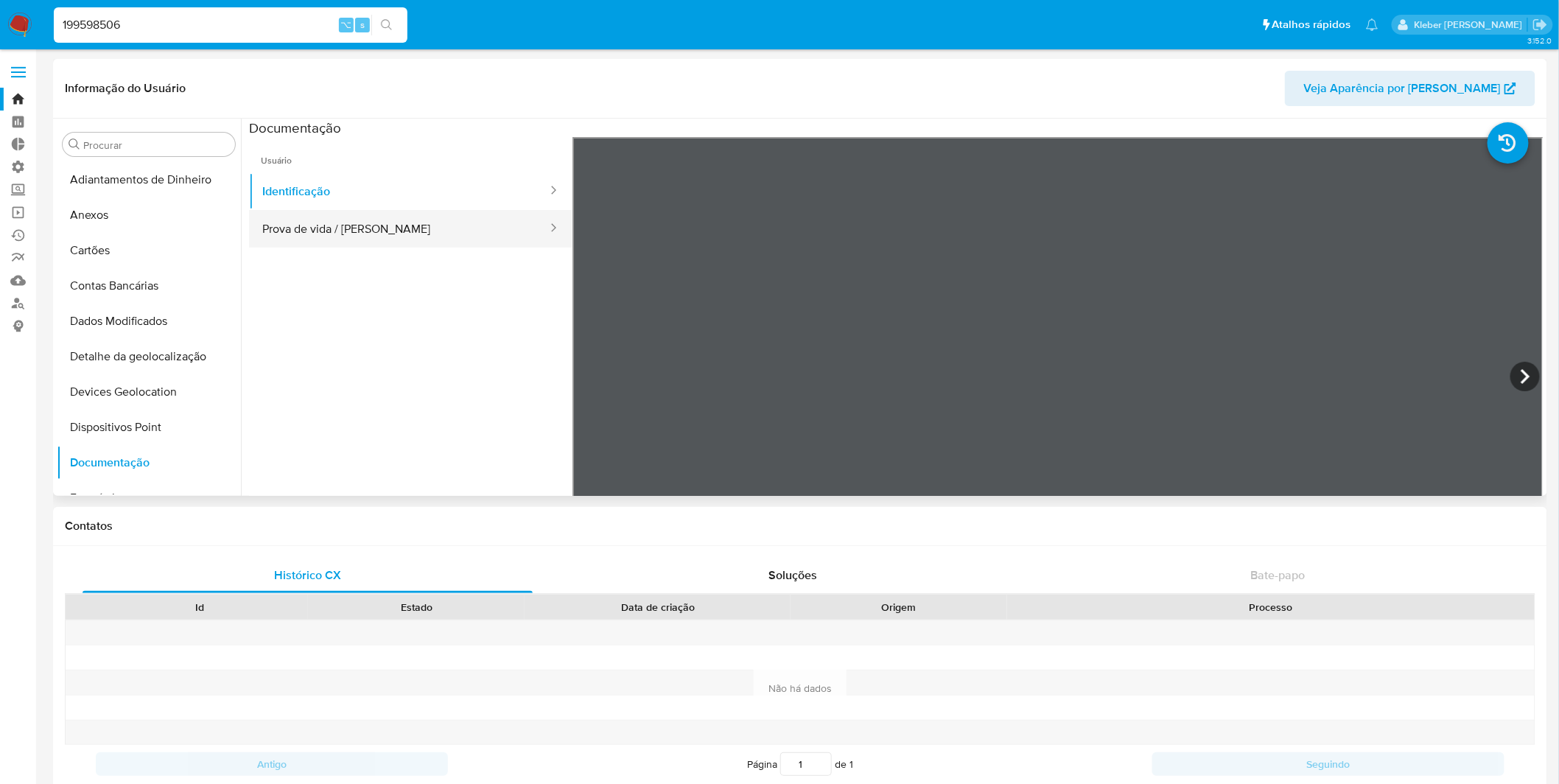
click at [374, 226] on button "Prova de vida / [PERSON_NAME]" at bounding box center [398, 229] width 300 height 38
click at [98, 22] on input "199598506" at bounding box center [231, 25] width 354 height 19
paste input "25654410"
type input "125654410"
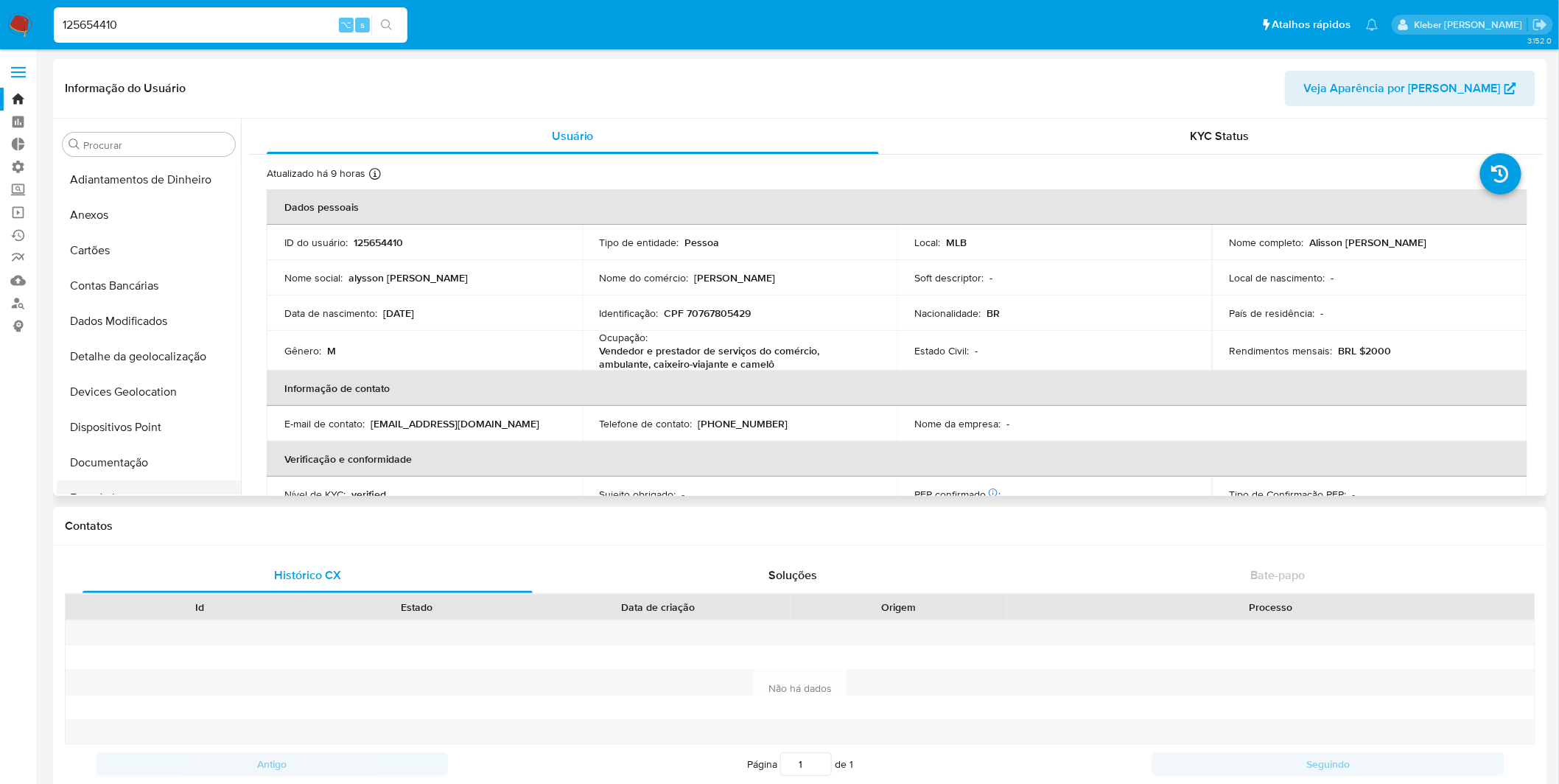
select select "10"
click at [150, 456] on button "Documentação" at bounding box center [143, 462] width 172 height 35
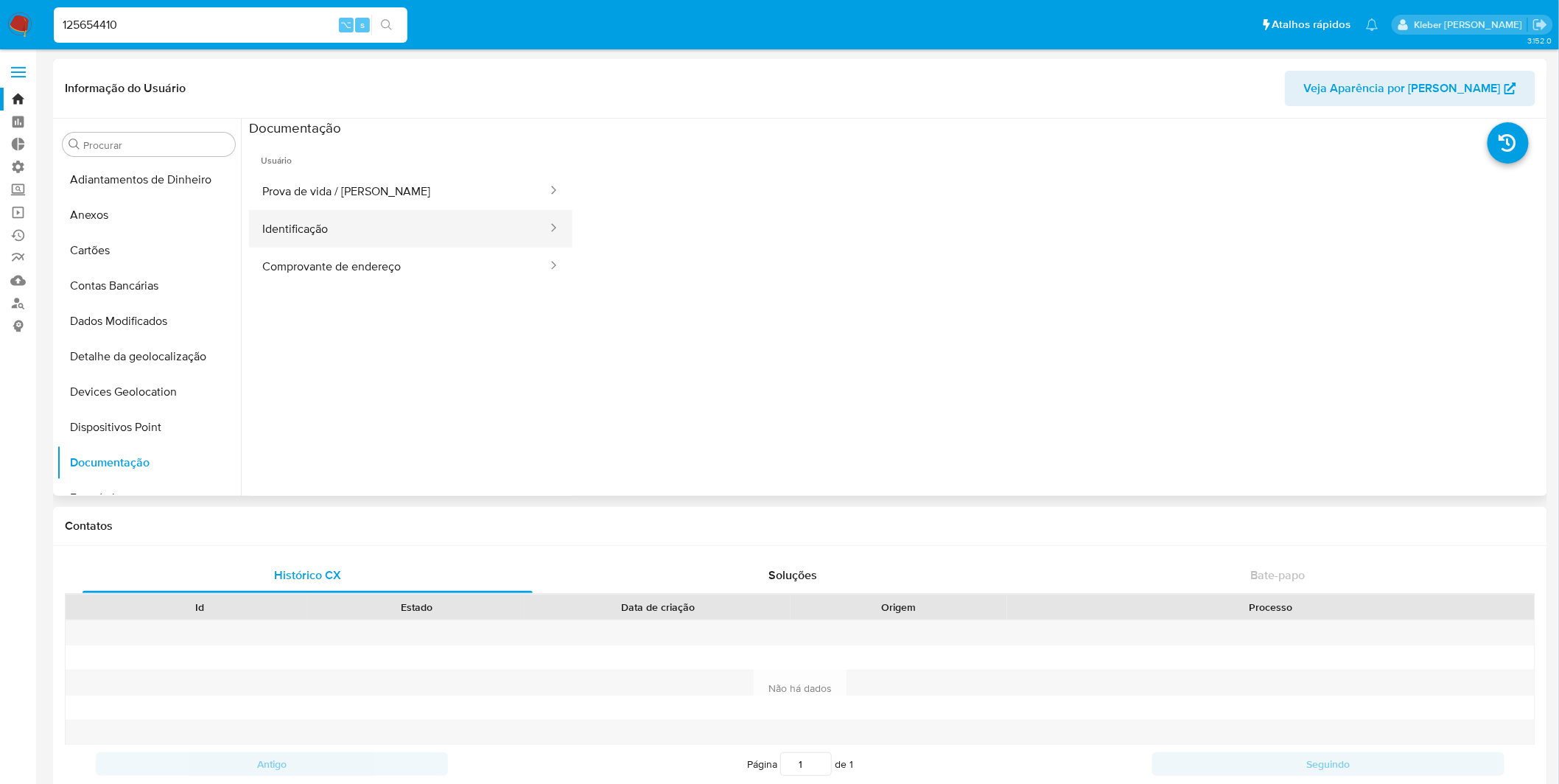
click at [428, 230] on button "Identificação" at bounding box center [398, 229] width 300 height 38
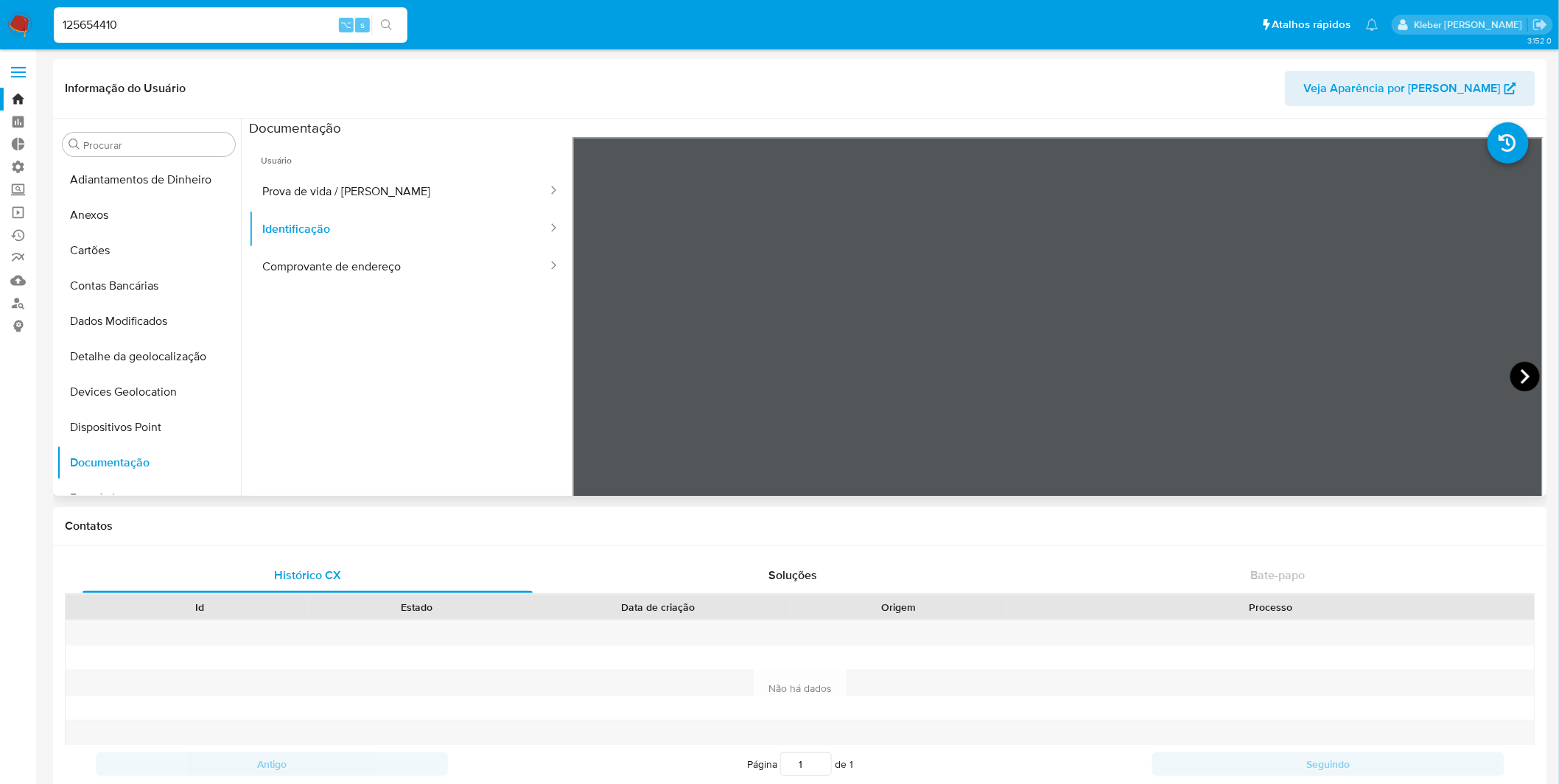
click at [1520, 382] on icon at bounding box center [1525, 377] width 30 height 30
click at [433, 198] on button "Prova de vida / [PERSON_NAME]" at bounding box center [398, 191] width 300 height 38
click at [136, 295] on button "Contas Bancárias" at bounding box center [143, 286] width 172 height 35
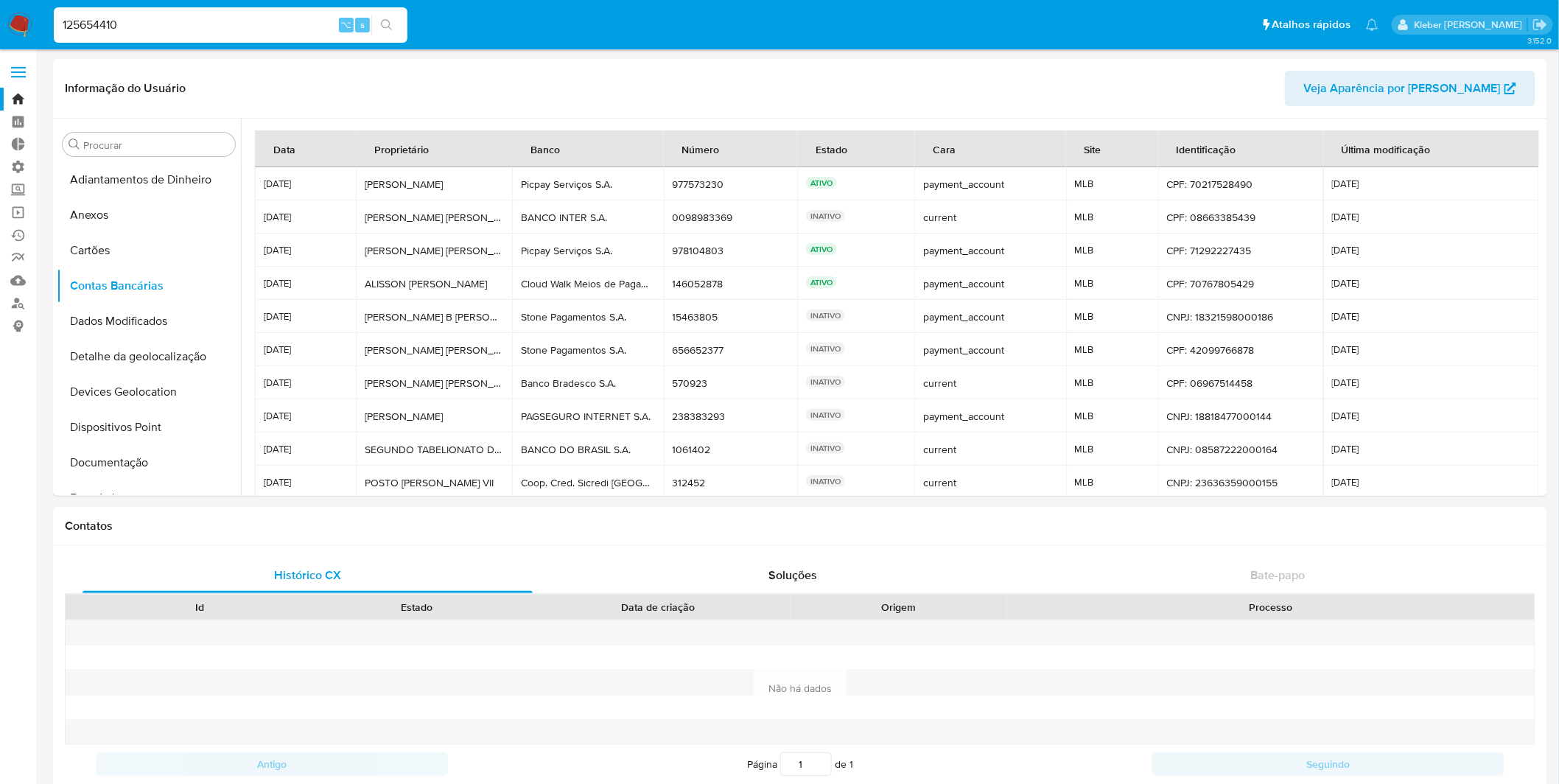
click at [99, 20] on input "125654410" at bounding box center [231, 25] width 354 height 19
paste input "474801565"
type input "474801565"
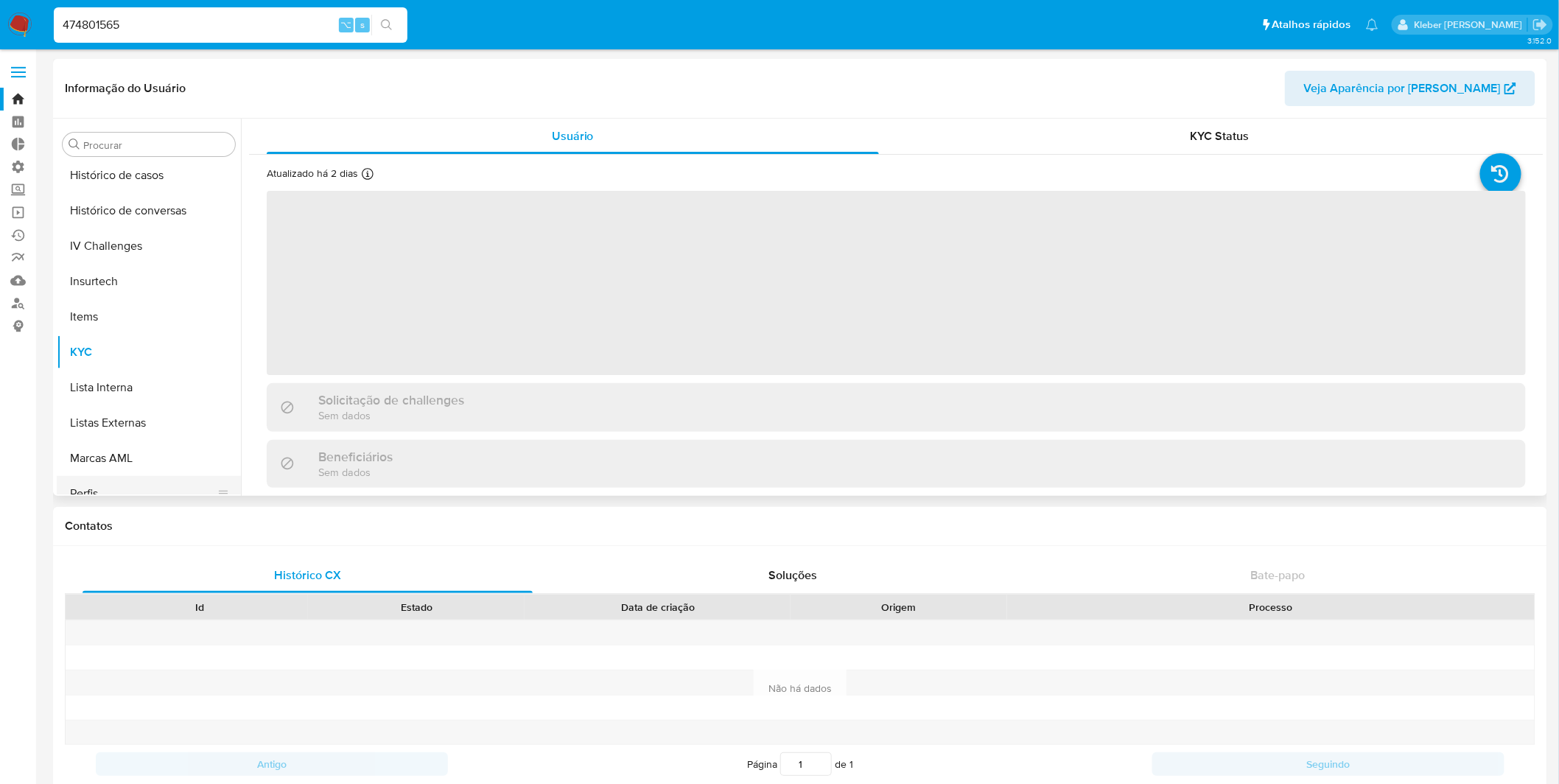
scroll to position [621, 0]
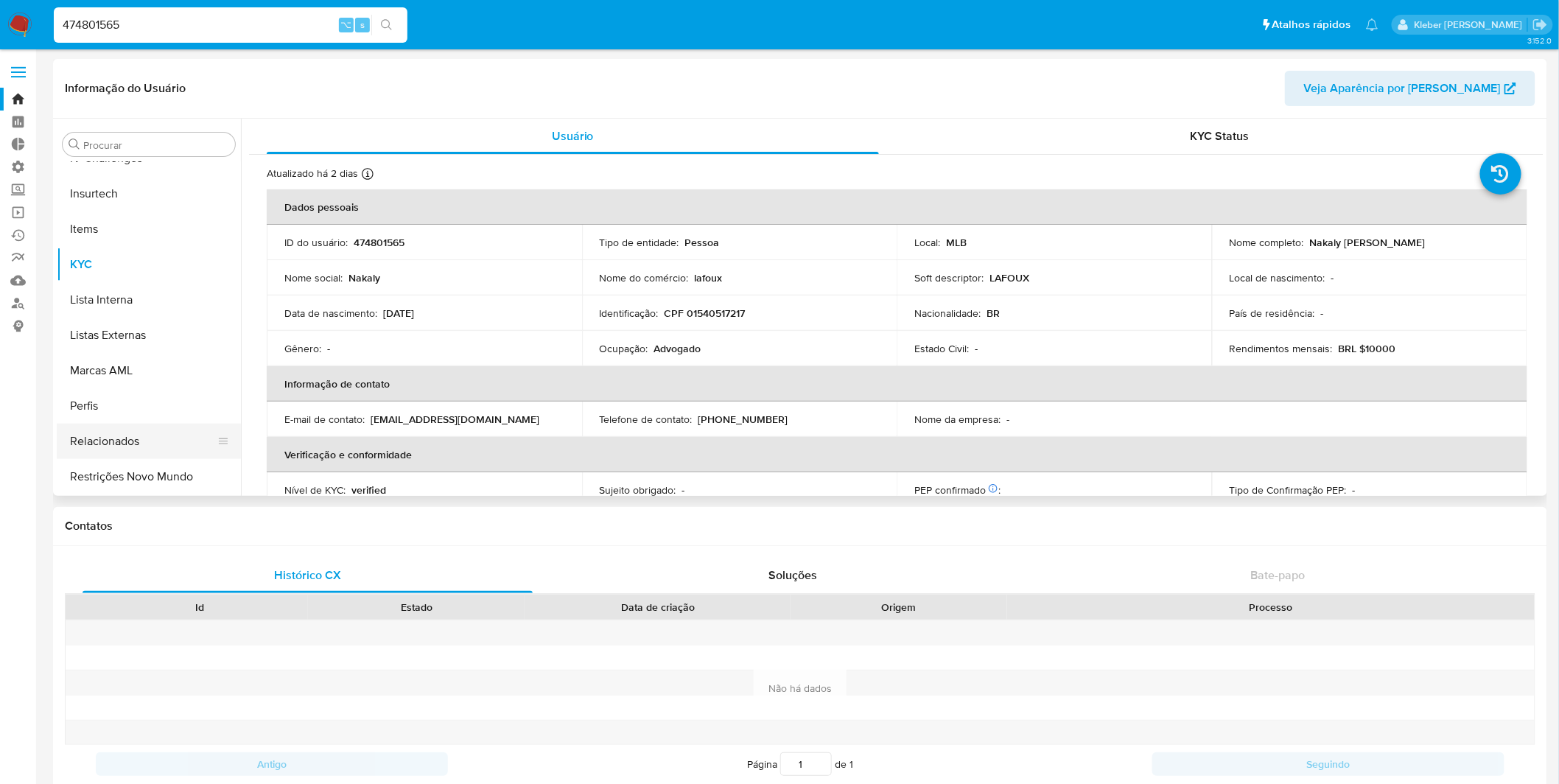
select select "10"
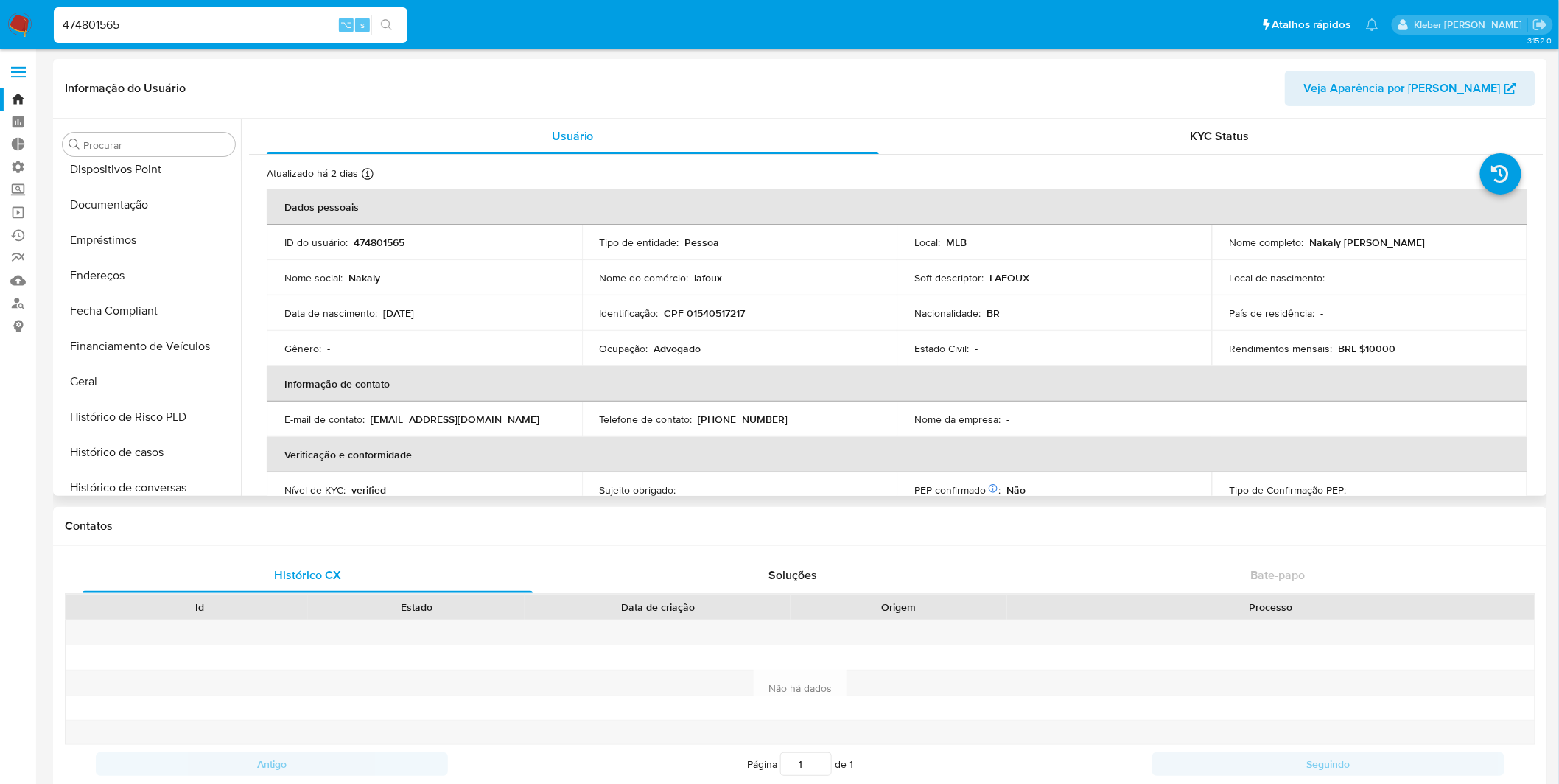
scroll to position [254, 0]
click at [134, 206] on button "Documentação" at bounding box center [143, 208] width 172 height 35
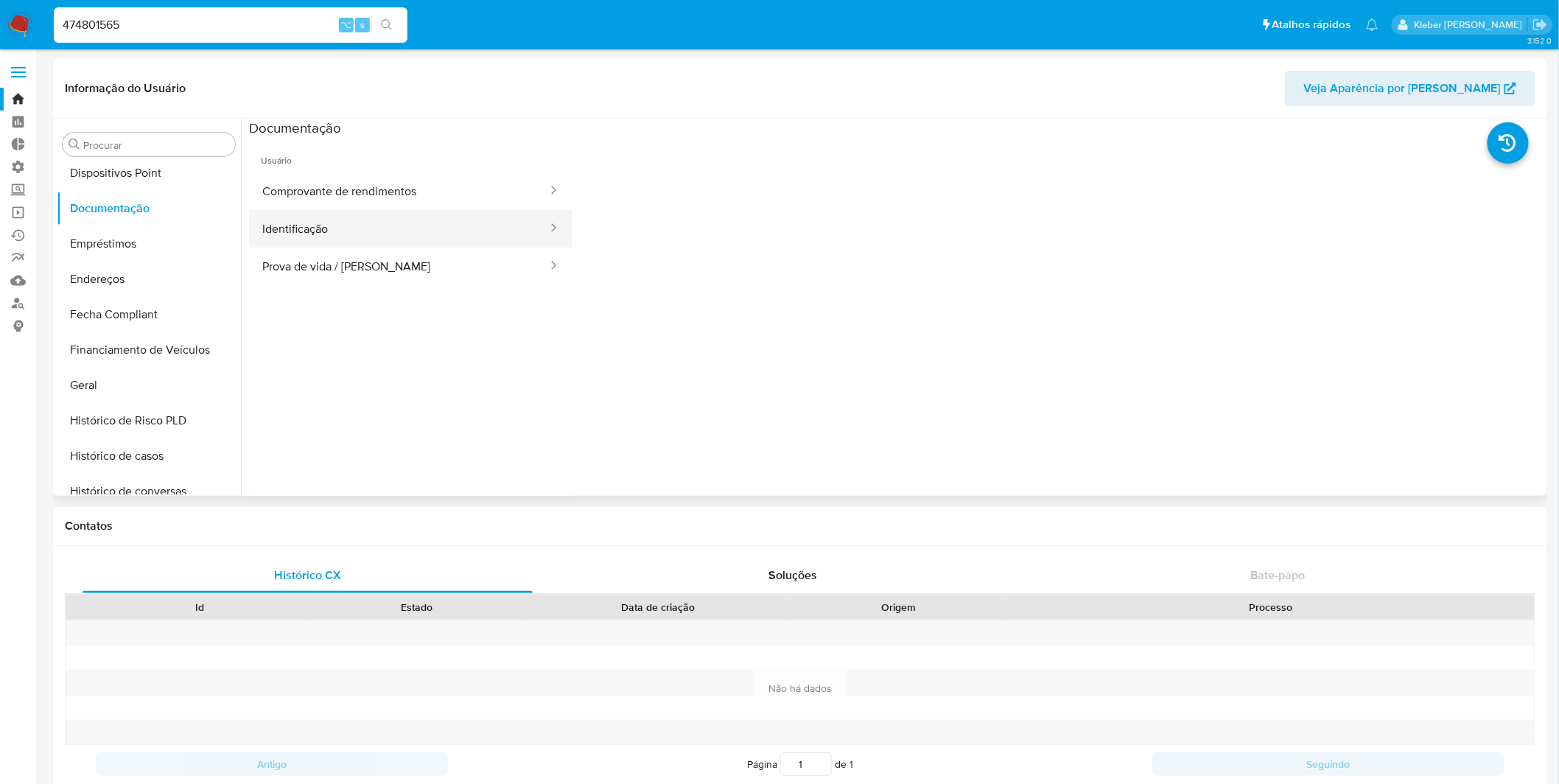
click at [392, 226] on button "Identificação" at bounding box center [398, 229] width 300 height 38
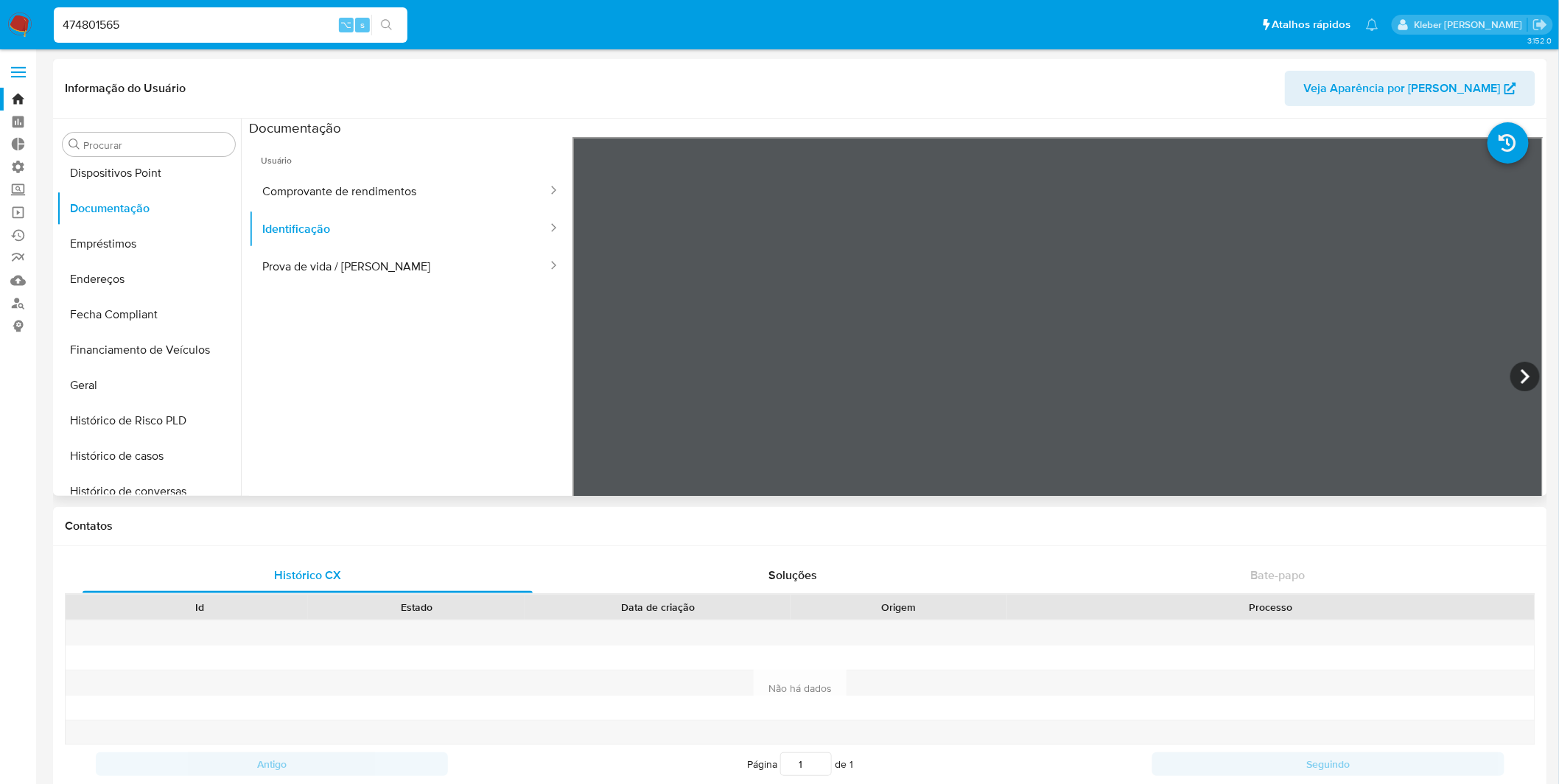
click at [952, 90] on header "Informação do Usuário Veja Aparência por [PERSON_NAME]" at bounding box center [800, 88] width 1470 height 35
click at [1516, 379] on icon at bounding box center [1525, 377] width 30 height 30
click at [400, 268] on button "Prova de vida / [PERSON_NAME]" at bounding box center [398, 267] width 300 height 38
click at [84, 20] on input "474801565" at bounding box center [231, 25] width 354 height 19
